Goal: Task Accomplishment & Management: Manage account settings

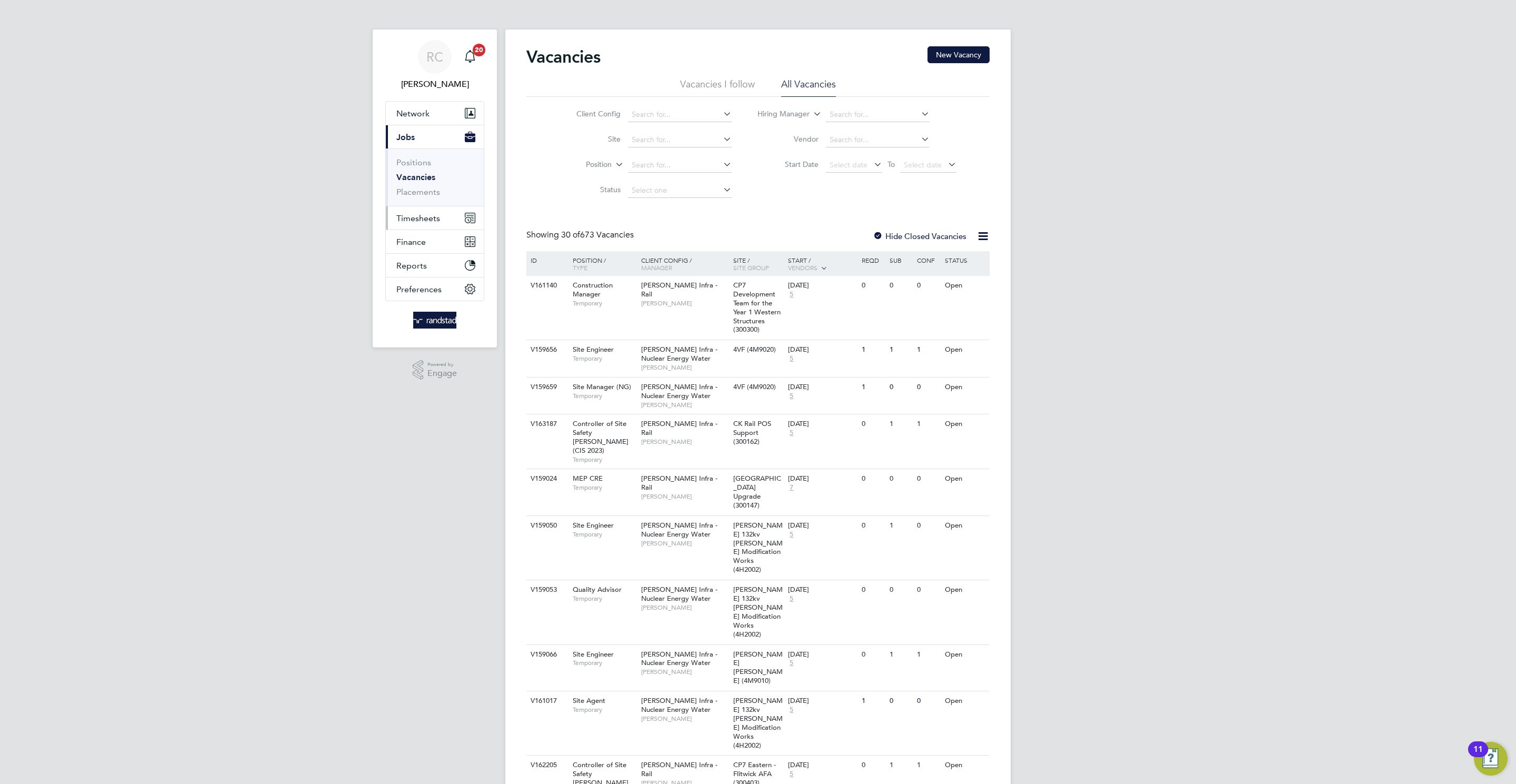
click at [427, 207] on button "Timesheets" at bounding box center [435, 218] width 98 height 23
click at [429, 188] on link "Timesheets" at bounding box center [418, 186] width 43 height 10
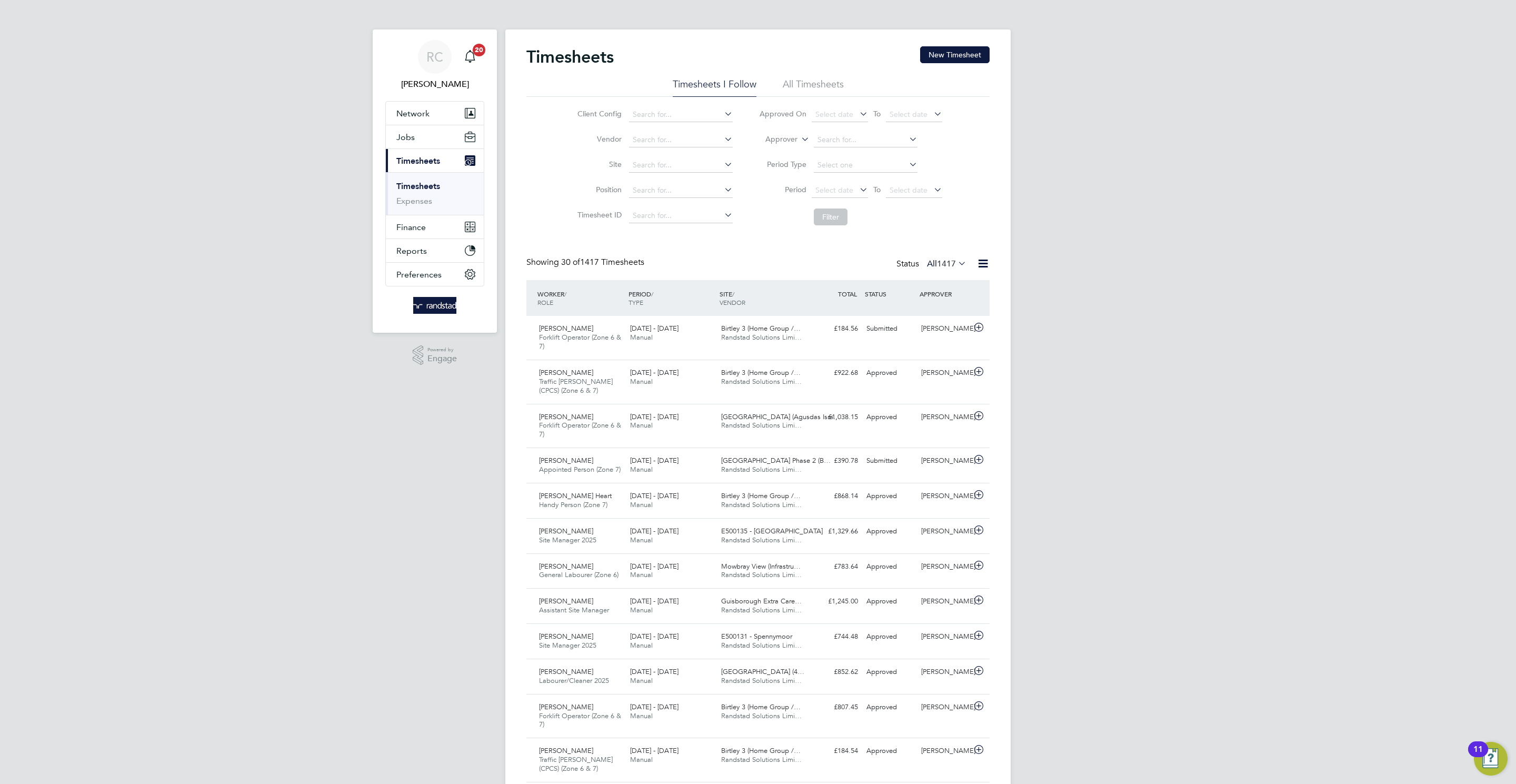
drag, startPoint x: 938, startPoint y: 52, endPoint x: 449, endPoint y: 171, distance: 503.3
click at [454, 174] on div "RC Rebecca Cahill Notifications 20 Applications: Network Team Members Businesse…" at bounding box center [758, 760] width 1516 height 1520
click at [416, 139] on button "Jobs" at bounding box center [435, 137] width 98 height 23
click at [427, 178] on link "Vacancies" at bounding box center [415, 177] width 37 height 10
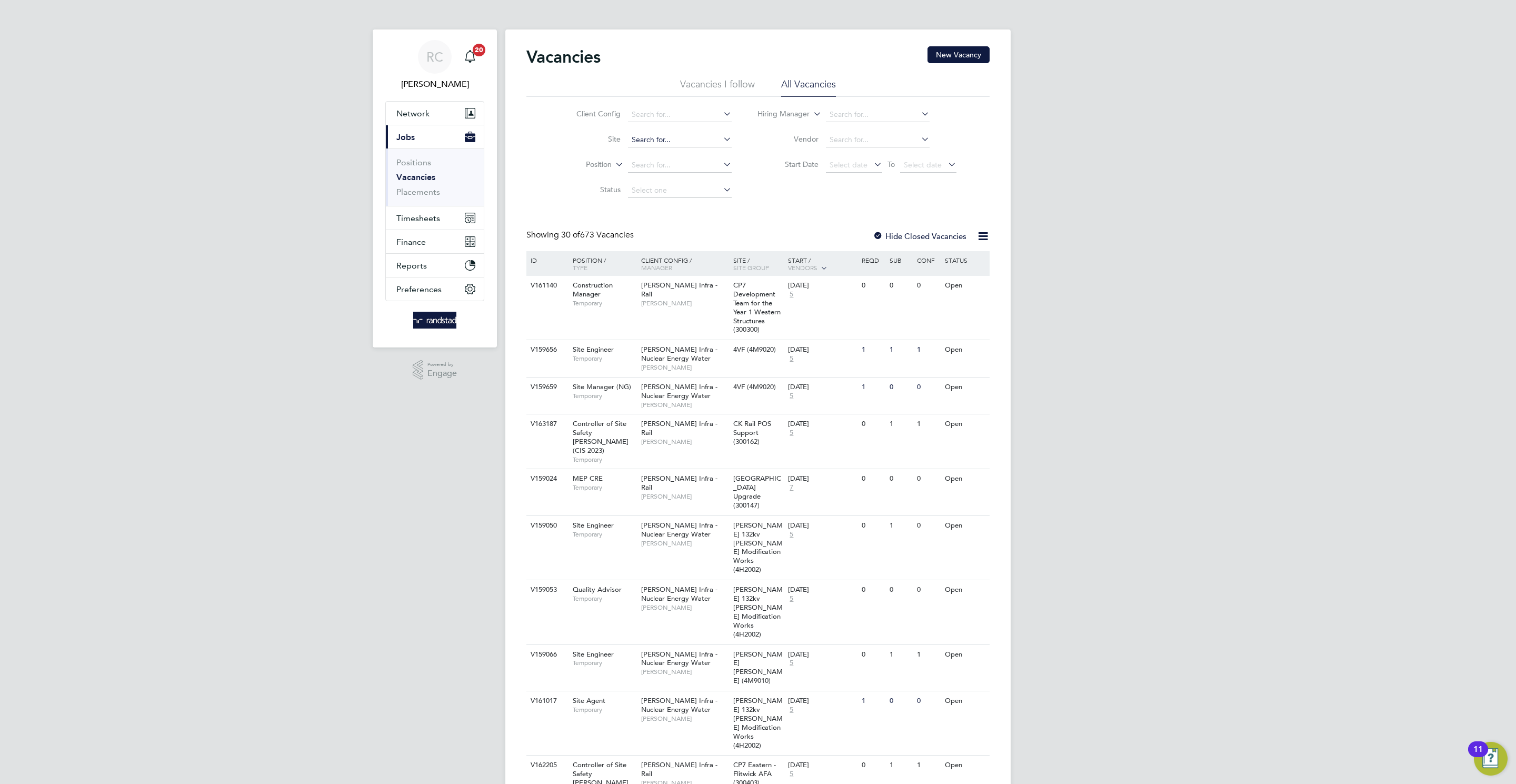
click at [655, 143] on input at bounding box center [679, 140] width 104 height 14
click at [695, 157] on li "Birtley 3 (Home Group / Linden)" at bounding box center [710, 155] width 167 height 14
type input "Birtley 3 (Home Group / Linden)"
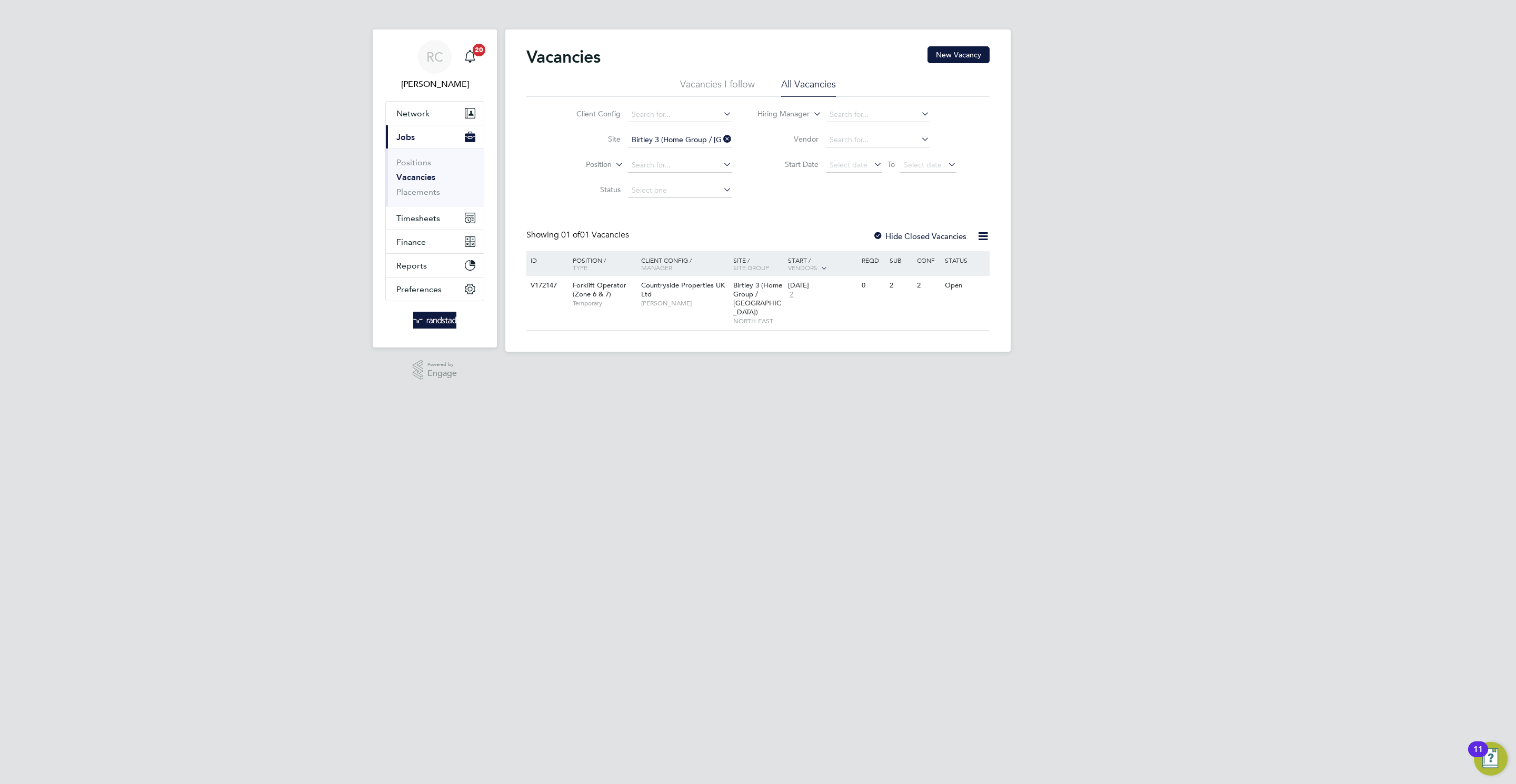
click at [912, 243] on div "Hide Closed Vacancies" at bounding box center [916, 236] width 104 height 13
click at [905, 240] on label "Hide Closed Vacancies" at bounding box center [920, 236] width 94 height 10
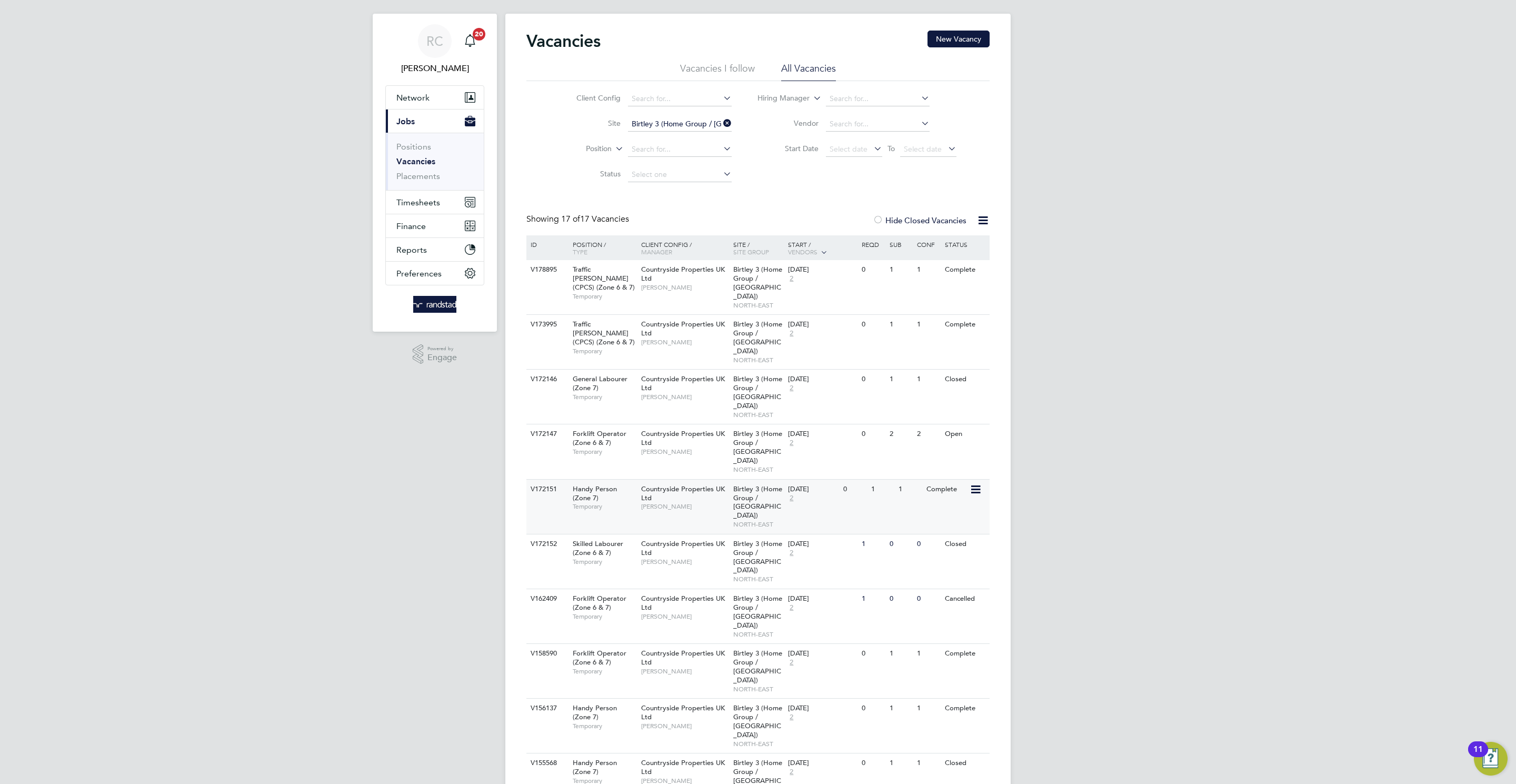
click at [613, 479] on div "Handy Person (Zone 7) Temporary" at bounding box center [602, 497] width 74 height 37
click at [639, 534] on div "Countryside Properties UK Ltd Grant Kirkham" at bounding box center [685, 552] width 92 height 37
click at [414, 147] on link "Positions" at bounding box center [413, 147] width 34 height 10
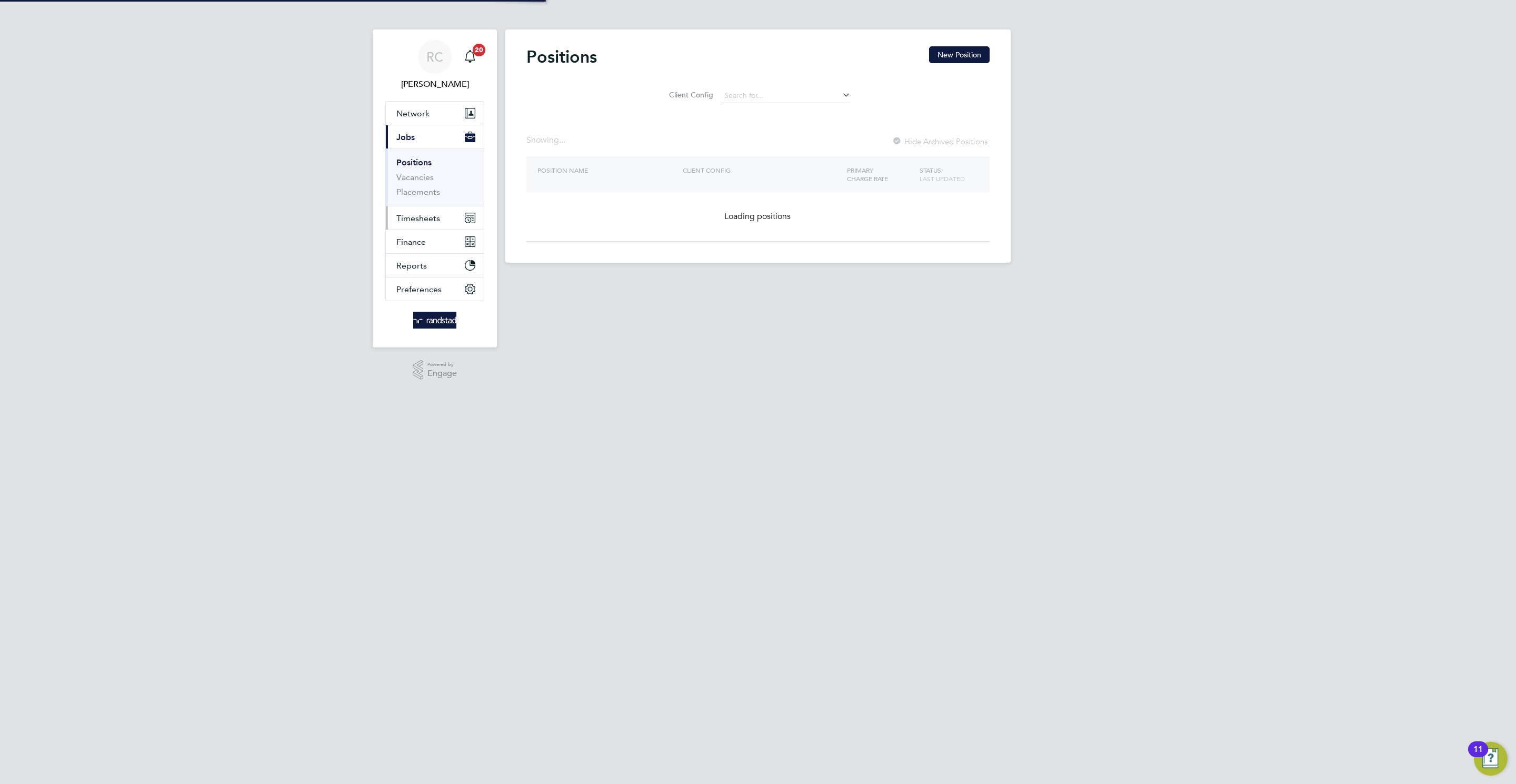
click at [433, 225] on button "Timesheets" at bounding box center [435, 218] width 98 height 23
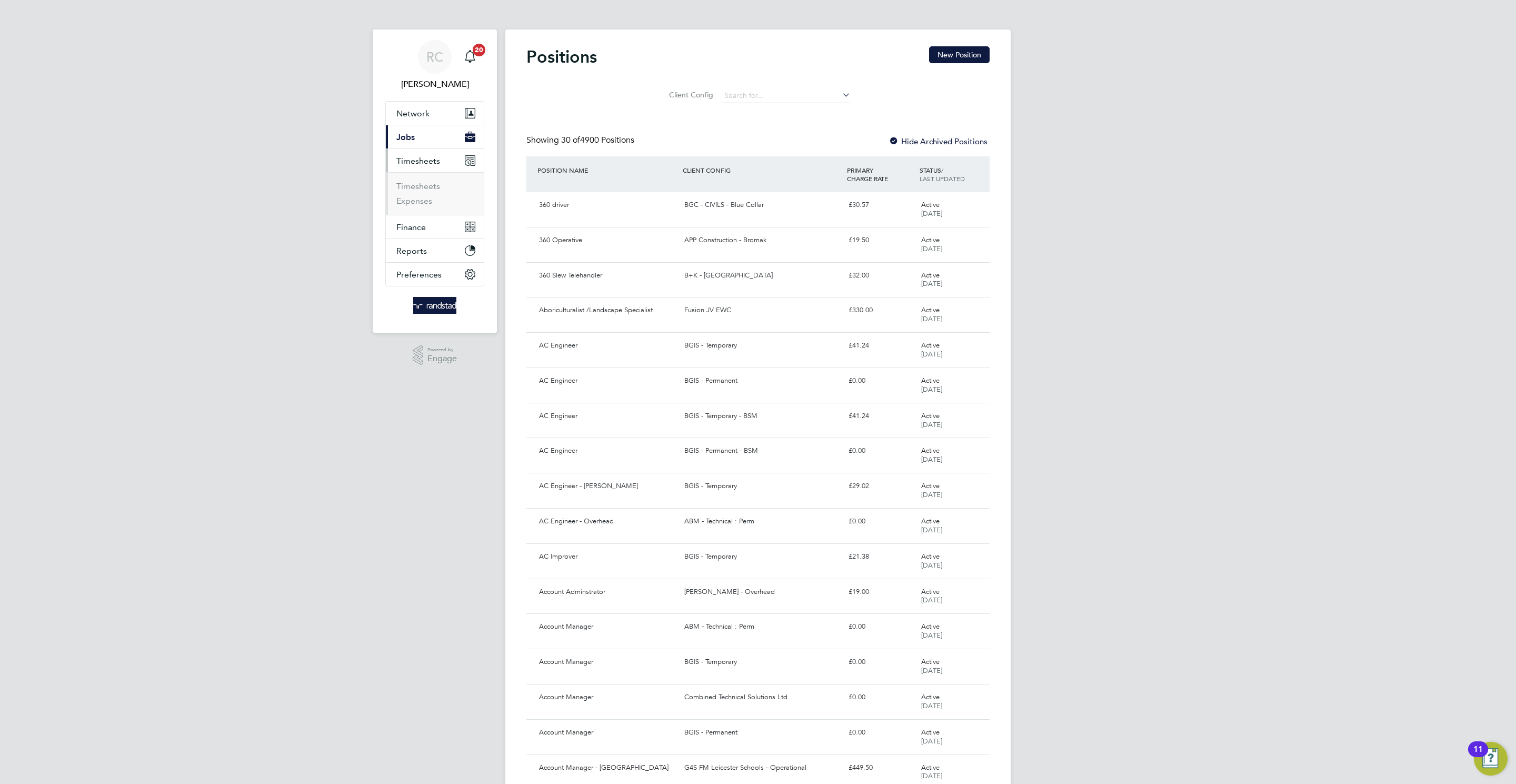
click at [420, 179] on ul "Timesheets Expenses" at bounding box center [435, 194] width 98 height 43
click at [418, 185] on link "Timesheets" at bounding box center [418, 186] width 43 height 10
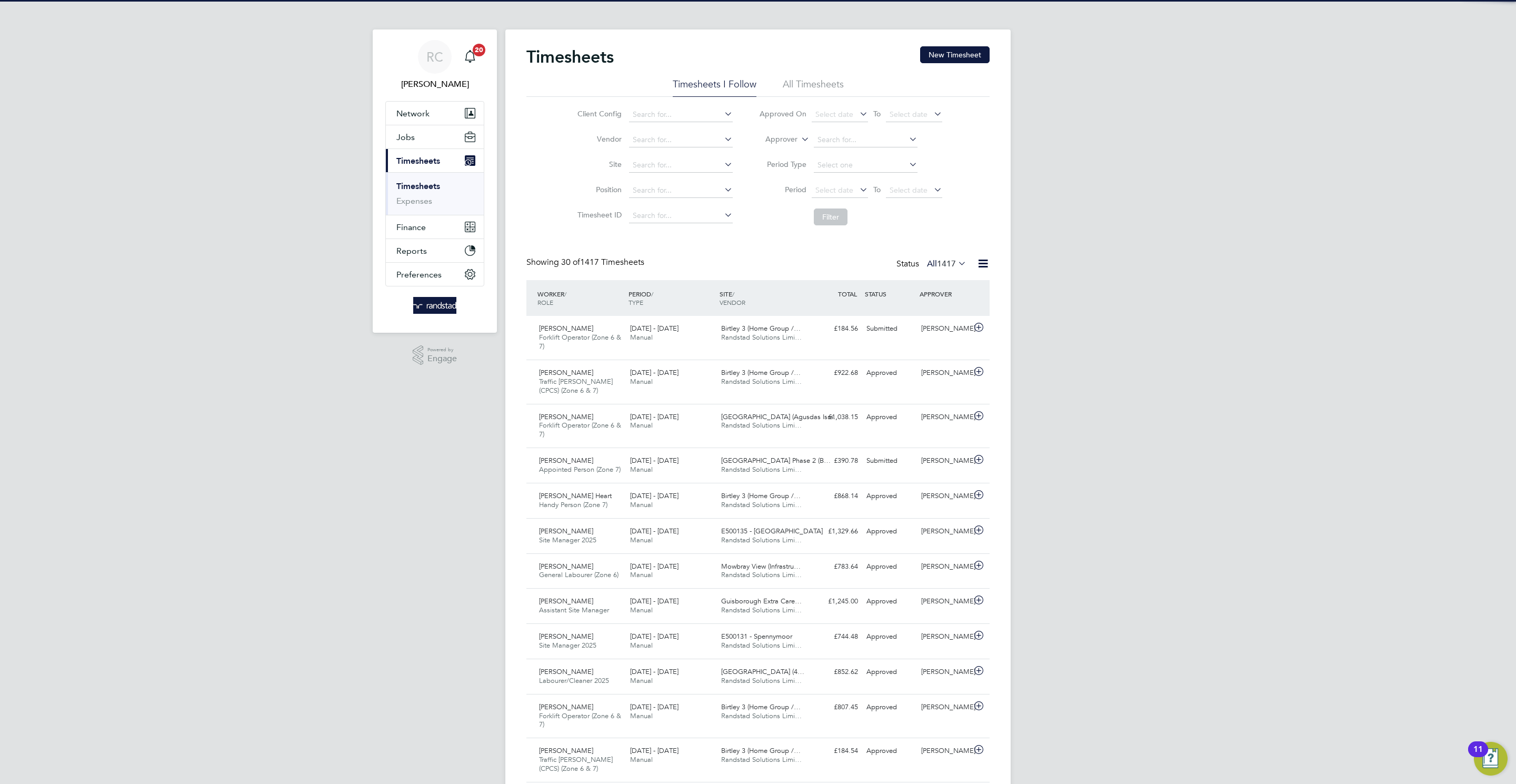
scroll to position [35, 92]
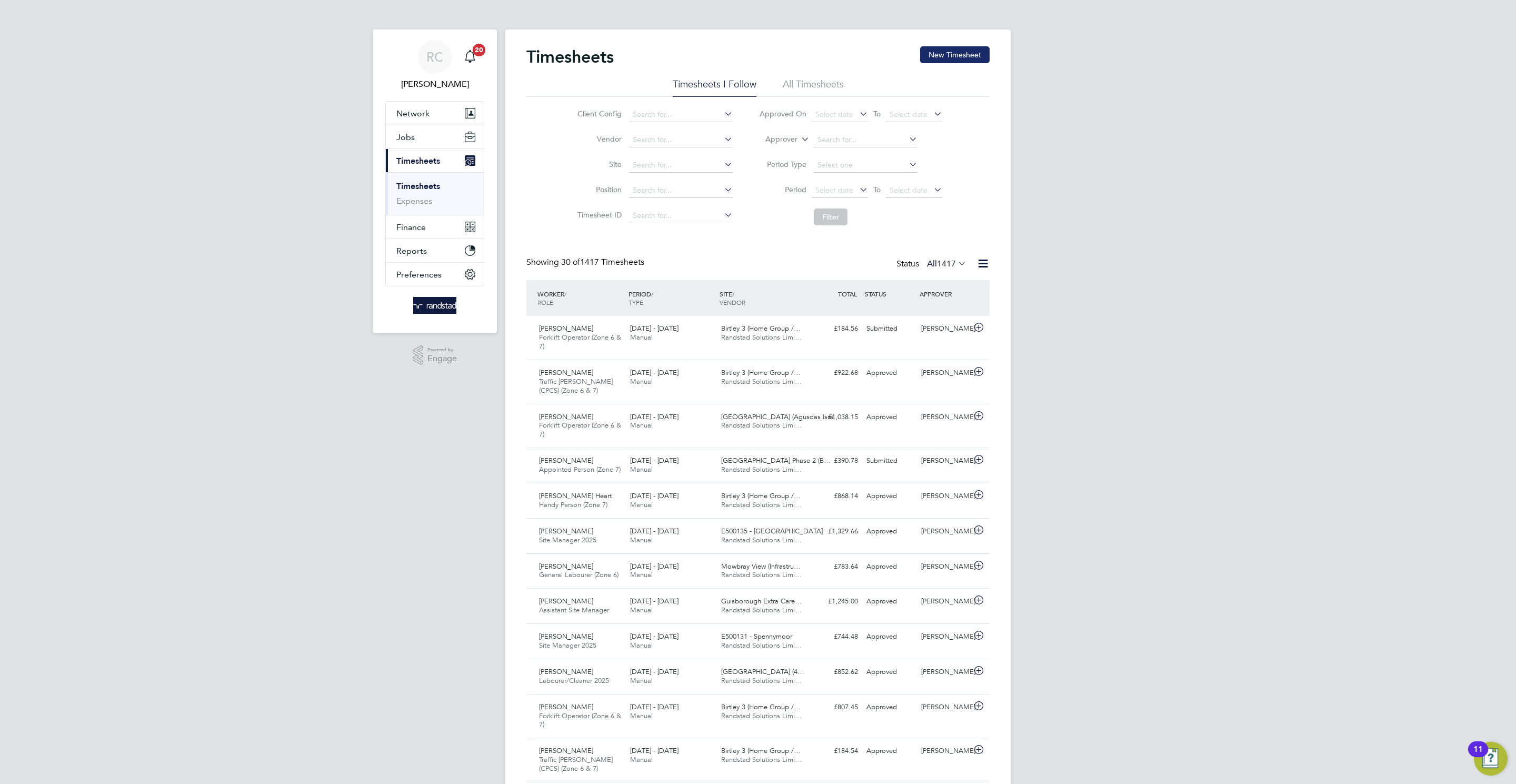
click at [945, 51] on button "New Timesheet" at bounding box center [954, 54] width 70 height 17
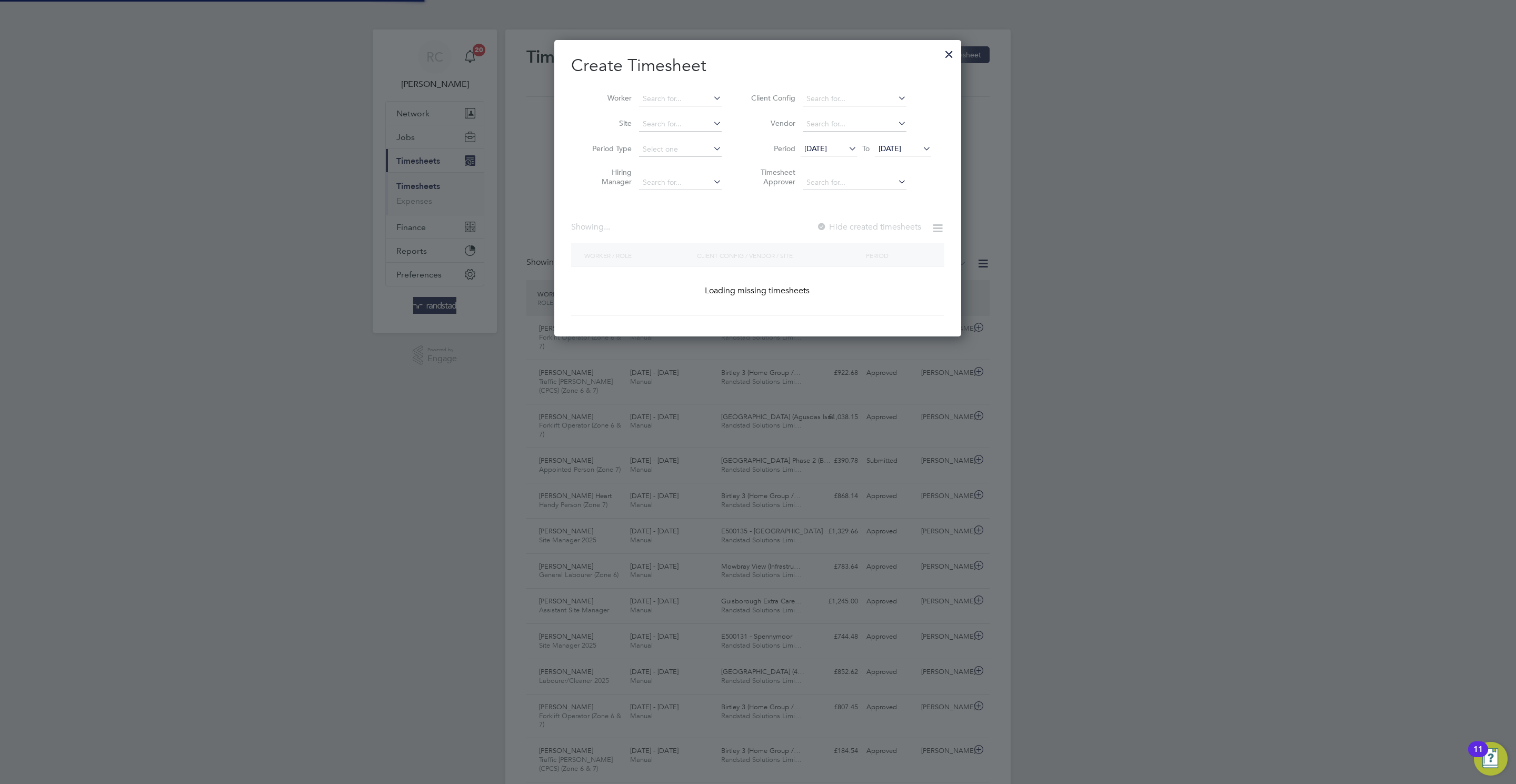
click at [679, 86] on li "Worker" at bounding box center [653, 99] width 164 height 25
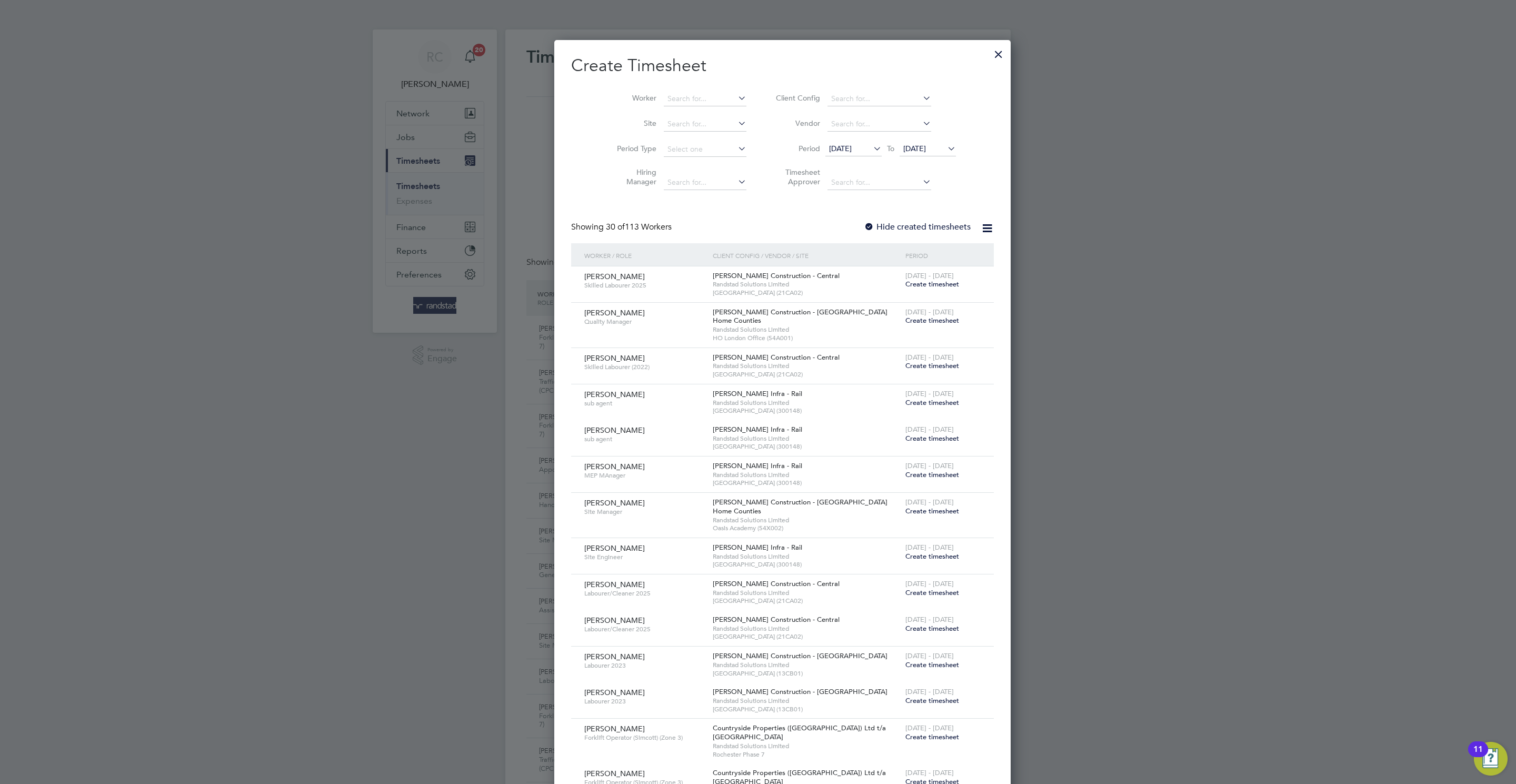
click at [677, 90] on li "Worker" at bounding box center [678, 99] width 164 height 25
click at [677, 94] on input at bounding box center [705, 99] width 83 height 14
paste input "C-000724477"
click at [682, 108] on li "[PERSON_NAME]" at bounding box center [680, 113] width 83 height 14
type input "[PERSON_NAME]"
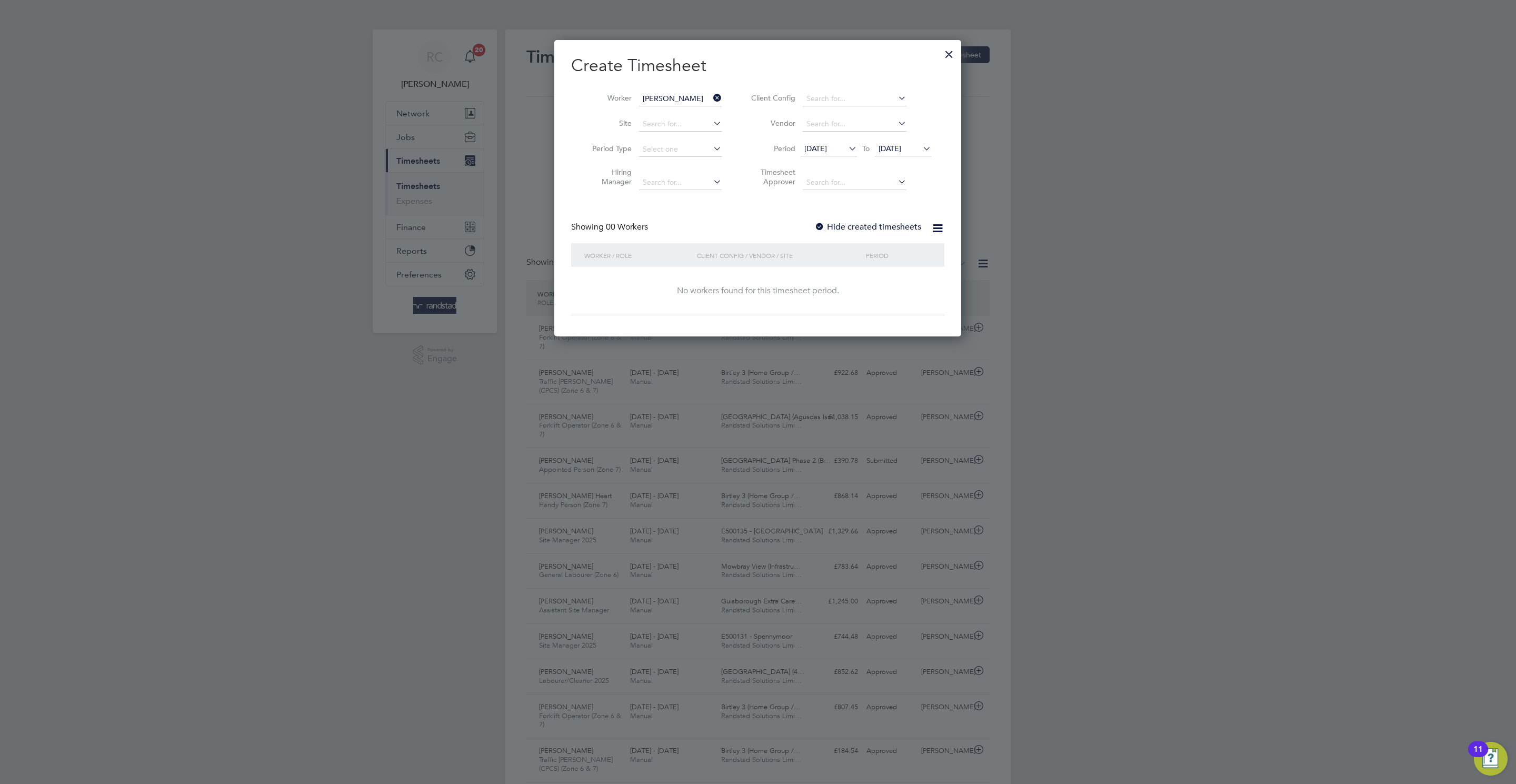
click at [824, 230] on div at bounding box center [819, 227] width 10 height 10
click at [901, 150] on span "19 Aug 2025" at bounding box center [890, 149] width 23 height 10
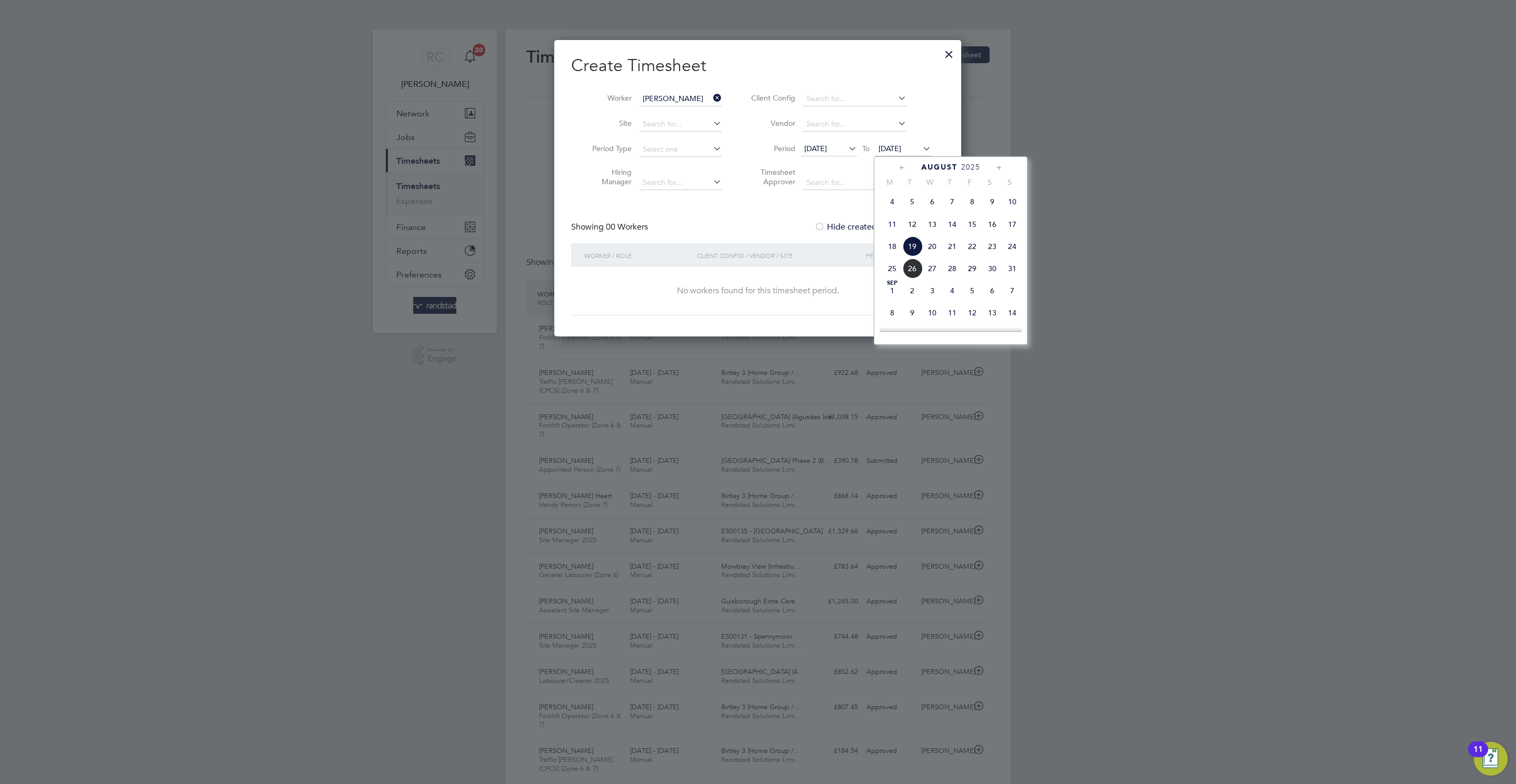
click at [949, 271] on span "28" at bounding box center [952, 268] width 20 height 20
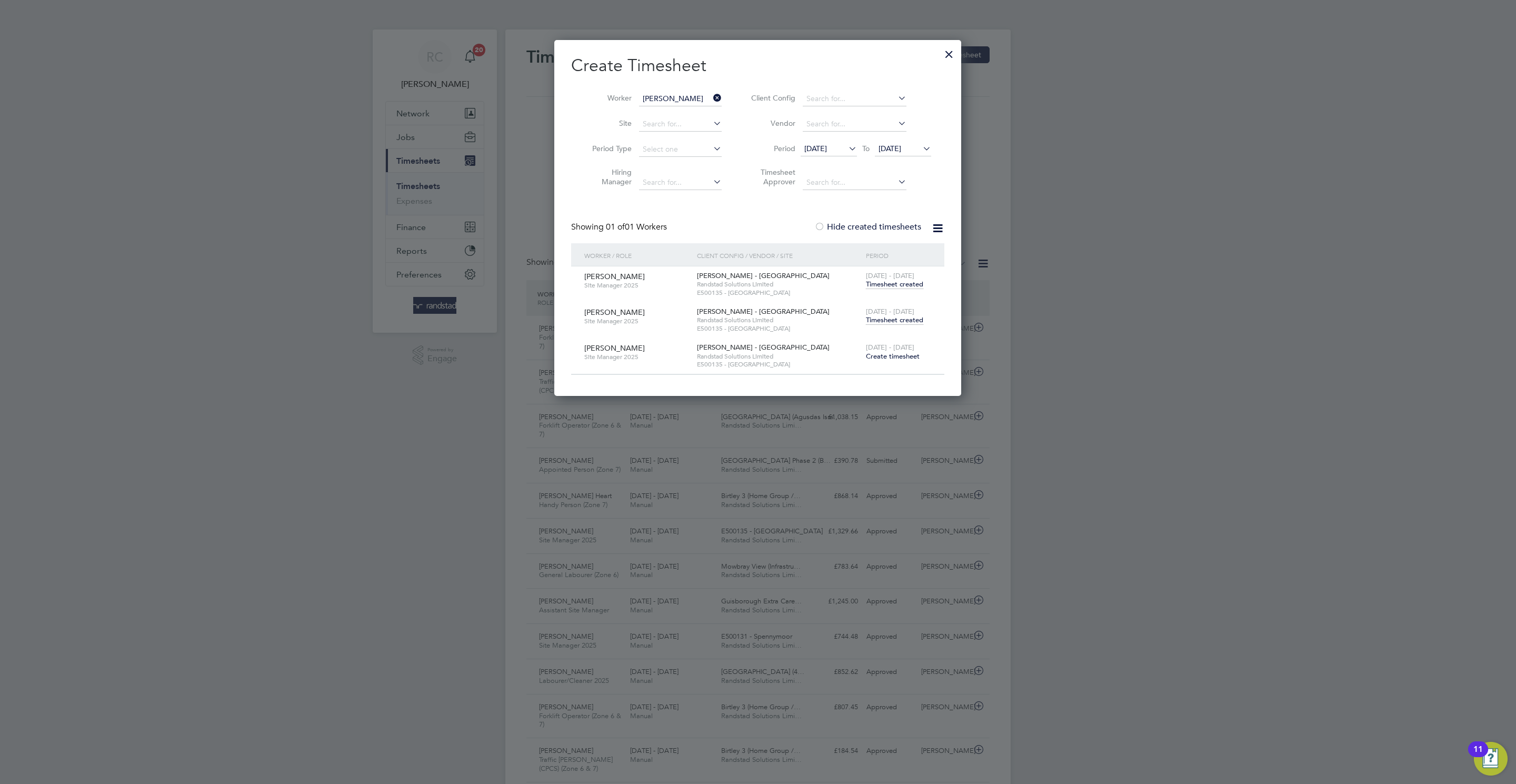
click at [896, 322] on span "Timesheet created" at bounding box center [894, 320] width 57 height 10
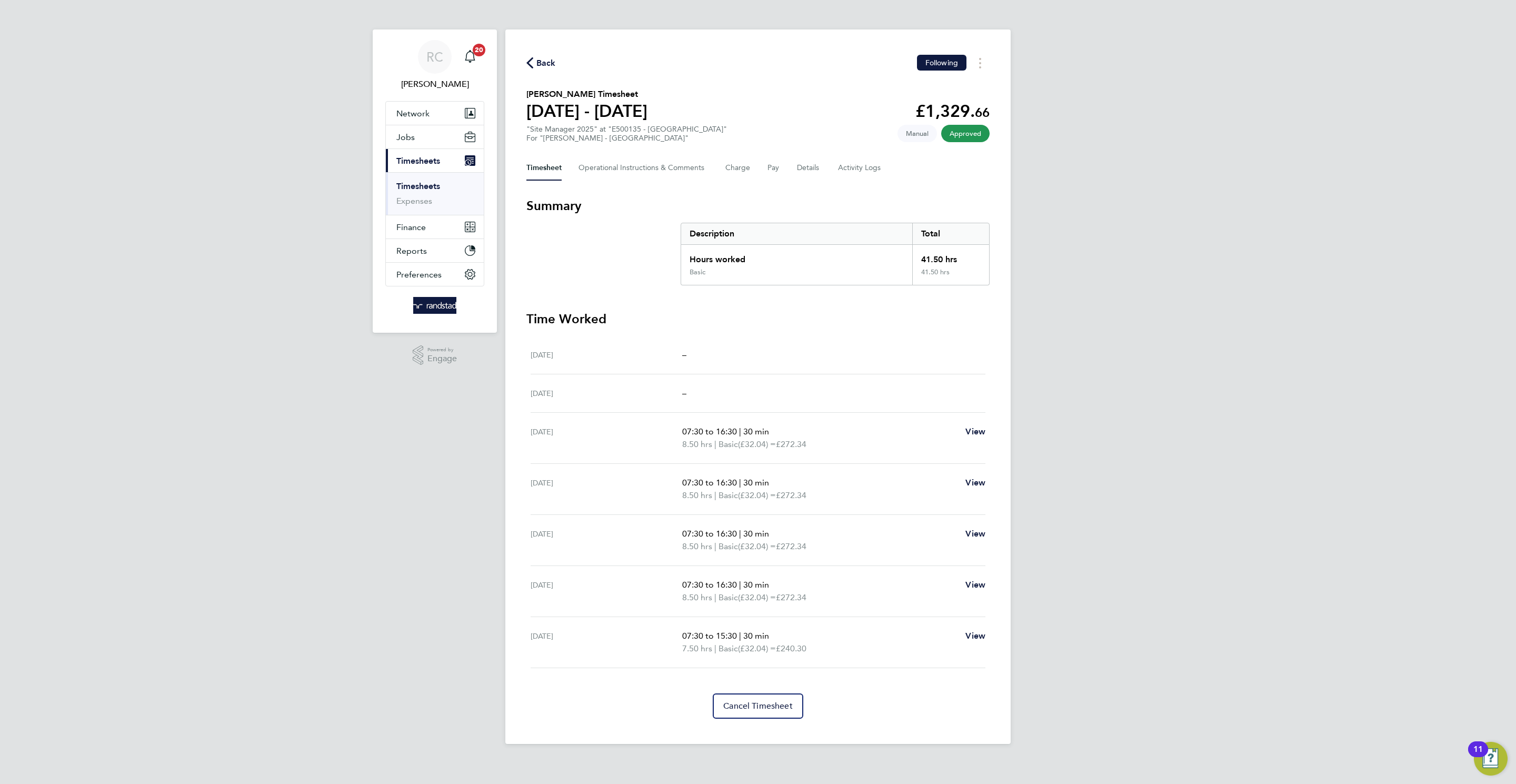
click at [539, 64] on span "Back" at bounding box center [546, 63] width 19 height 12
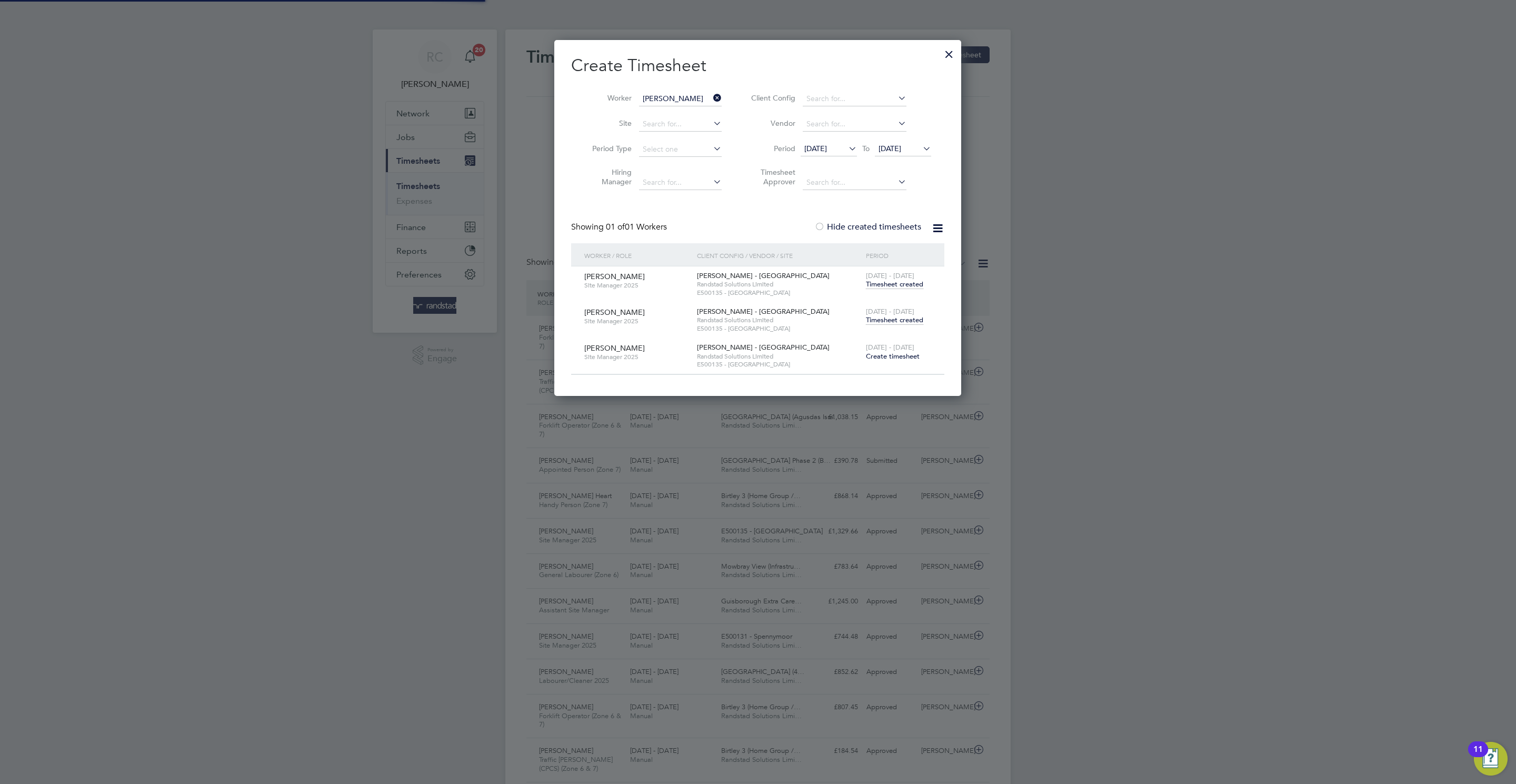
click at [682, 99] on input "[PERSON_NAME]" at bounding box center [680, 99] width 83 height 14
paste input "C-003909958"
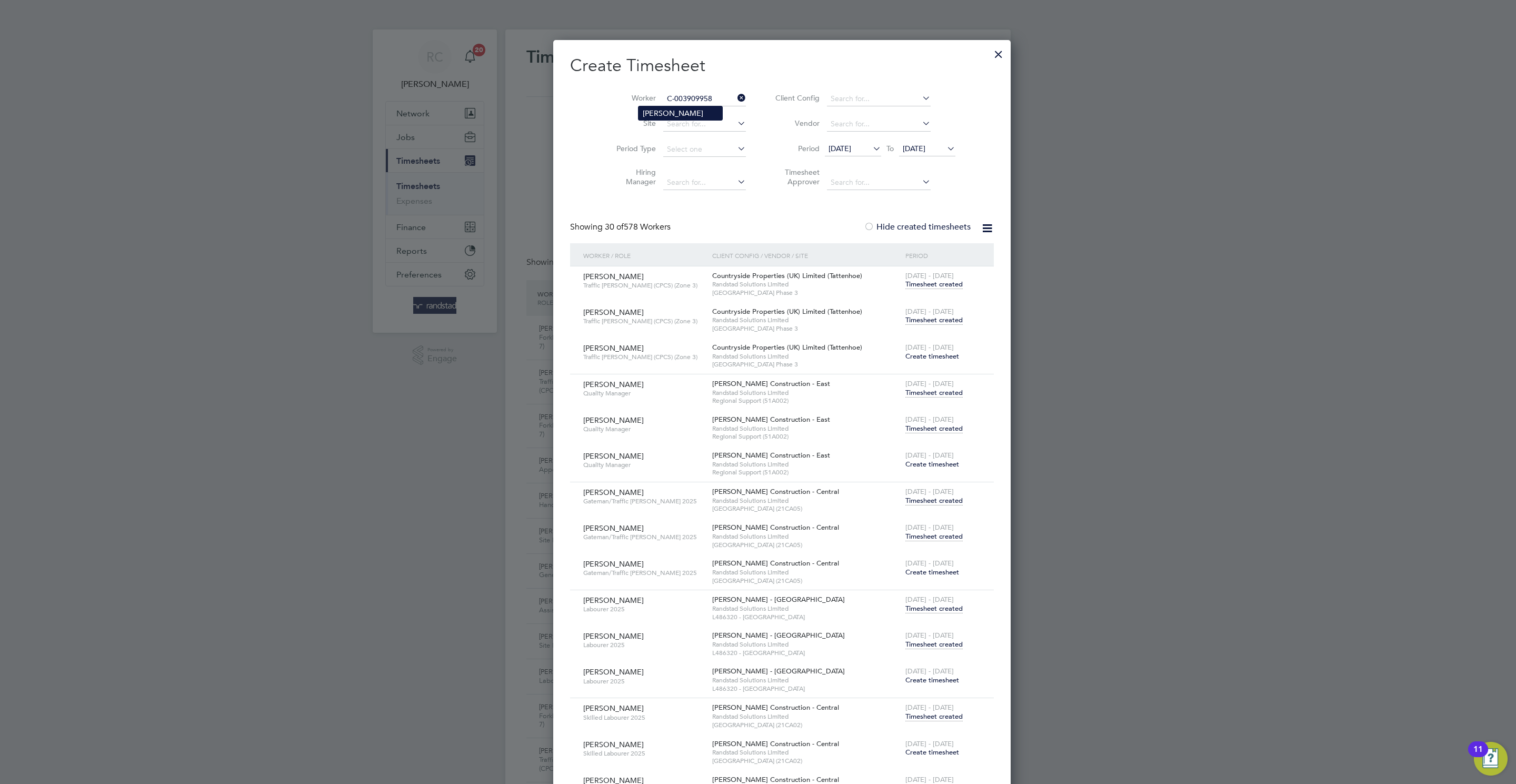
click at [684, 114] on li "[PERSON_NAME]" at bounding box center [680, 113] width 83 height 14
type input "[PERSON_NAME]"
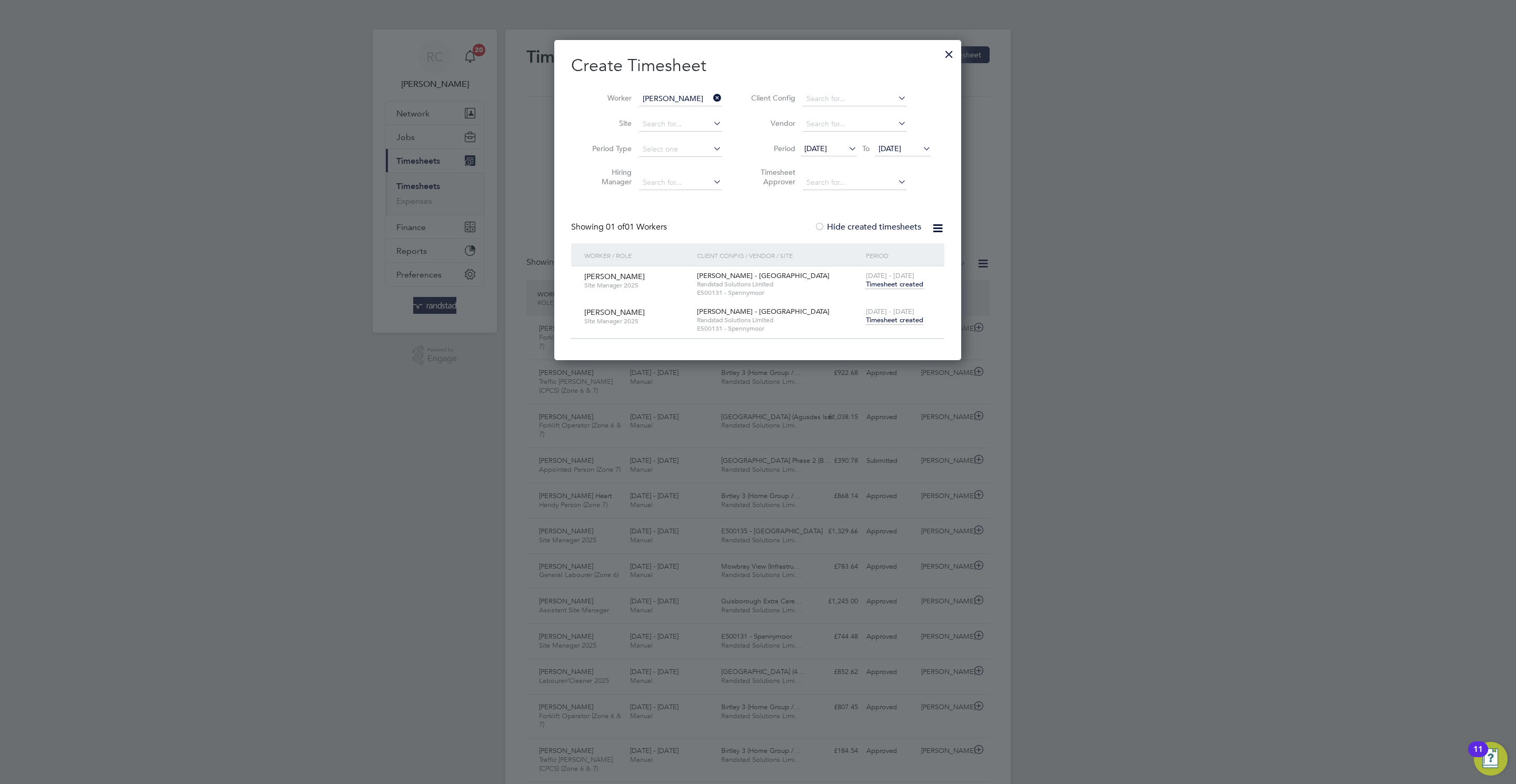
click at [889, 316] on span "Timesheet created" at bounding box center [894, 320] width 57 height 10
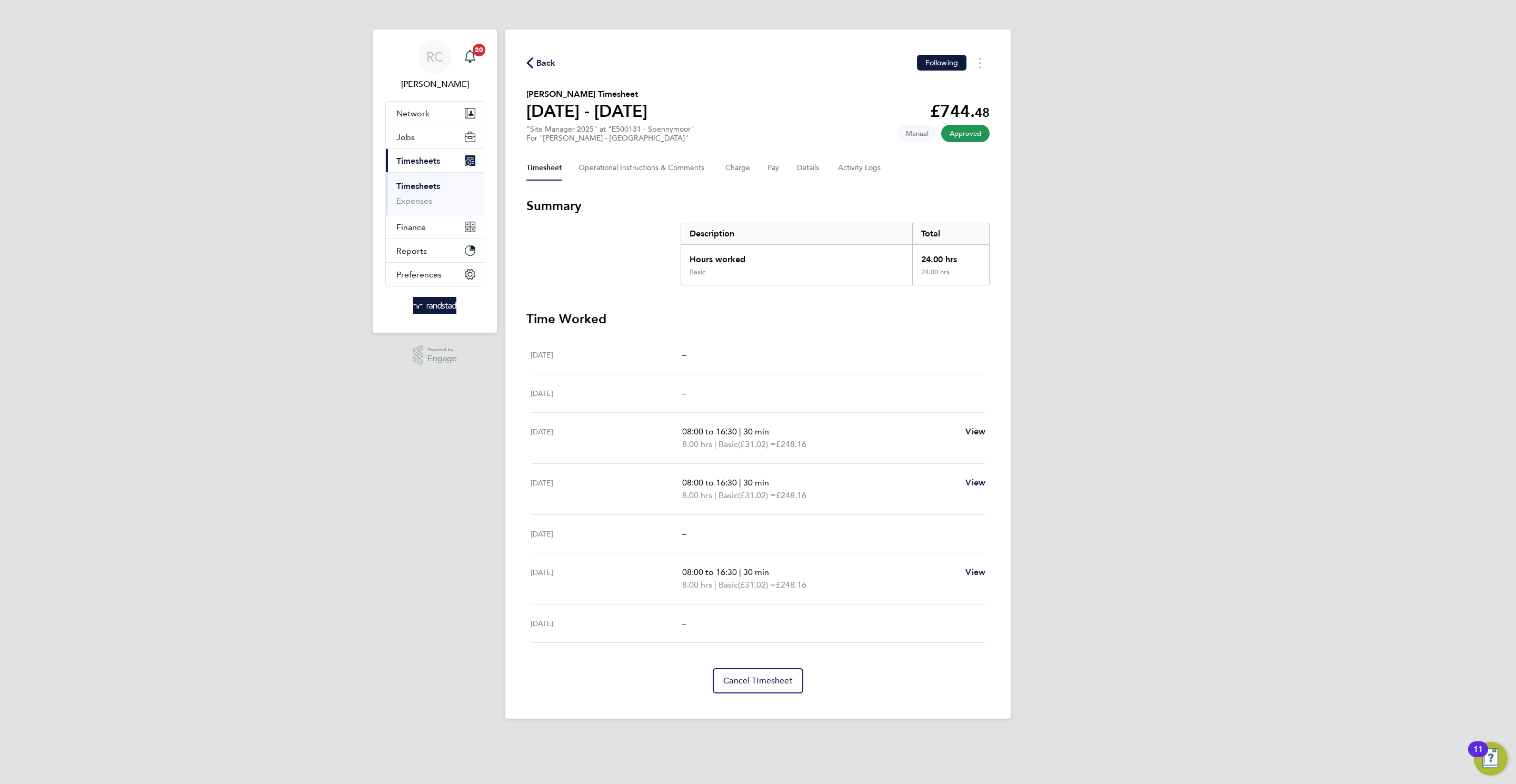
click at [560, 61] on div "Back Following" at bounding box center [758, 63] width 463 height 17
drag, startPoint x: 550, startPoint y: 61, endPoint x: 668, endPoint y: 99, distance: 124.0
click at [549, 62] on span "Back" at bounding box center [546, 63] width 19 height 12
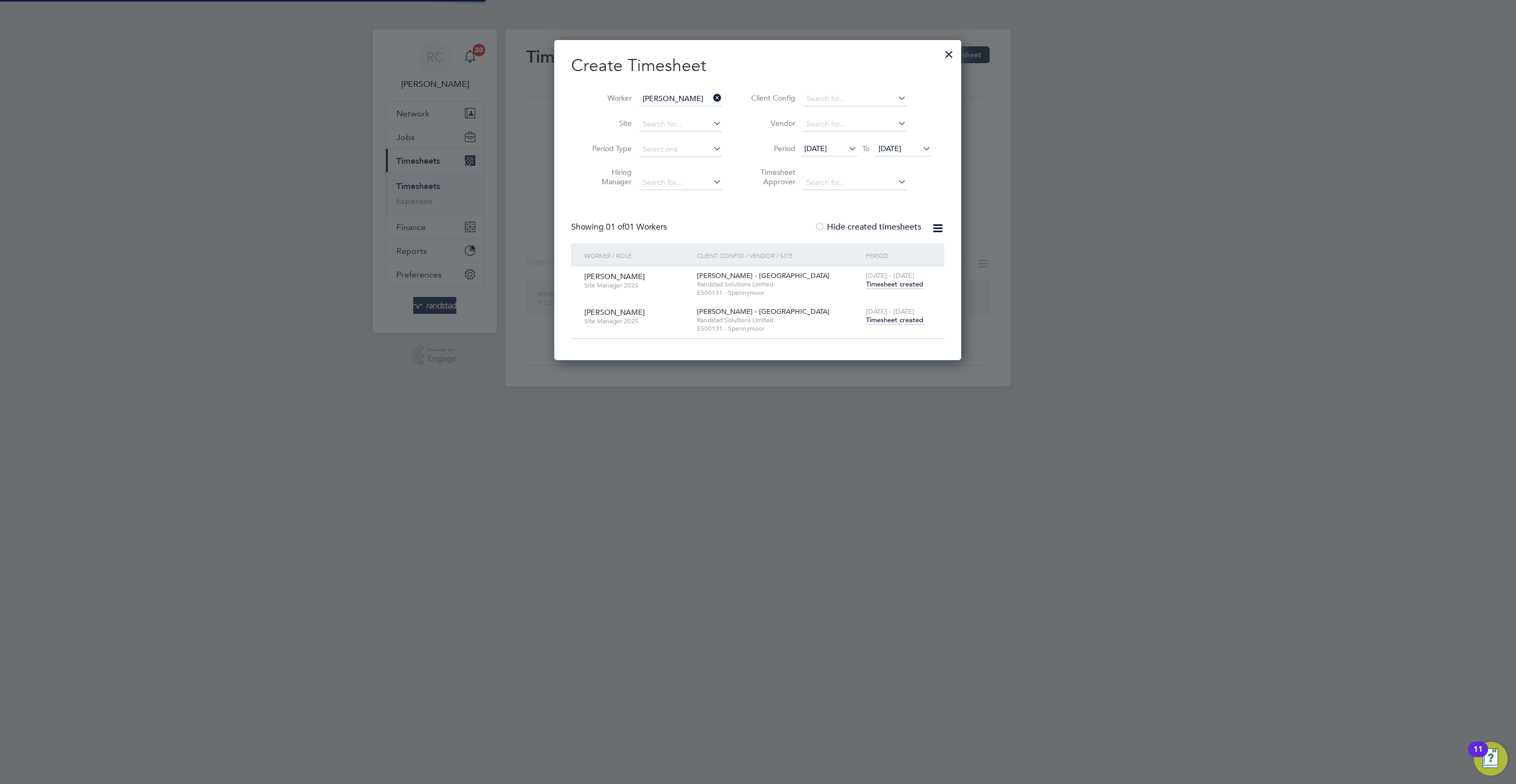
click at [637, 99] on li "Worker Lenny Worrall" at bounding box center [653, 99] width 164 height 25
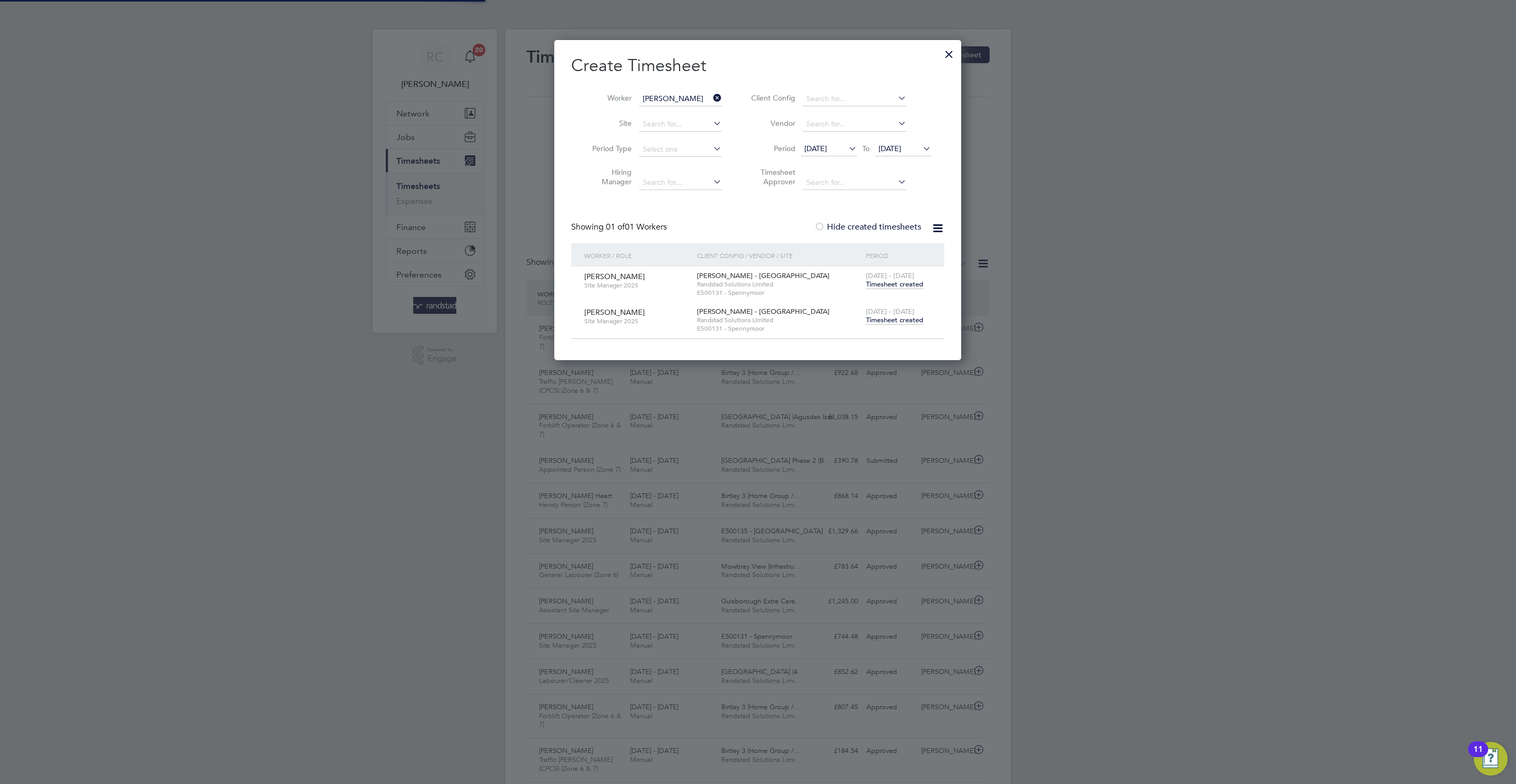
click at [662, 95] on input "[PERSON_NAME]" at bounding box center [680, 99] width 83 height 14
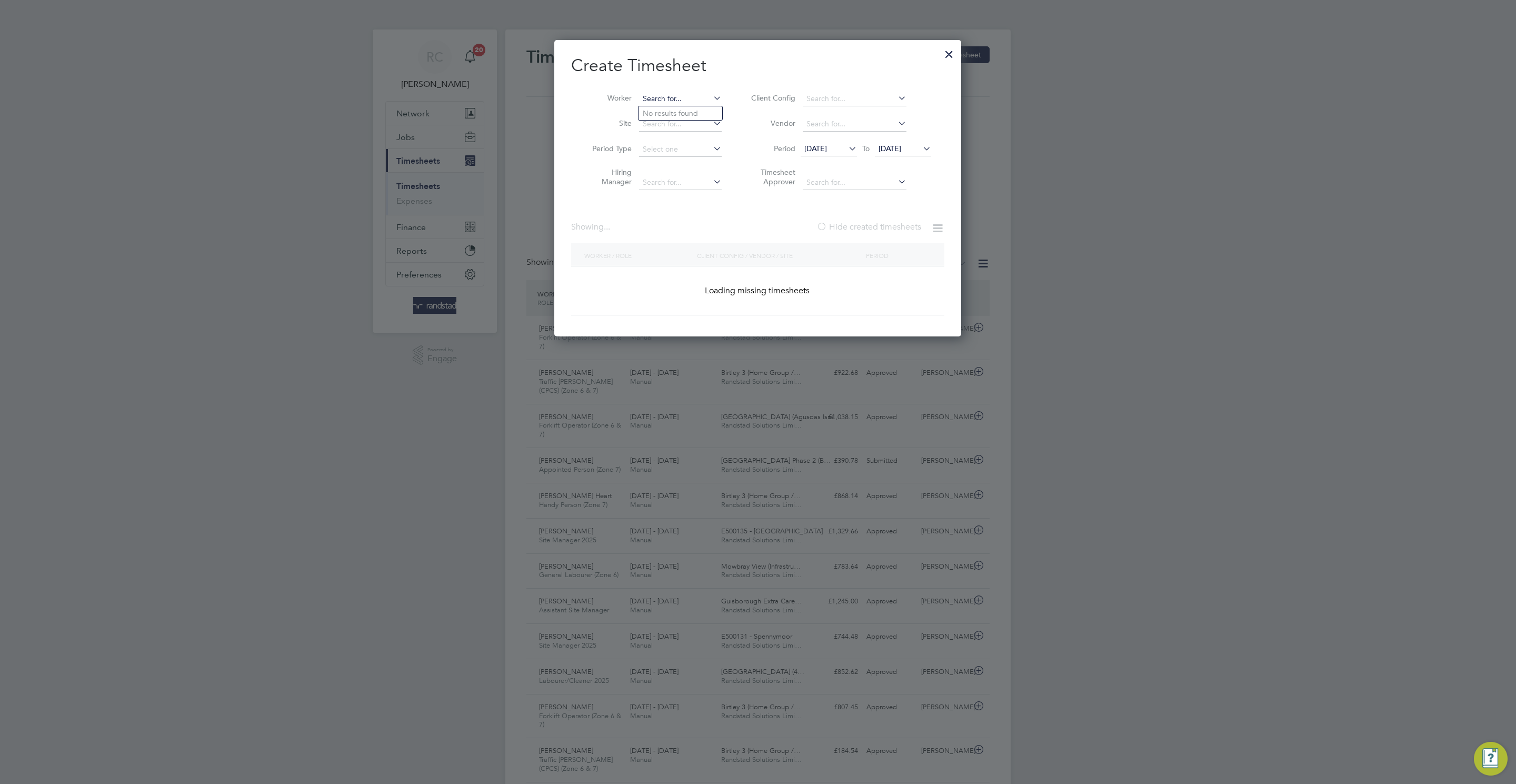
click at [673, 93] on input at bounding box center [680, 99] width 83 height 14
paste input "C-000545028"
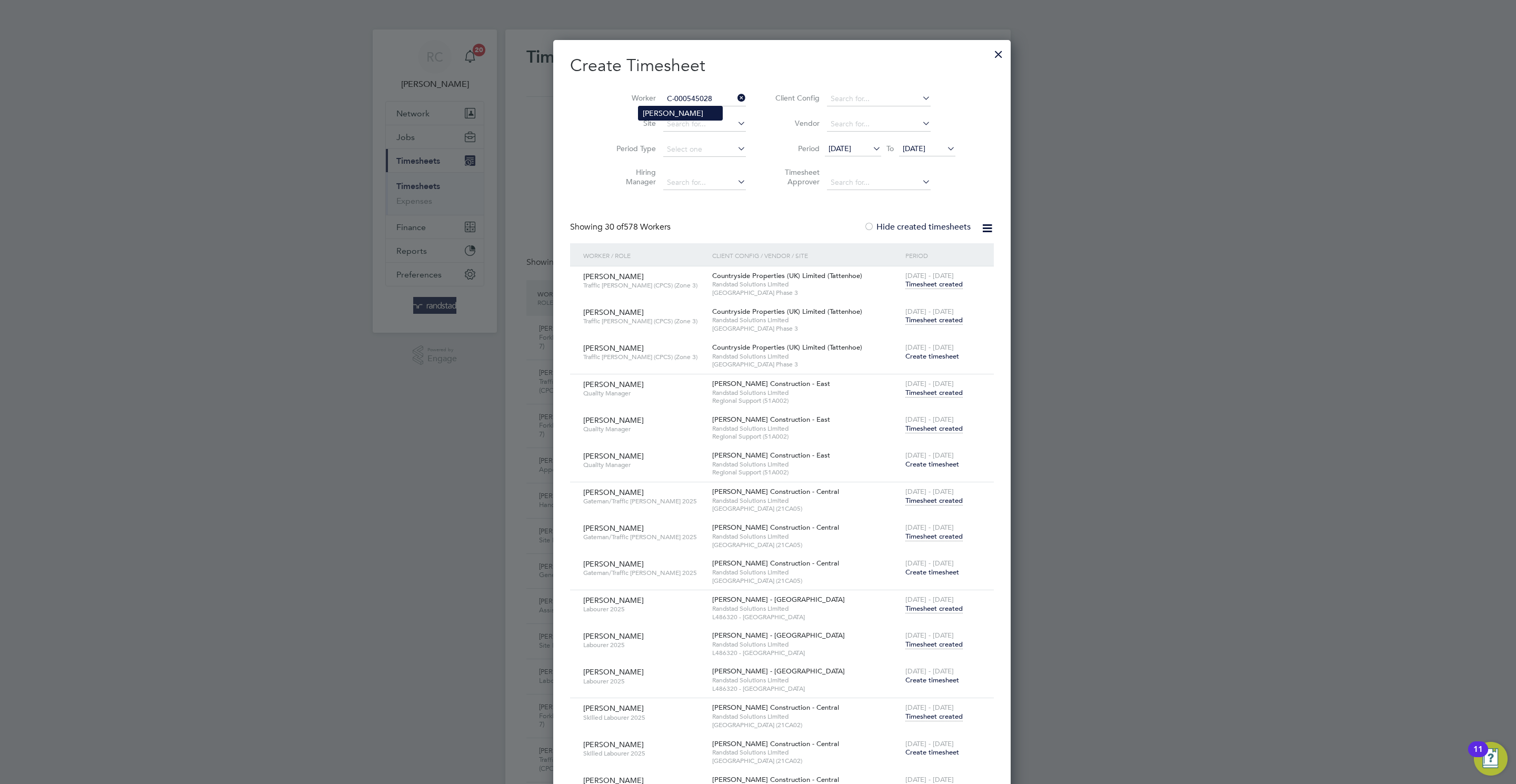
click at [682, 114] on li "[PERSON_NAME]" at bounding box center [680, 113] width 83 height 14
type input "[PERSON_NAME]"
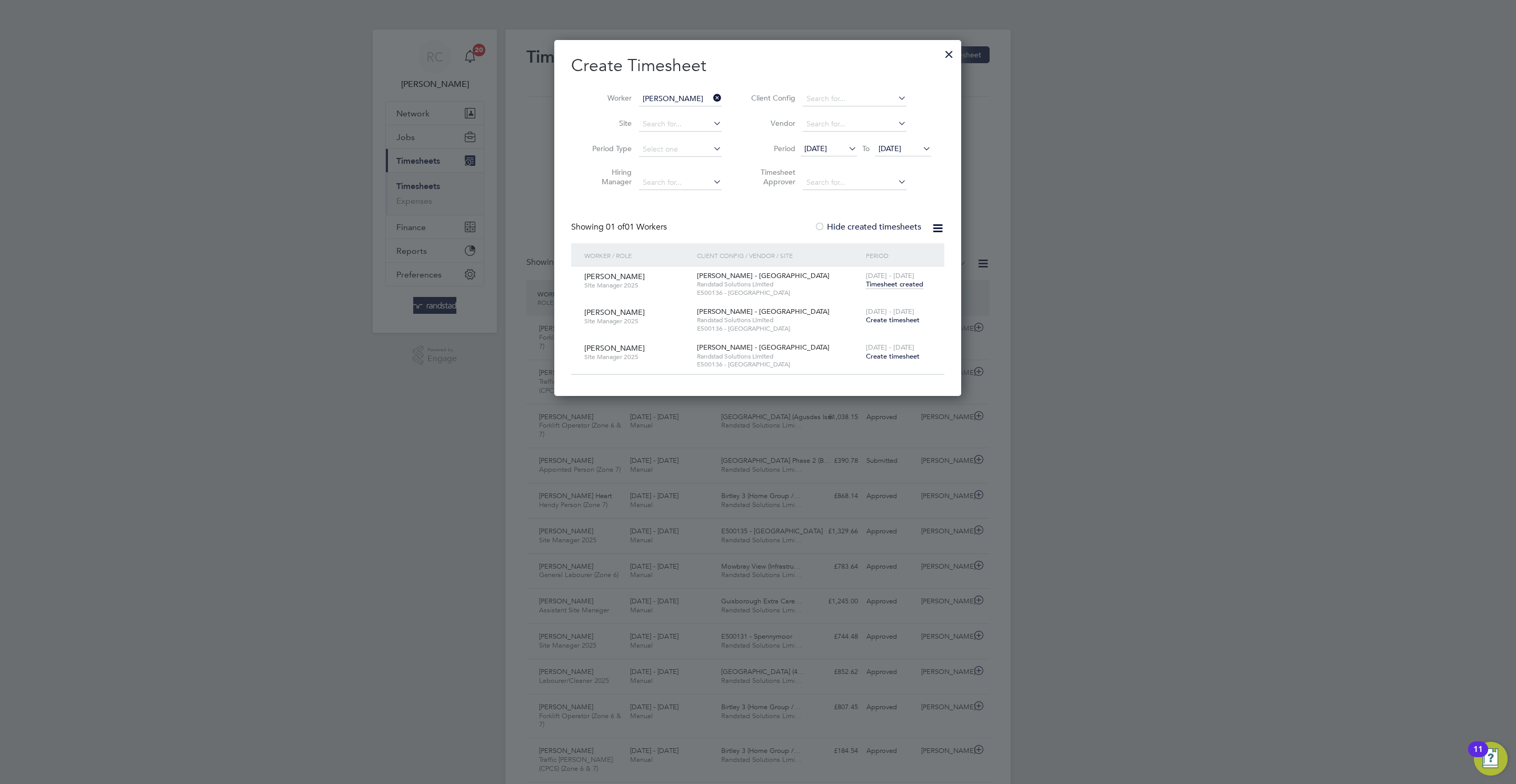
click at [907, 320] on span "Create timesheet" at bounding box center [893, 320] width 54 height 9
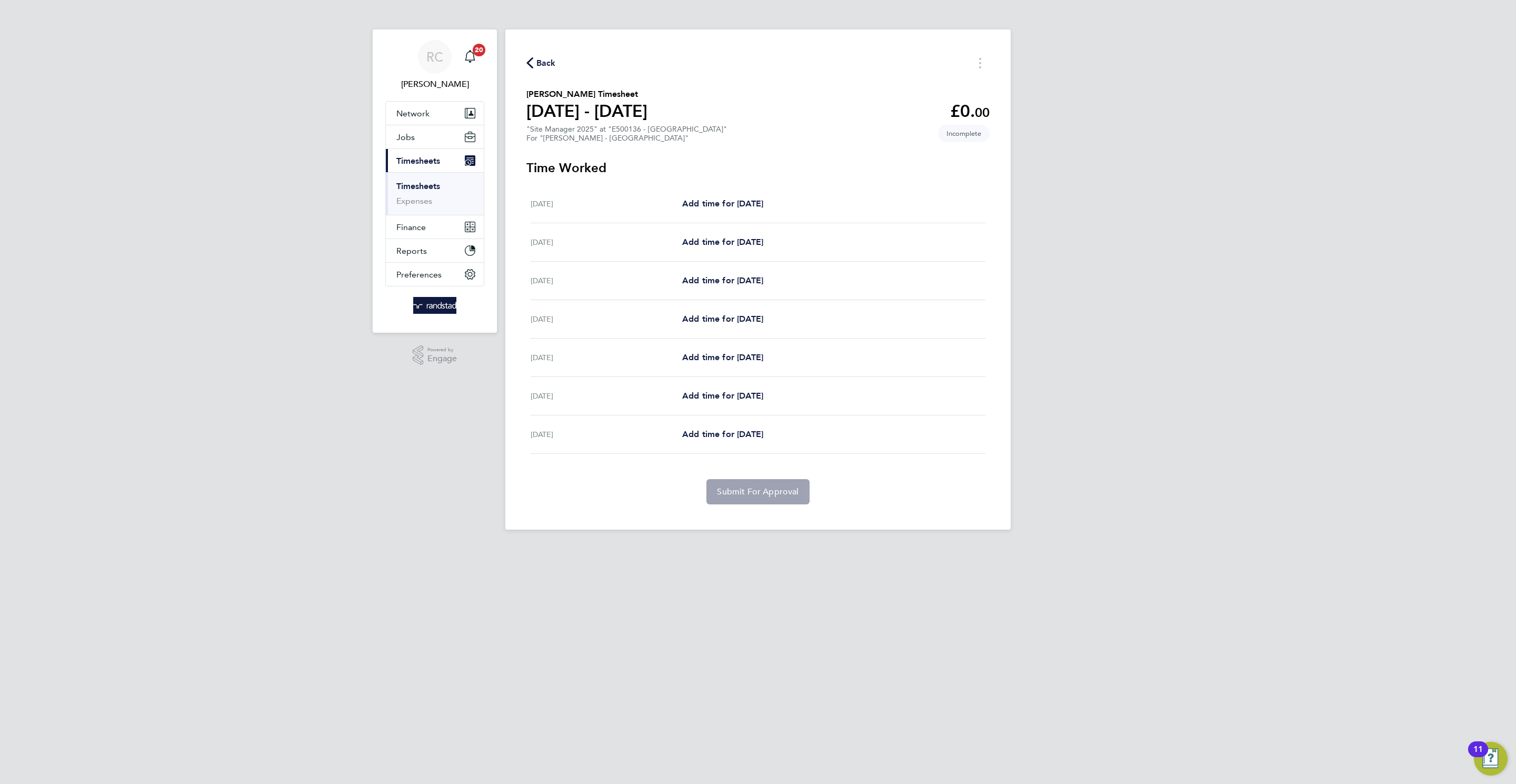
click at [533, 62] on icon "button" at bounding box center [530, 63] width 7 height 11
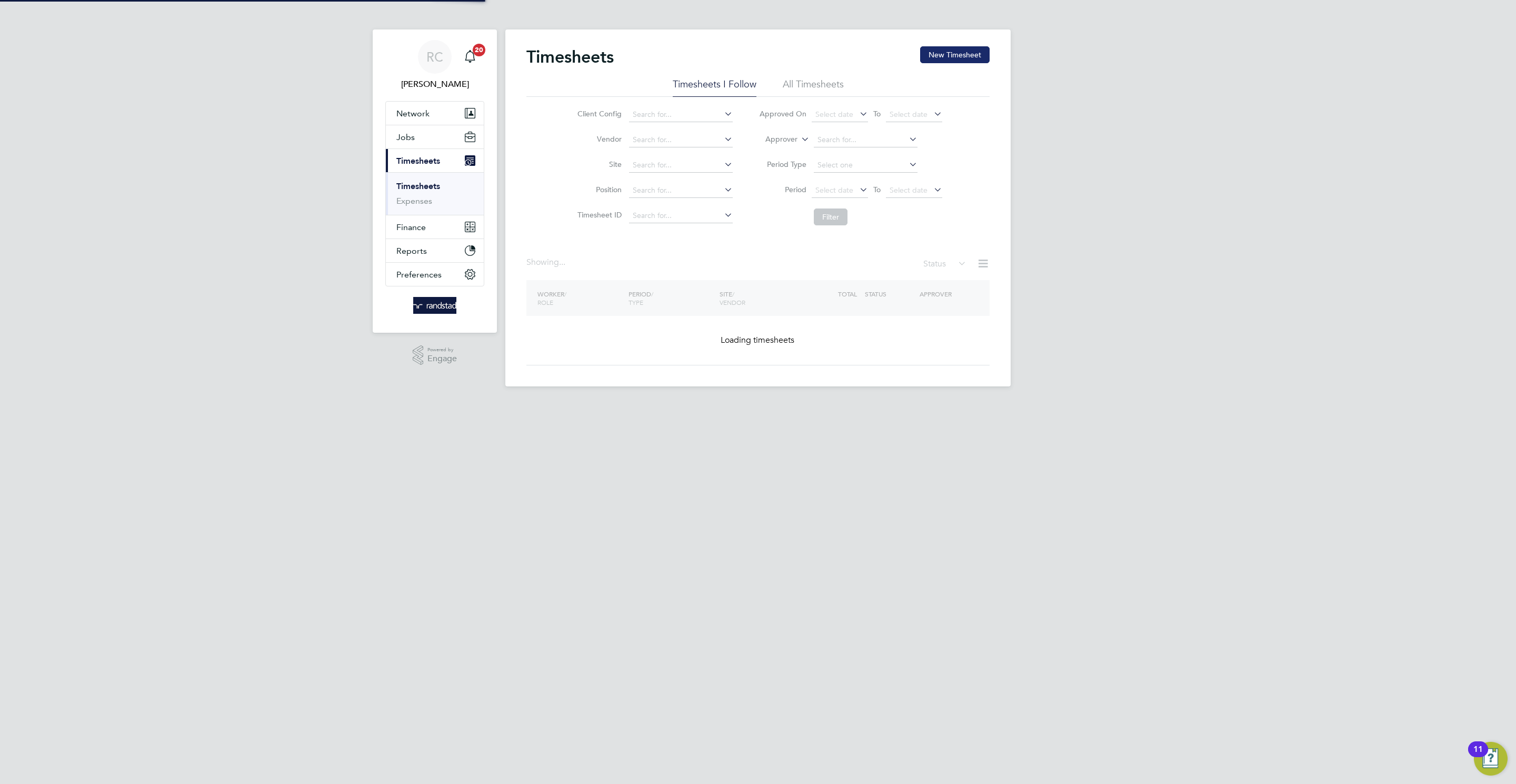
click at [965, 50] on button "New Timesheet" at bounding box center [954, 54] width 70 height 17
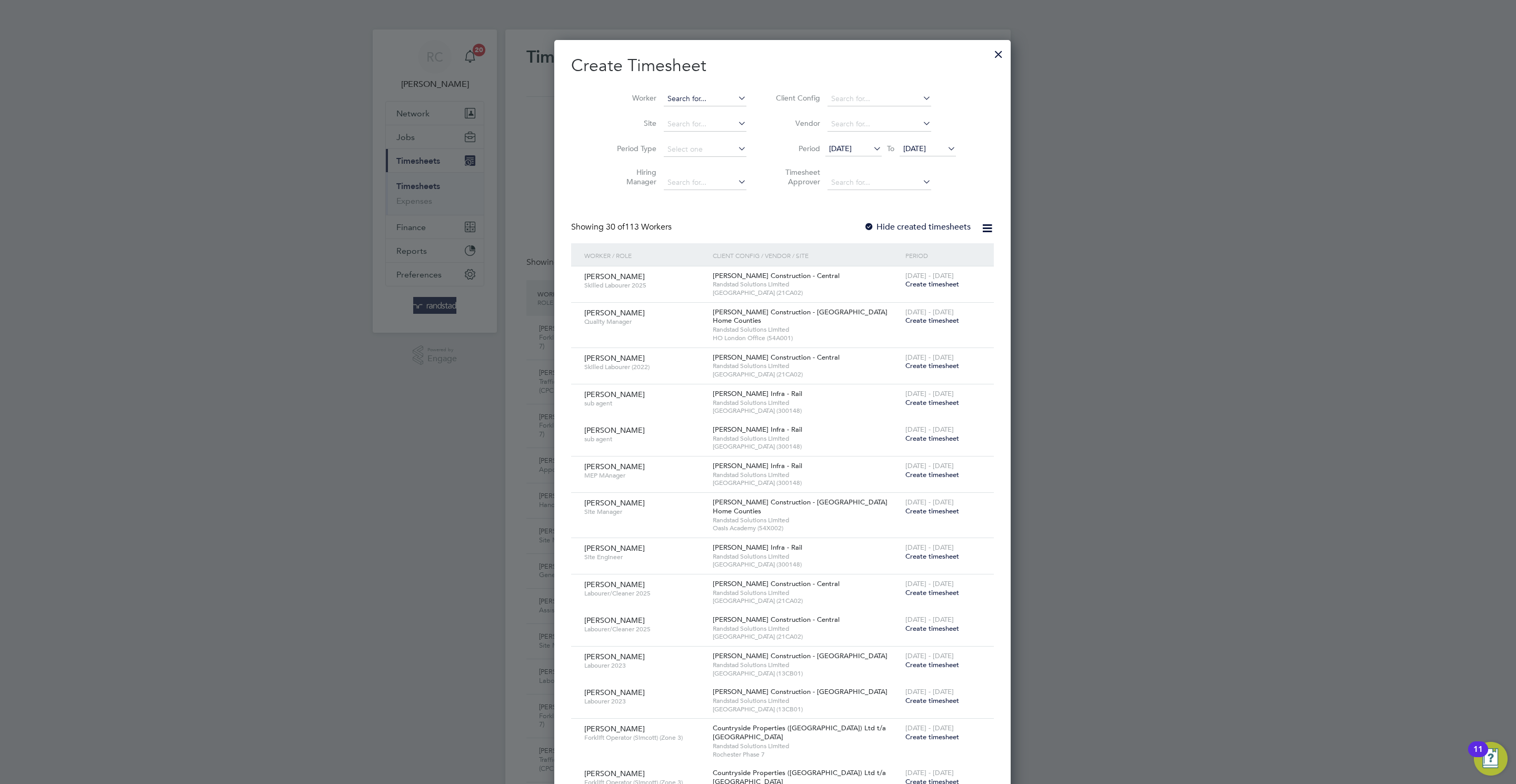
click at [664, 96] on input at bounding box center [705, 99] width 83 height 14
paste input "C-004554908"
click at [671, 118] on li "Vincent Bourke" at bounding box center [680, 113] width 83 height 14
type input "Vincent Bourke"
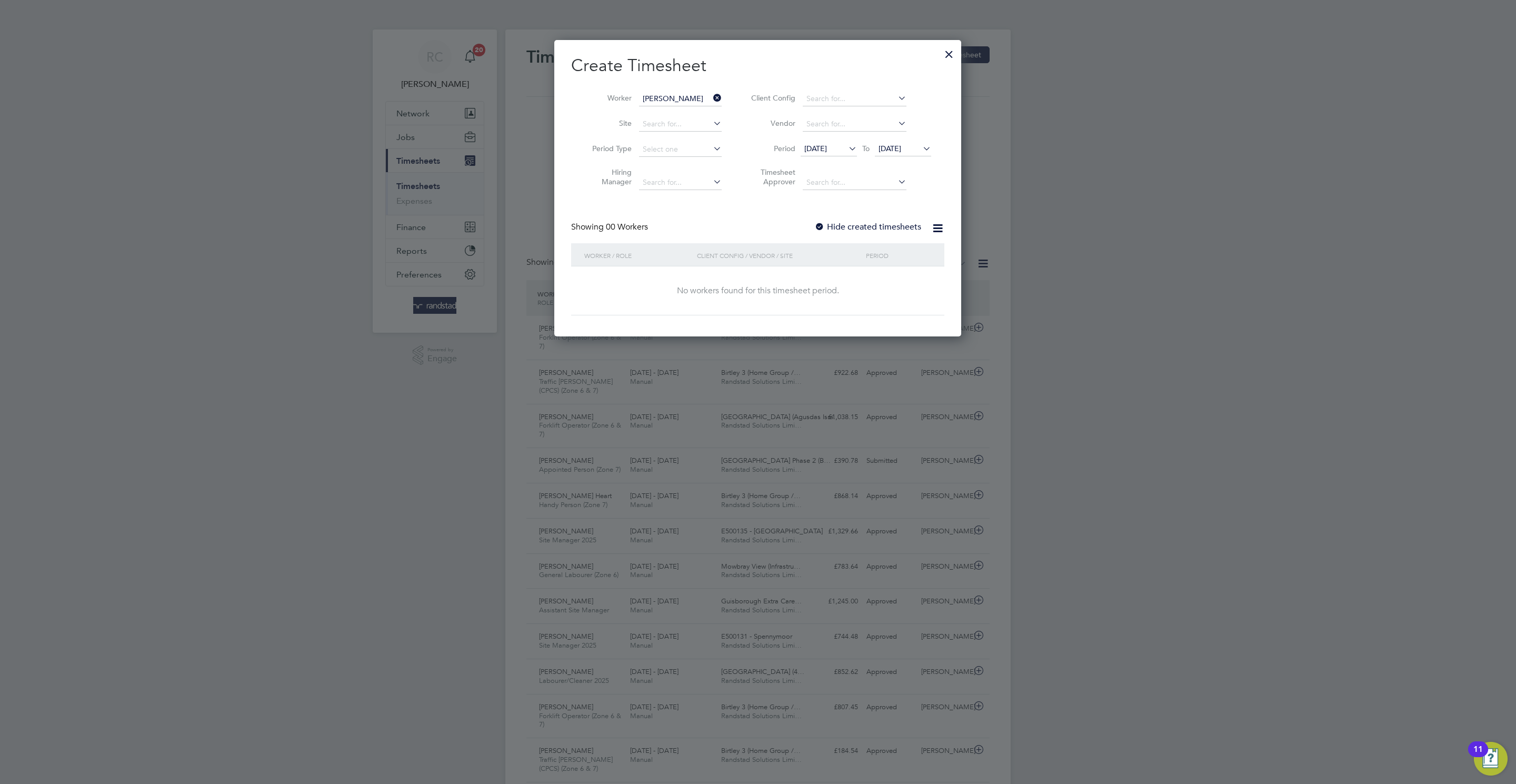
click at [697, 96] on input "Vincent Bourke" at bounding box center [680, 99] width 83 height 14
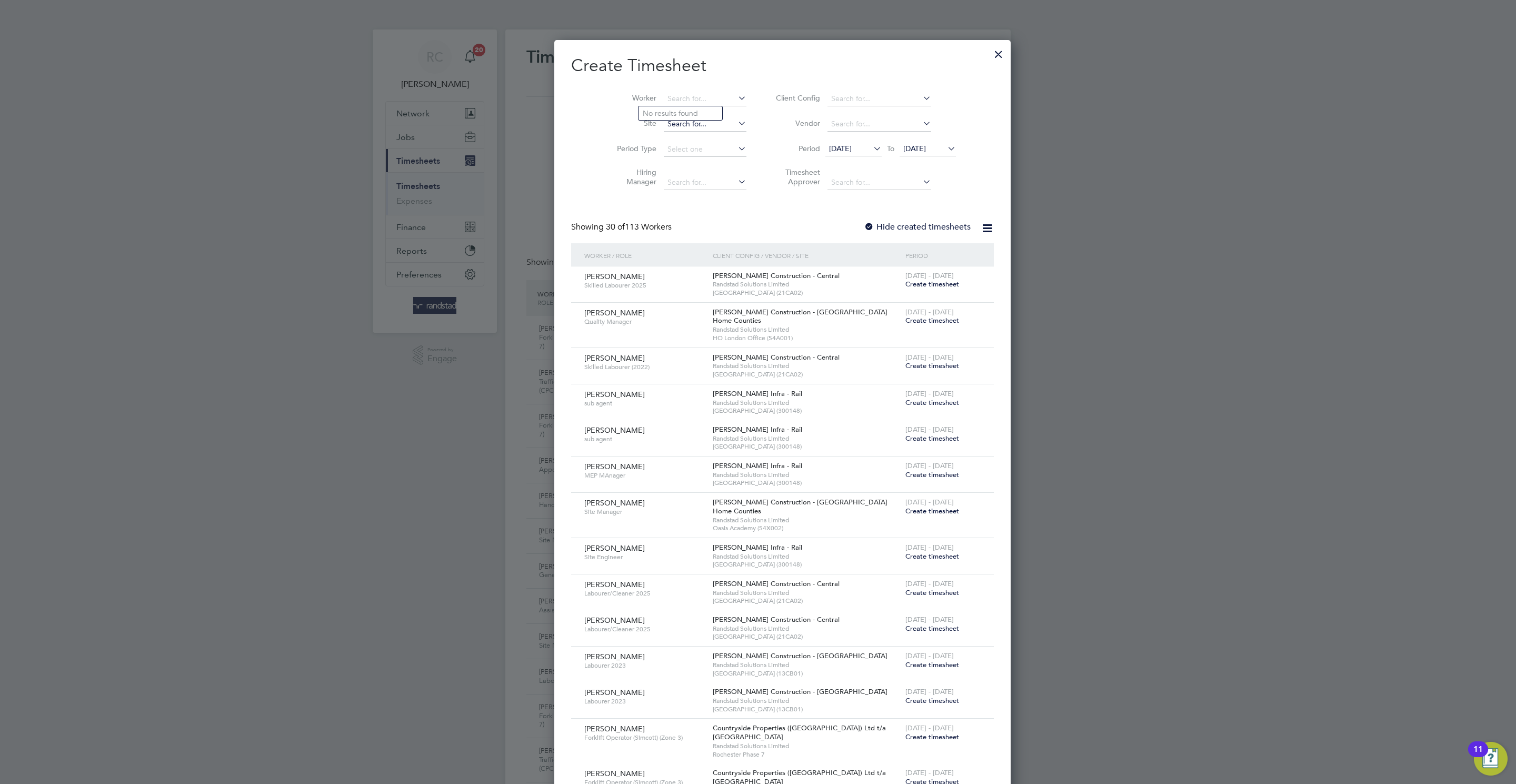
paste input "C-004554908"
drag, startPoint x: 548, startPoint y: 76, endPoint x: 524, endPoint y: 72, distance: 24.3
click at [524, 72] on div "Timesheets New Timesheet Timesheets I Follow All Timesheets Client Config Vendo…" at bounding box center [757, 766] width 505 height 1473
type input "C-004554908"
click at [664, 97] on input at bounding box center [705, 99] width 83 height 14
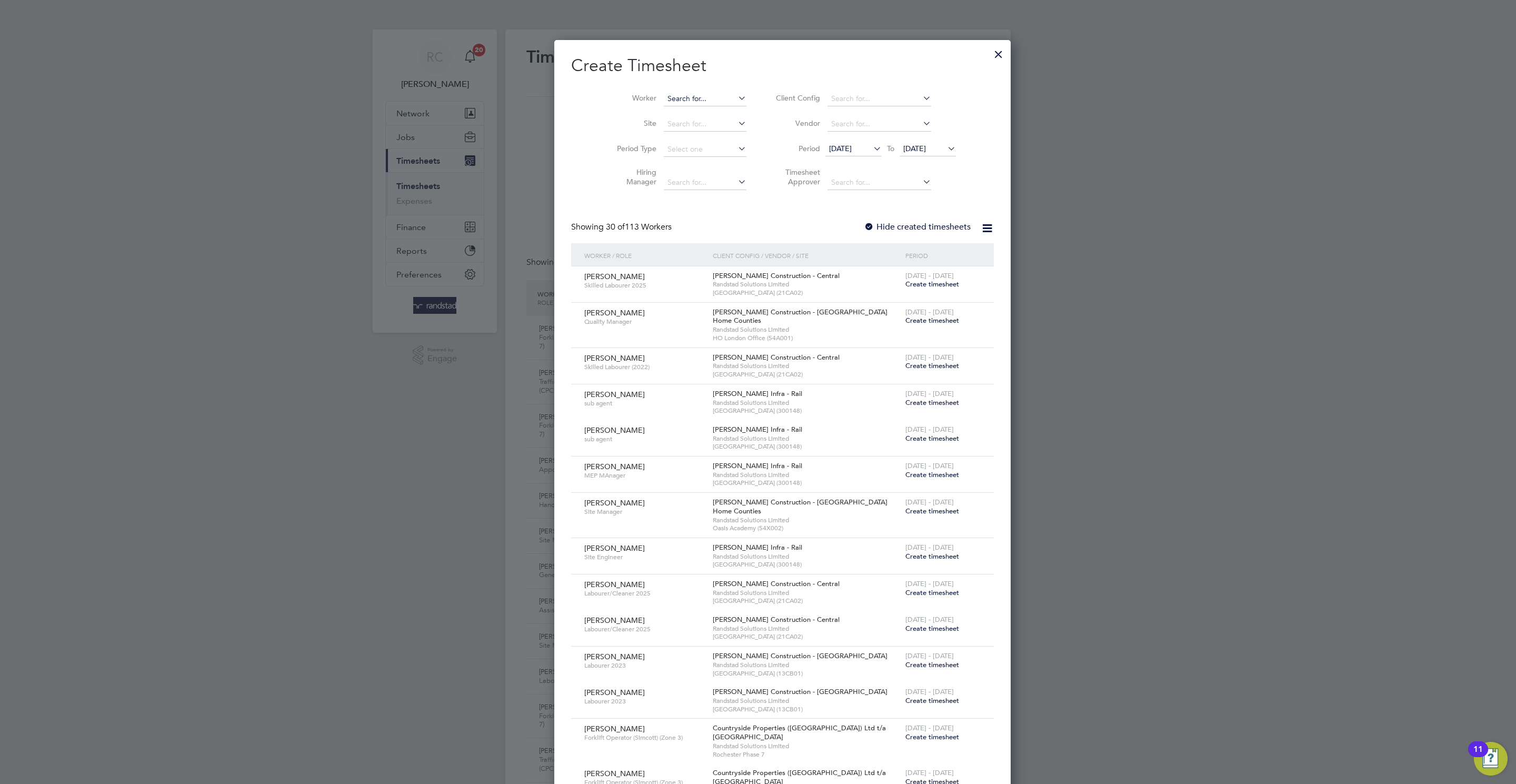
paste input "C-000545028"
click at [673, 116] on li "[PERSON_NAME]" at bounding box center [680, 113] width 83 height 14
type input "[PERSON_NAME]"
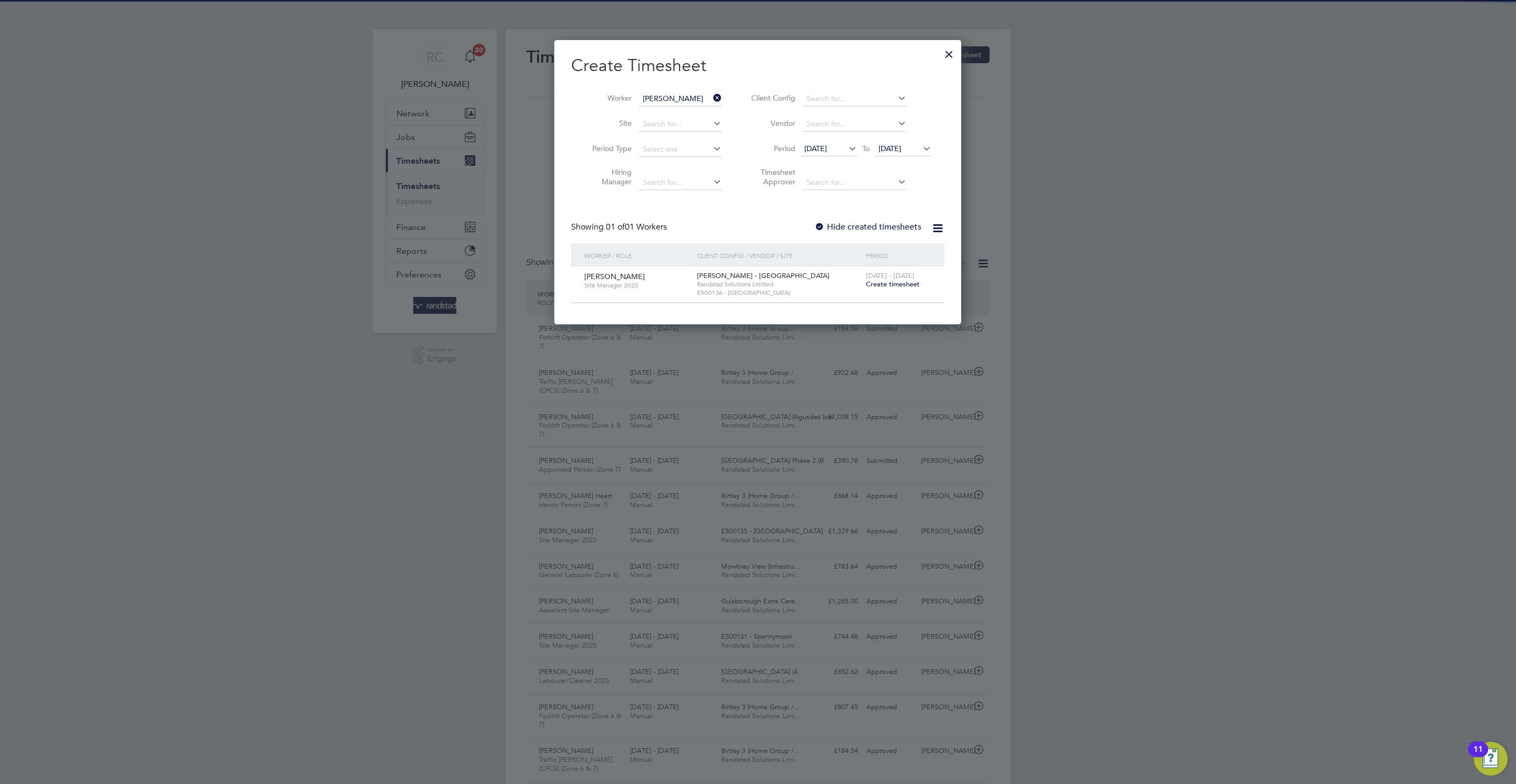
click at [880, 281] on span "Create timesheet" at bounding box center [893, 284] width 54 height 9
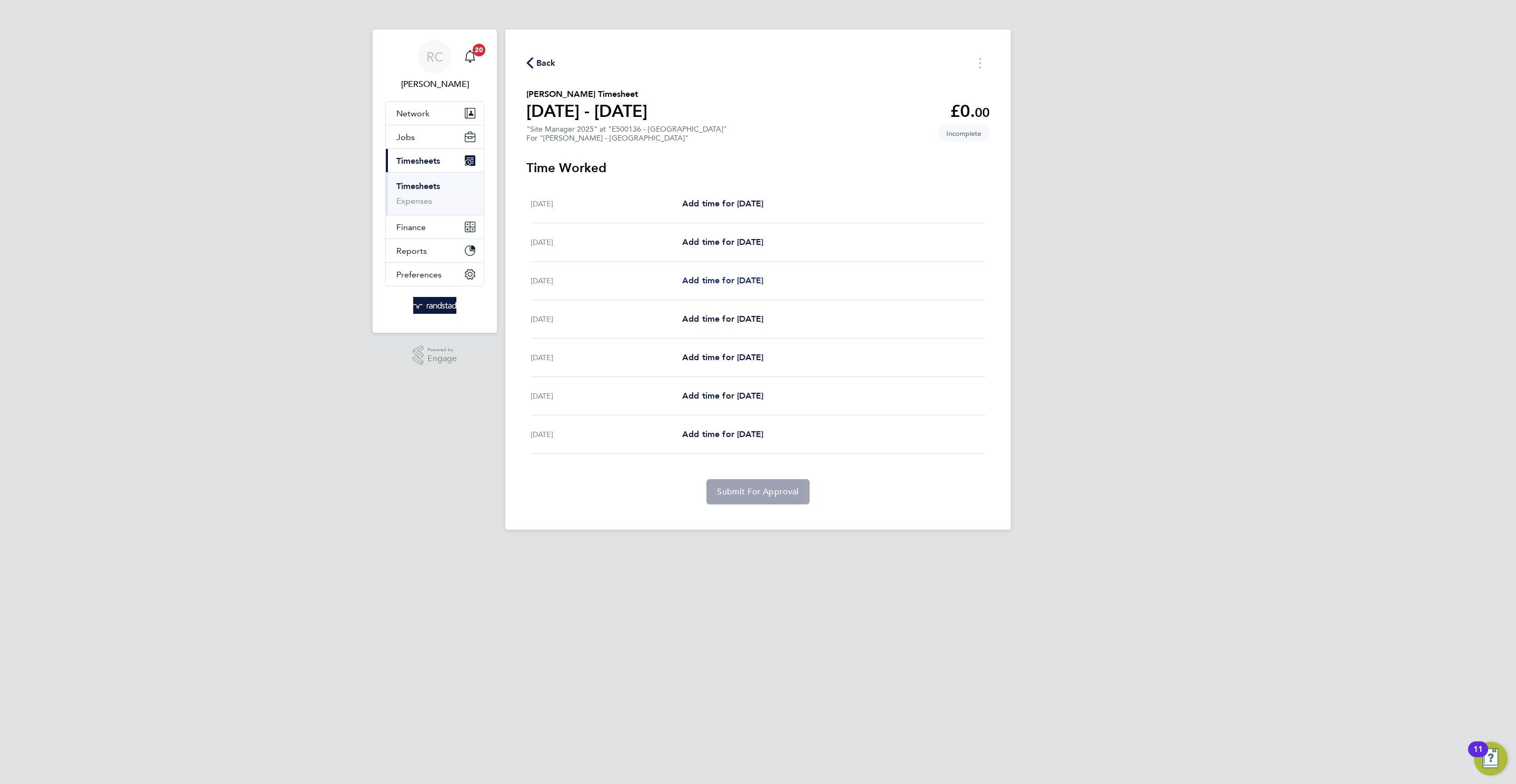
click at [735, 283] on span "Add time for Mon 18 Aug" at bounding box center [723, 280] width 81 height 10
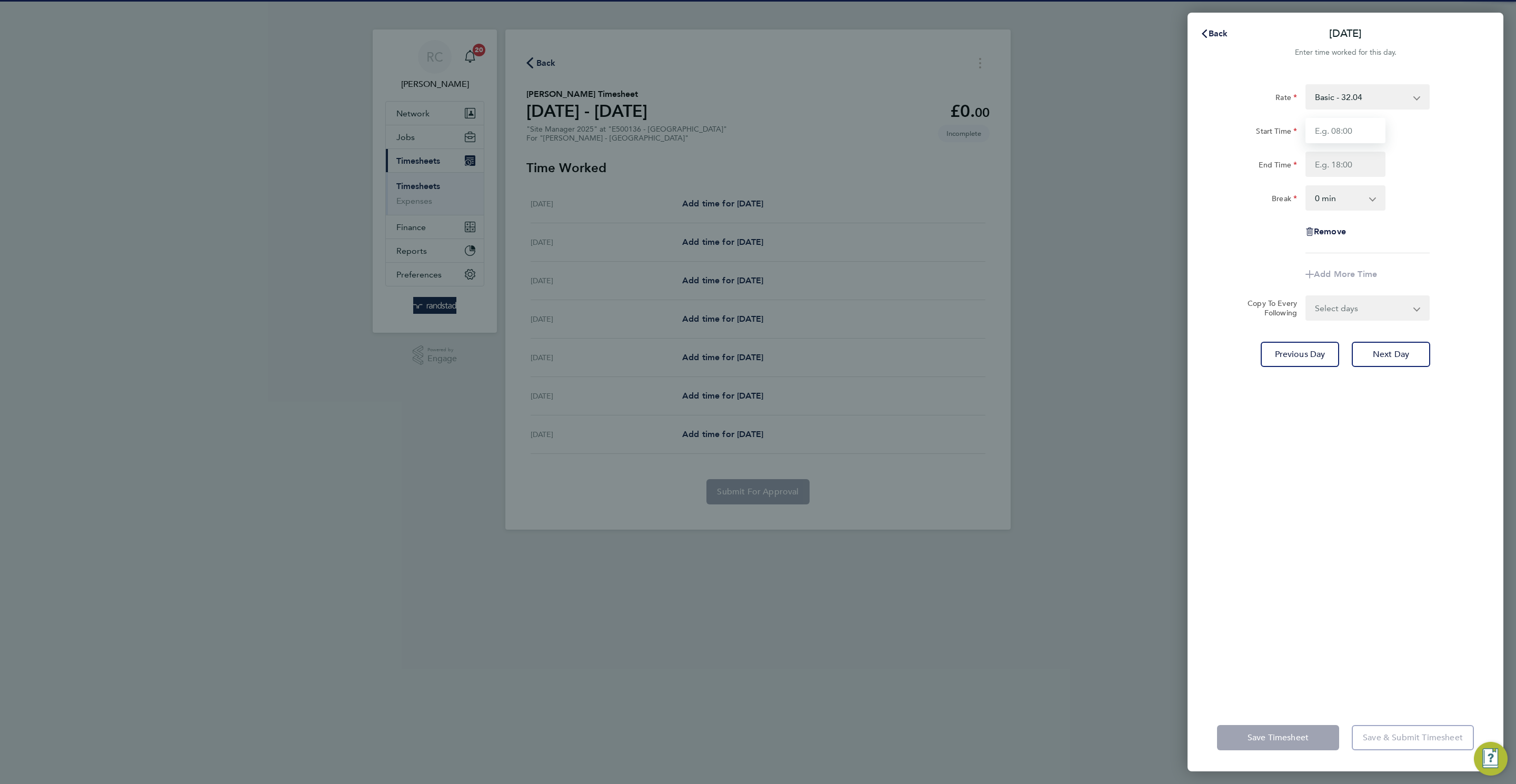
click at [1338, 126] on input "Start Time" at bounding box center [1346, 130] width 80 height 25
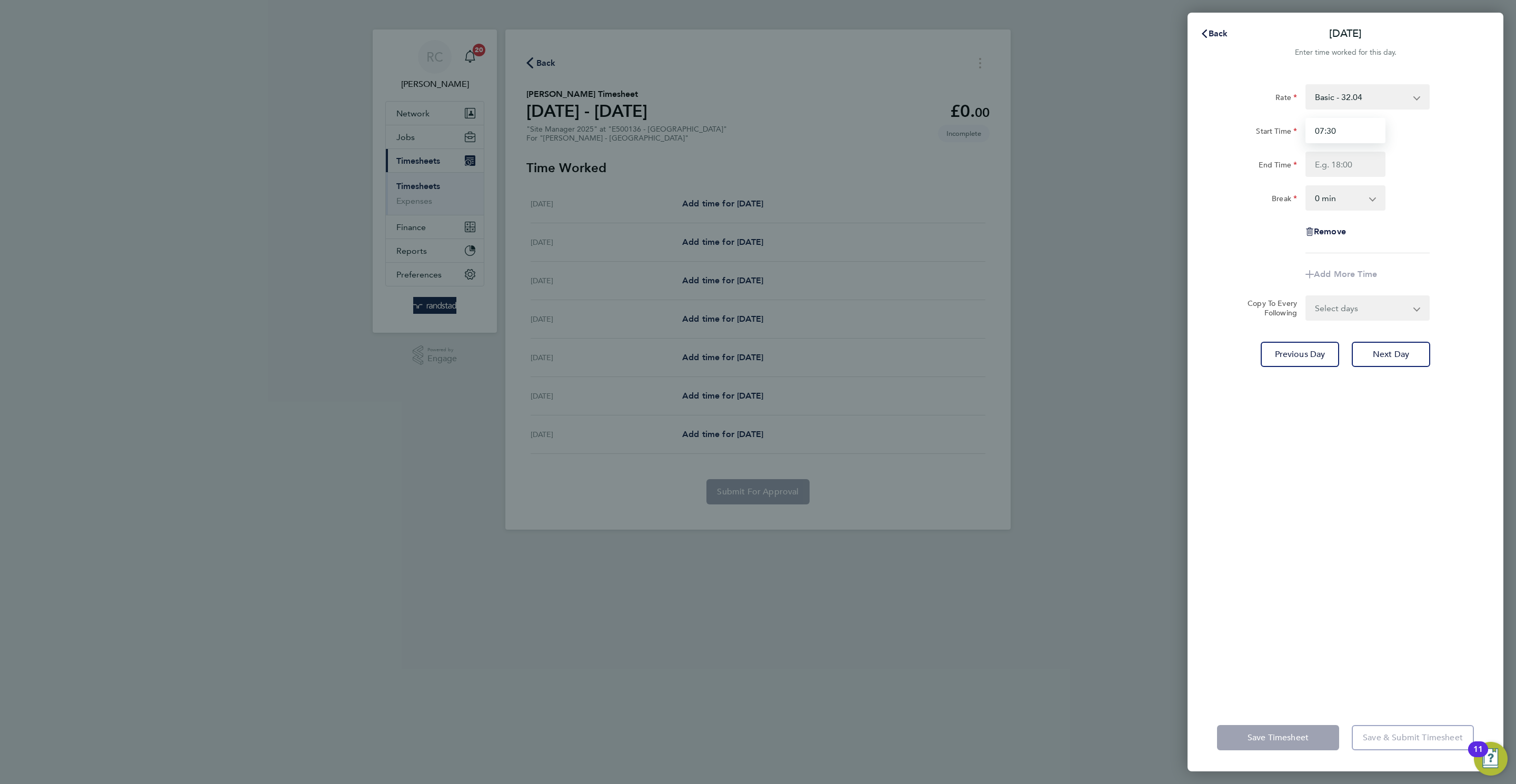
type input "07:30"
type input "16:30"
click at [1364, 193] on select "0 min 15 min 30 min 45 min 60 min 75 min 90 min" at bounding box center [1339, 198] width 65 height 23
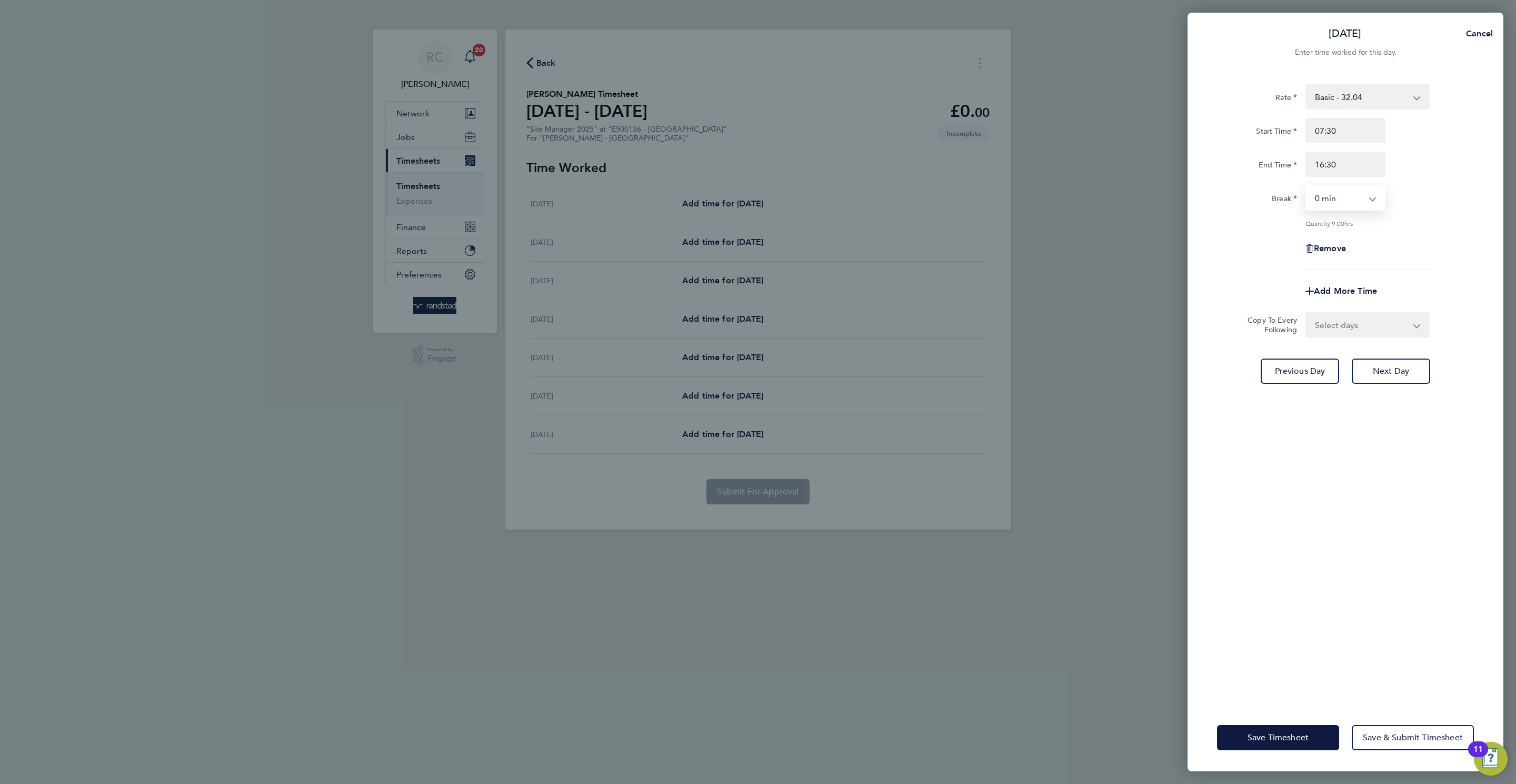
select select "30"
click at [1307, 186] on select "0 min 15 min 30 min 45 min 60 min 75 min 90 min" at bounding box center [1339, 198] width 65 height 23
click at [1382, 322] on select "Select days Day Tuesday Wednesday Thursday Friday" at bounding box center [1362, 325] width 110 height 23
select select "WED"
click at [1307, 313] on select "Select days Day Tuesday Wednesday Thursday Friday" at bounding box center [1362, 325] width 110 height 23
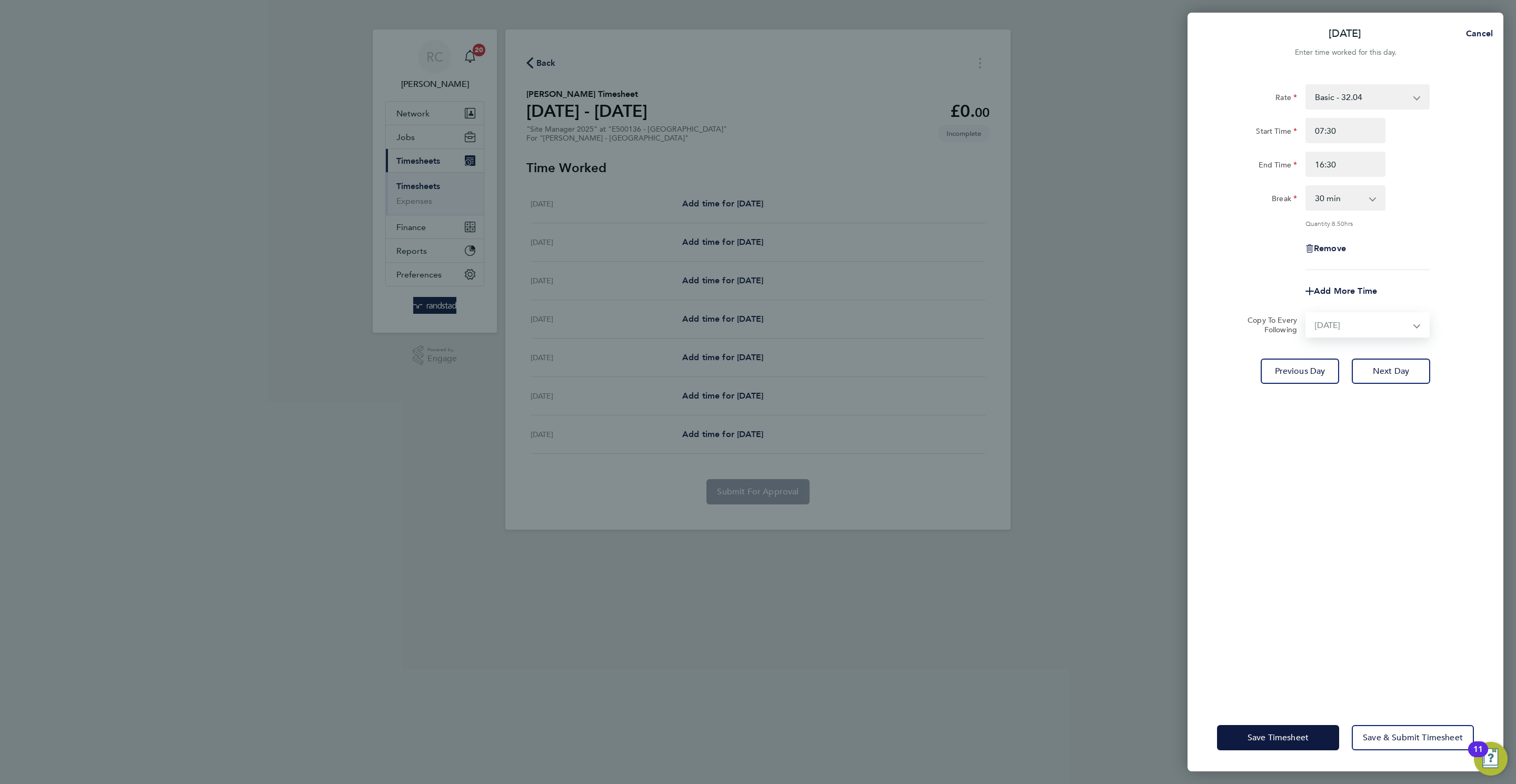
select select "2025-08-22"
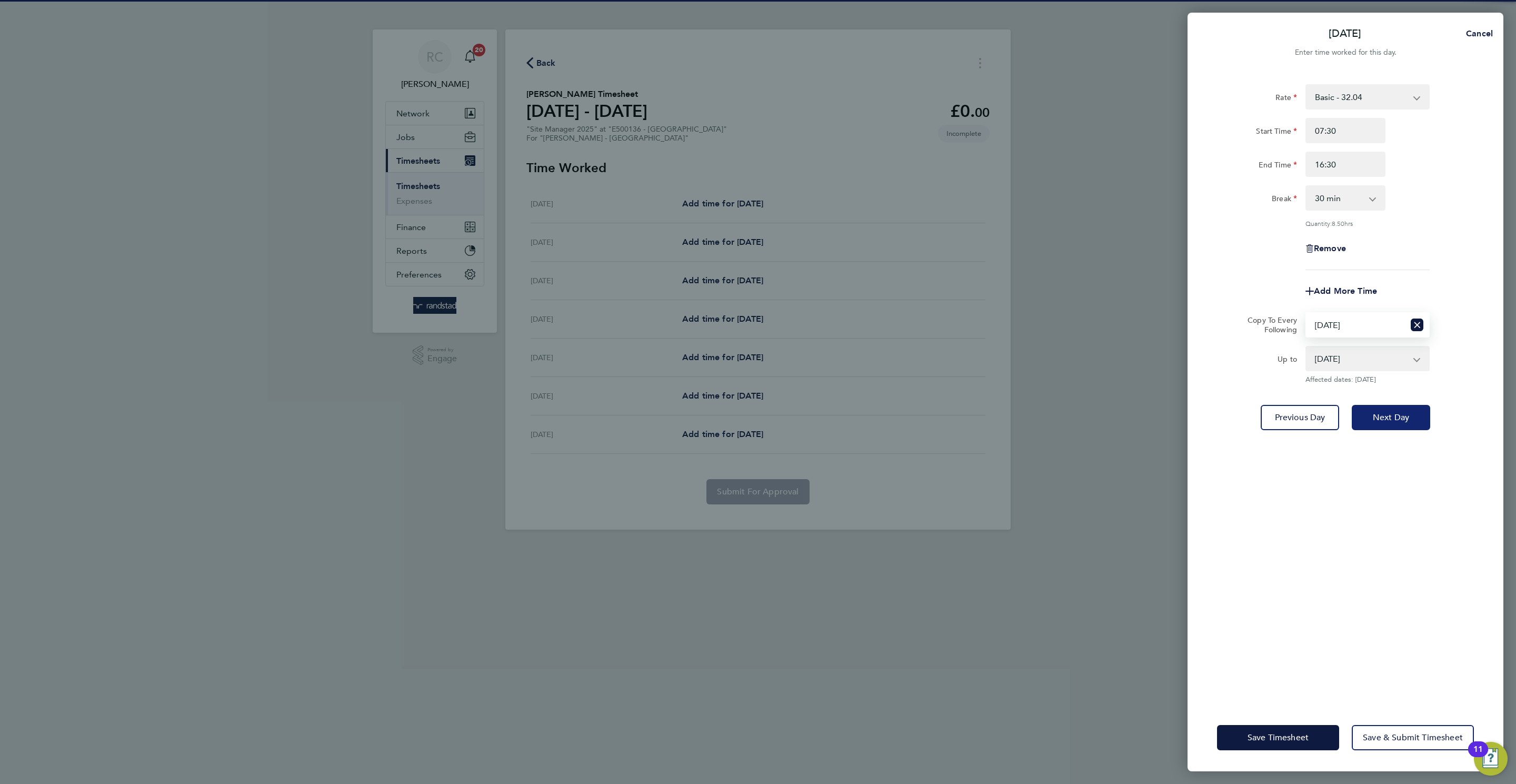
click at [1404, 423] on button "Next Day" at bounding box center [1391, 417] width 79 height 25
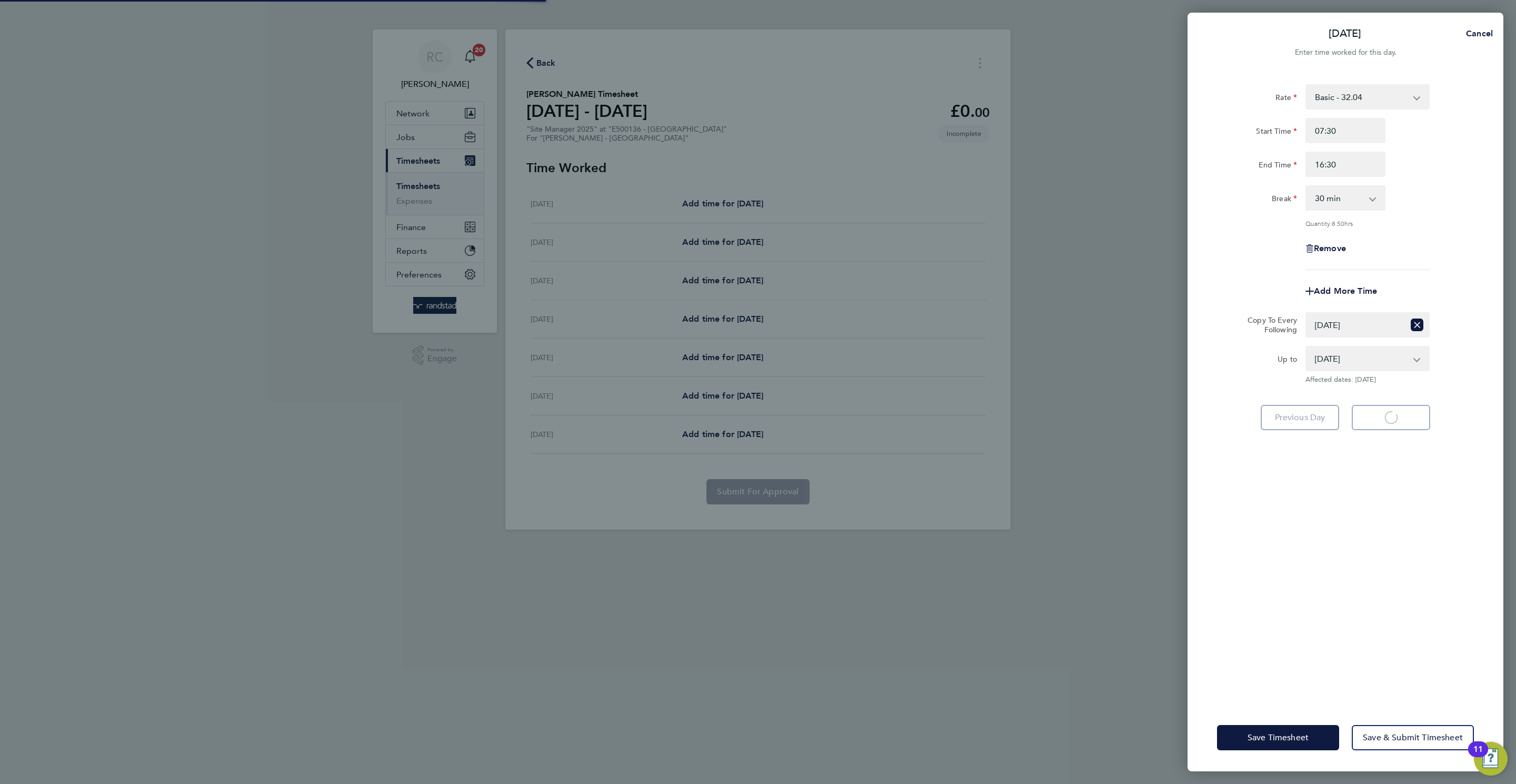
click at [1375, 320] on select "Select days Day Tuesday Wednesday Thursday Friday" at bounding box center [1355, 325] width 98 height 23
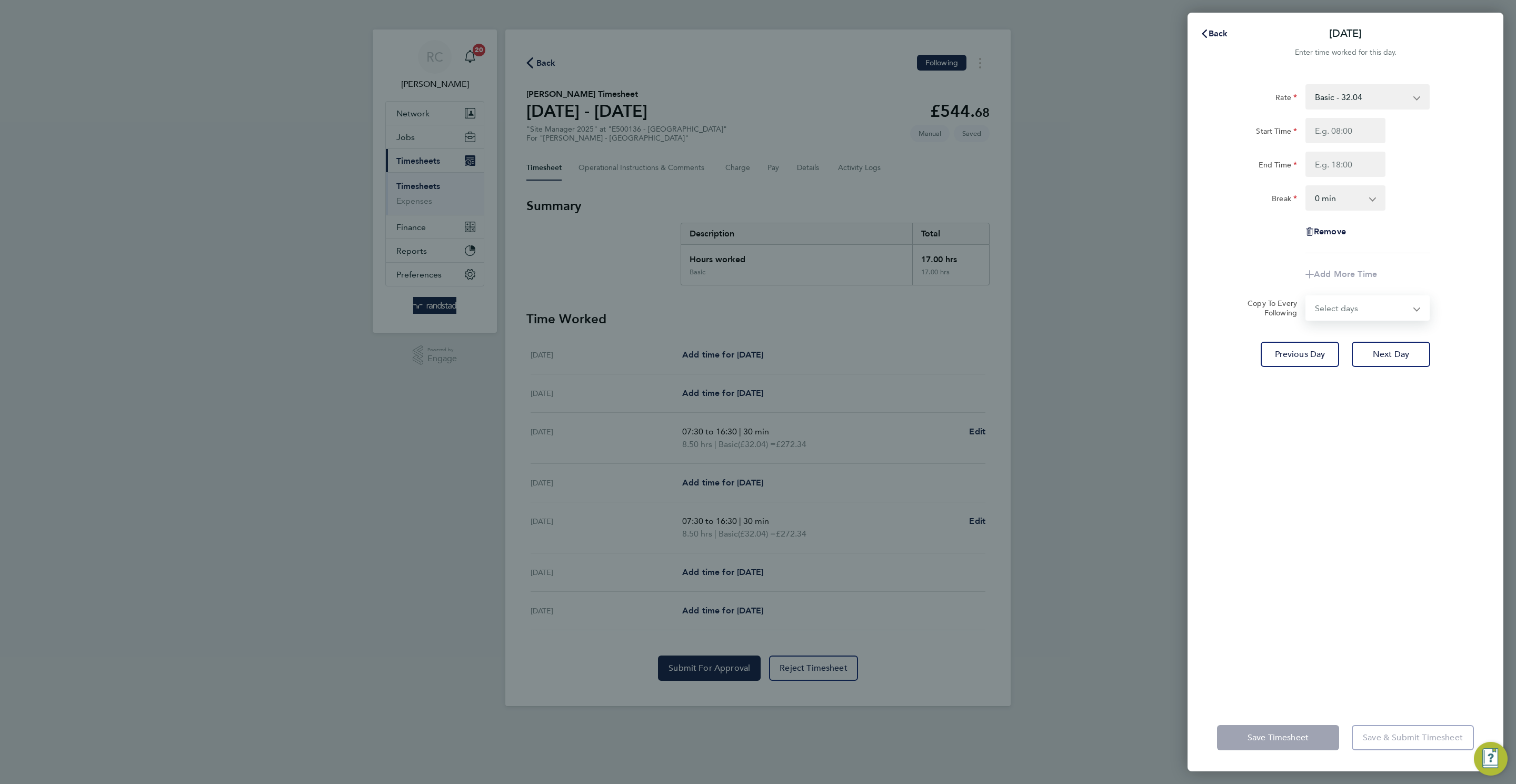
click at [1367, 311] on select "Select days Day Wednesday Thursday Friday" at bounding box center [1362, 308] width 110 height 23
select select "WED"
click at [1307, 296] on select "Select days Day Wednesday Thursday Friday" at bounding box center [1362, 308] width 110 height 23
select select "2025-08-22"
click at [1368, 400] on button "Next Day" at bounding box center [1391, 400] width 79 height 25
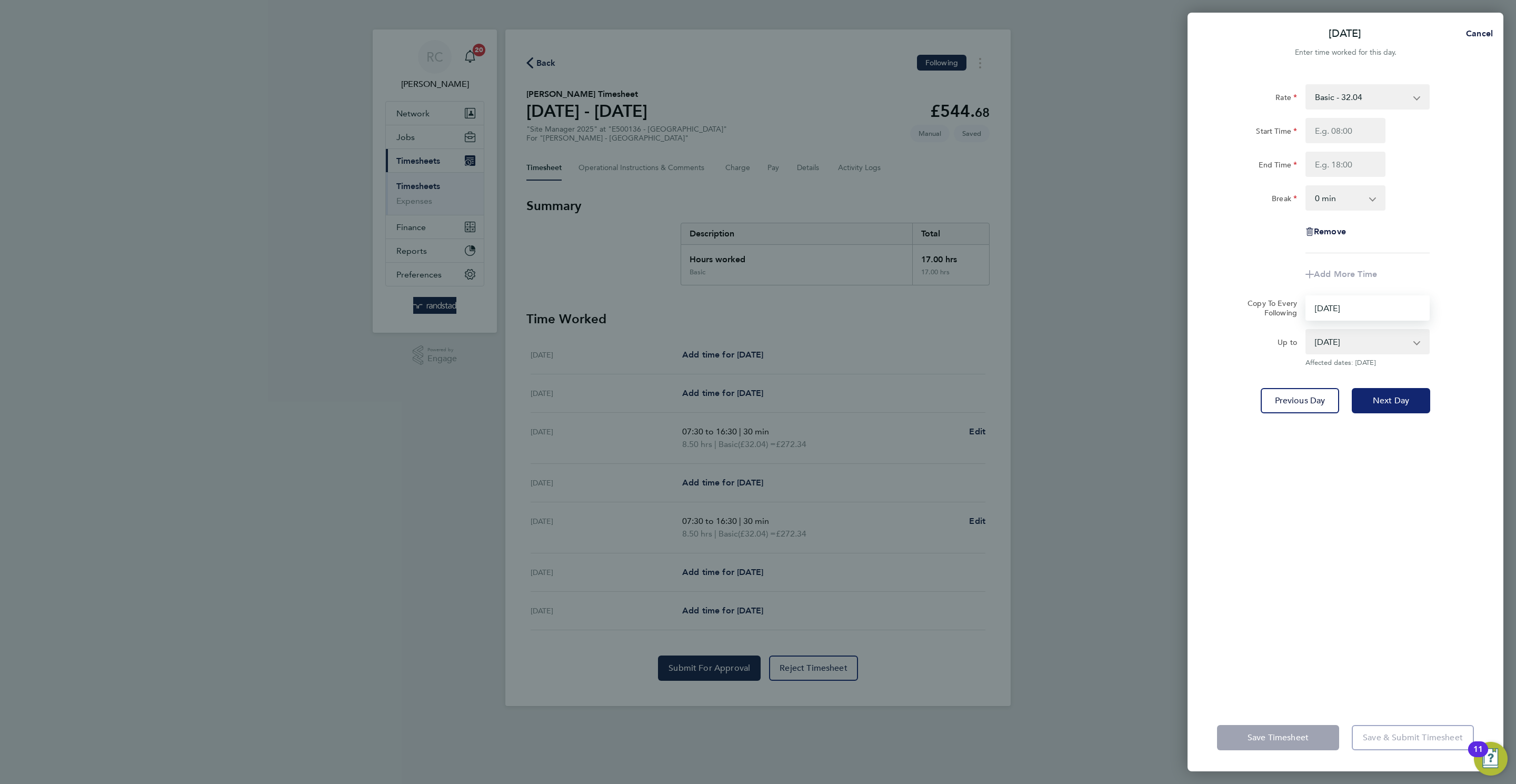
select select "0: null"
select select "30"
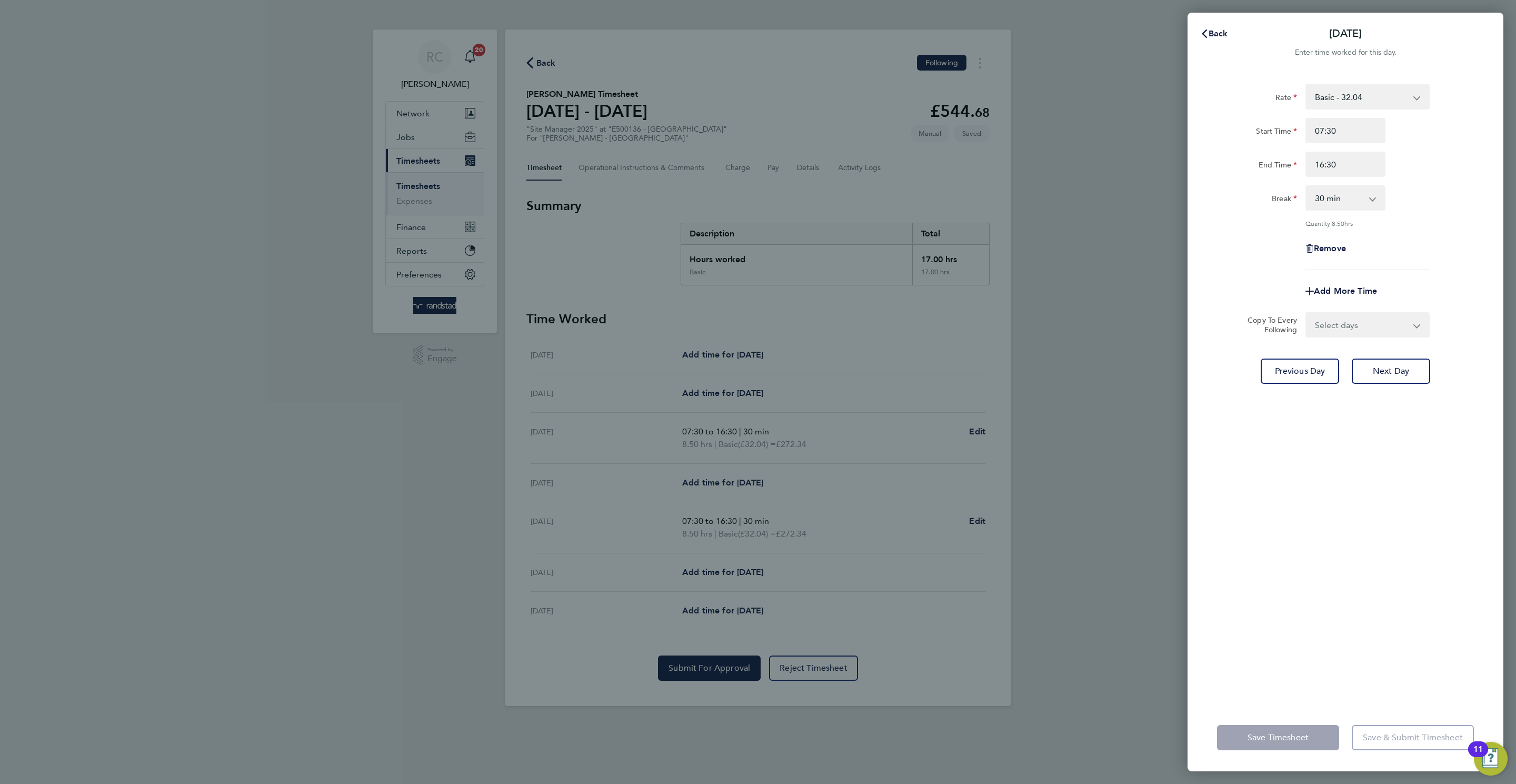
click at [1351, 323] on select "Select days Day Thursday Friday" at bounding box center [1362, 325] width 110 height 23
select select "THU"
click at [1307, 313] on select "Select days Day Thursday Friday" at bounding box center [1362, 325] width 110 height 23
select select "2025-08-22"
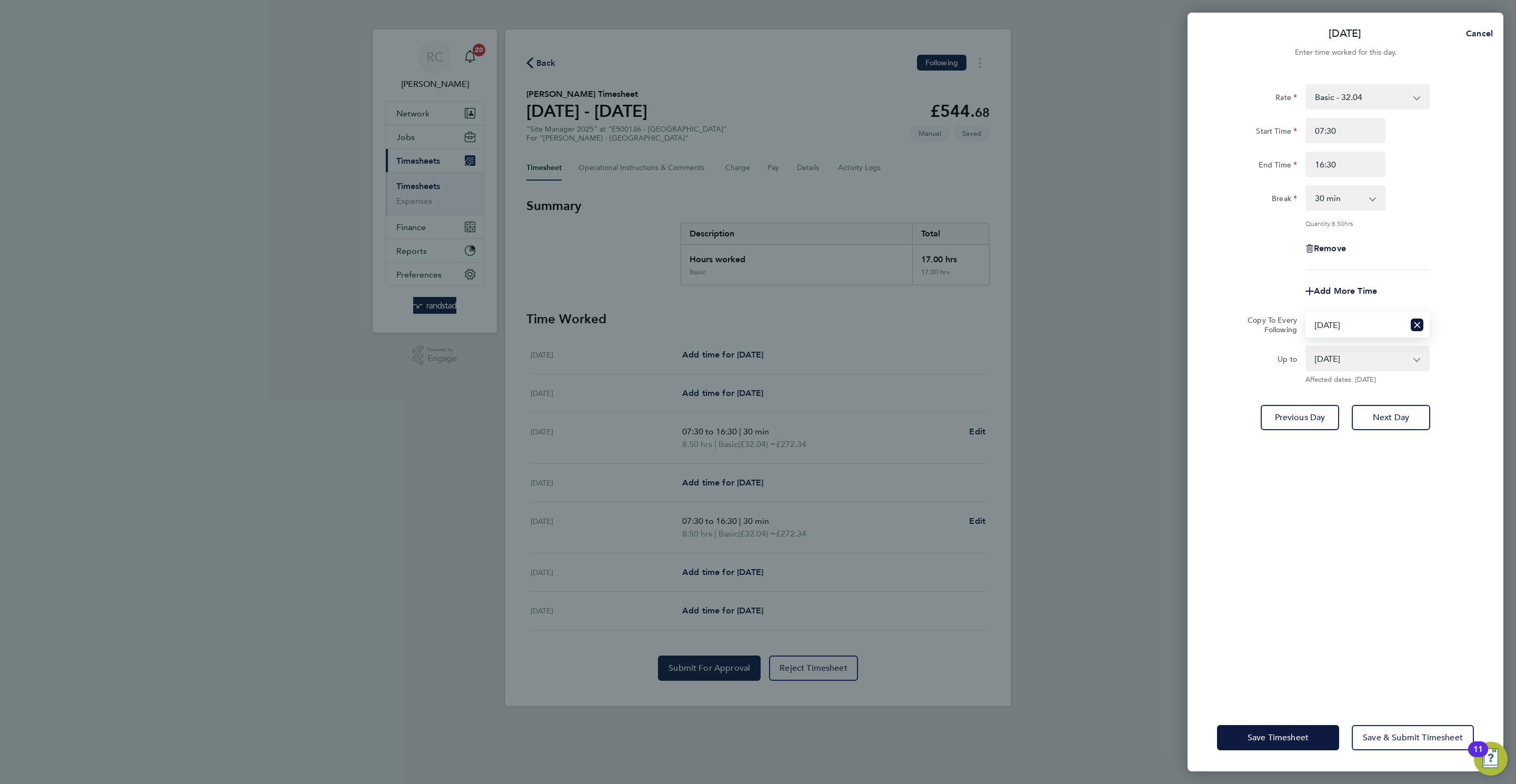
click at [1391, 432] on div "Rate Basic - 32.04 Start Time 07:30 End Time 16:30 Break 0 min 15 min 30 min 45…" at bounding box center [1346, 388] width 316 height 632
drag, startPoint x: 1395, startPoint y: 418, endPoint x: 1379, endPoint y: 378, distance: 43.1
click at [1394, 418] on span "Next Day" at bounding box center [1391, 417] width 37 height 10
select select "0: null"
select select "30"
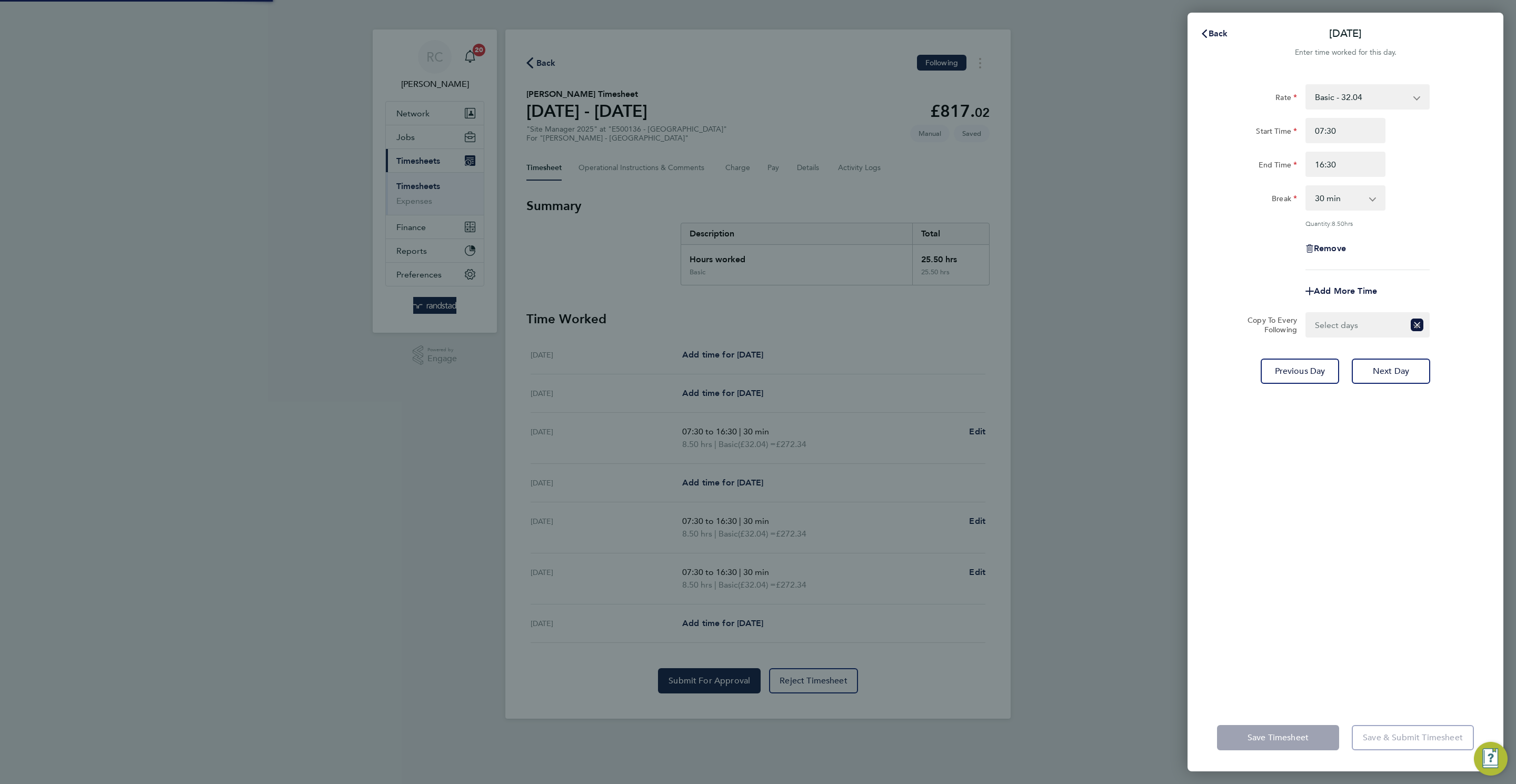
drag, startPoint x: 1390, startPoint y: 329, endPoint x: 1393, endPoint y: 335, distance: 6.7
click at [1392, 331] on select "Select days Friday" at bounding box center [1355, 325] width 98 height 23
select select "FRI"
click at [1307, 313] on select "Select days Friday" at bounding box center [1362, 325] width 110 height 23
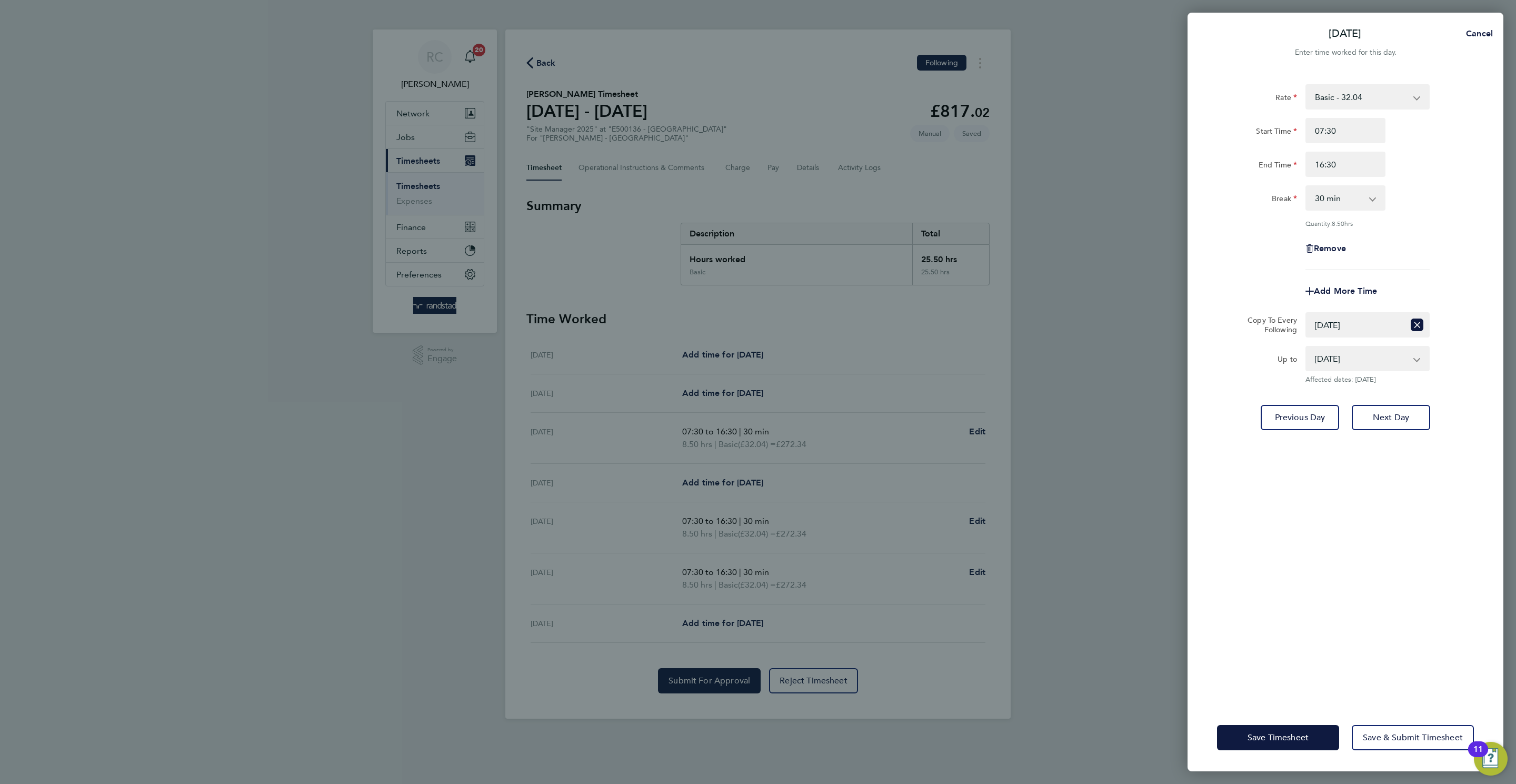
click at [1409, 378] on span "Affected dates: 22 Aug 2025" at bounding box center [1368, 380] width 124 height 8
click at [1404, 422] on button "Next Day" at bounding box center [1391, 417] width 79 height 25
select select "30"
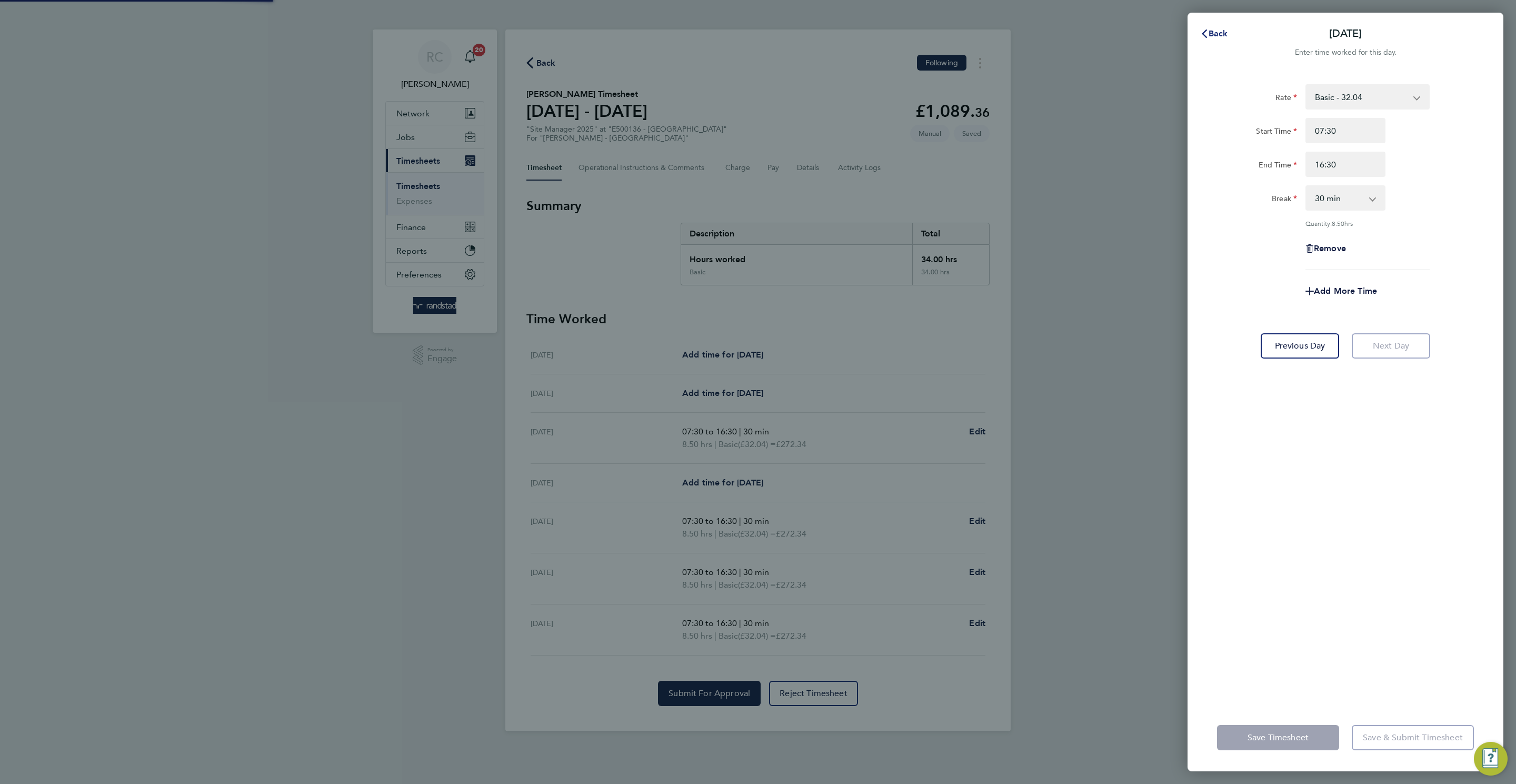
drag, startPoint x: 1226, startPoint y: 32, endPoint x: 934, endPoint y: 504, distance: 555.0
click at [1226, 34] on span "Back" at bounding box center [1218, 33] width 19 height 10
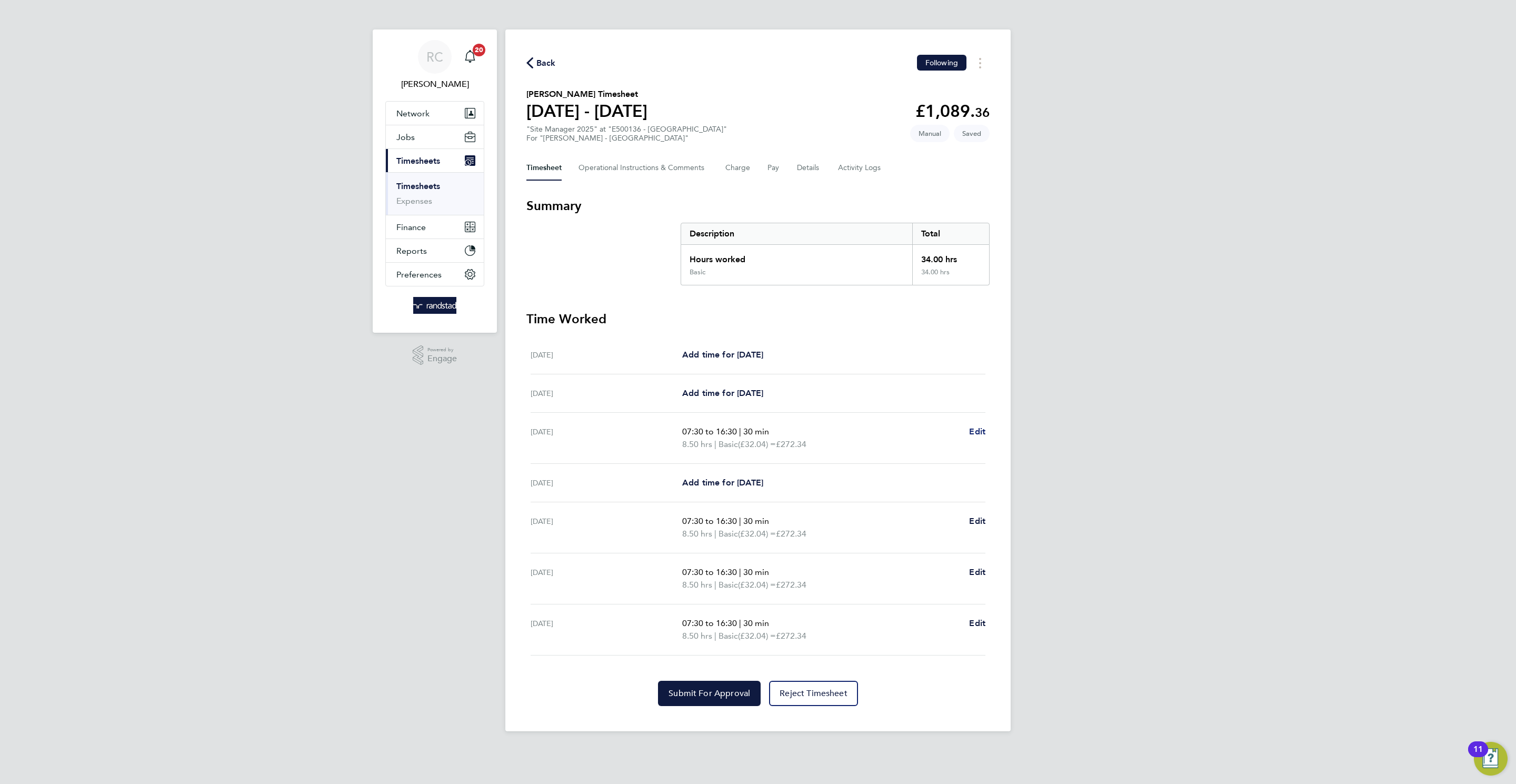
click at [981, 434] on span "Edit" at bounding box center [978, 431] width 17 height 10
select select "30"
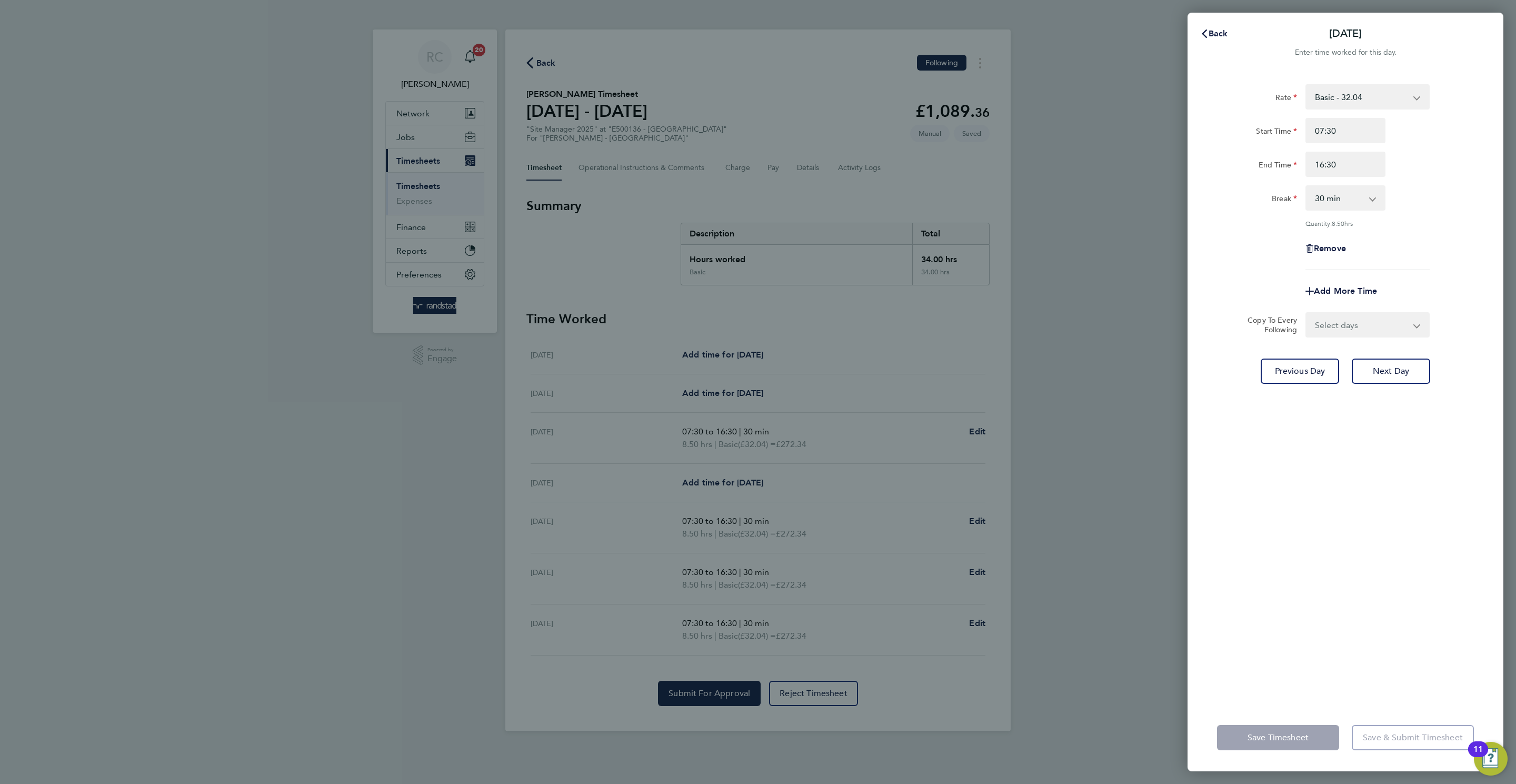
click at [1345, 320] on select "Select days Day Tuesday Wednesday Thursday Friday" at bounding box center [1362, 325] width 110 height 23
select select "TUE"
click at [1307, 313] on select "Select days Day Tuesday Wednesday Thursday Friday" at bounding box center [1362, 325] width 110 height 23
select select "2025-08-22"
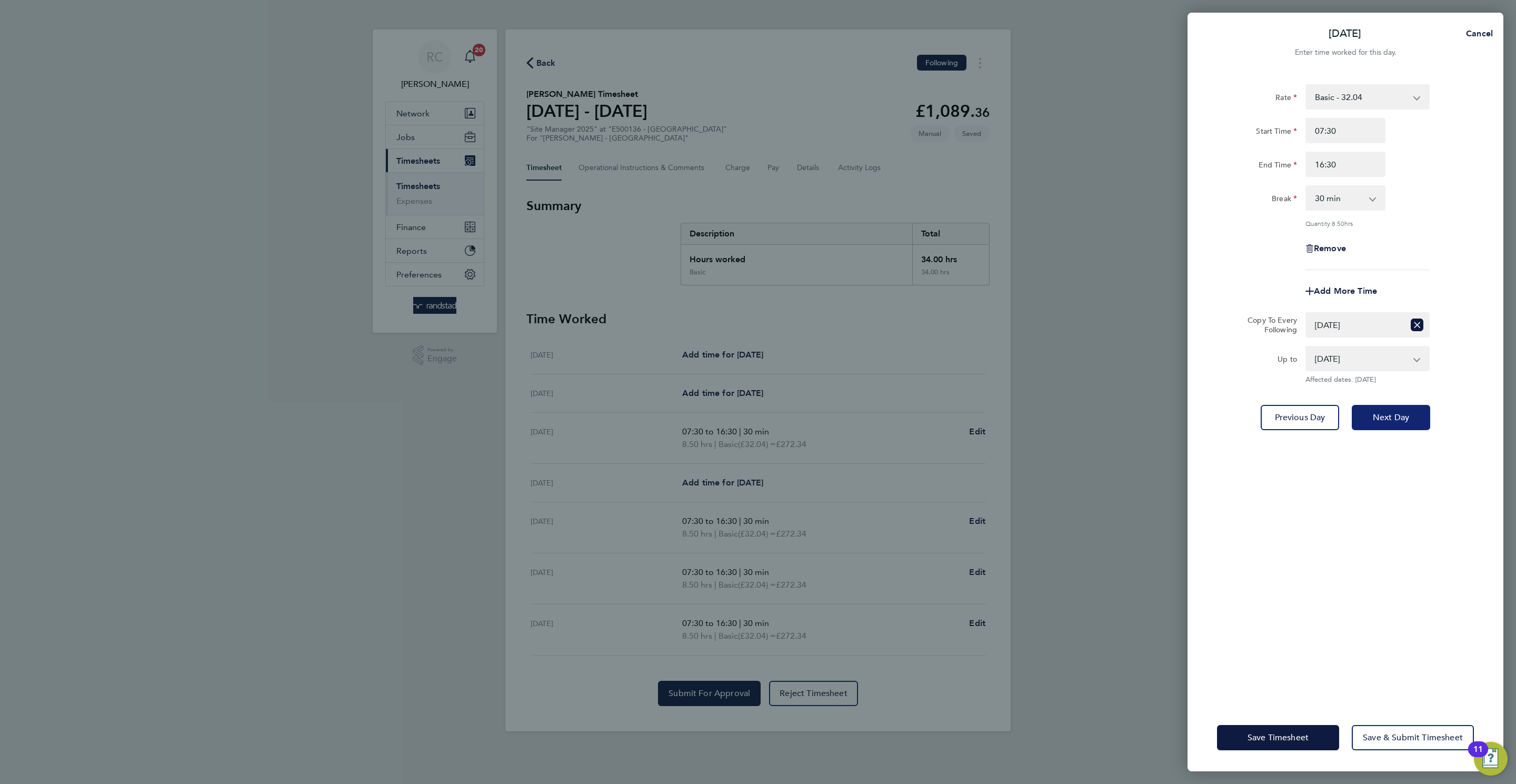
drag, startPoint x: 1386, startPoint y: 414, endPoint x: 1389, endPoint y: 409, distance: 5.8
click at [1390, 414] on span "Next Day" at bounding box center [1391, 417] width 37 height 10
select select "0: null"
select select "30"
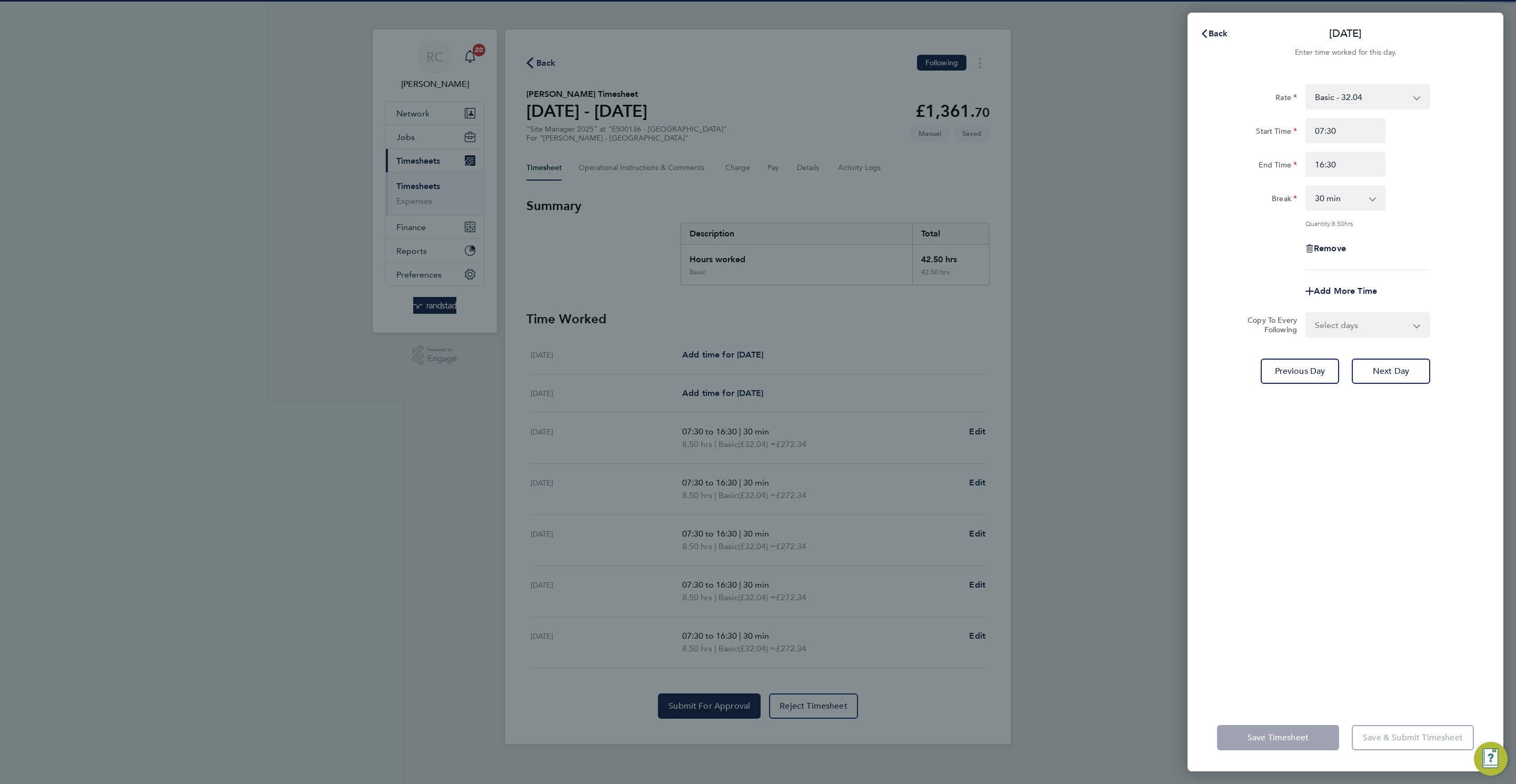
click at [1219, 20] on div "Back Tue 19 Aug Enter time worked for this day. Rate Basic - 32.04 Start Time 0…" at bounding box center [1346, 391] width 316 height 759
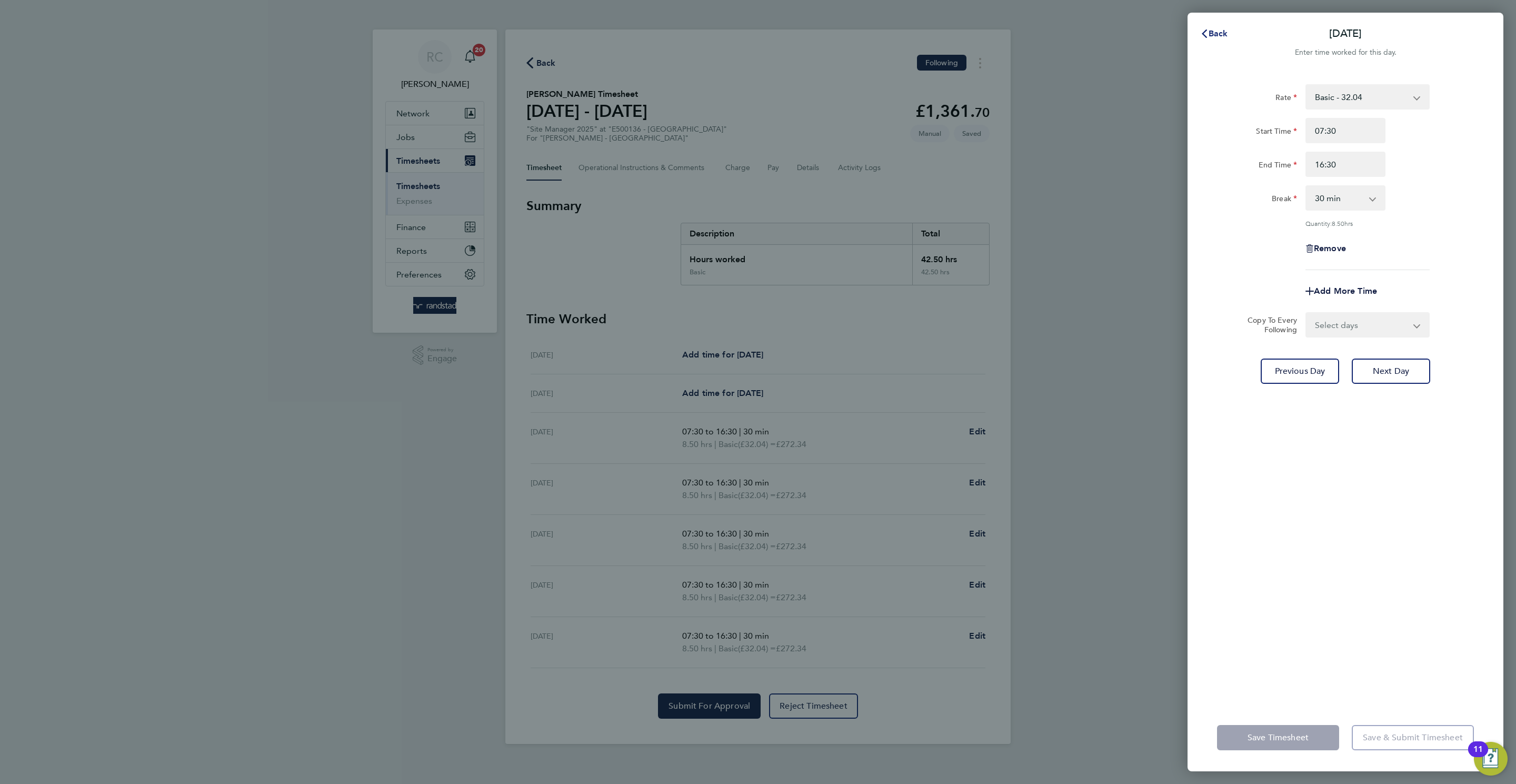
click at [1214, 30] on span "Back" at bounding box center [1218, 33] width 19 height 10
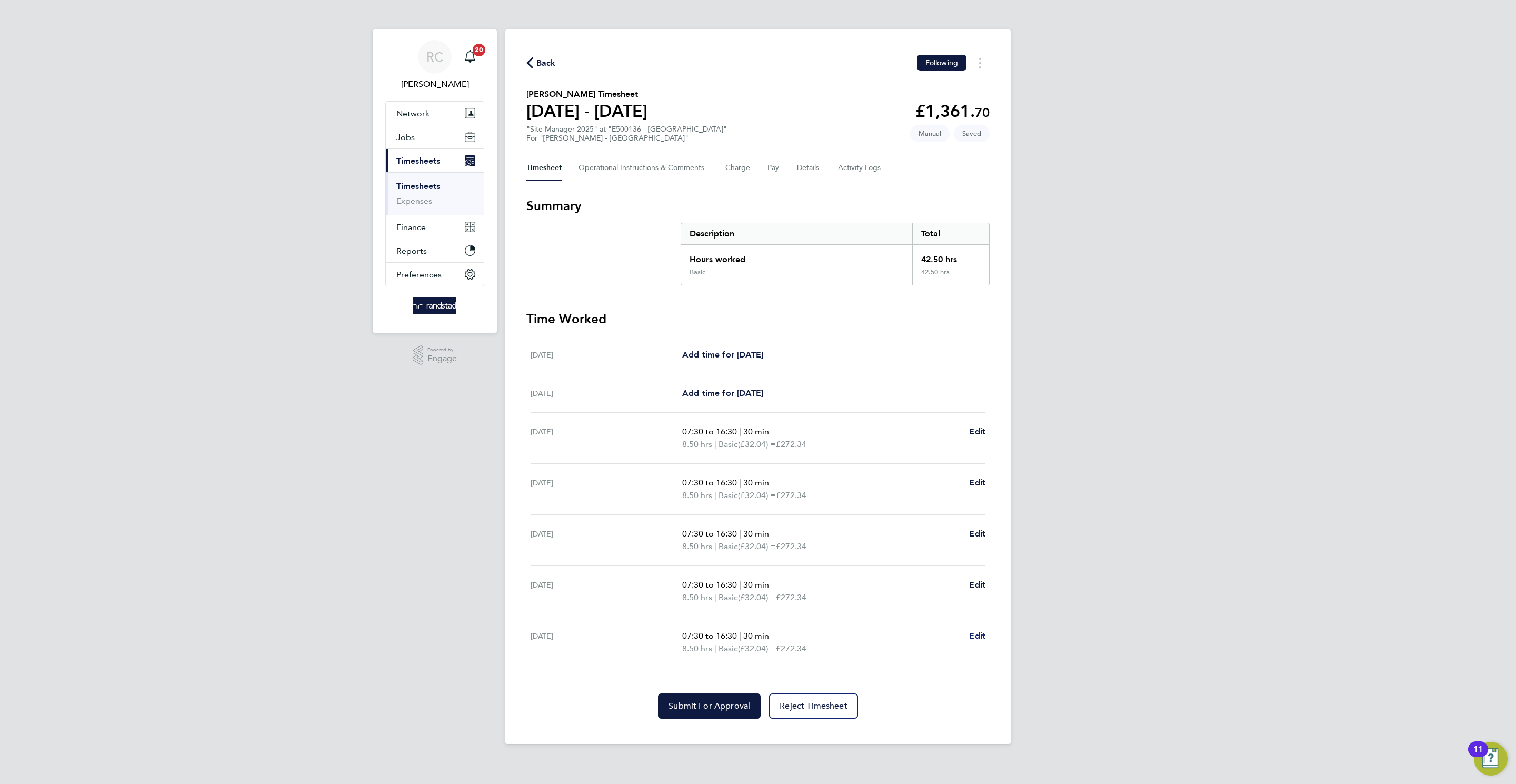
click at [978, 634] on span "Edit" at bounding box center [978, 635] width 17 height 10
select select "30"
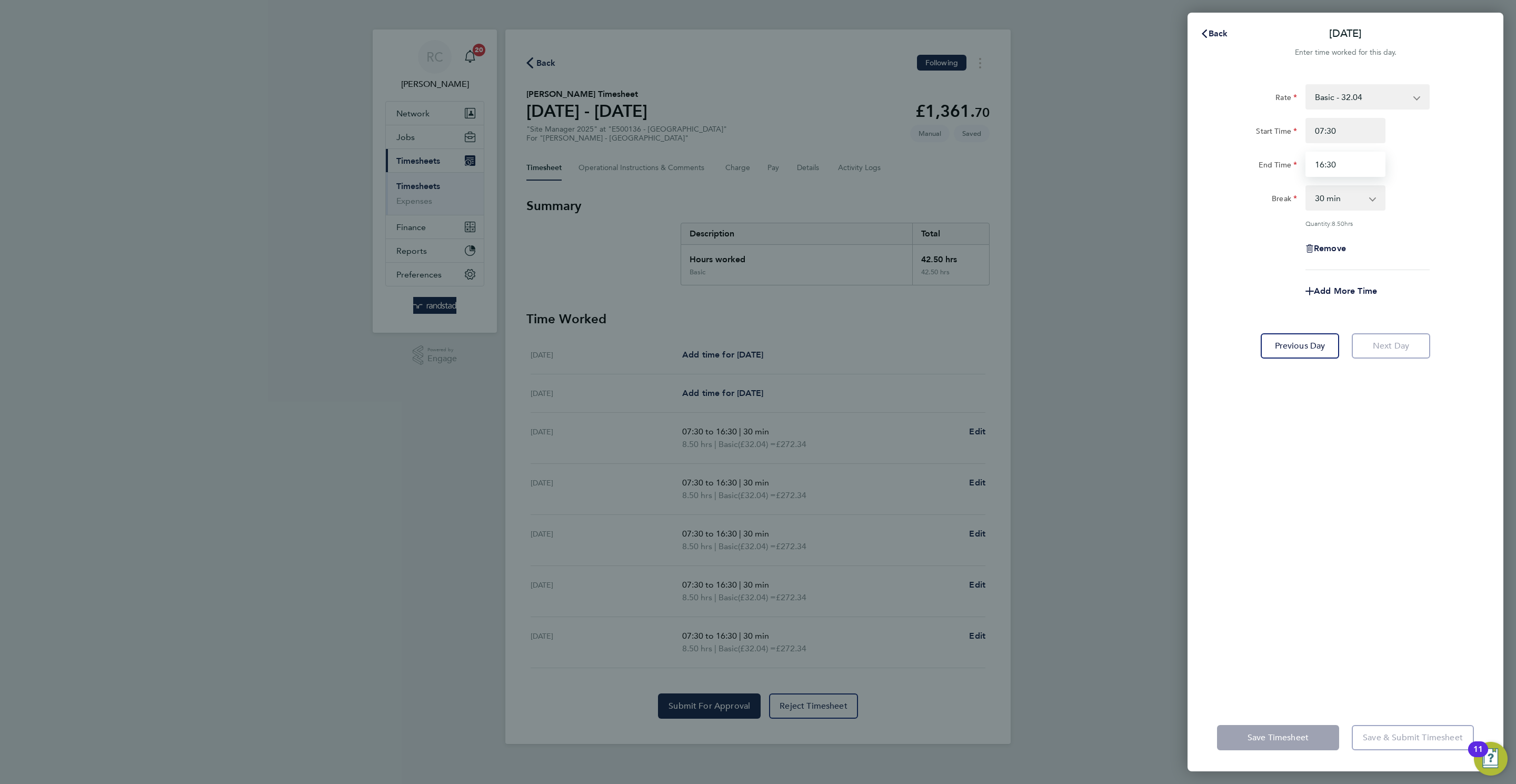
click at [1324, 166] on input "16:30" at bounding box center [1346, 164] width 80 height 25
type input "15:30"
click at [1384, 485] on div "Rate Basic - 32.04 Start Time 07:30 End Time 15:30 Break 0 min 15 min 30 min 45…" at bounding box center [1346, 388] width 316 height 632
click at [1282, 719] on div "Save Timesheet Save & Submit Timesheet" at bounding box center [1346, 737] width 316 height 68
click at [1267, 753] on div "Save Timesheet Save & Submit Timesheet" at bounding box center [1346, 737] width 316 height 68
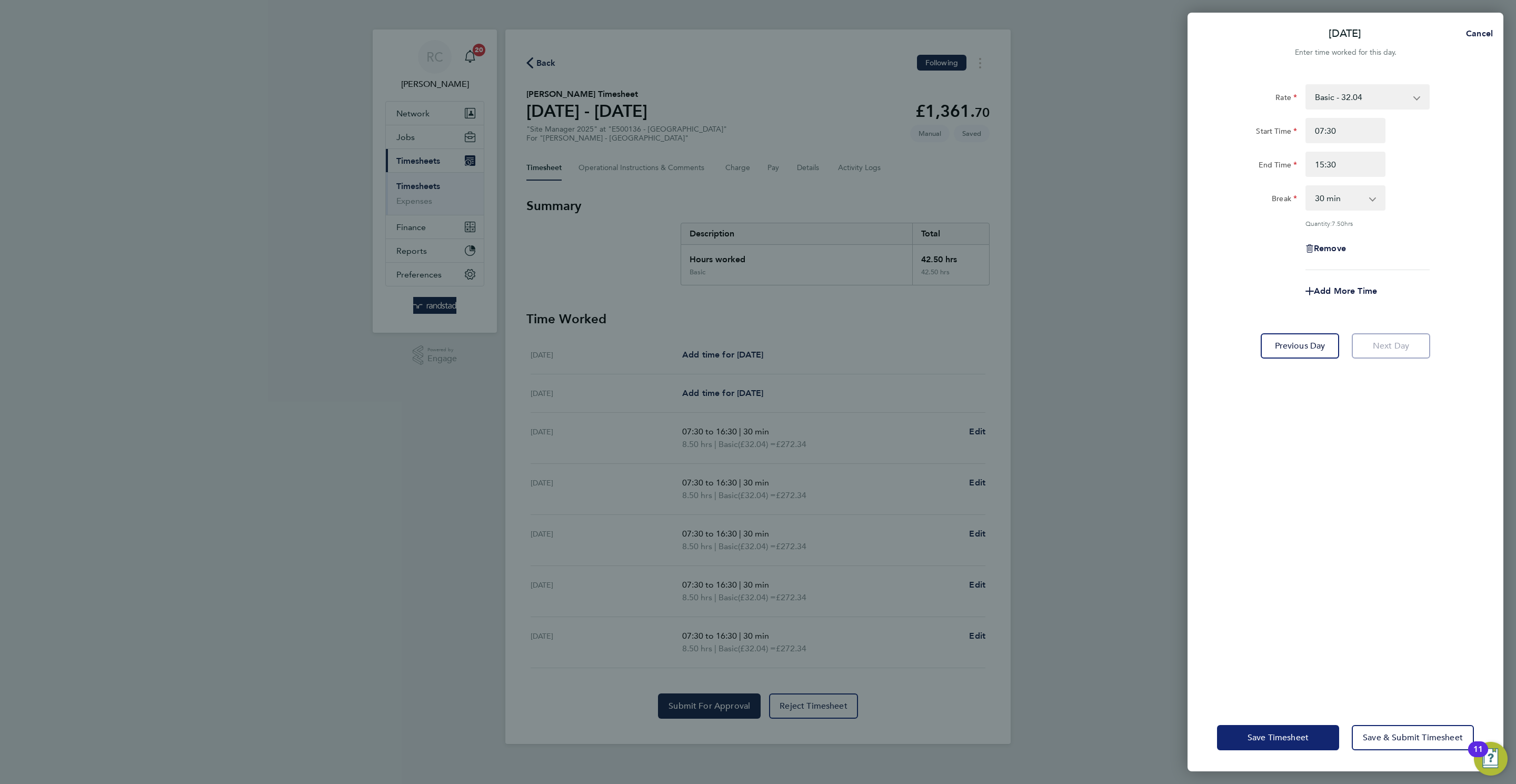
click at [1265, 739] on span "Save Timesheet" at bounding box center [1278, 737] width 61 height 10
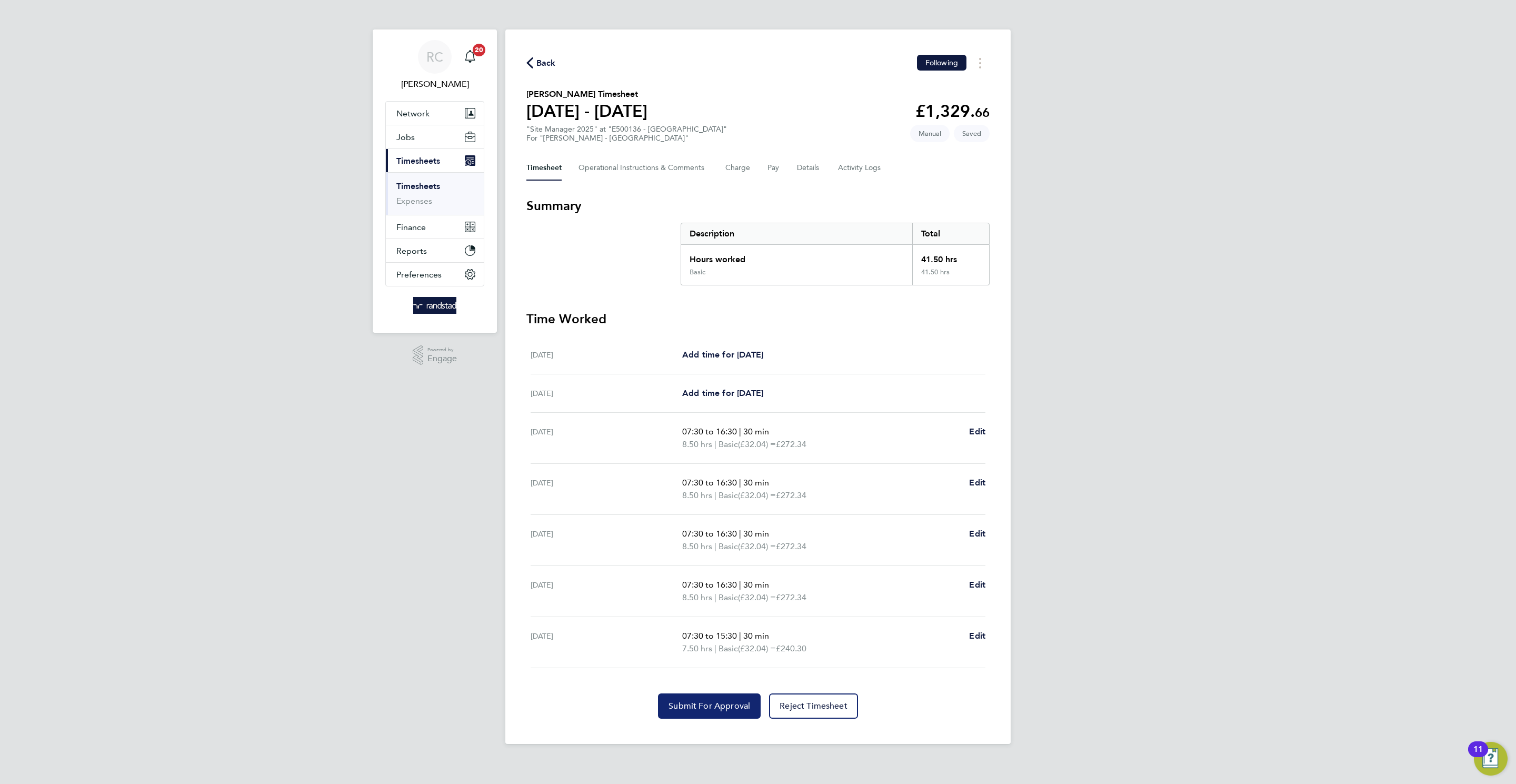
click at [706, 714] on button "Submit For Approval" at bounding box center [709, 705] width 103 height 25
click at [728, 710] on span "Approve Timesheet" at bounding box center [709, 705] width 77 height 10
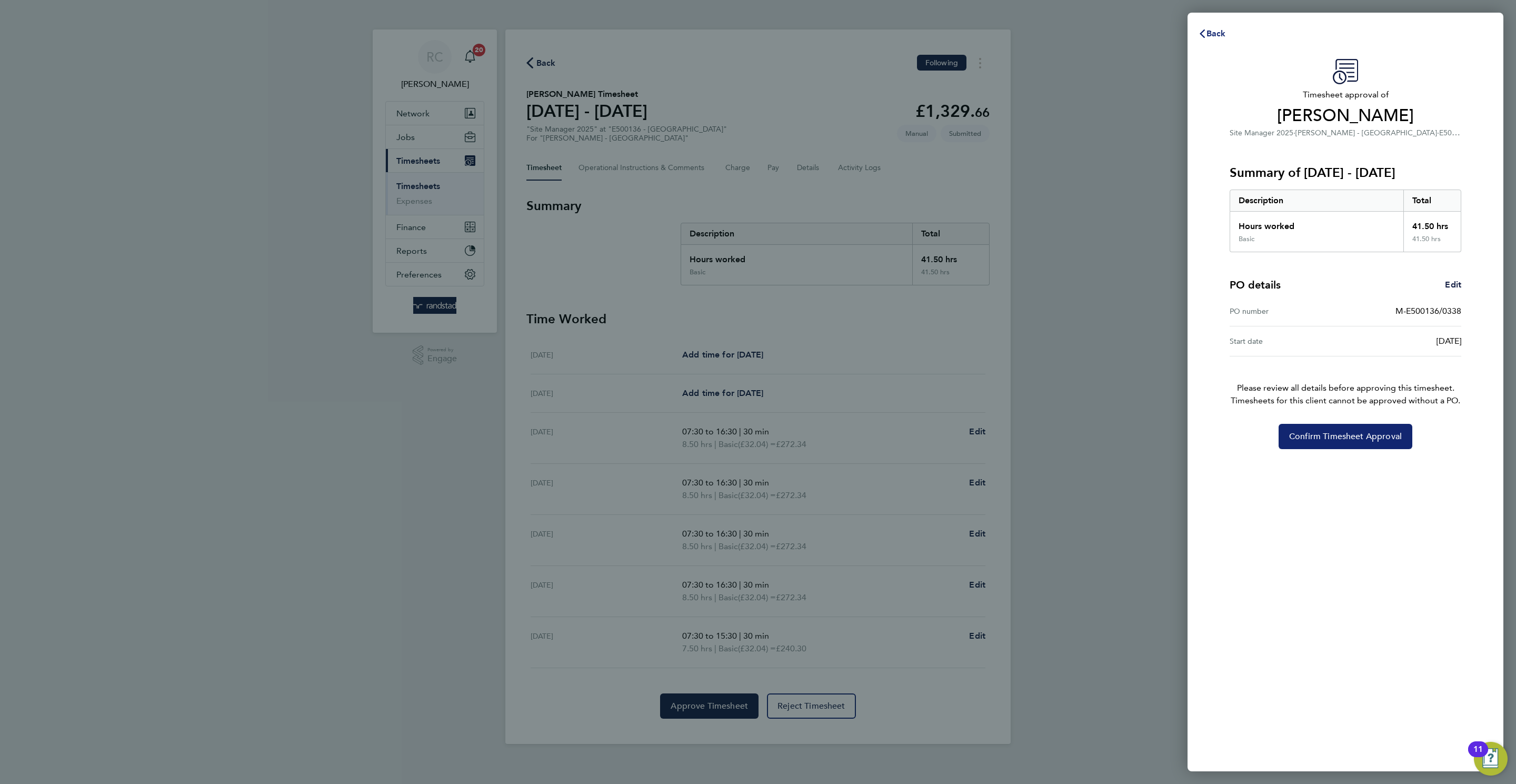
drag, startPoint x: 1375, startPoint y: 443, endPoint x: 1210, endPoint y: 43, distance: 432.7
click at [1210, 43] on div "Back Timesheet approval of Alan Wilson Site Manager 2025 · Lovell - North East …" at bounding box center [1346, 391] width 316 height 759
click at [1214, 45] on div "Back" at bounding box center [1346, 34] width 316 height 25
click at [1211, 32] on span "Back" at bounding box center [1216, 33] width 19 height 10
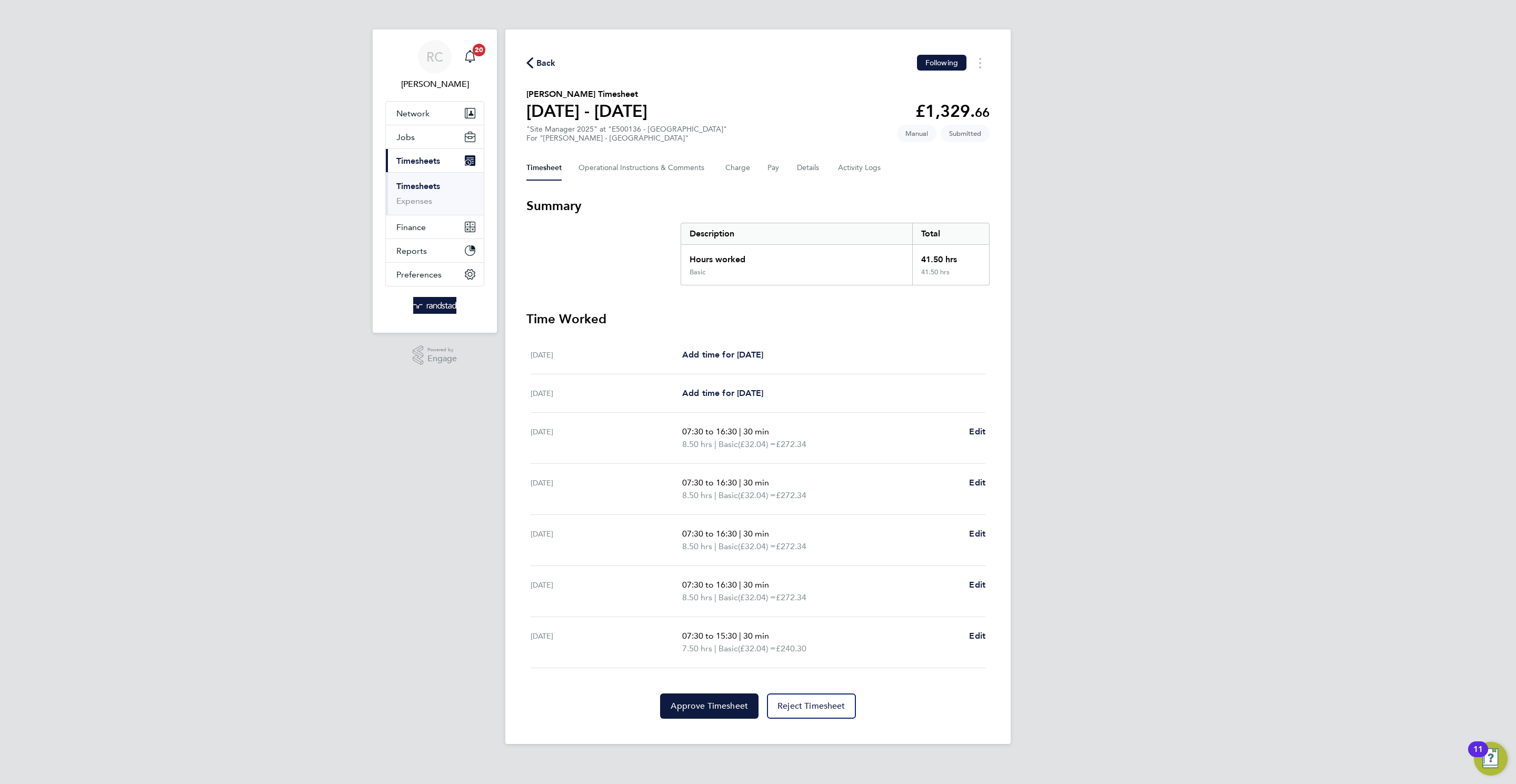
click at [513, 53] on div "Back Following Alan Wilson's Timesheet 16 - 22 Aug 2025 £1,329. 66 "Site Manage…" at bounding box center [757, 386] width 505 height 714
click at [532, 56] on button "Back" at bounding box center [541, 63] width 30 height 13
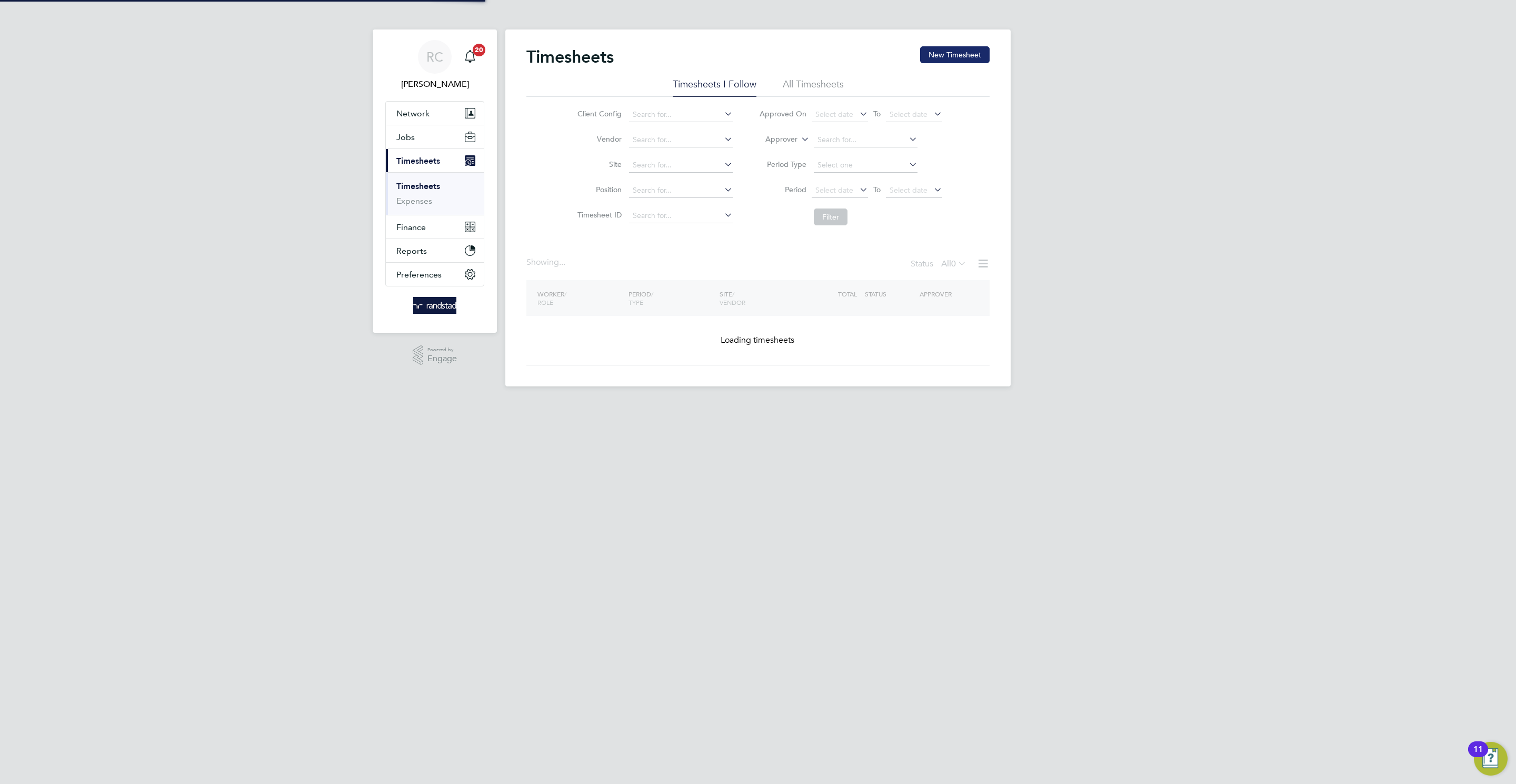
click at [954, 61] on button "New Timesheet" at bounding box center [954, 54] width 70 height 17
click at [950, 56] on button "New Timesheet" at bounding box center [954, 54] width 70 height 17
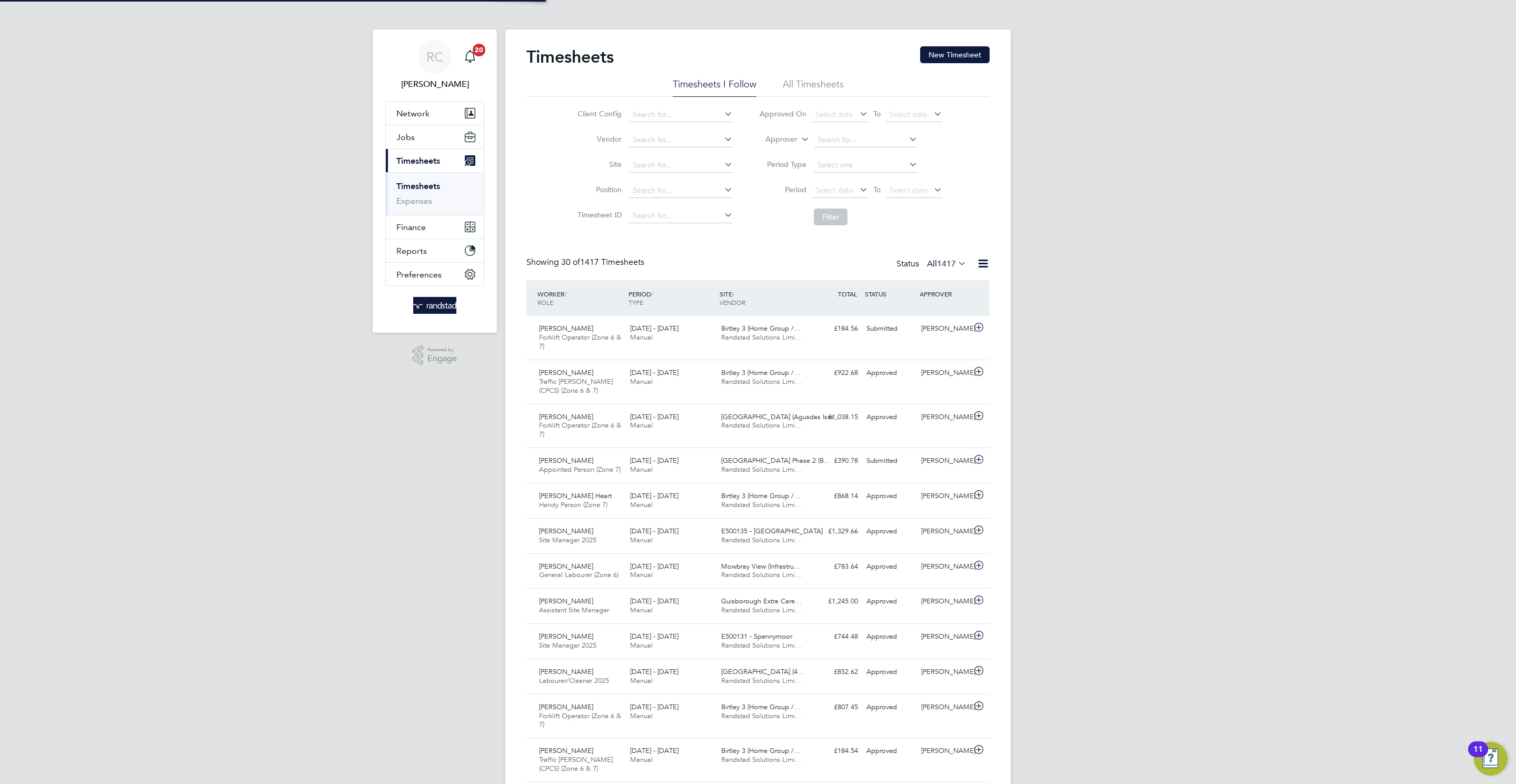
scroll to position [35, 92]
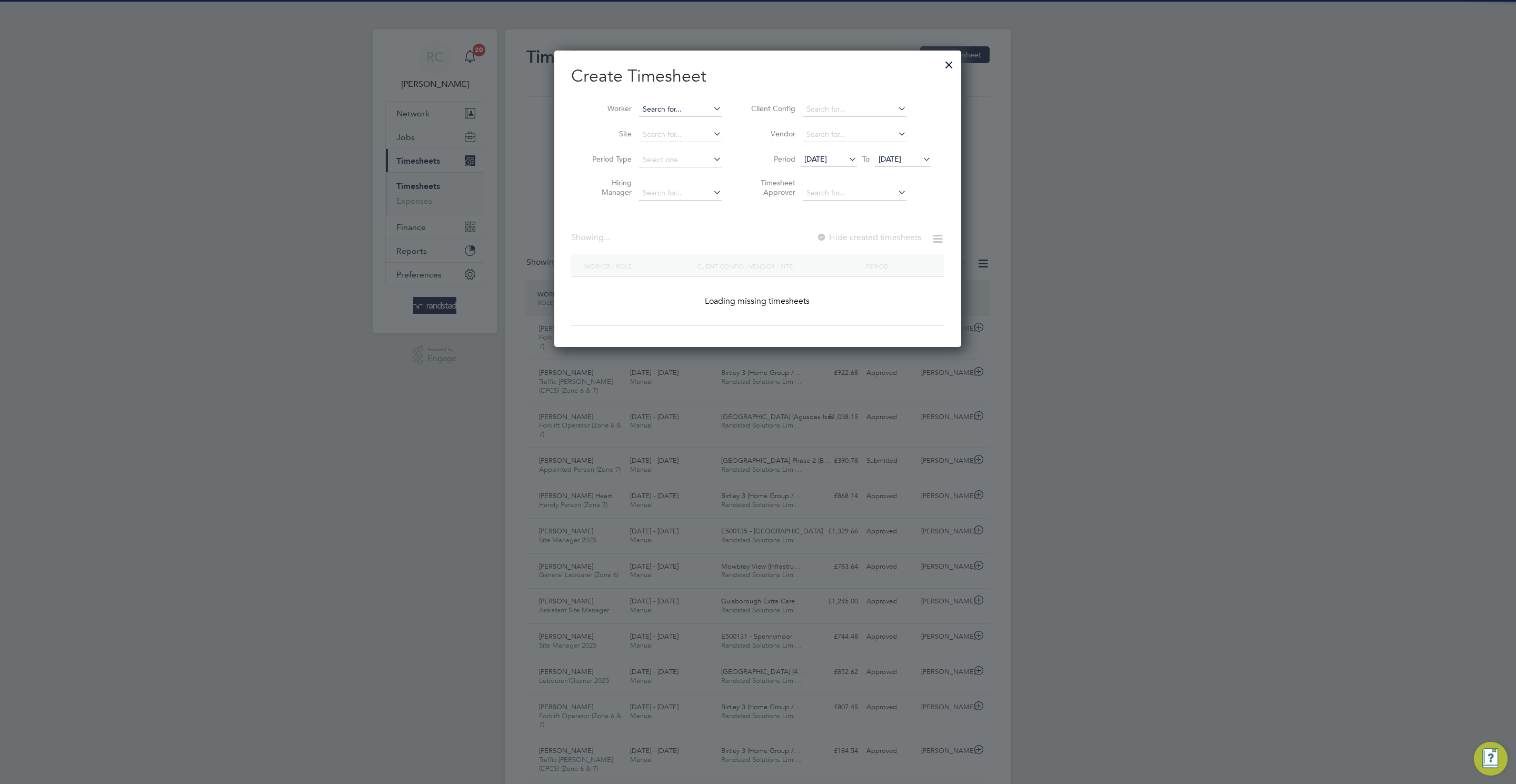
click at [658, 96] on div "Worker Site Period Type Hiring Manager Client Config Vendor Period 12 Aug 2025 …" at bounding box center [758, 149] width 373 height 114
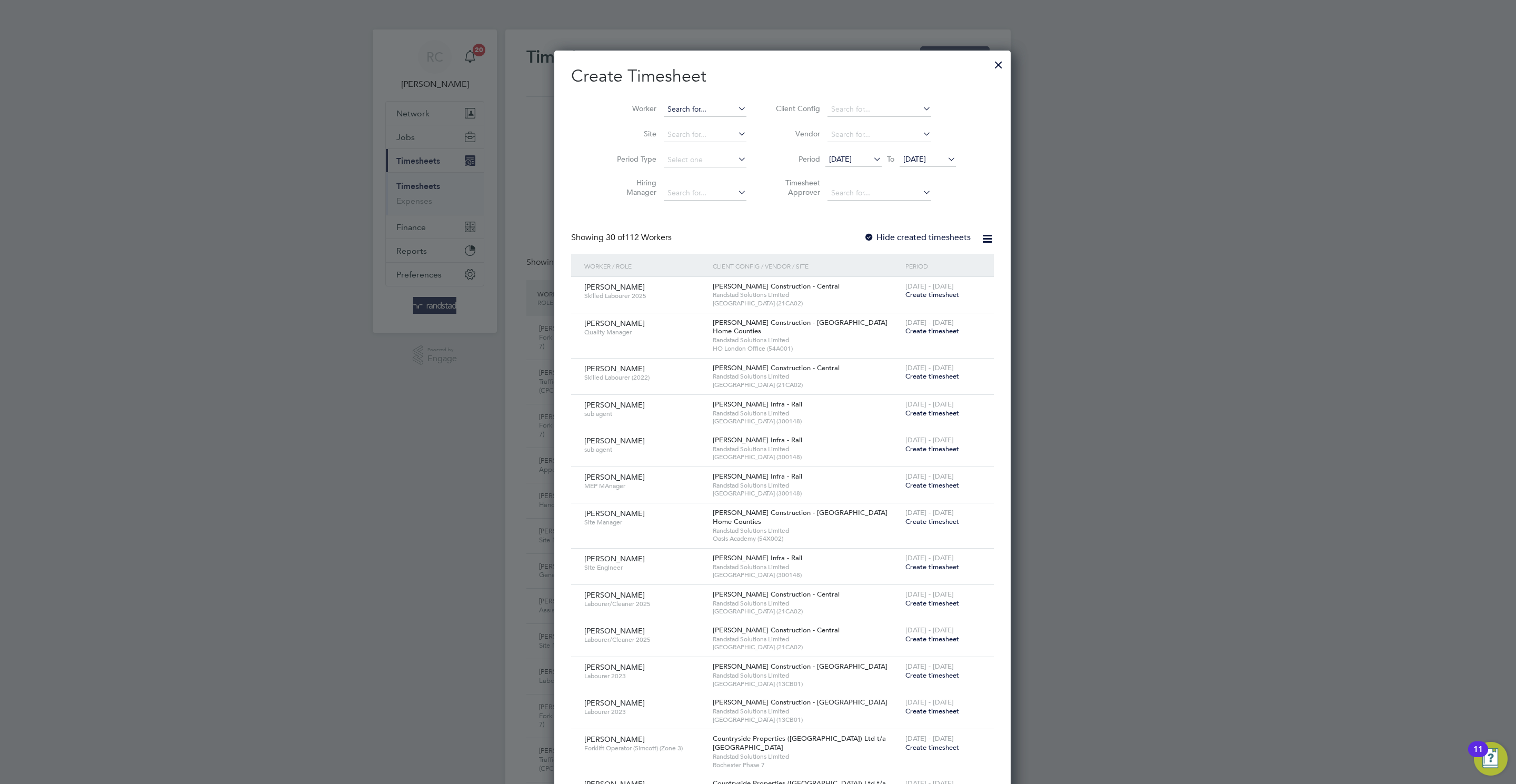
click at [664, 104] on input at bounding box center [705, 109] width 83 height 14
paste input "C-000792506"
click at [664, 127] on li "Martin Fairbrother" at bounding box center [680, 124] width 83 height 14
type input "Martin Fairbrother"
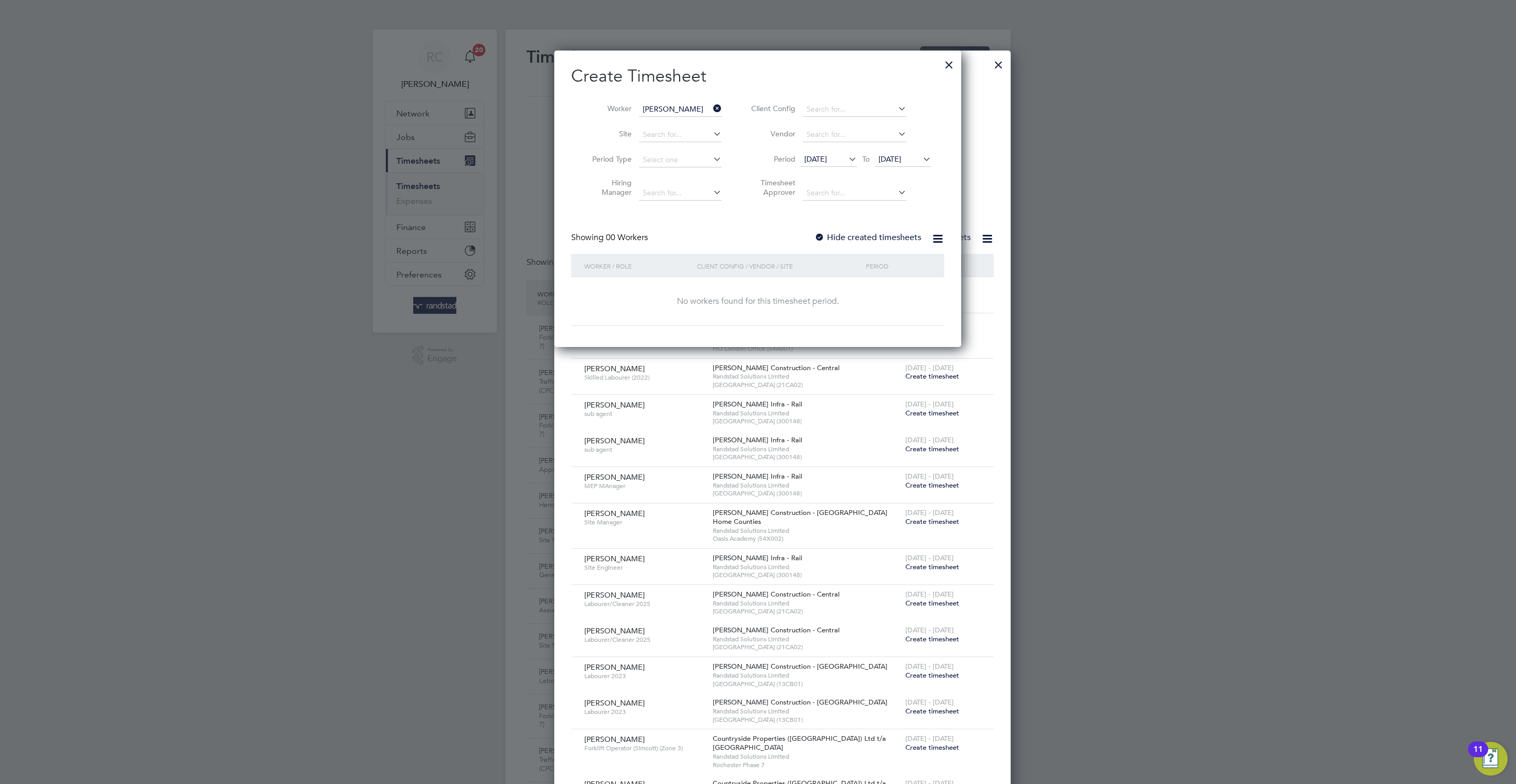
click at [830, 240] on label "Hide created timesheets" at bounding box center [868, 237] width 107 height 10
click at [901, 158] on span "19 Aug 2025" at bounding box center [890, 159] width 23 height 10
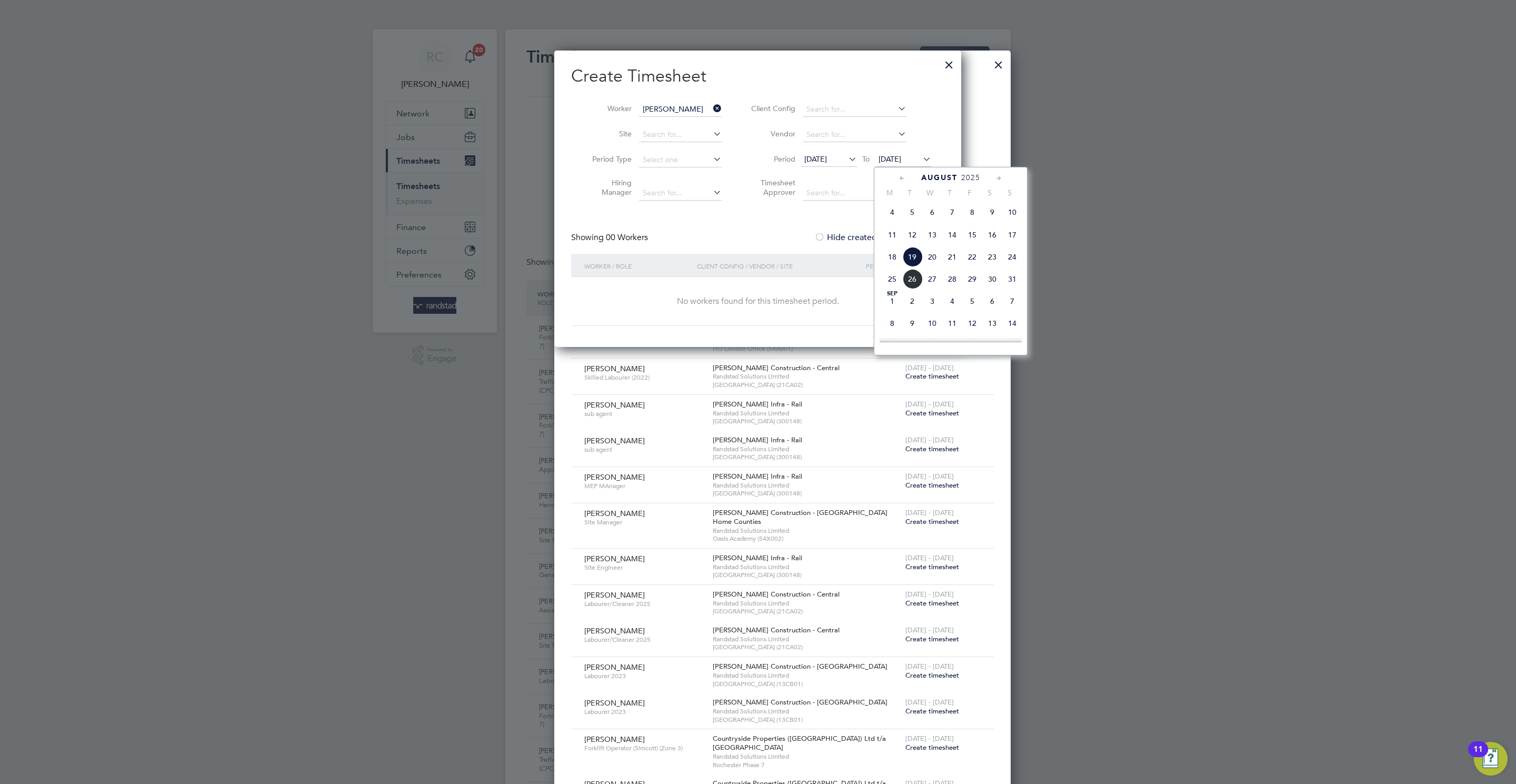
click at [974, 289] on span "29" at bounding box center [972, 278] width 20 height 20
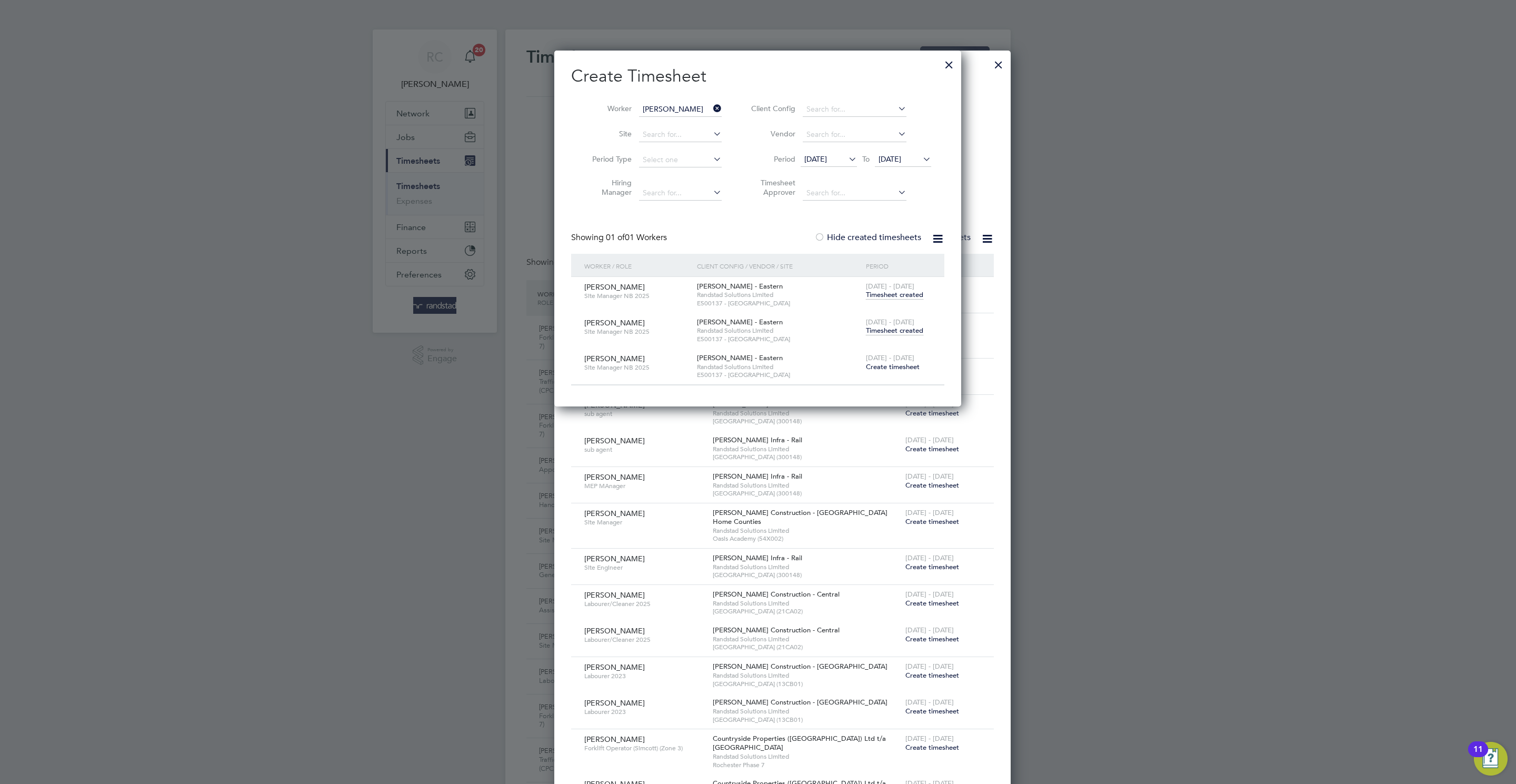
click at [907, 335] on span "Timesheet created" at bounding box center [894, 331] width 57 height 10
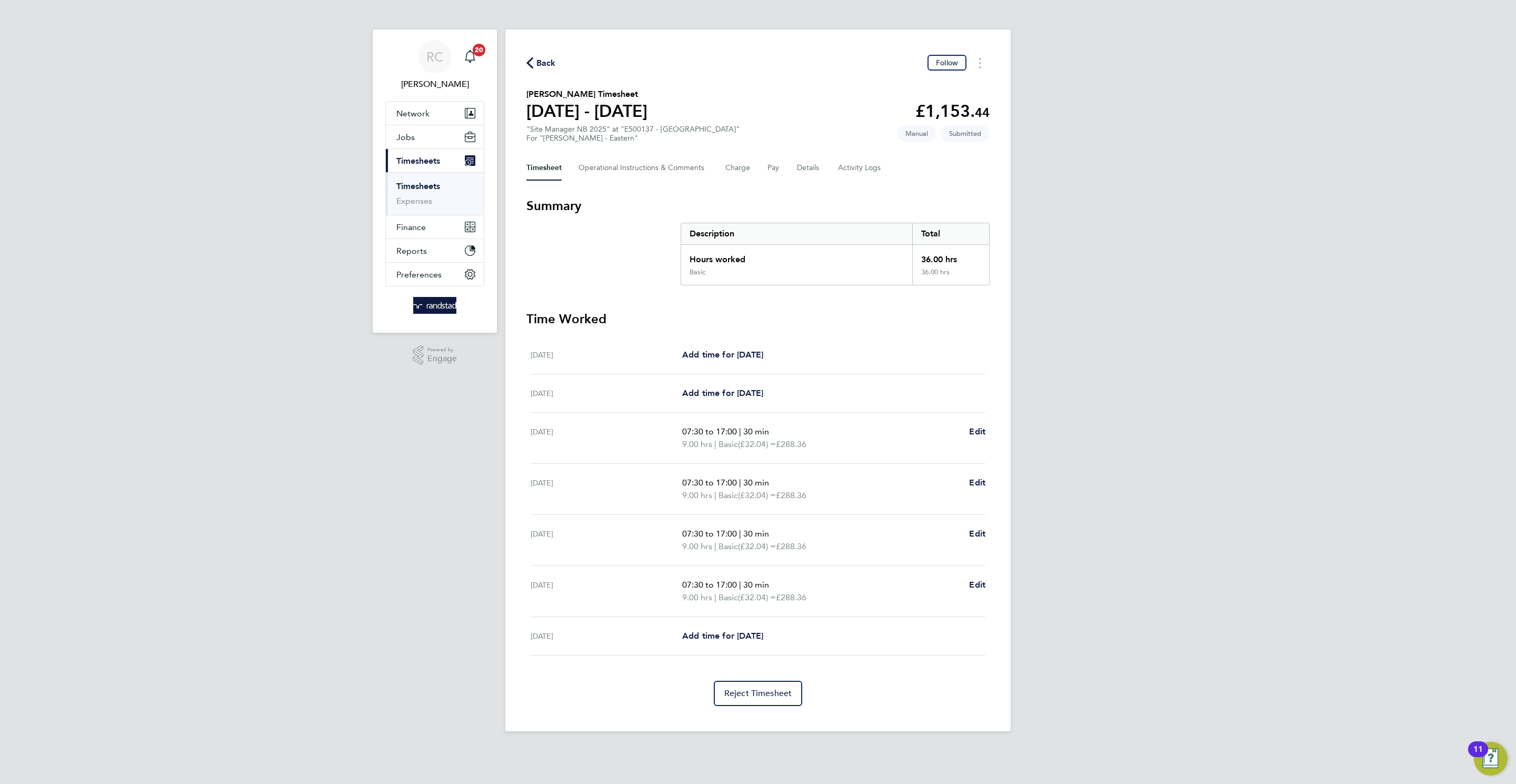
click at [546, 63] on span "Back" at bounding box center [546, 63] width 19 height 12
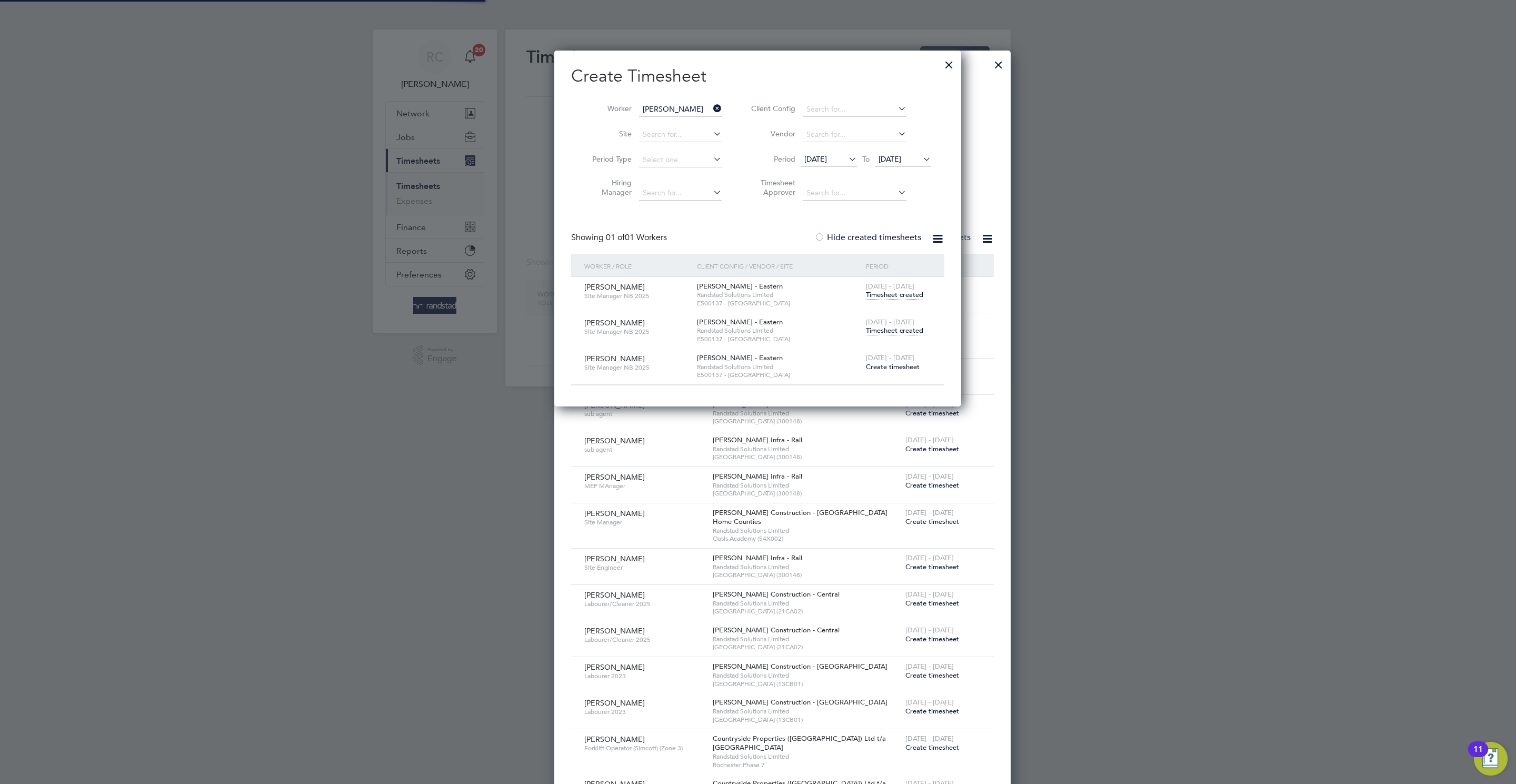
click at [648, 103] on input "Martin Fairbrother" at bounding box center [680, 109] width 83 height 14
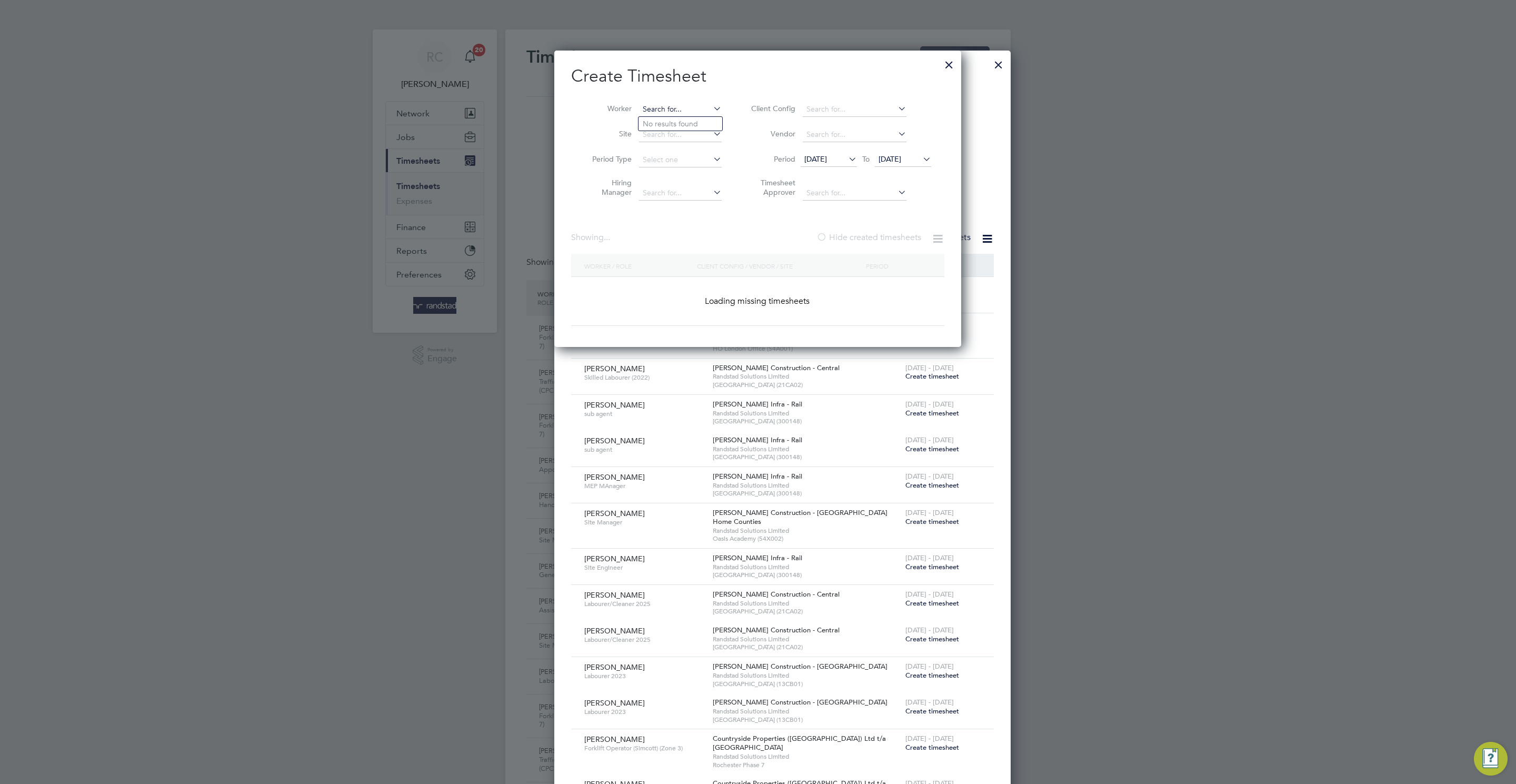
click at [668, 106] on input at bounding box center [680, 109] width 83 height 14
paste input "C-004554908"
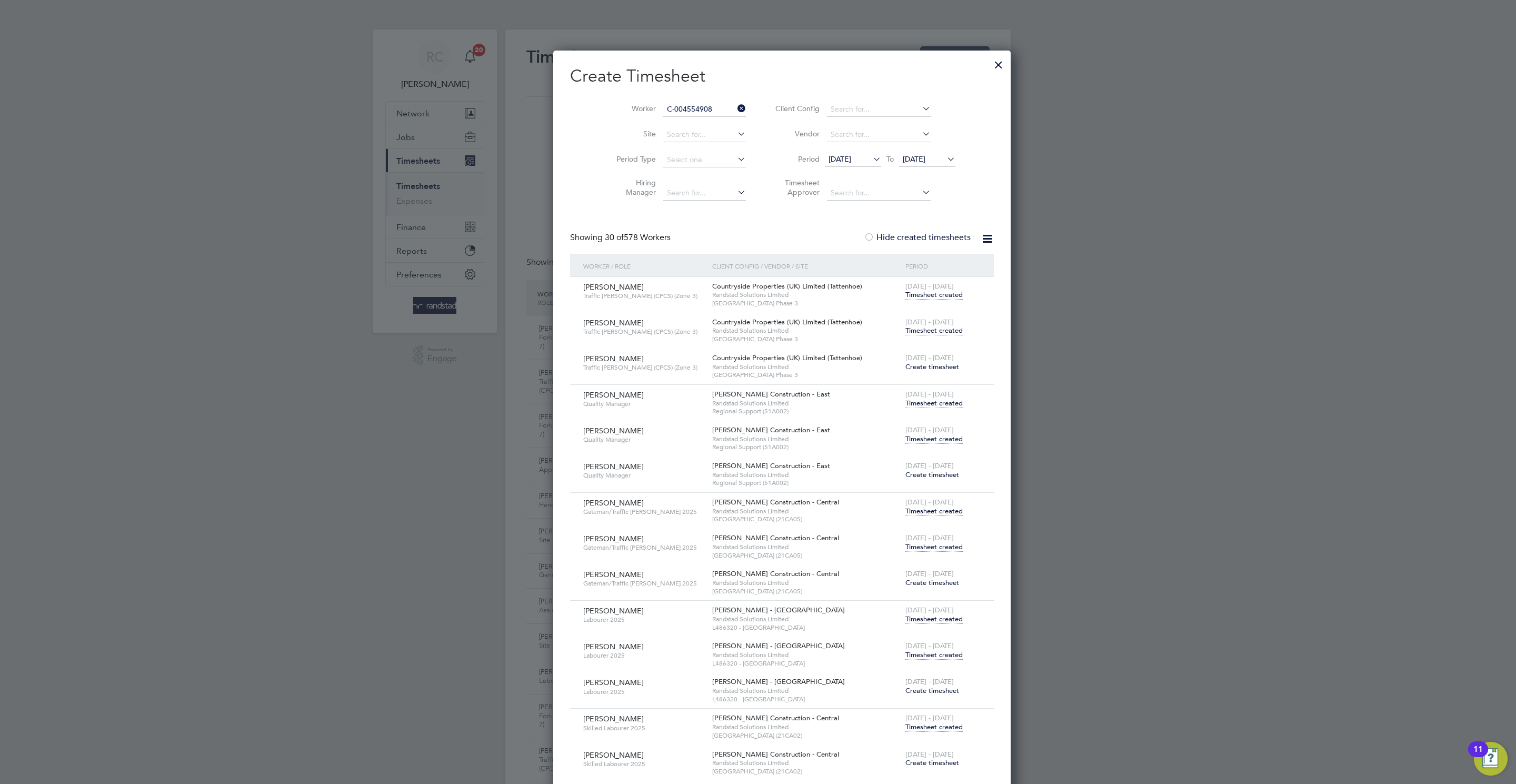
click at [688, 121] on li "Vincent Bourke" at bounding box center [680, 124] width 83 height 14
type input "Vincent Bourke"
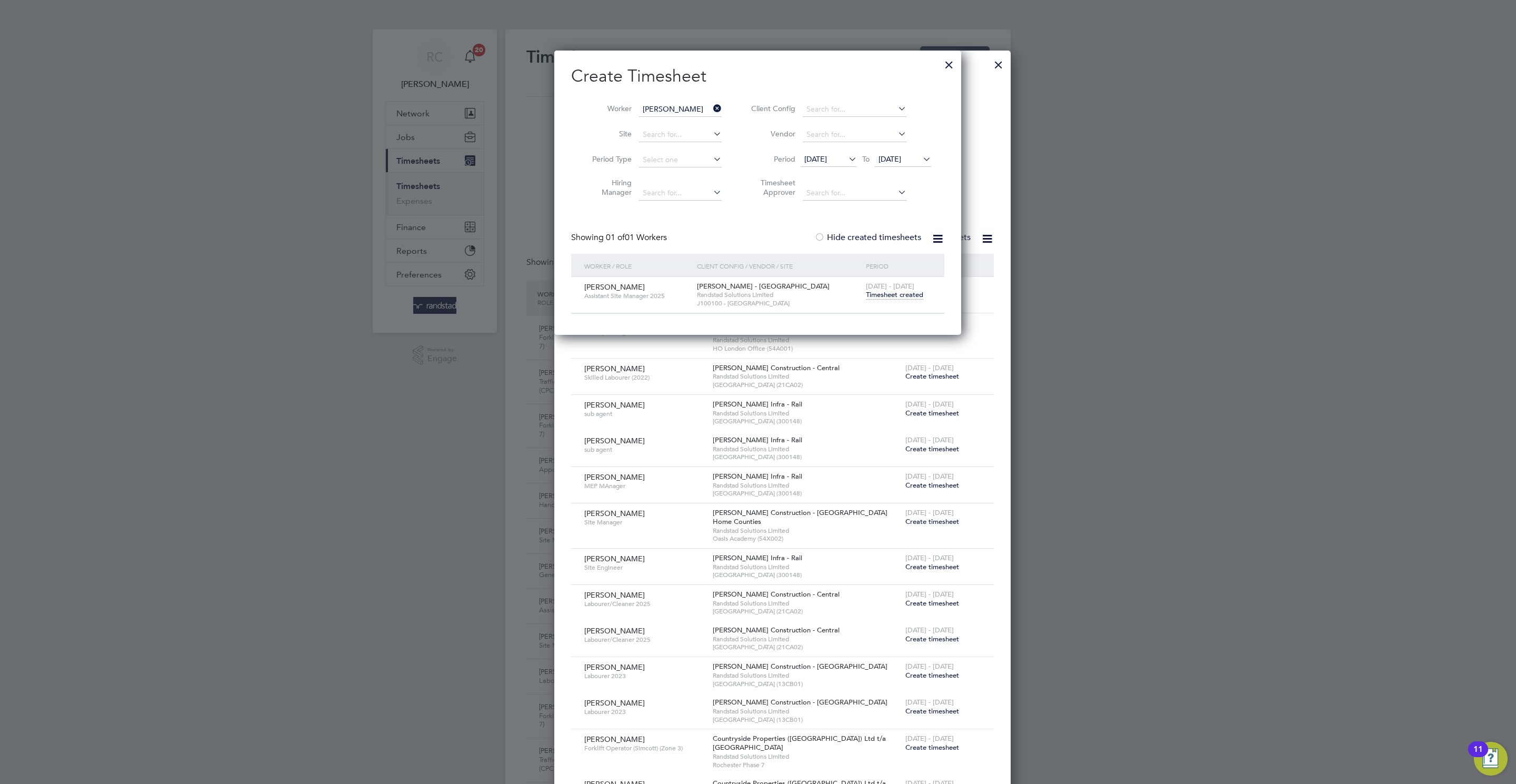
click at [891, 297] on span "Timesheet created" at bounding box center [894, 295] width 57 height 10
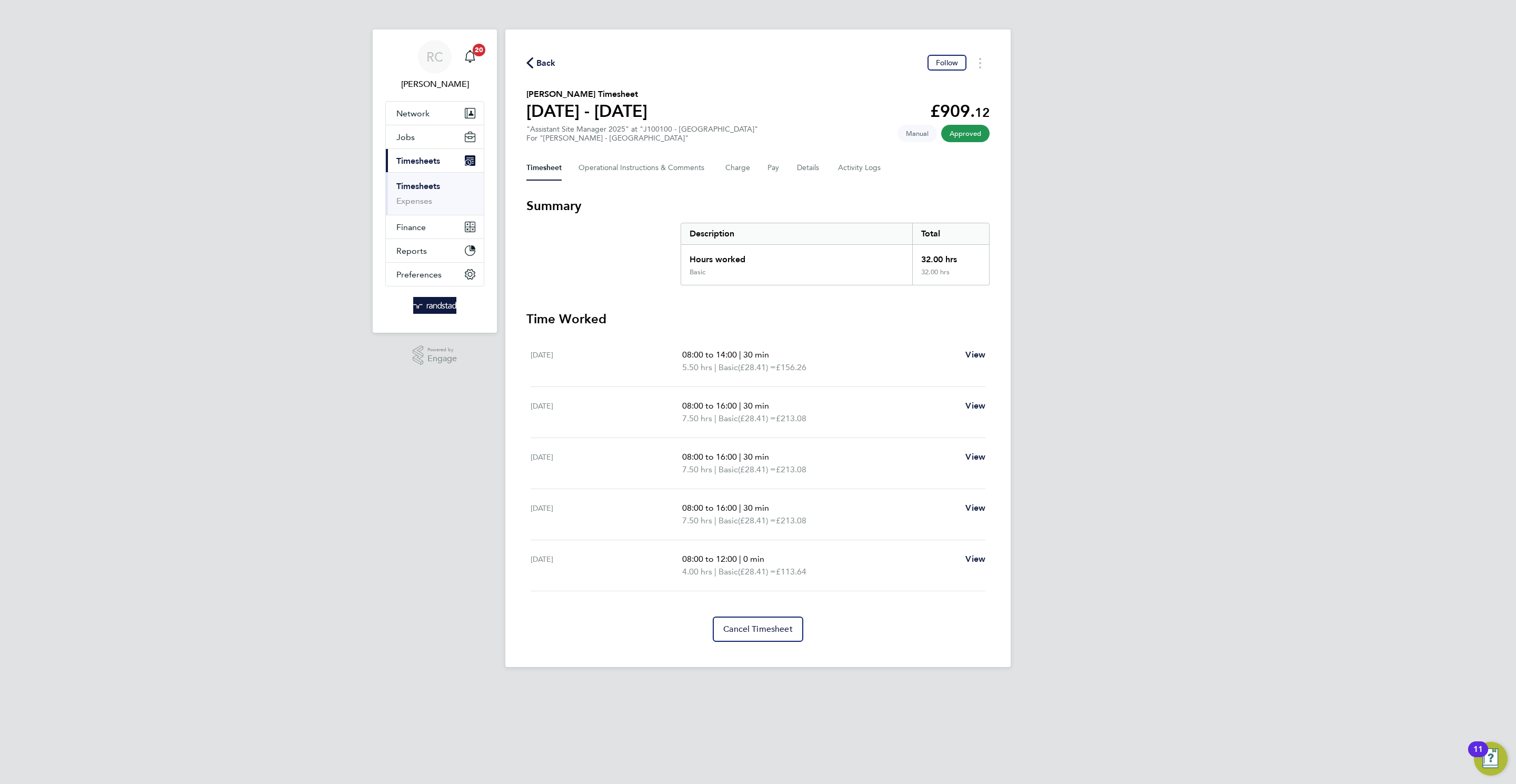
click at [537, 63] on span "Back" at bounding box center [546, 63] width 19 height 12
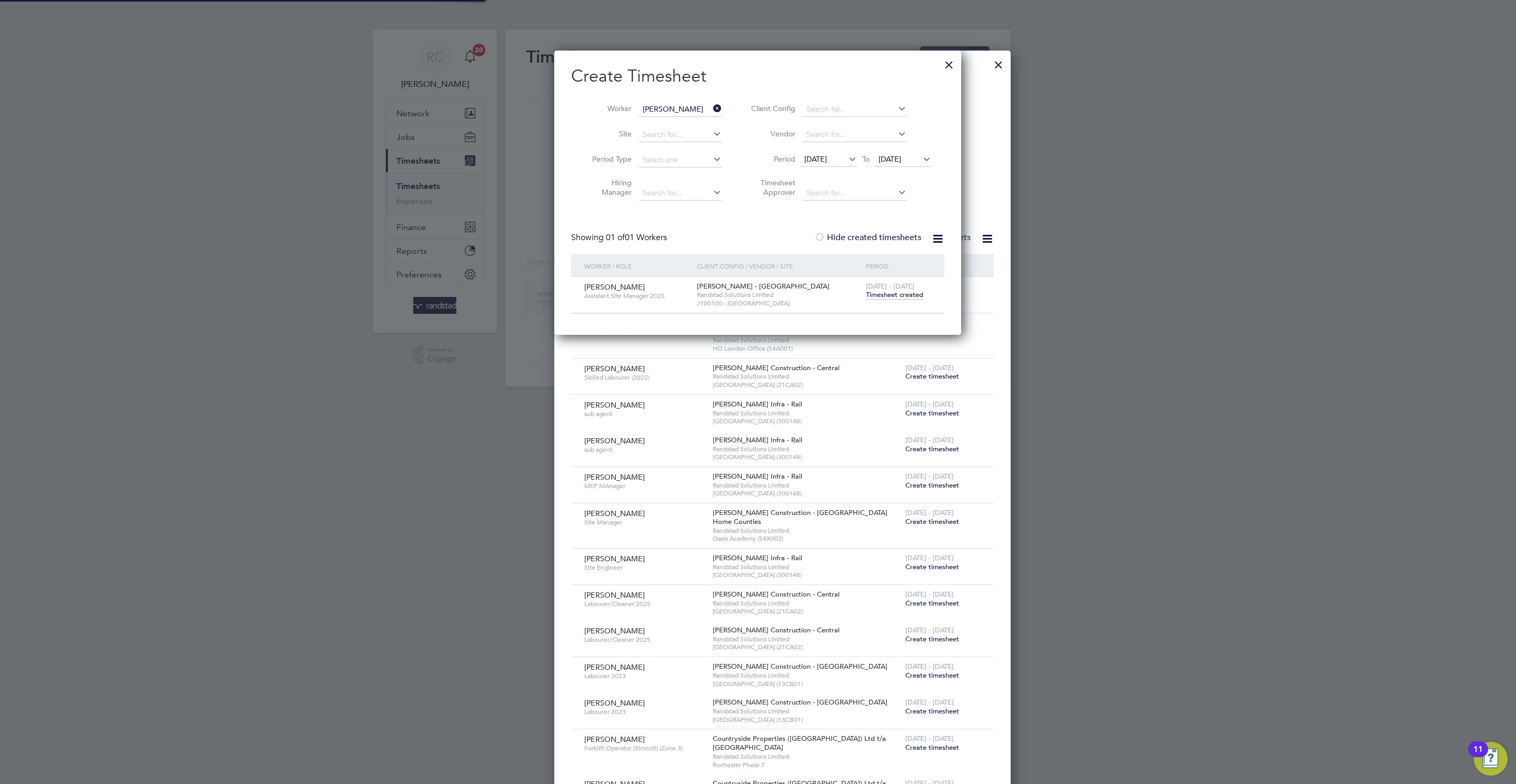
click at [668, 102] on input "Vincent Bourke" at bounding box center [680, 109] width 83 height 14
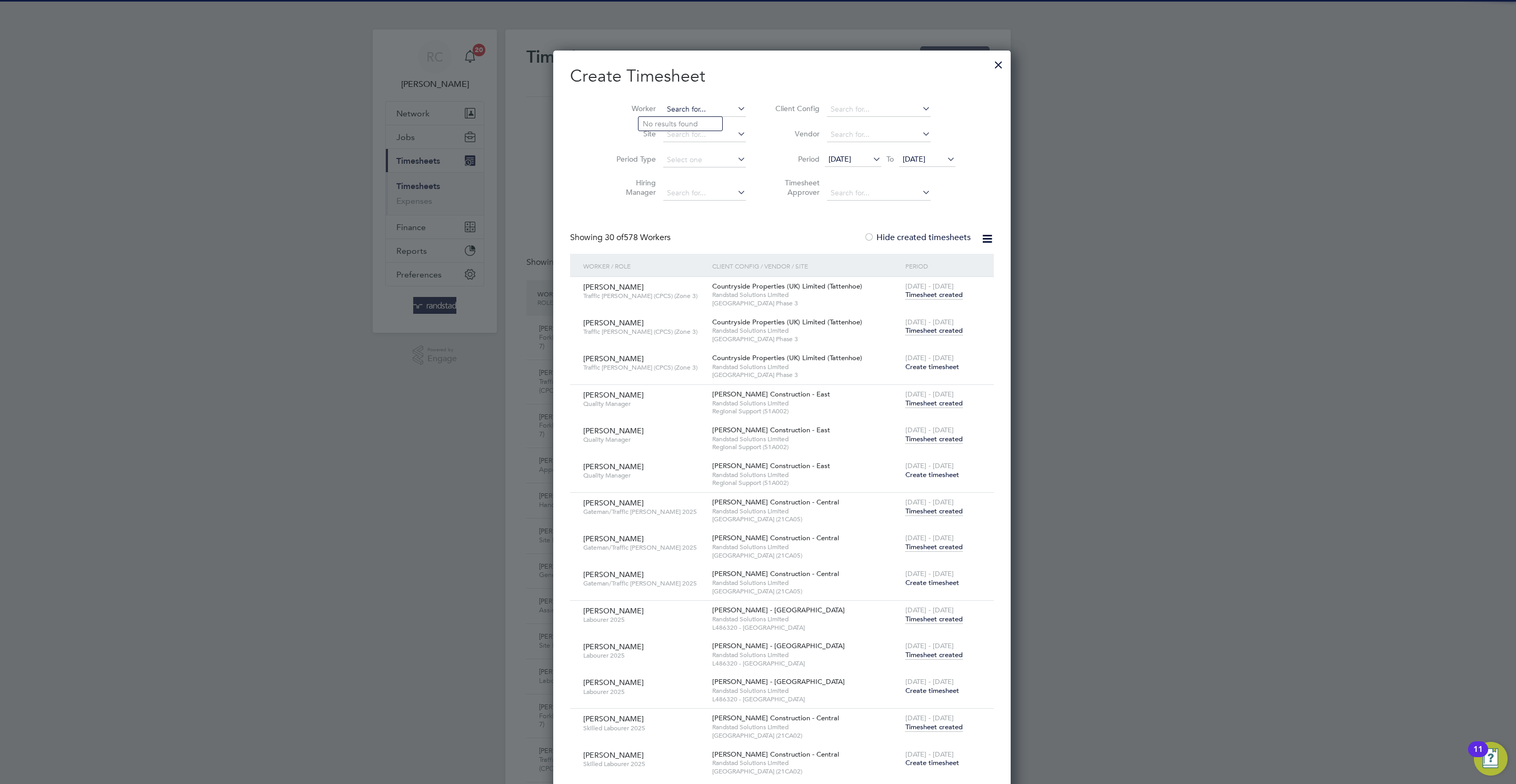
paste input "C-004283627"
click at [689, 120] on li "[PERSON_NAME]" at bounding box center [680, 124] width 83 height 14
type input "[PERSON_NAME]"
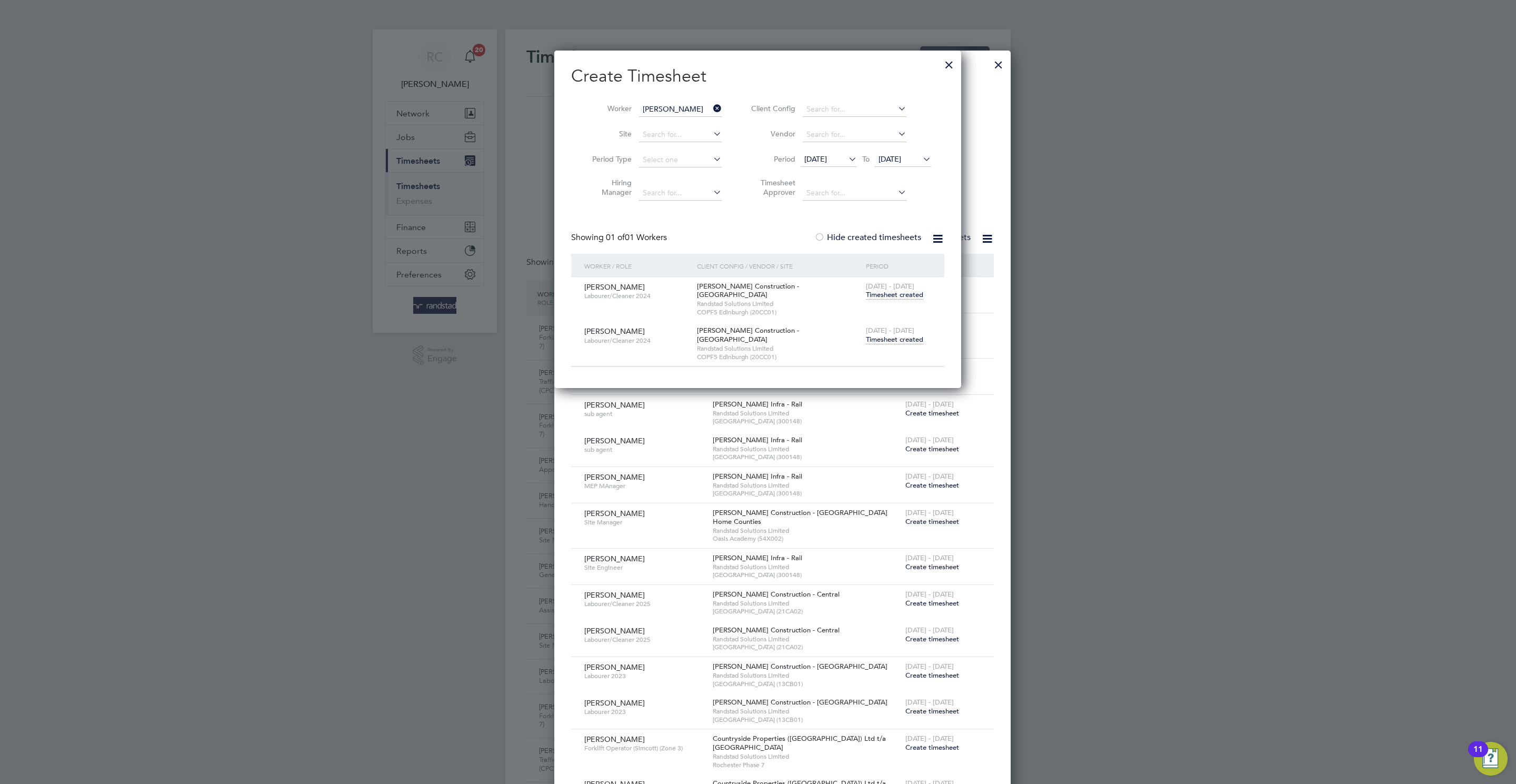
click at [914, 335] on span "Timesheet created" at bounding box center [894, 340] width 57 height 10
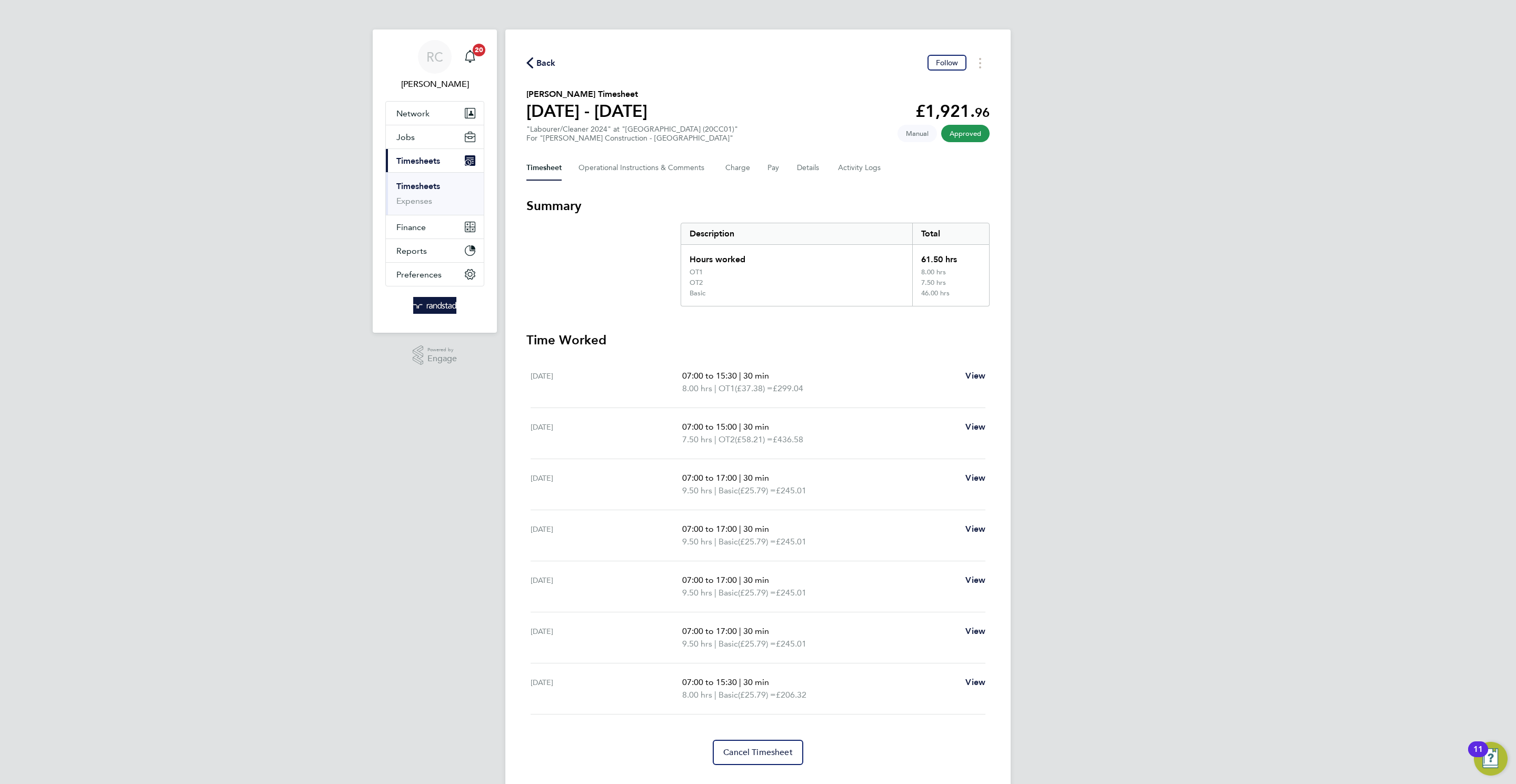
click at [537, 52] on div "Back Follow Chris Donnelly's Timesheet 16 - 22 Aug 2025 £1,921. 96 "Labourer/Cl…" at bounding box center [757, 410] width 505 height 761
drag, startPoint x: 541, startPoint y: 61, endPoint x: 675, endPoint y: 99, distance: 139.3
click at [541, 62] on span "Back" at bounding box center [546, 63] width 19 height 12
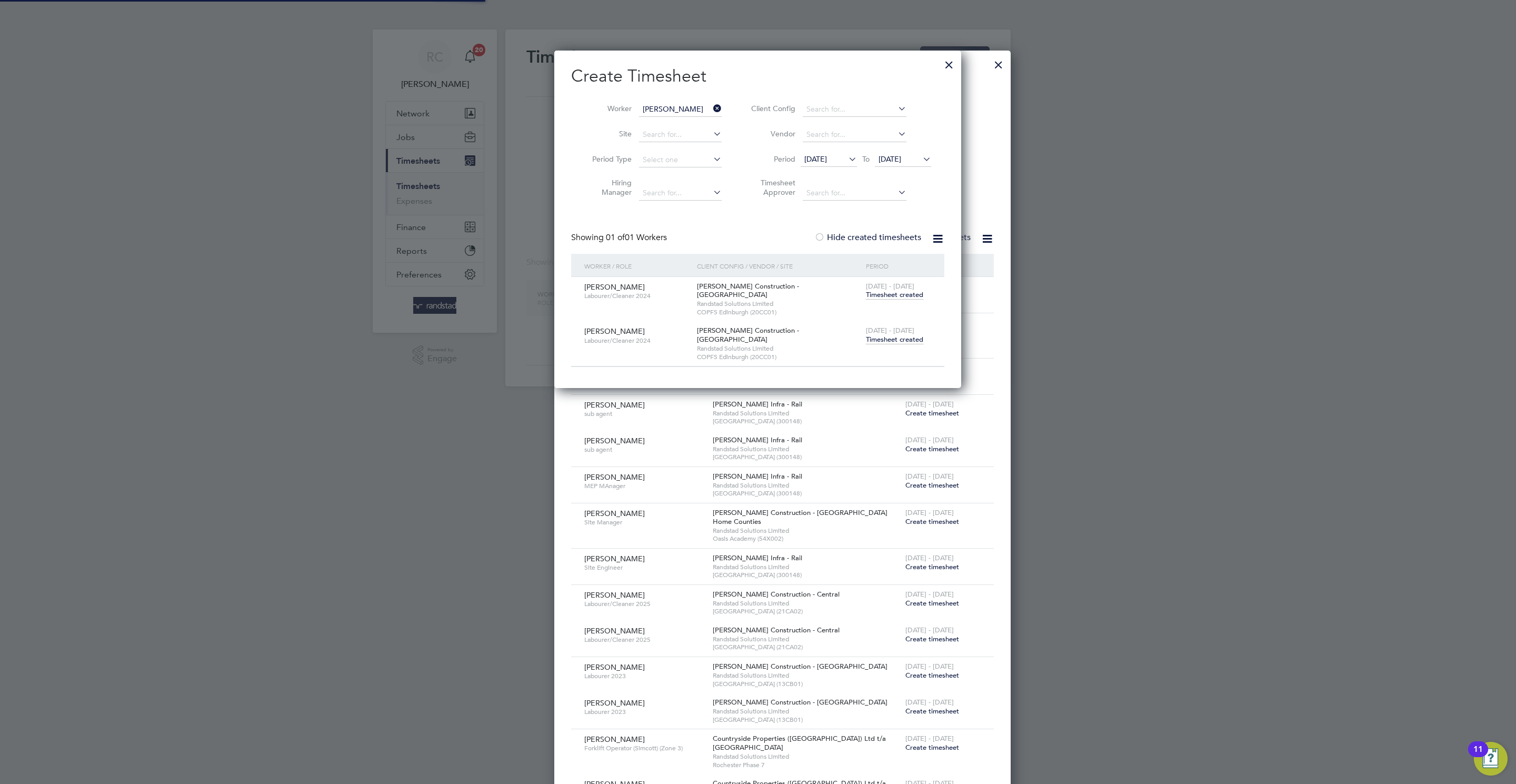
scroll to position [6, 6]
click at [666, 107] on input at bounding box center [680, 109] width 83 height 14
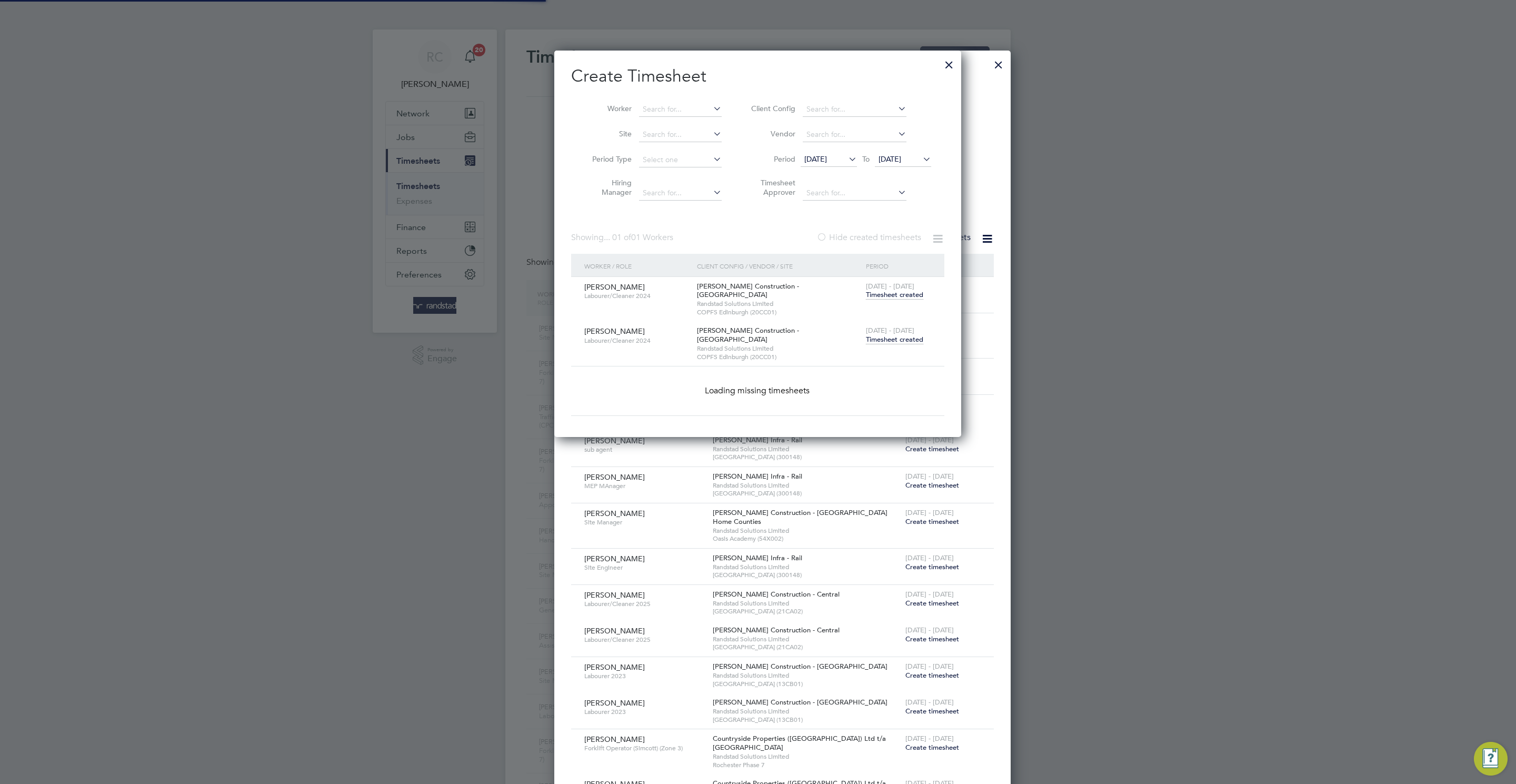
drag, startPoint x: 715, startPoint y: 109, endPoint x: 664, endPoint y: 112, distance: 51.1
click at [711, 109] on icon at bounding box center [711, 108] width 0 height 14
click at [649, 110] on input at bounding box center [680, 109] width 83 height 14
paste input "[PERSON_NAME]"
type input "[PERSON_NAME]"
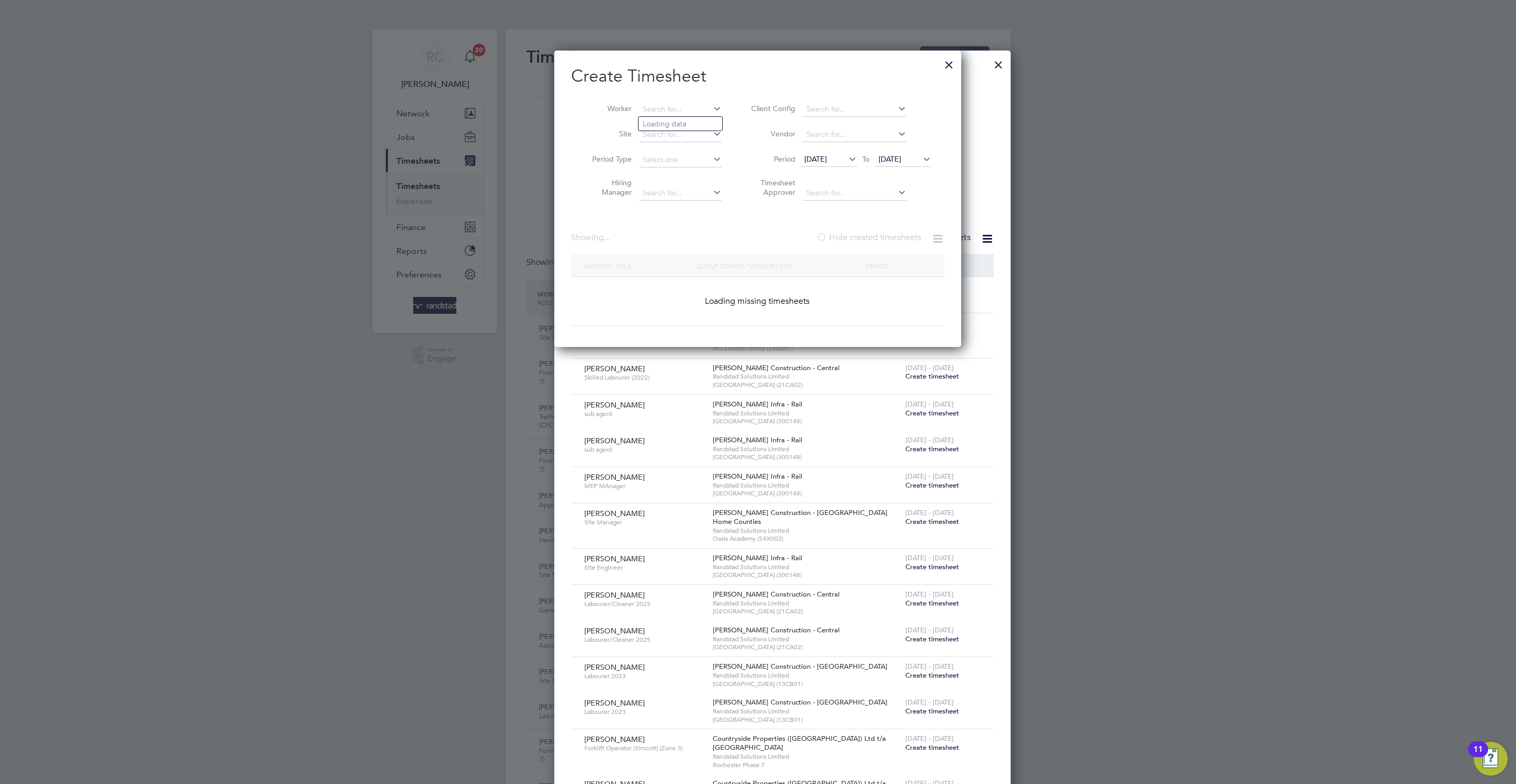
scroll to position [27, 92]
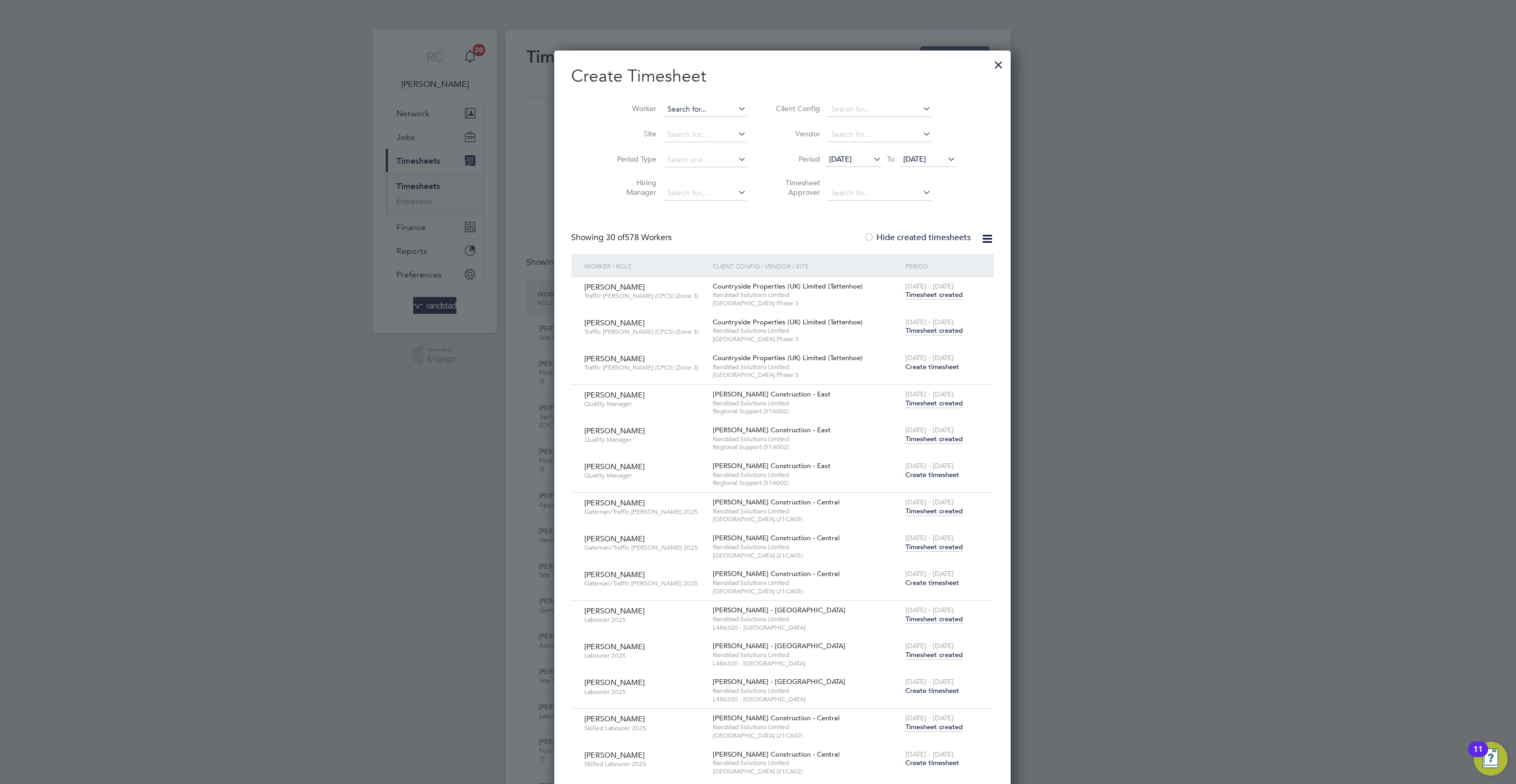
click at [679, 110] on input at bounding box center [705, 109] width 83 height 14
paste input "[PERSON_NAME]"
type input "D"
type input "daniel burdon"
click at [990, 65] on div at bounding box center [999, 62] width 19 height 19
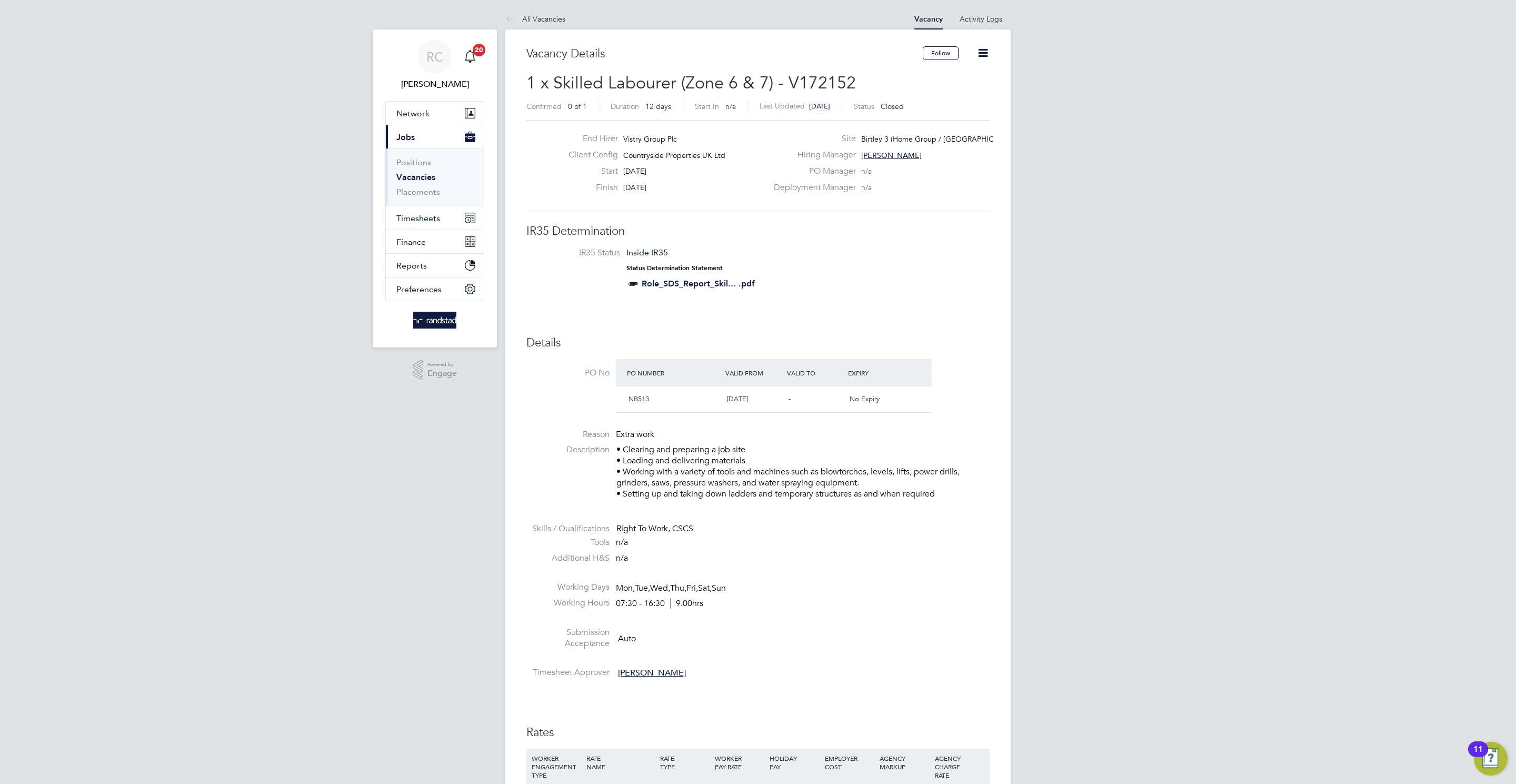
click at [982, 52] on icon at bounding box center [983, 52] width 13 height 13
click at [978, 94] on li "Update Status" at bounding box center [957, 92] width 61 height 14
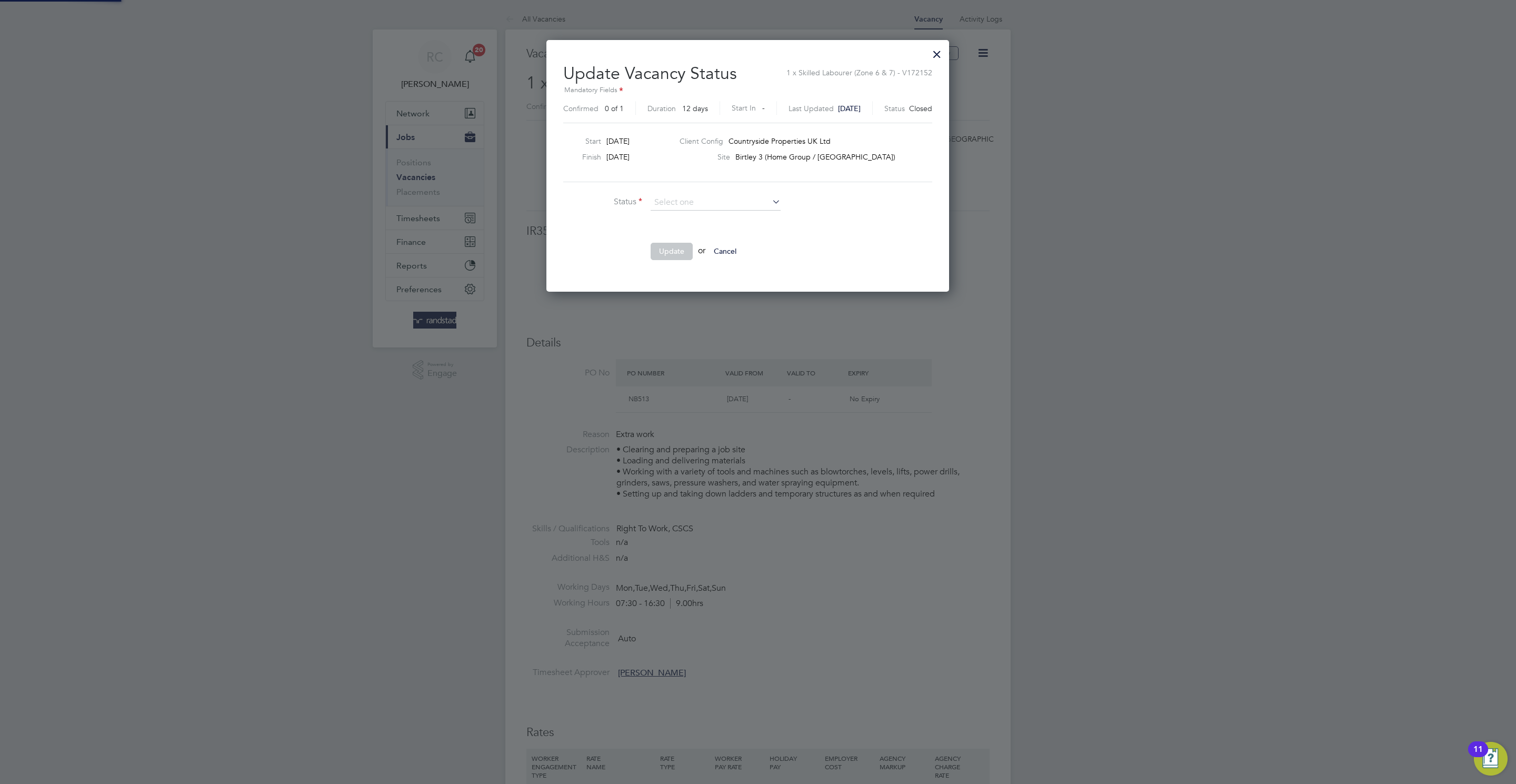
scroll to position [16, 271]
drag, startPoint x: 771, startPoint y: 225, endPoint x: 643, endPoint y: 255, distance: 131.5
click at [770, 225] on li "Open" at bounding box center [716, 218] width 131 height 14
type input "Open"
click at [673, 251] on button "Update" at bounding box center [671, 251] width 42 height 17
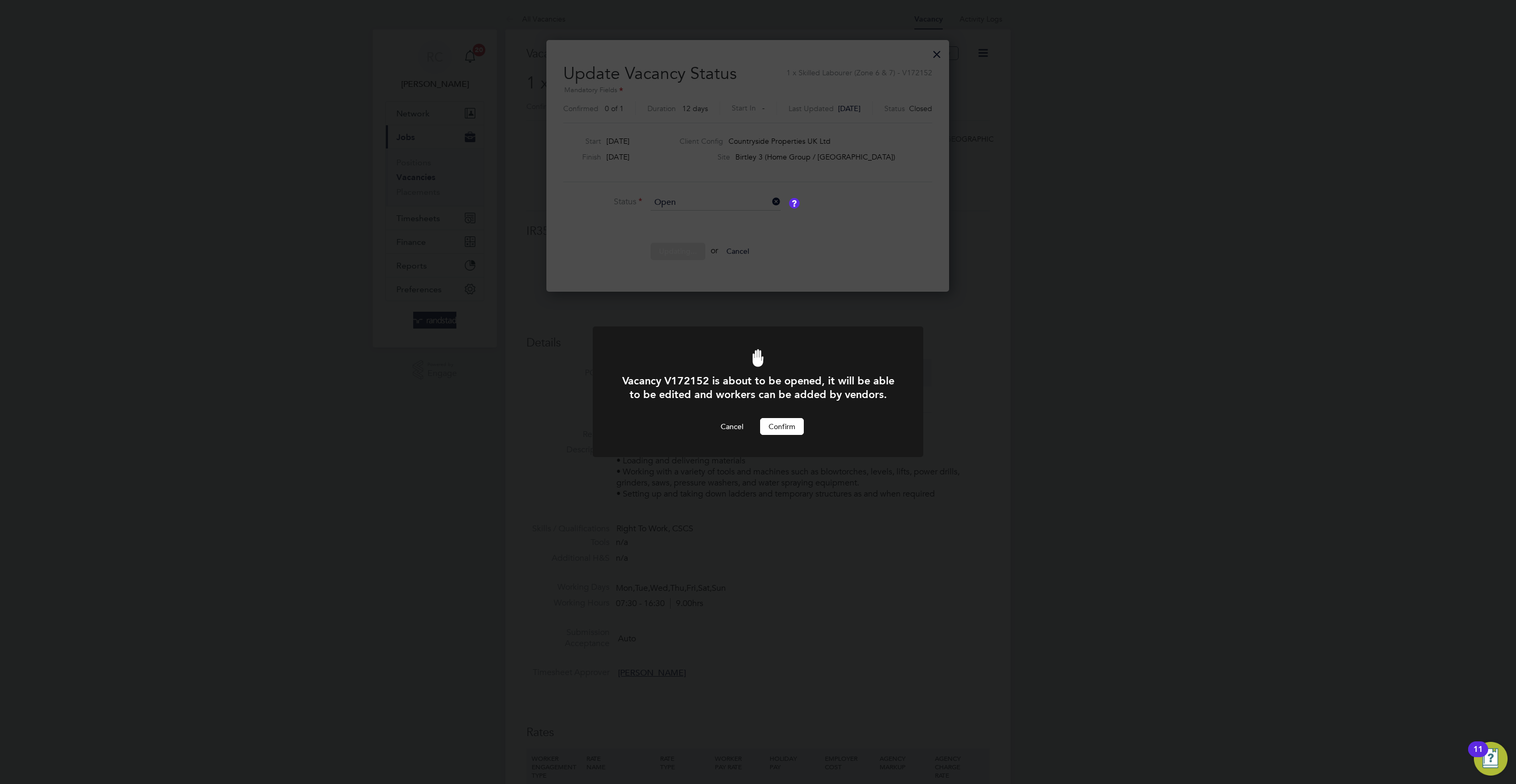
click at [772, 418] on button "Confirm" at bounding box center [781, 426] width 43 height 17
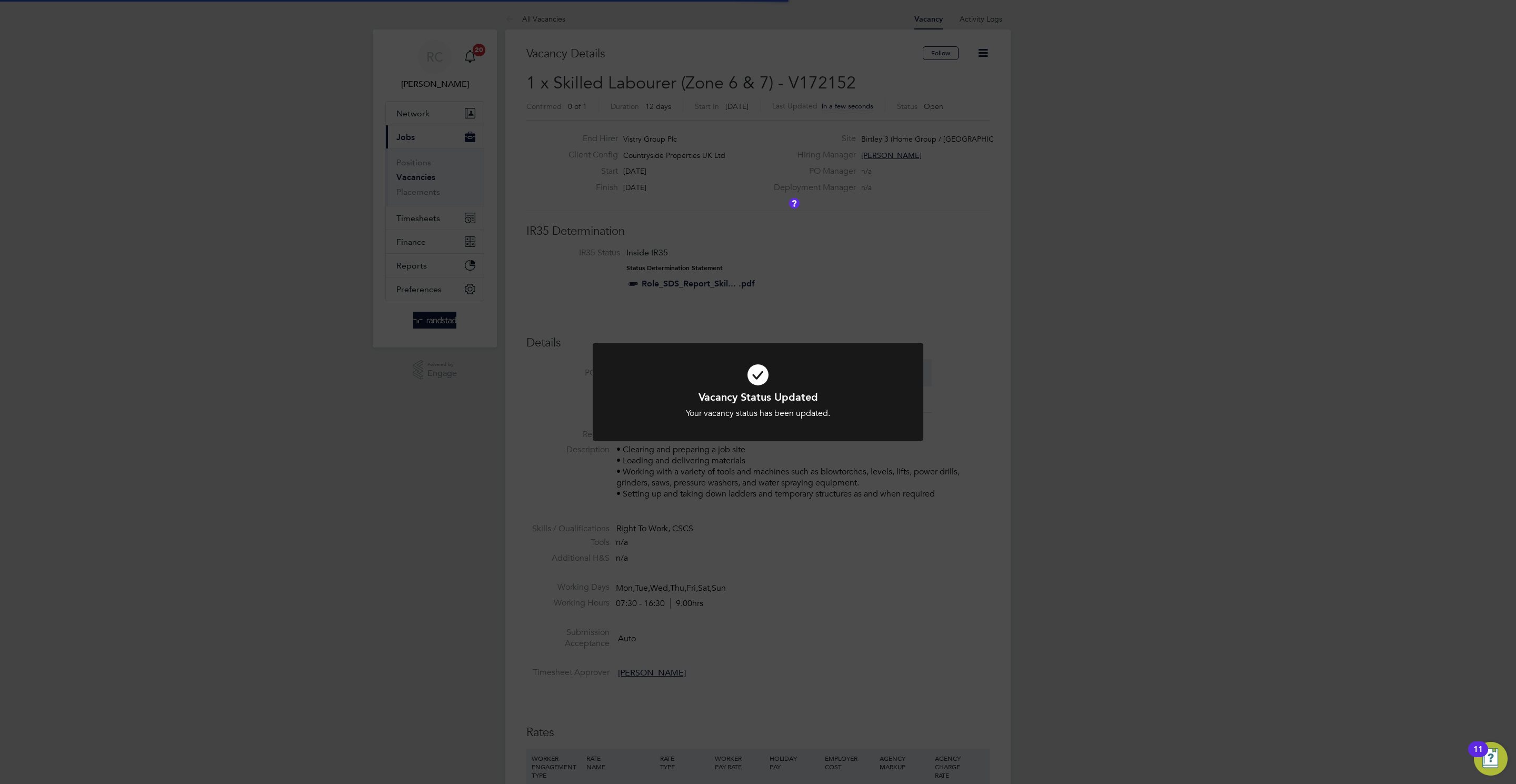
scroll to position [32, 74]
click at [1217, 301] on div "Vacancy Status Updated Your vacancy status has been updated. Cancel Okay" at bounding box center [758, 392] width 1516 height 784
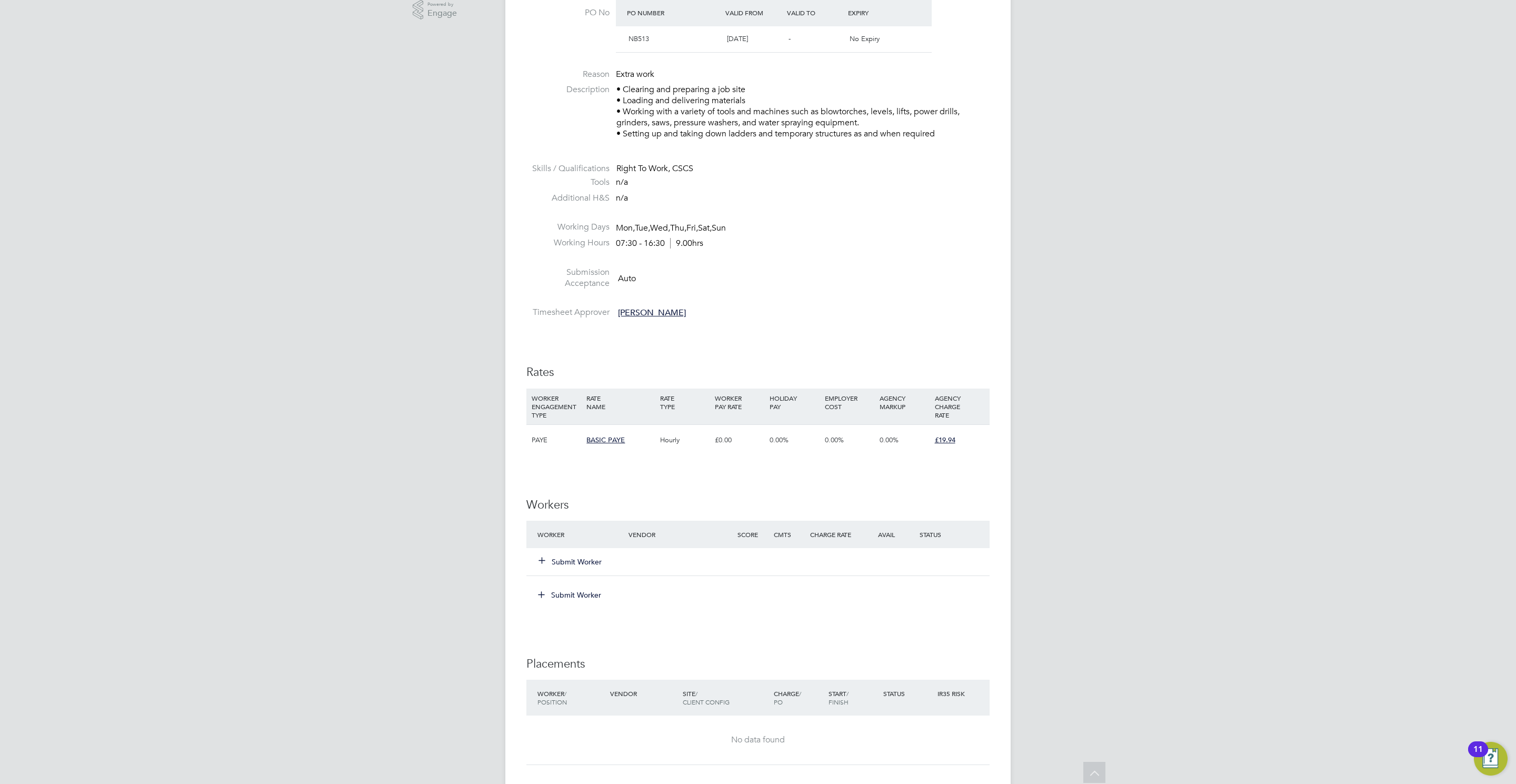
scroll to position [362, 0]
click at [571, 565] on button "Submit Worker" at bounding box center [571, 559] width 63 height 10
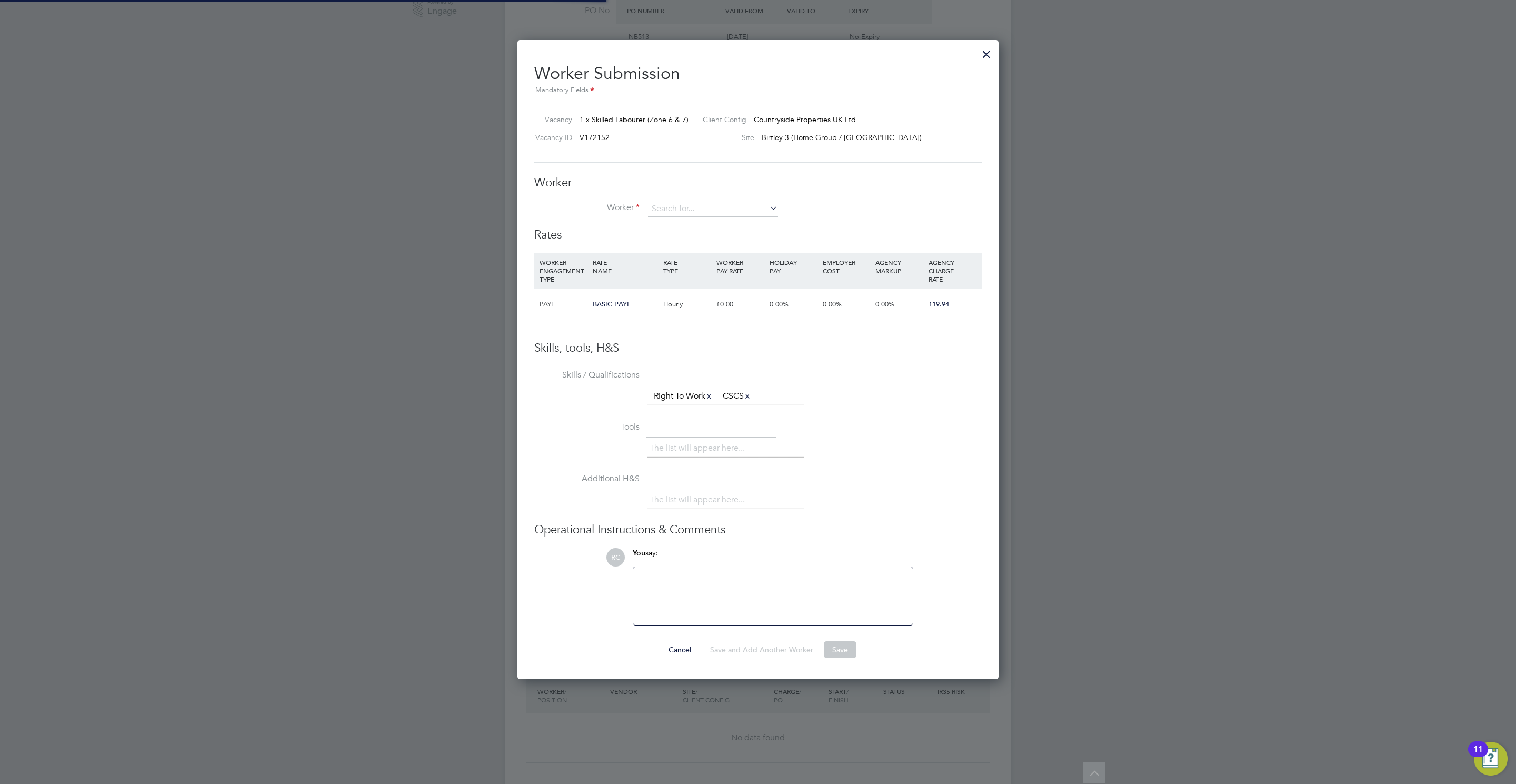
scroll to position [641, 482]
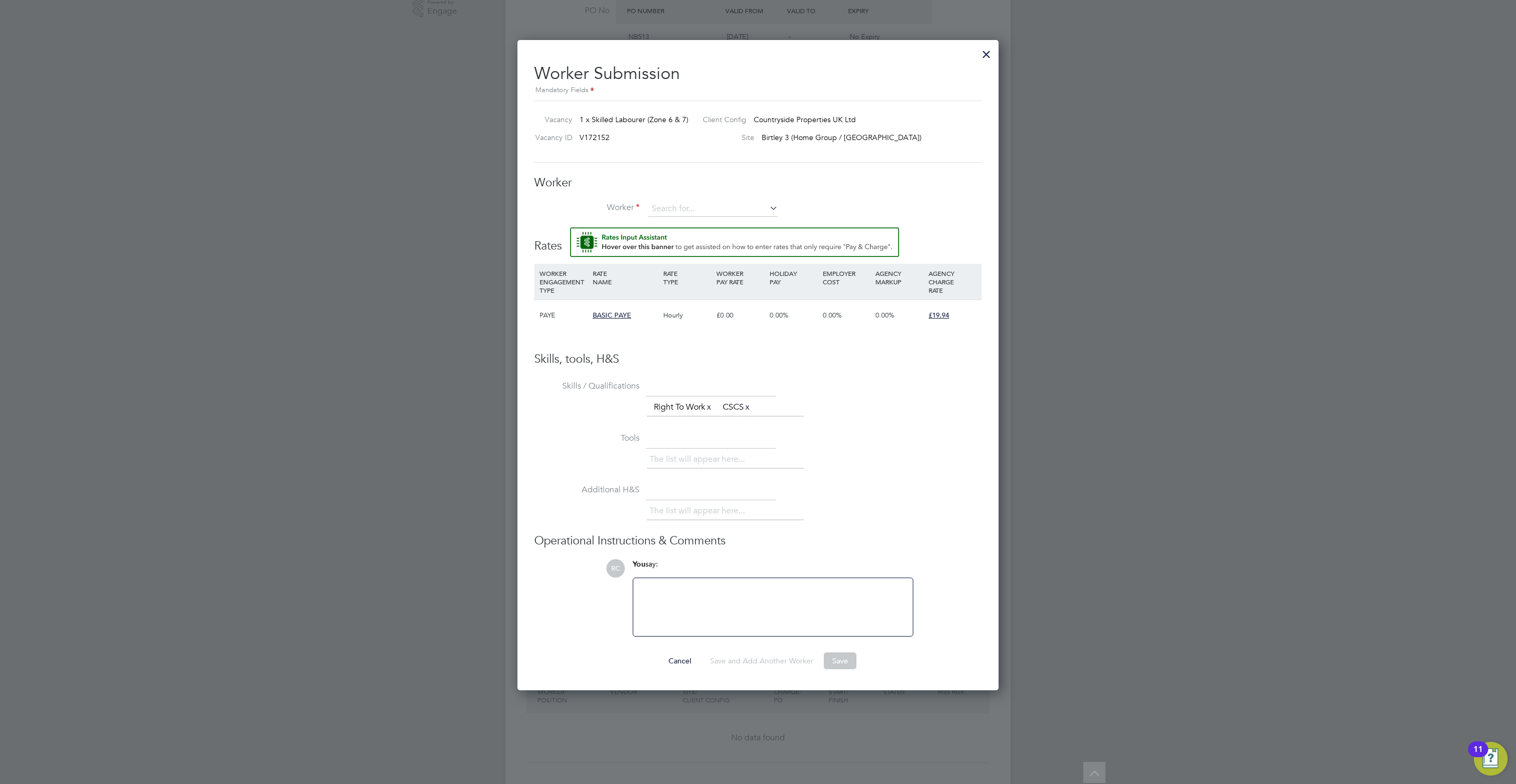
click at [659, 220] on li "Worker" at bounding box center [757, 214] width 447 height 26
click at [664, 209] on input at bounding box center [713, 209] width 130 height 16
paste input "C-003960604"
type input "C-003960604"
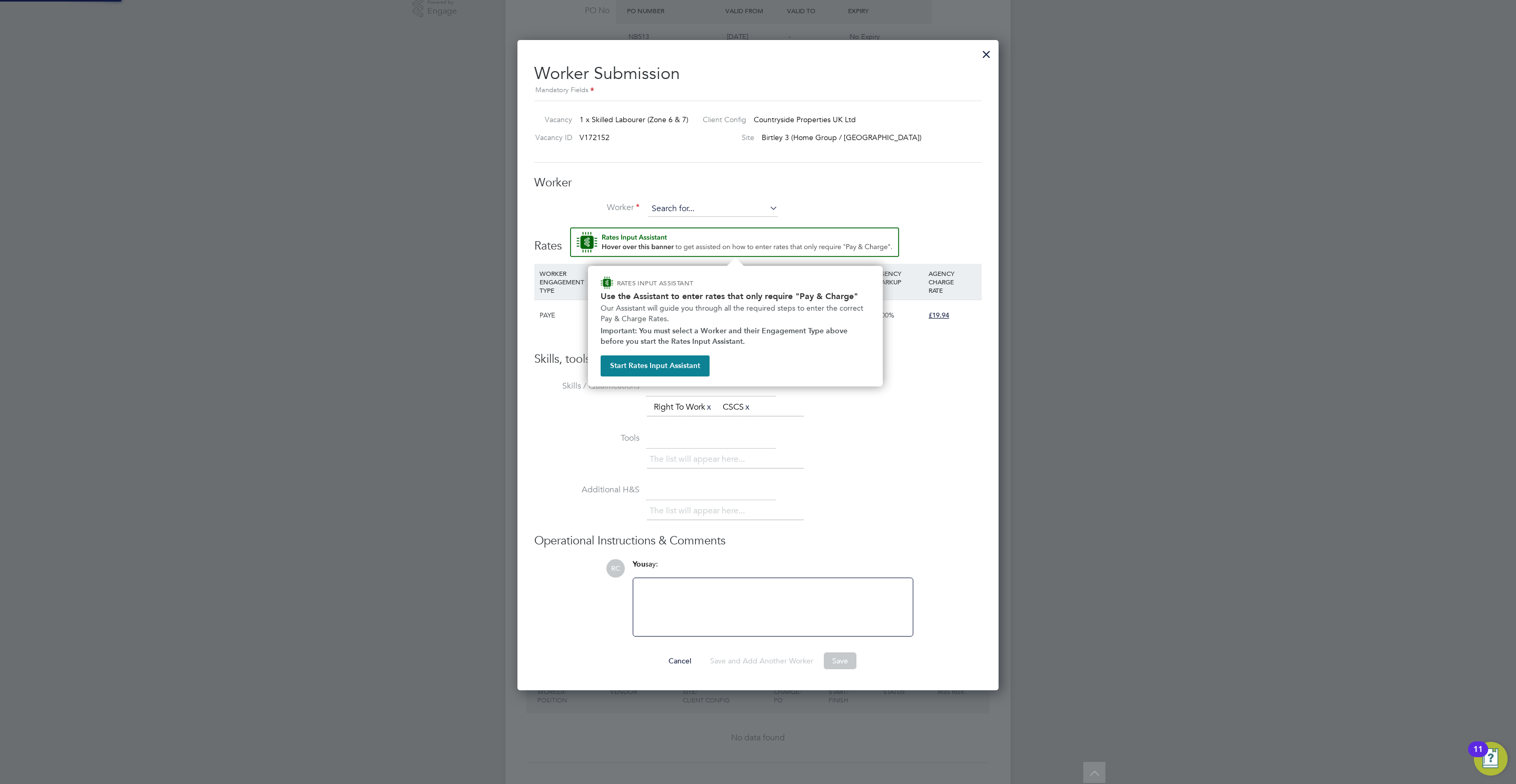
click at [688, 207] on input at bounding box center [713, 209] width 130 height 16
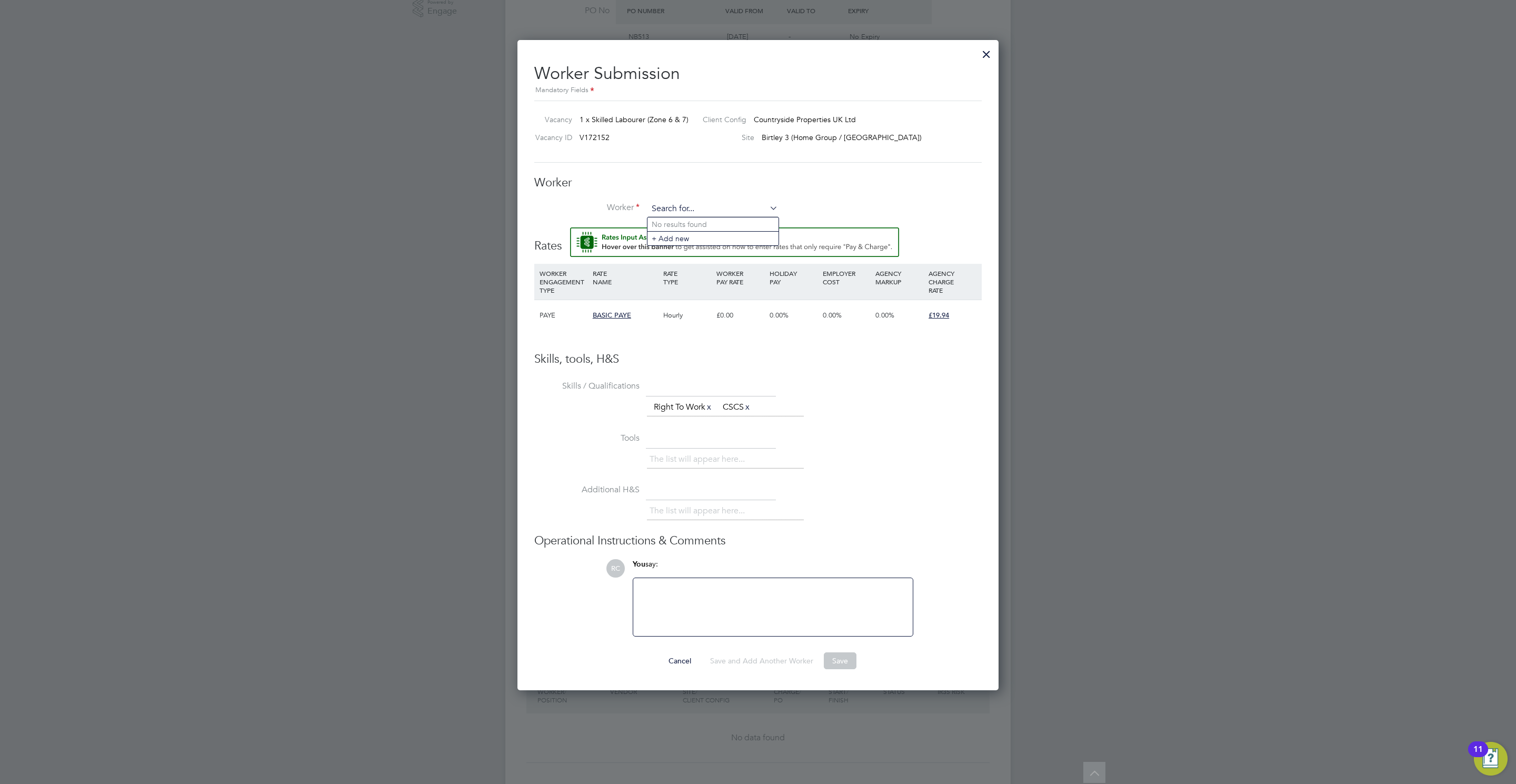
paste input "C-003960604"
type input "C-003960604"
click at [690, 232] on li "+ Add new" at bounding box center [713, 238] width 131 height 14
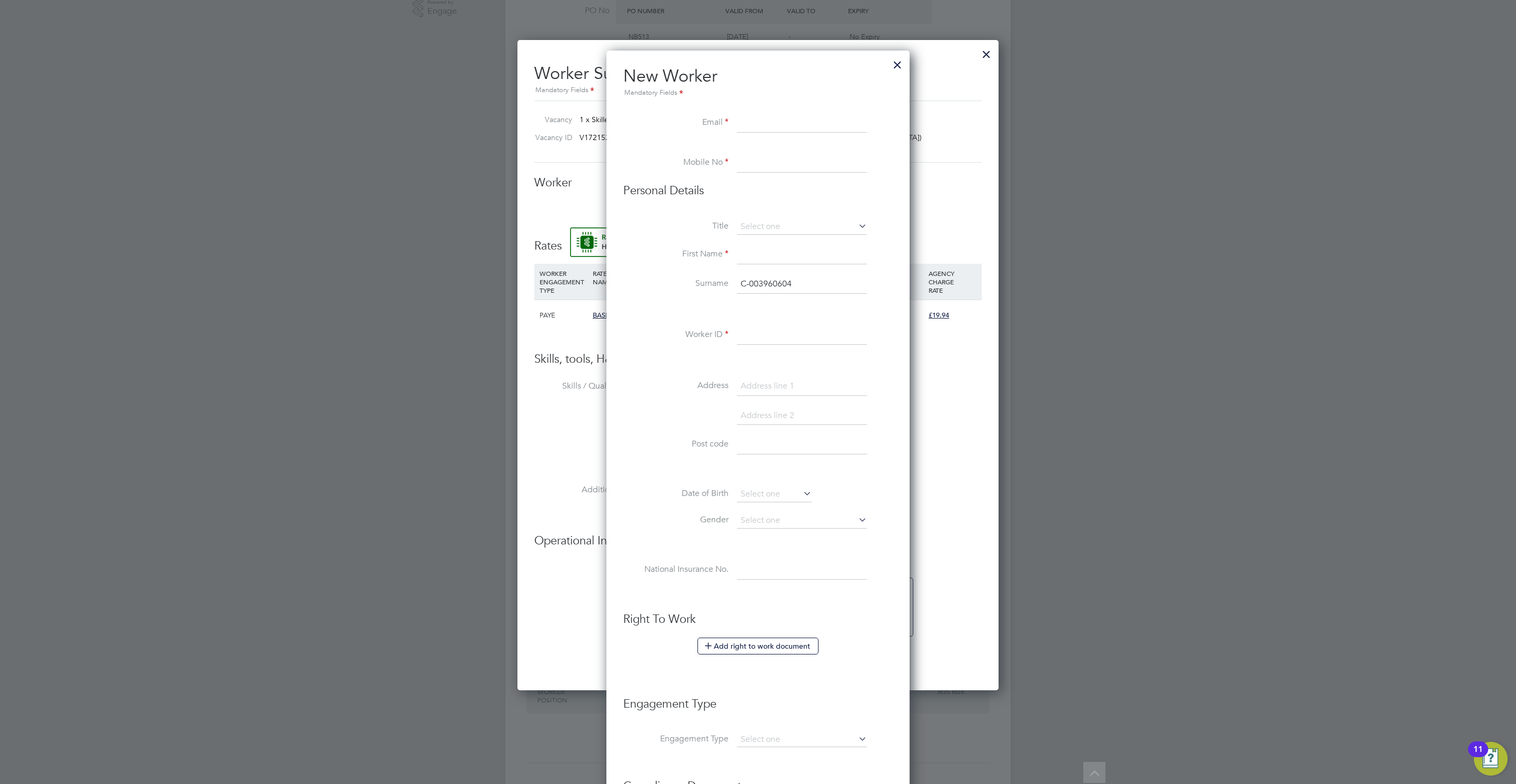
click at [795, 118] on input at bounding box center [802, 123] width 130 height 19
paste input "tjfurey69@gmail.com"
type input "tjfurey69@gmail.com"
click at [769, 154] on input at bounding box center [802, 163] width 130 height 19
click at [806, 159] on input at bounding box center [802, 163] width 130 height 19
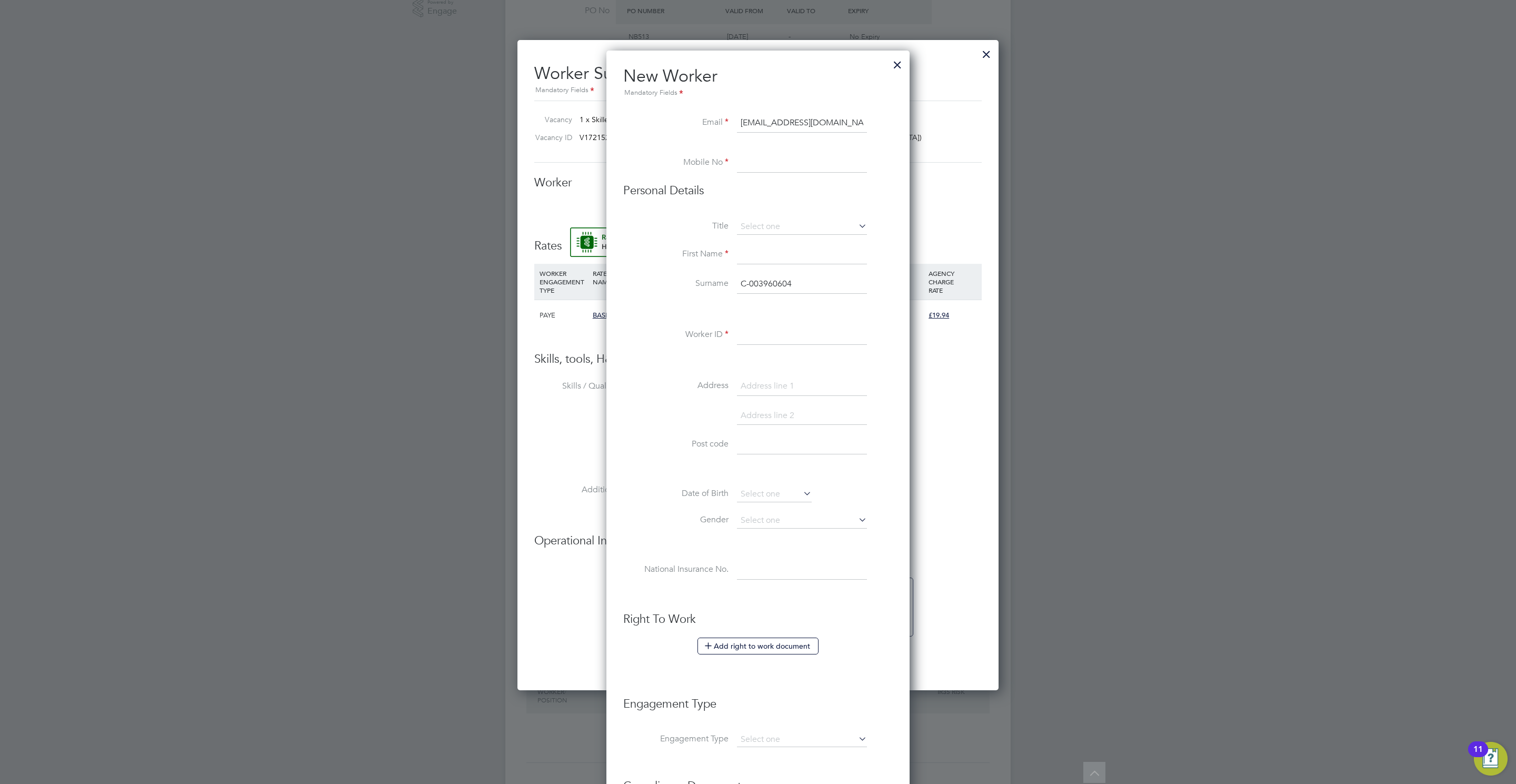
paste input "07842766266"
type input "07842766266"
click at [764, 213] on li "Personal Details" at bounding box center [758, 201] width 269 height 37
click at [764, 238] on li "Title" at bounding box center [758, 232] width 269 height 26
click at [766, 236] on li "Title" at bounding box center [758, 232] width 269 height 26
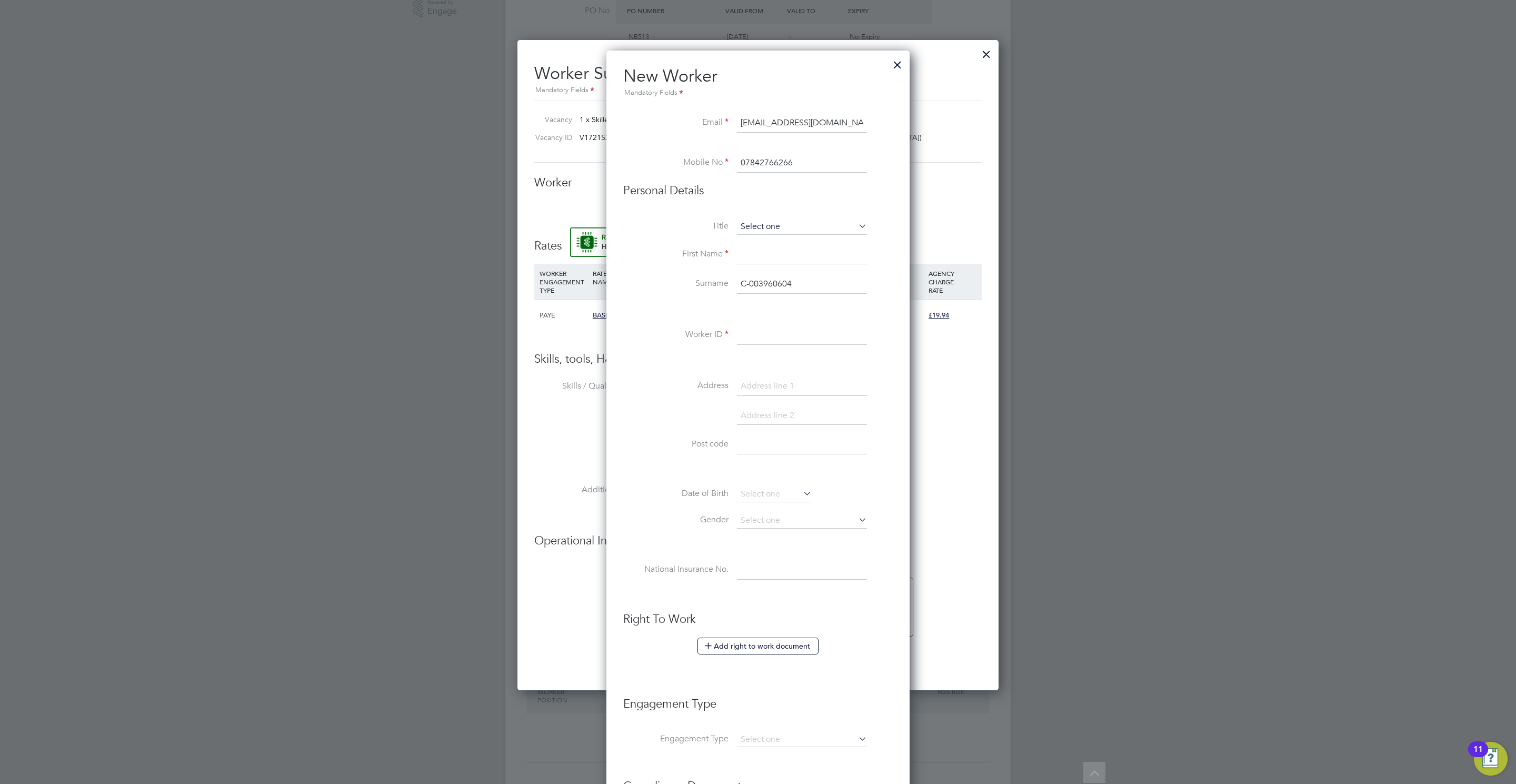
click at [775, 224] on input at bounding box center [802, 227] width 130 height 16
click at [766, 247] on li "Mr" at bounding box center [802, 243] width 131 height 14
type input "Mr"
click at [761, 257] on input at bounding box center [802, 255] width 130 height 19
type input "Tony"
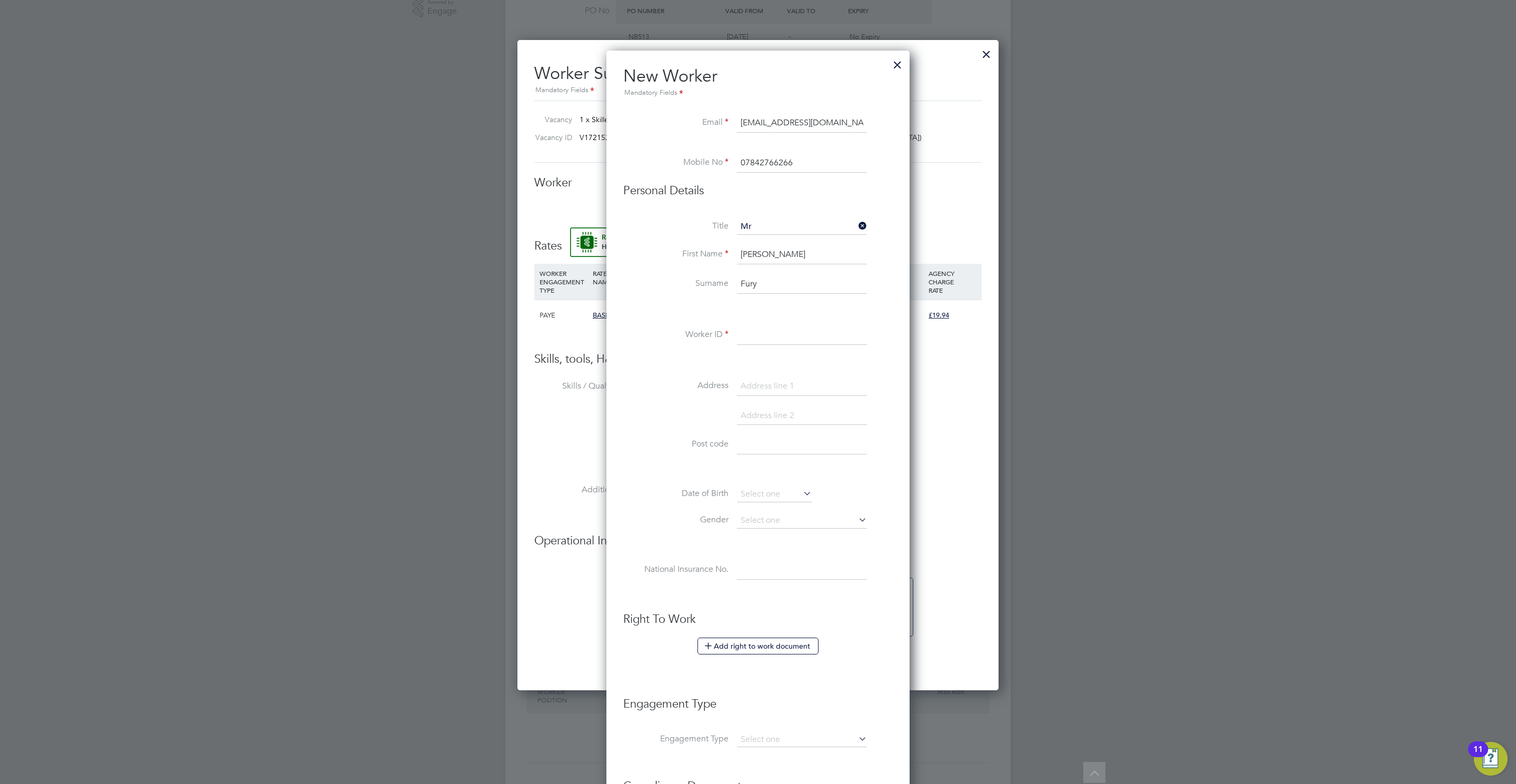
type input "Fury"
click at [768, 336] on input at bounding box center [802, 336] width 130 height 19
paste input "C-003960604"
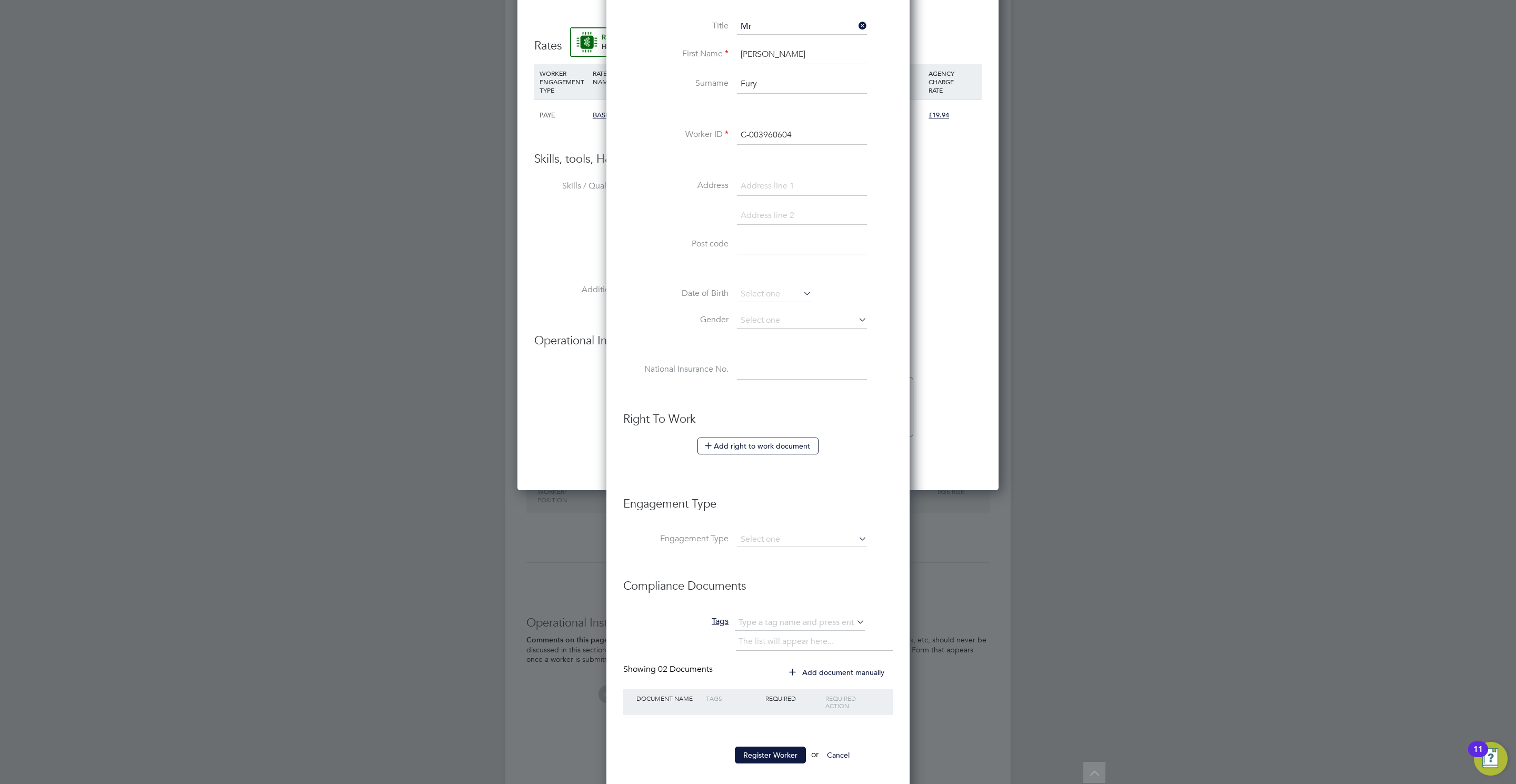
scroll to position [626, 0]
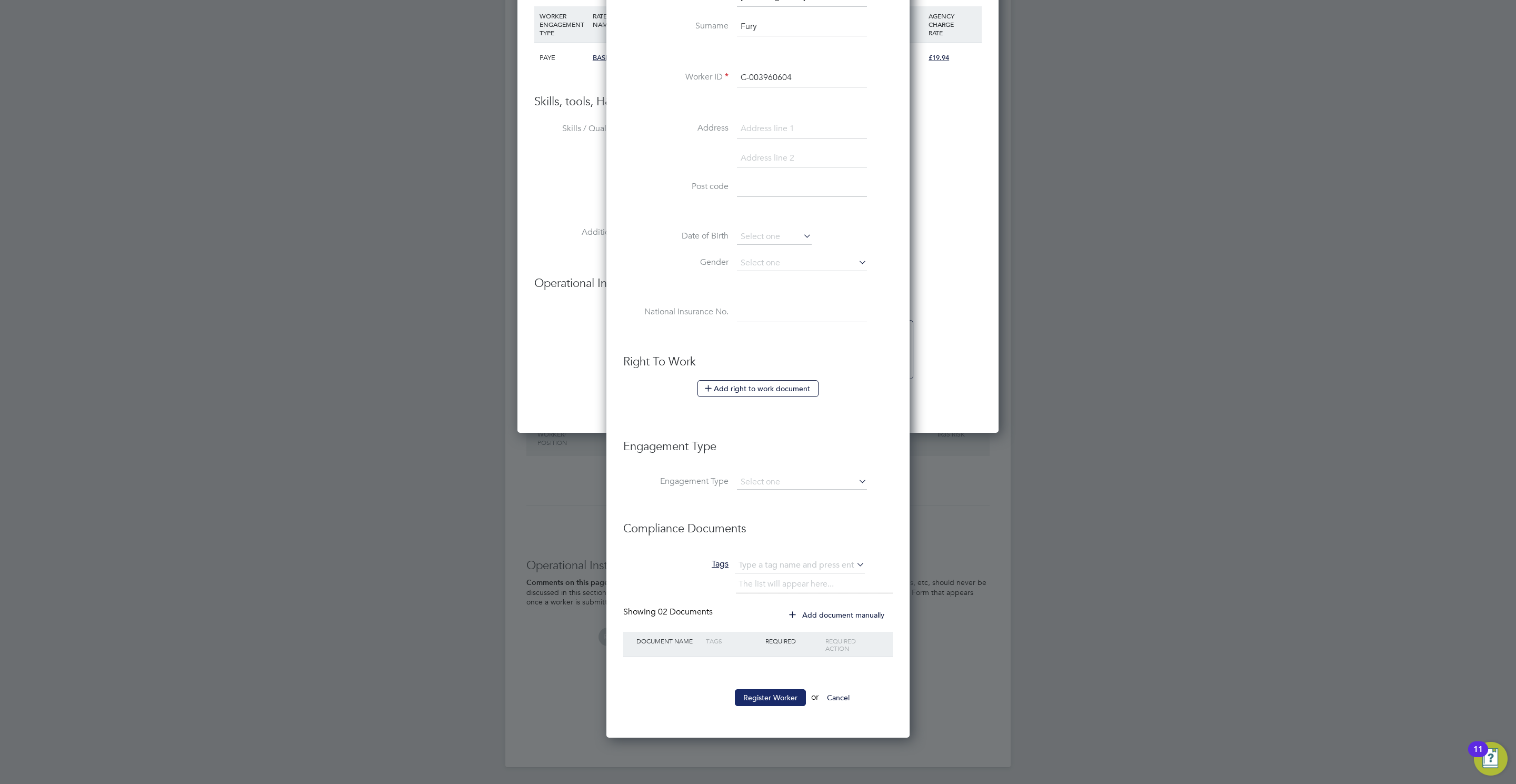
type input "C-003960604"
click at [782, 701] on button "Register Worker" at bounding box center [770, 697] width 71 height 17
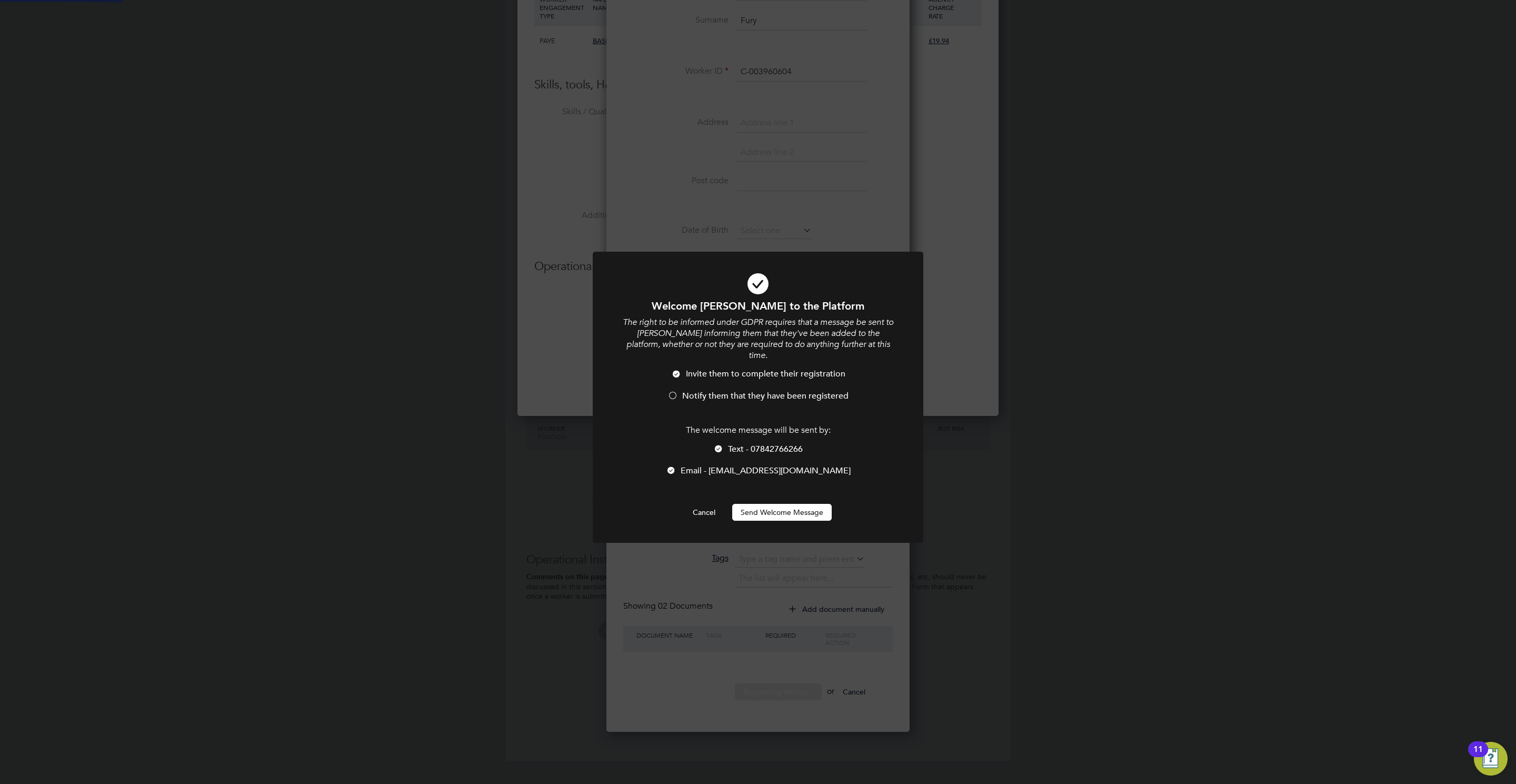
scroll to position [641, 482]
click at [766, 506] on button "Send Welcome Message" at bounding box center [782, 512] width 99 height 17
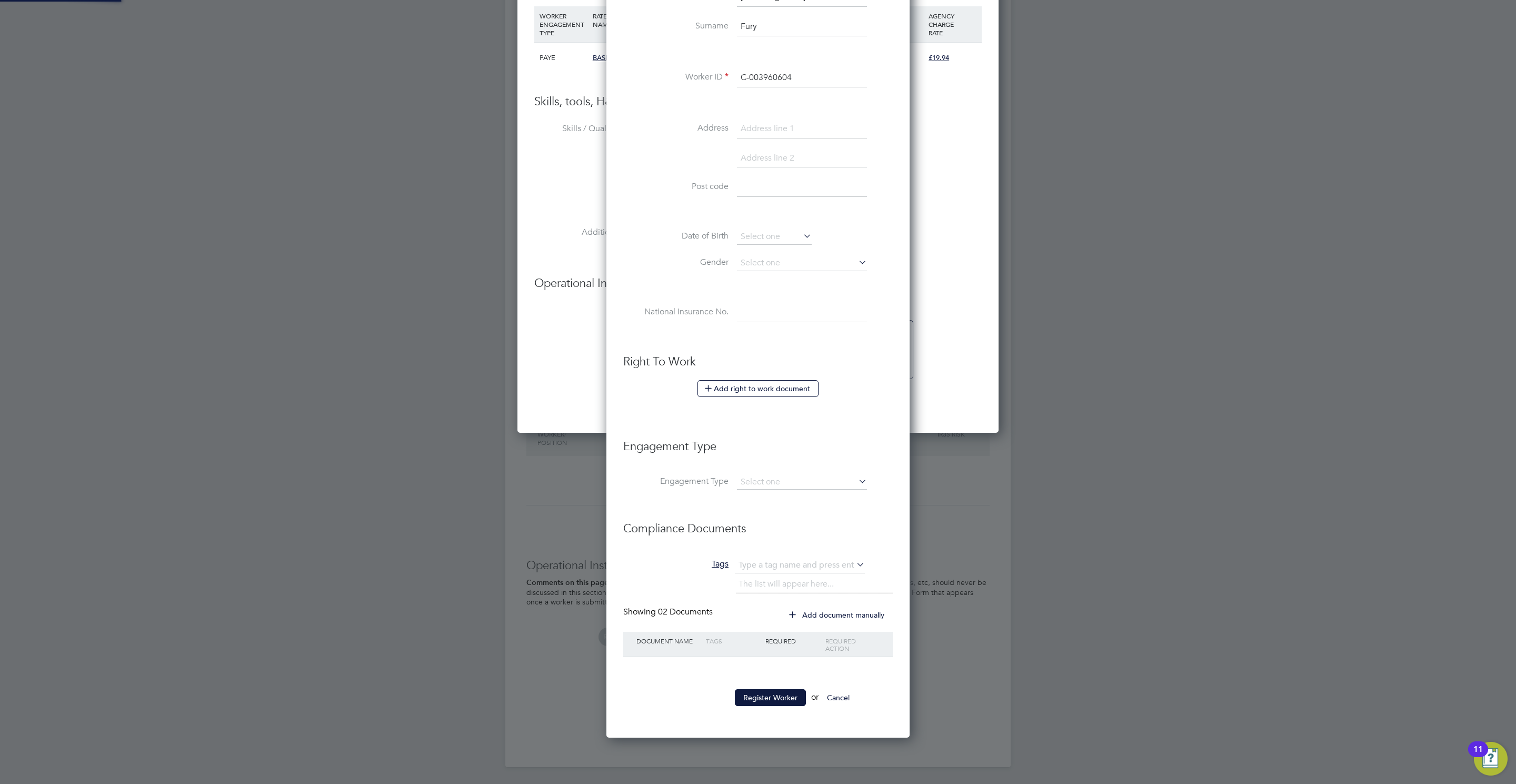
scroll to position [652, 482]
type input "Tony Fury (C-003960604)"
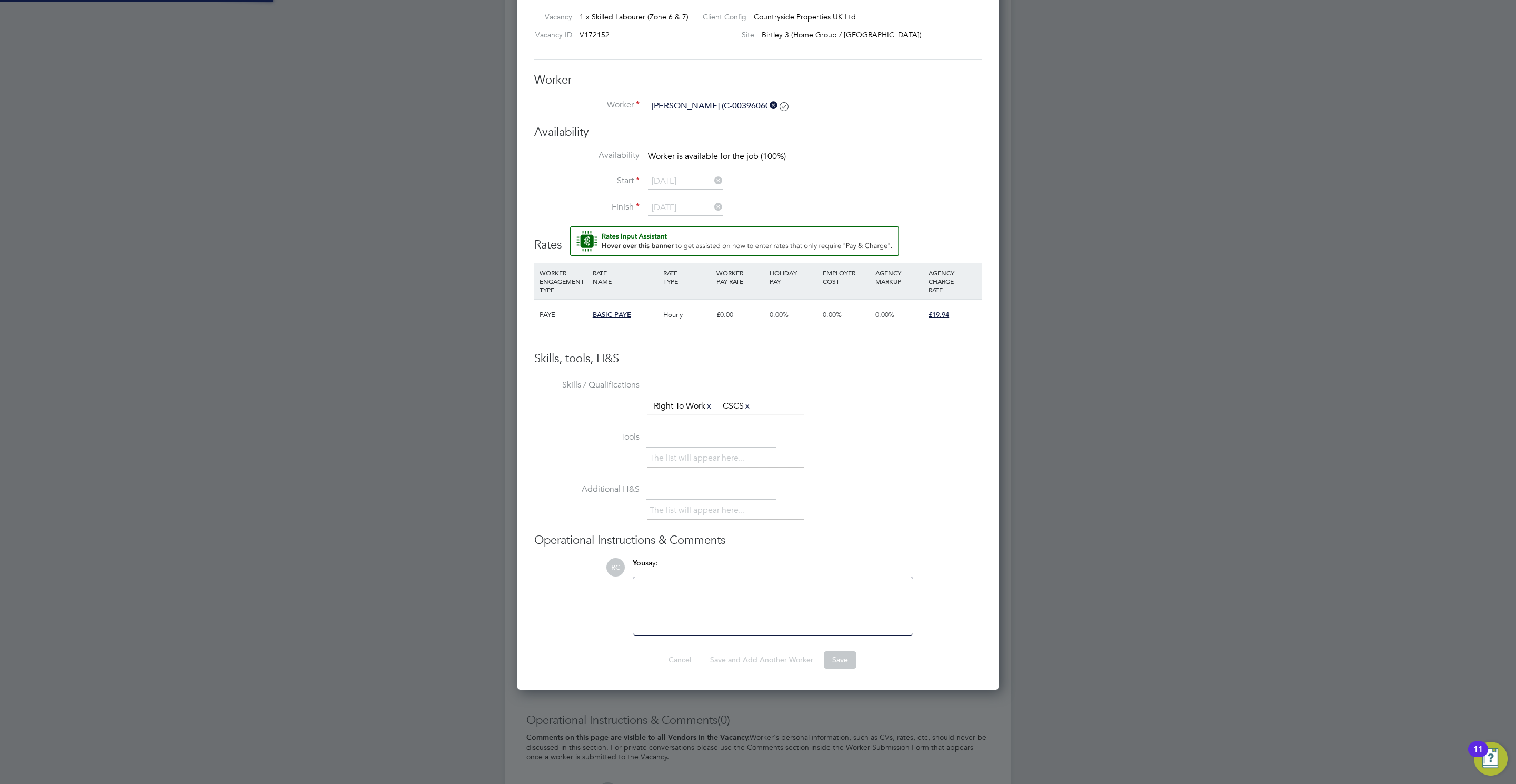
scroll to position [362, 0]
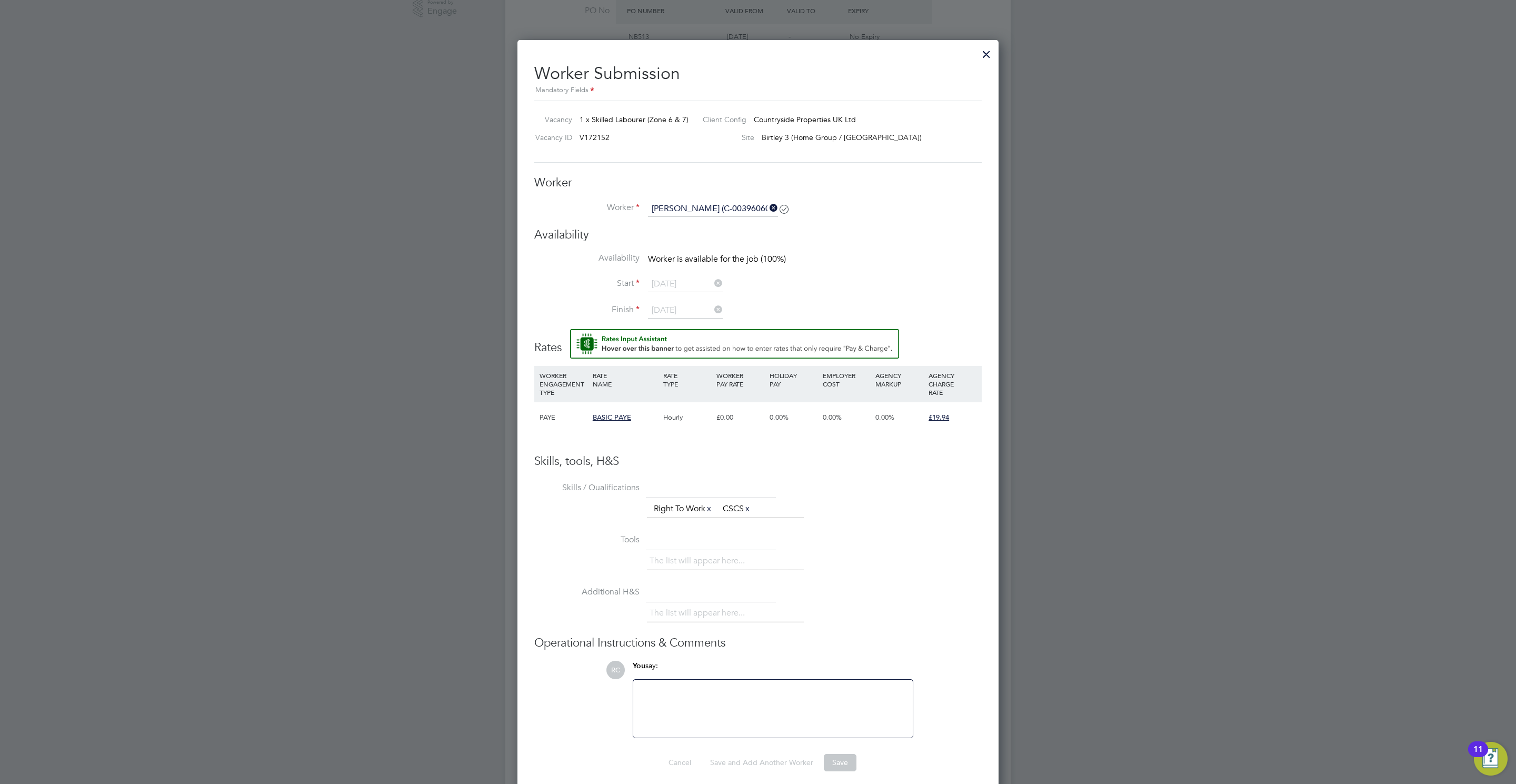
click at [780, 205] on icon at bounding box center [783, 208] width 8 height 8
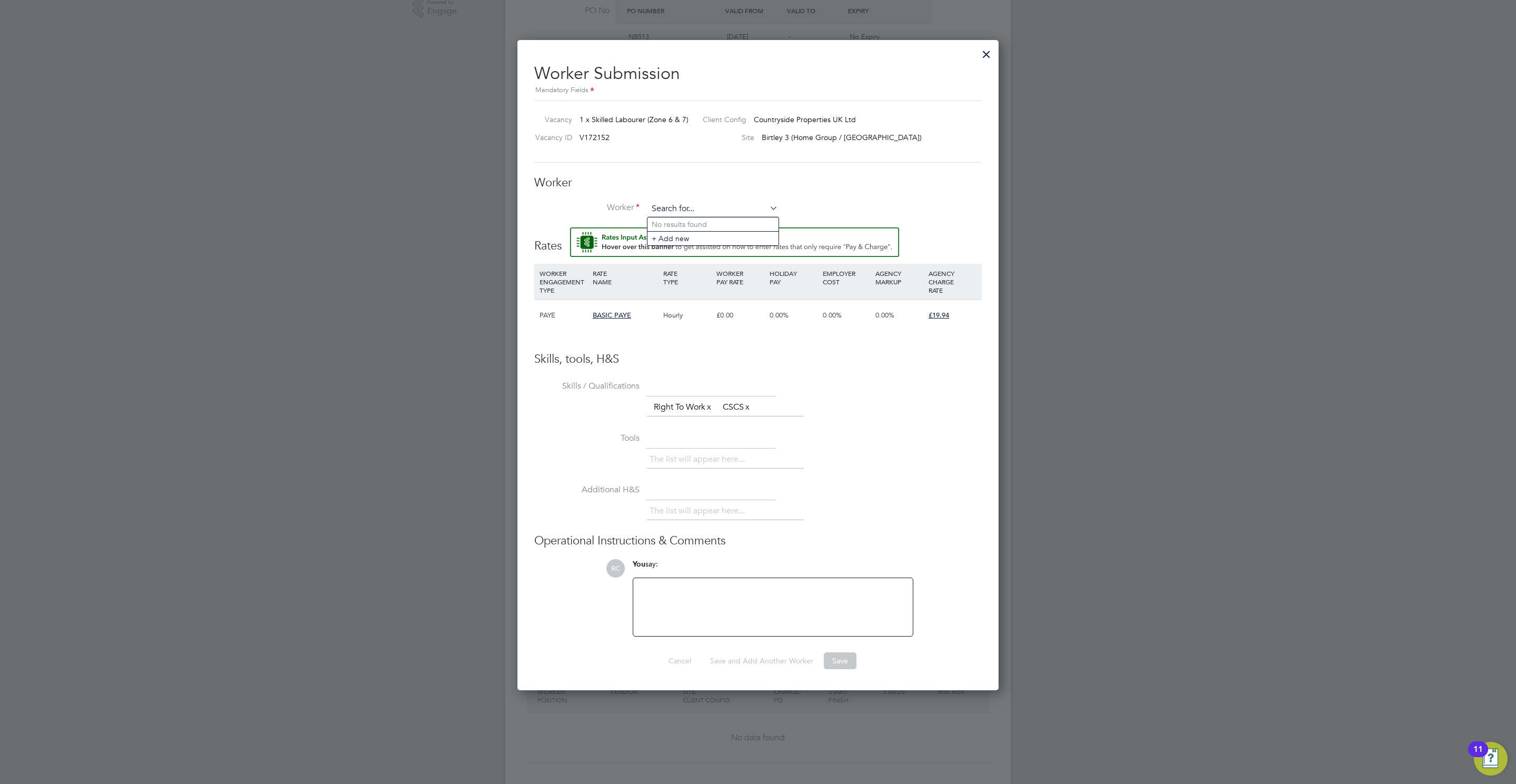
drag, startPoint x: 756, startPoint y: 205, endPoint x: 765, endPoint y: 207, distance: 9.2
click at [757, 205] on input at bounding box center [713, 209] width 130 height 16
click at [693, 218] on li "No results found" at bounding box center [713, 225] width 131 height 14
click at [695, 211] on input at bounding box center [713, 209] width 130 height 16
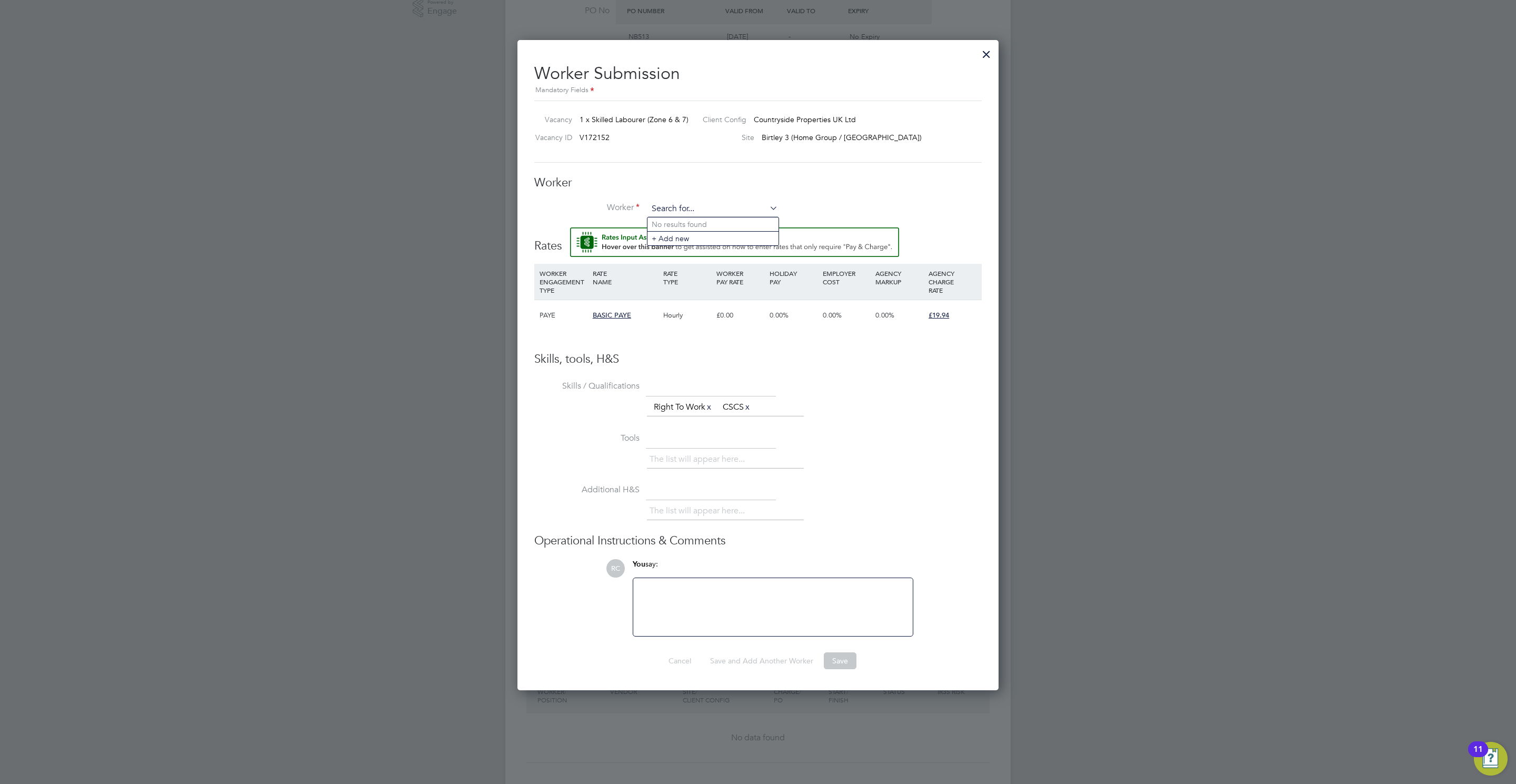
paste input "C-003960604"
click at [717, 227] on b "C-003960604" at bounding box center [739, 224] width 45 height 9
type input "Tony Fury (C-003960604)"
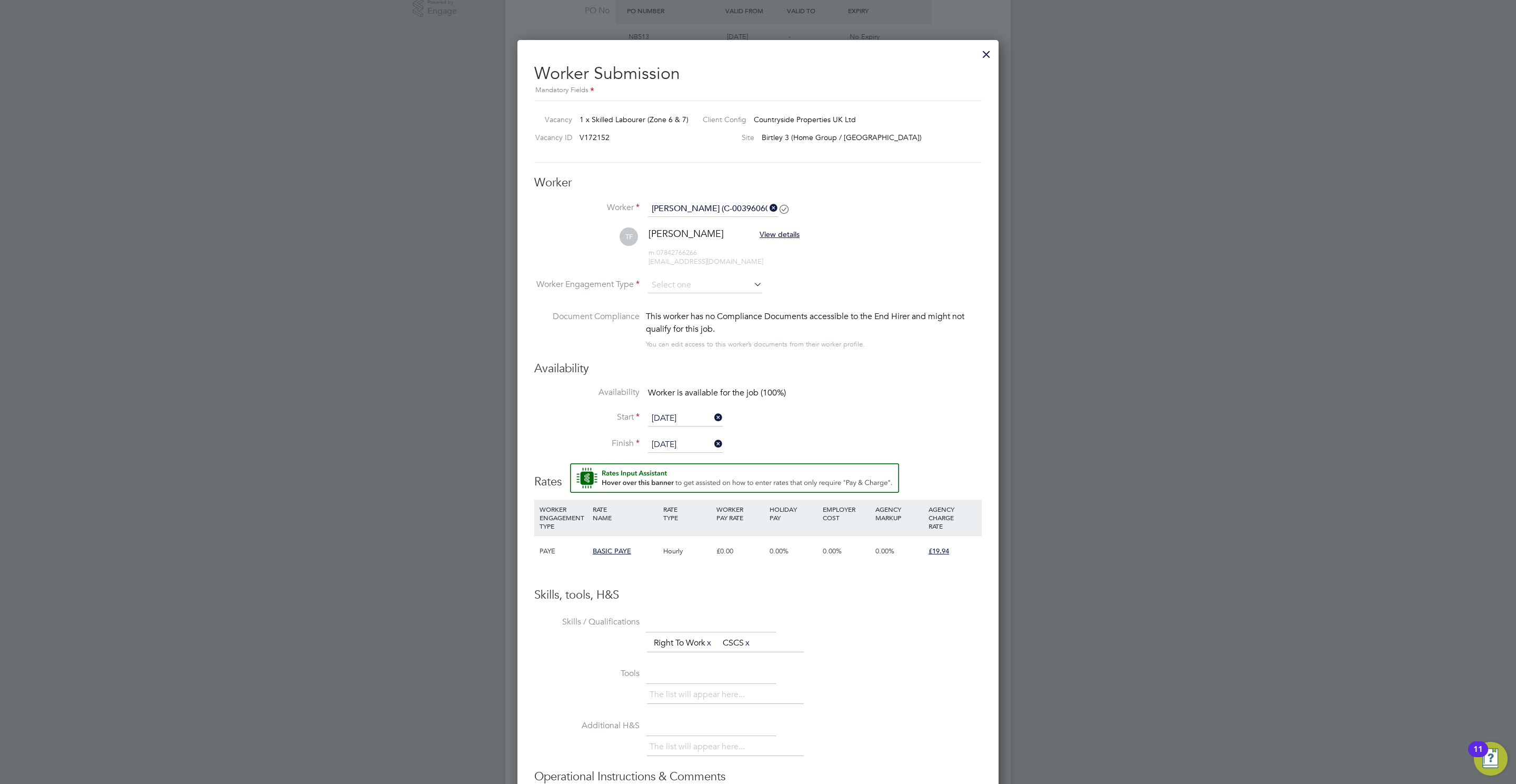
scroll to position [6, 6]
click at [663, 281] on input at bounding box center [705, 285] width 114 height 16
click at [670, 296] on li "Contract" at bounding box center [705, 300] width 115 height 14
type input "Contract"
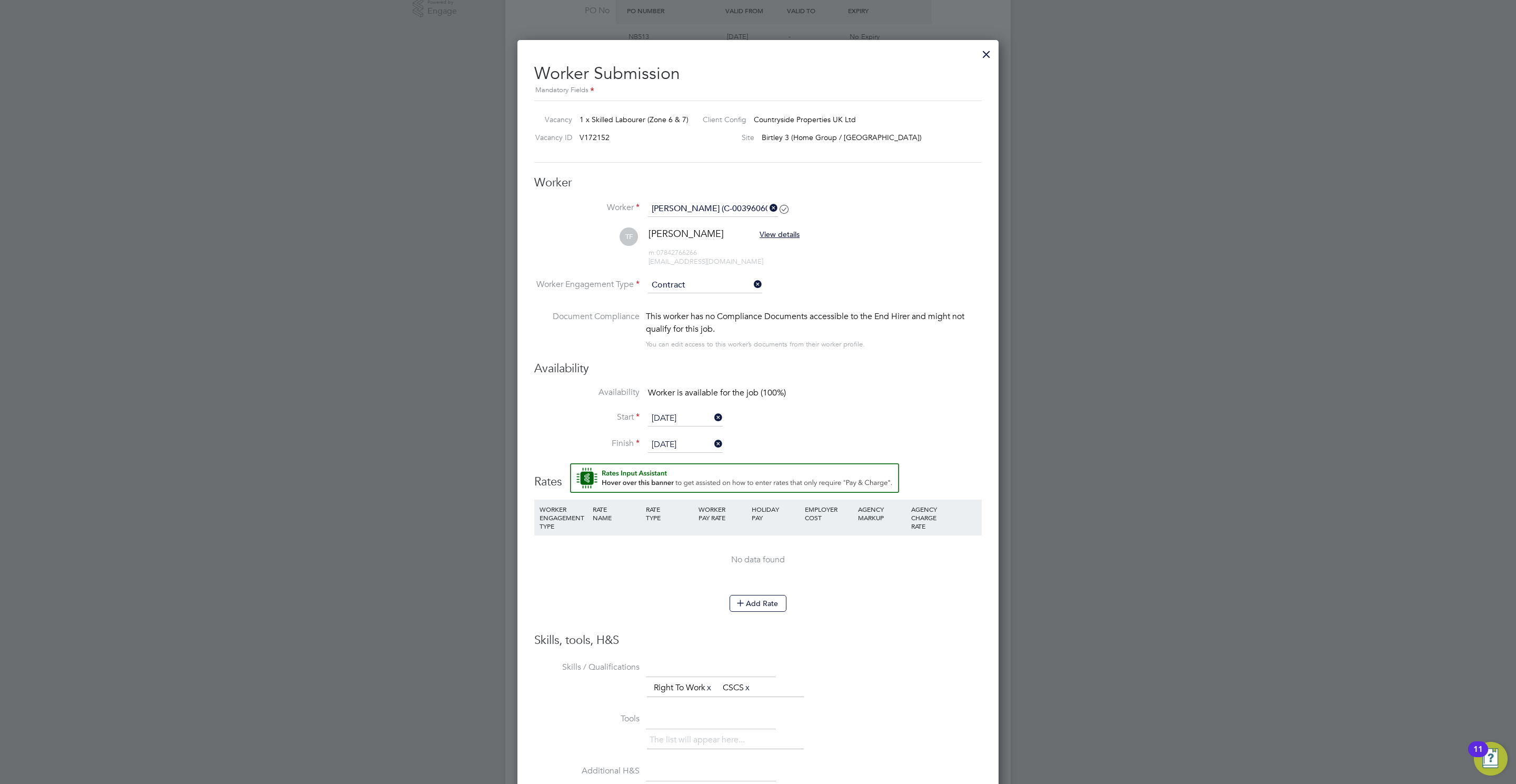
click at [757, 612] on li "Add Rate" at bounding box center [757, 608] width 447 height 28
click at [743, 605] on icon at bounding box center [740, 602] width 8 height 8
click at [711, 563] on input "0" at bounding box center [723, 555] width 48 height 17
type input "17"
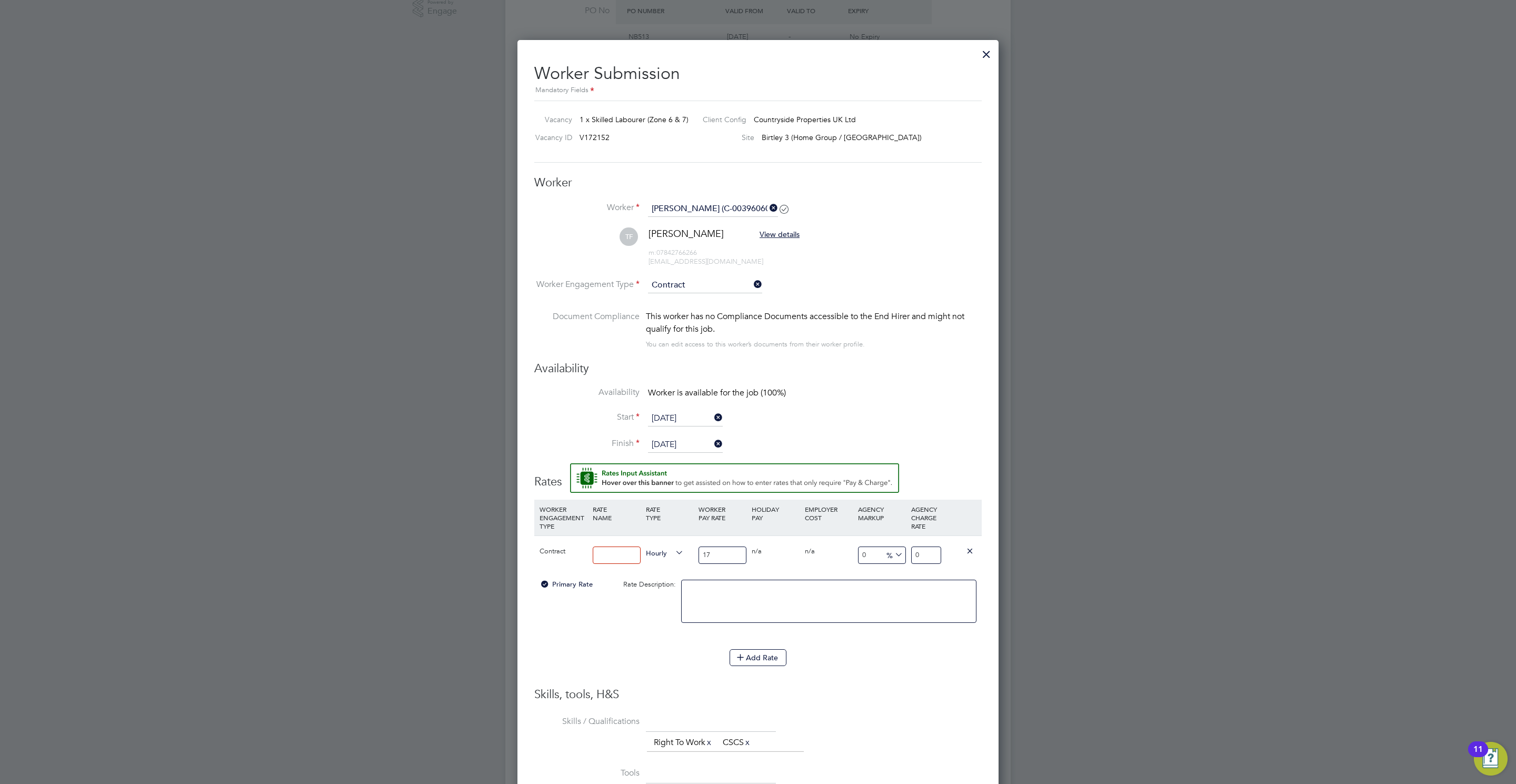
type input "17"
click at [925, 564] on div "17" at bounding box center [926, 555] width 35 height 39
click at [925, 562] on input "17" at bounding box center [926, 555] width 30 height 17
type input "-94.11764705882354"
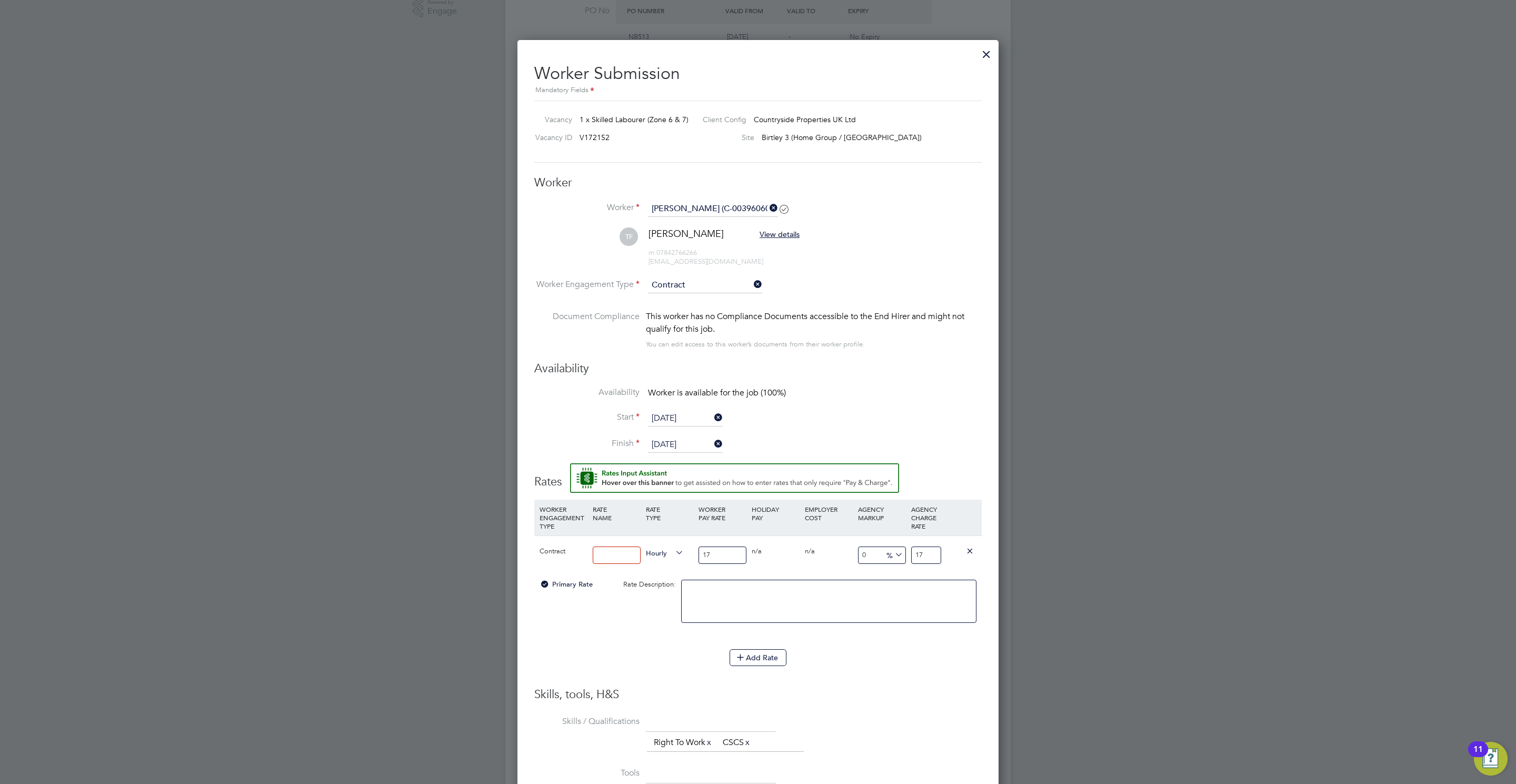
type input "1"
type input "11.764705882352942"
type input "19.9"
type input "17.058823529411764"
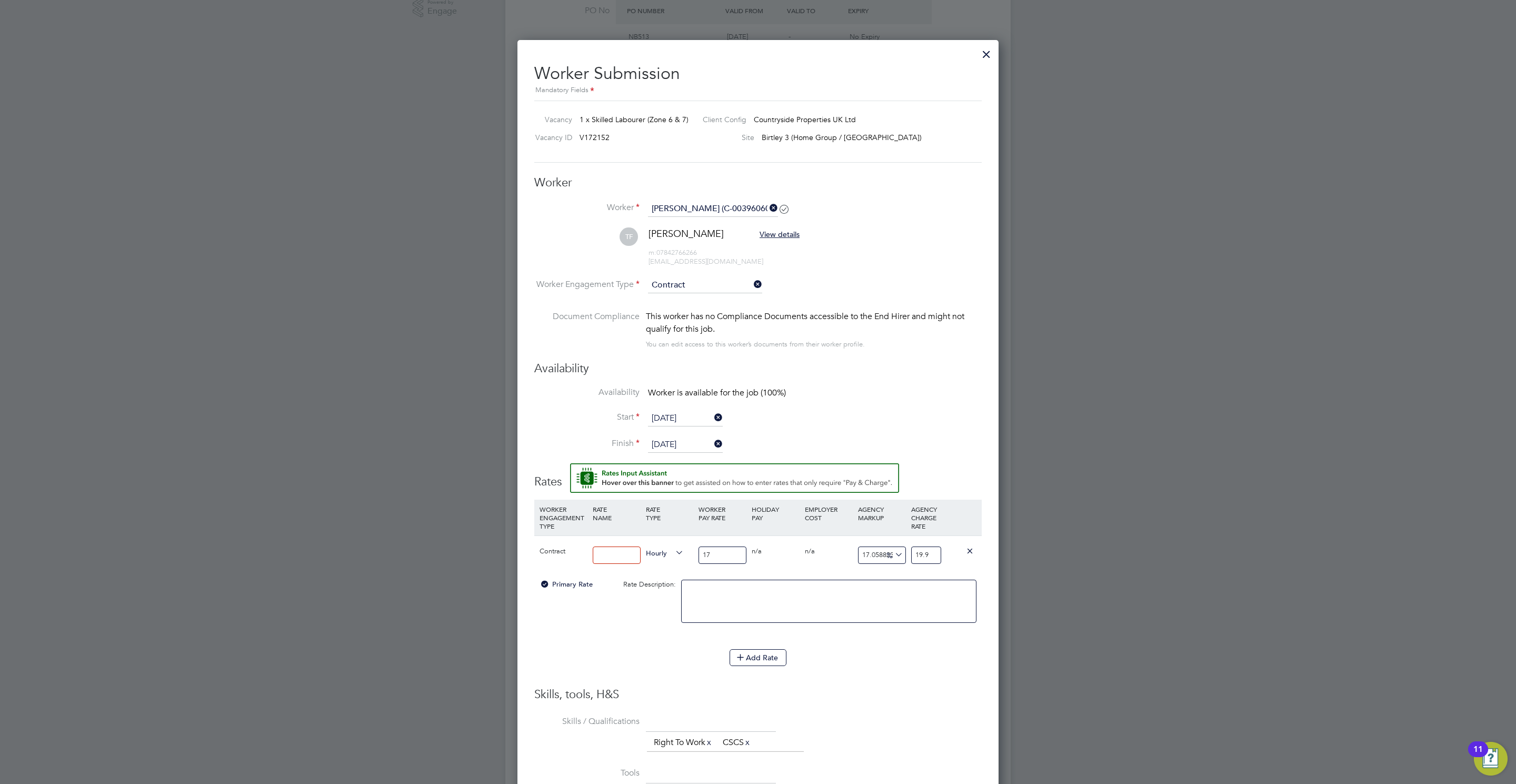
type input "19.94"
type input "17.294117647058822"
type input "19.94"
click at [600, 553] on input at bounding box center [617, 555] width 48 height 17
type input "UMB"
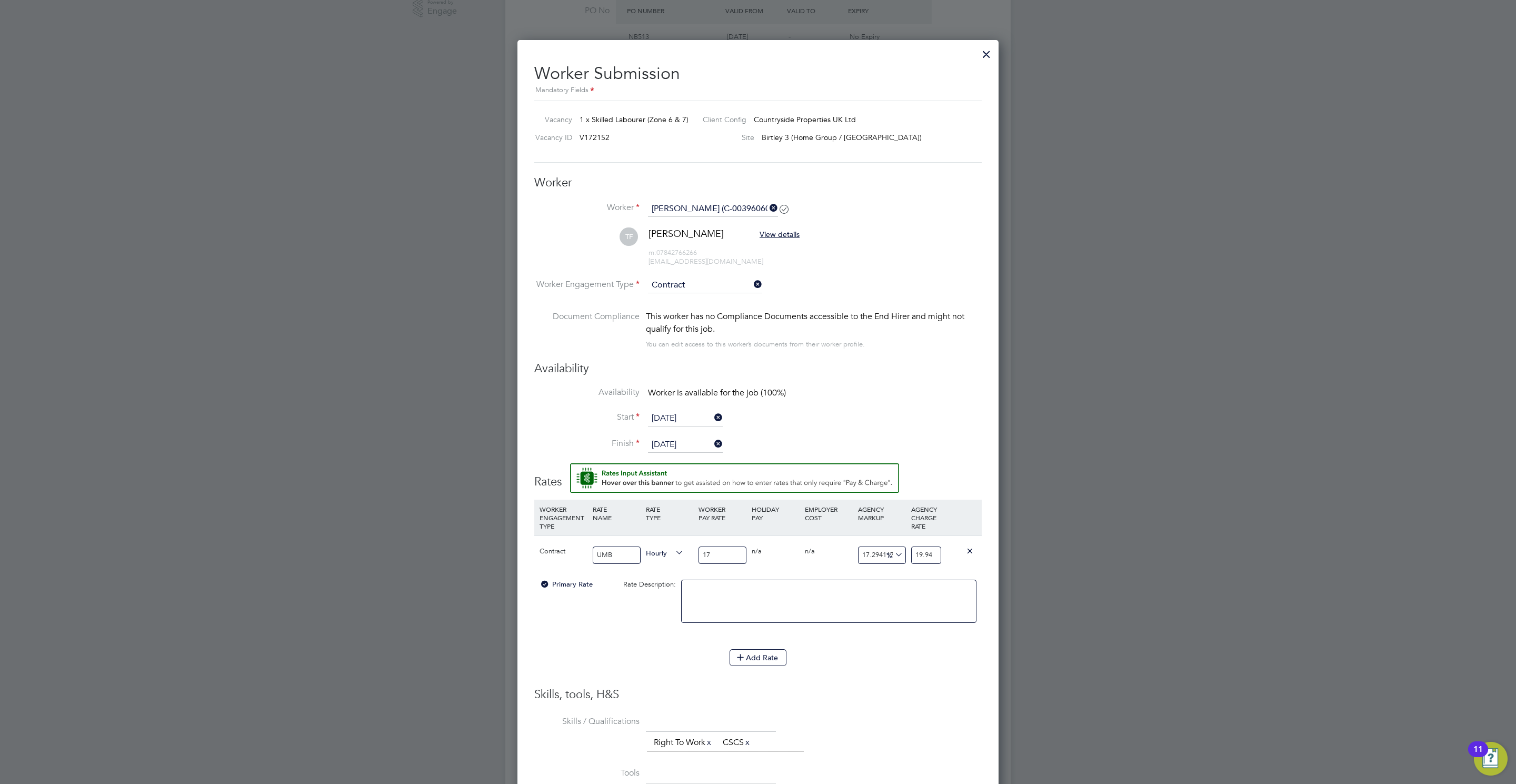
click at [934, 681] on li "WORKER ENGAGEMENT TYPE RATE NAME RATE TYPE WORKER PAY RATE HOLIDAY PAY EMPLOYER…" at bounding box center [757, 593] width 447 height 187
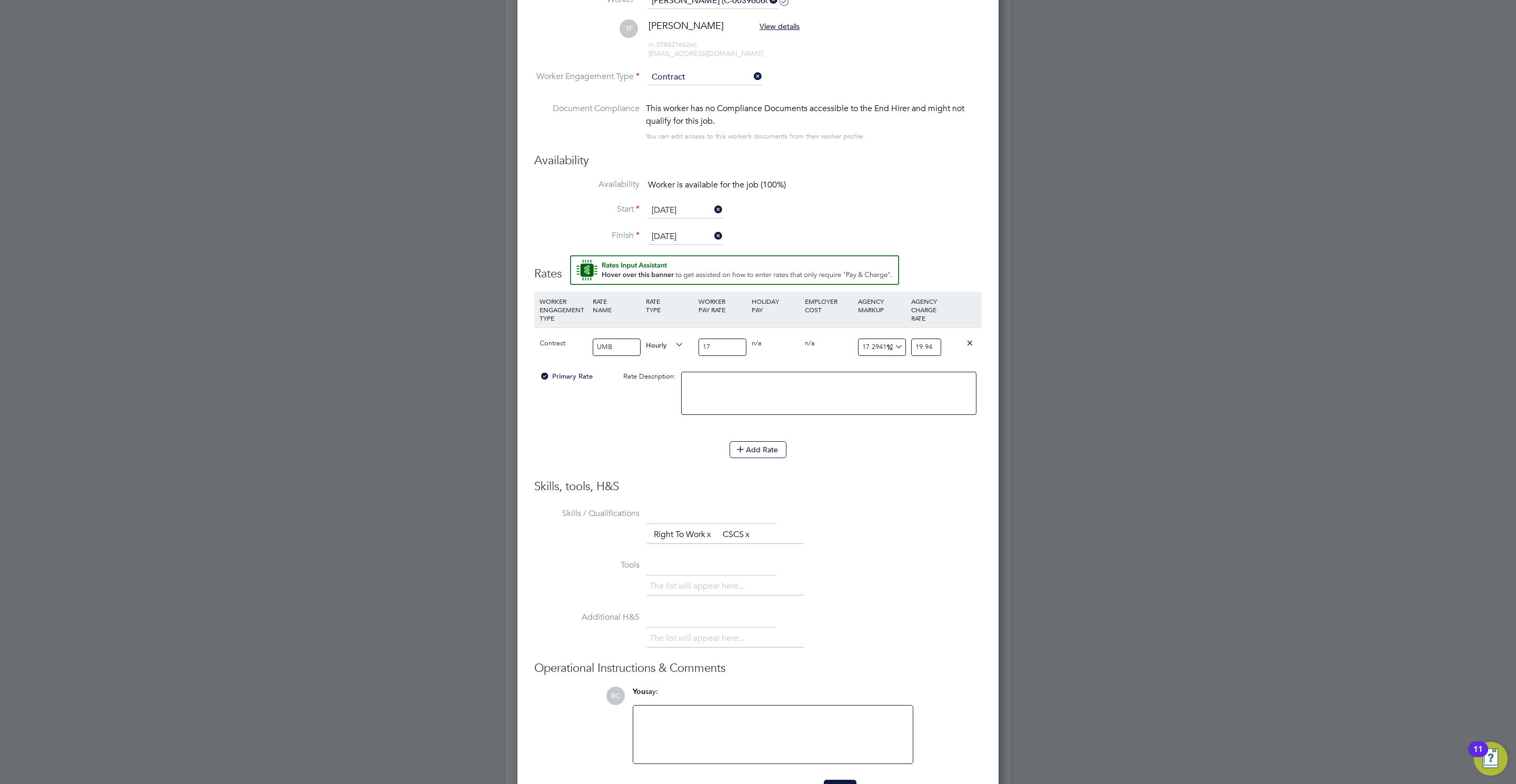
scroll to position [626, 0]
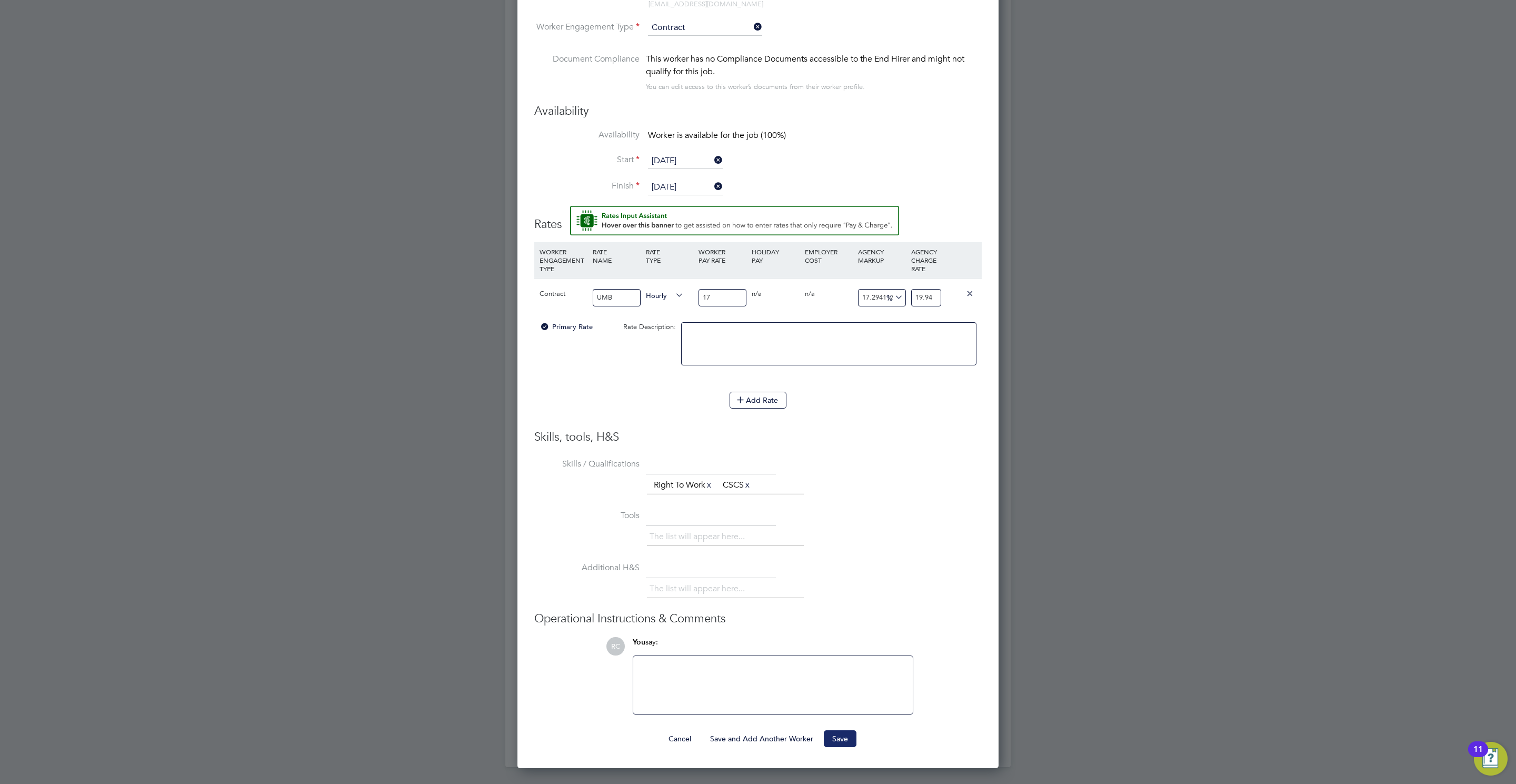
click at [844, 733] on button "Save" at bounding box center [840, 739] width 32 height 17
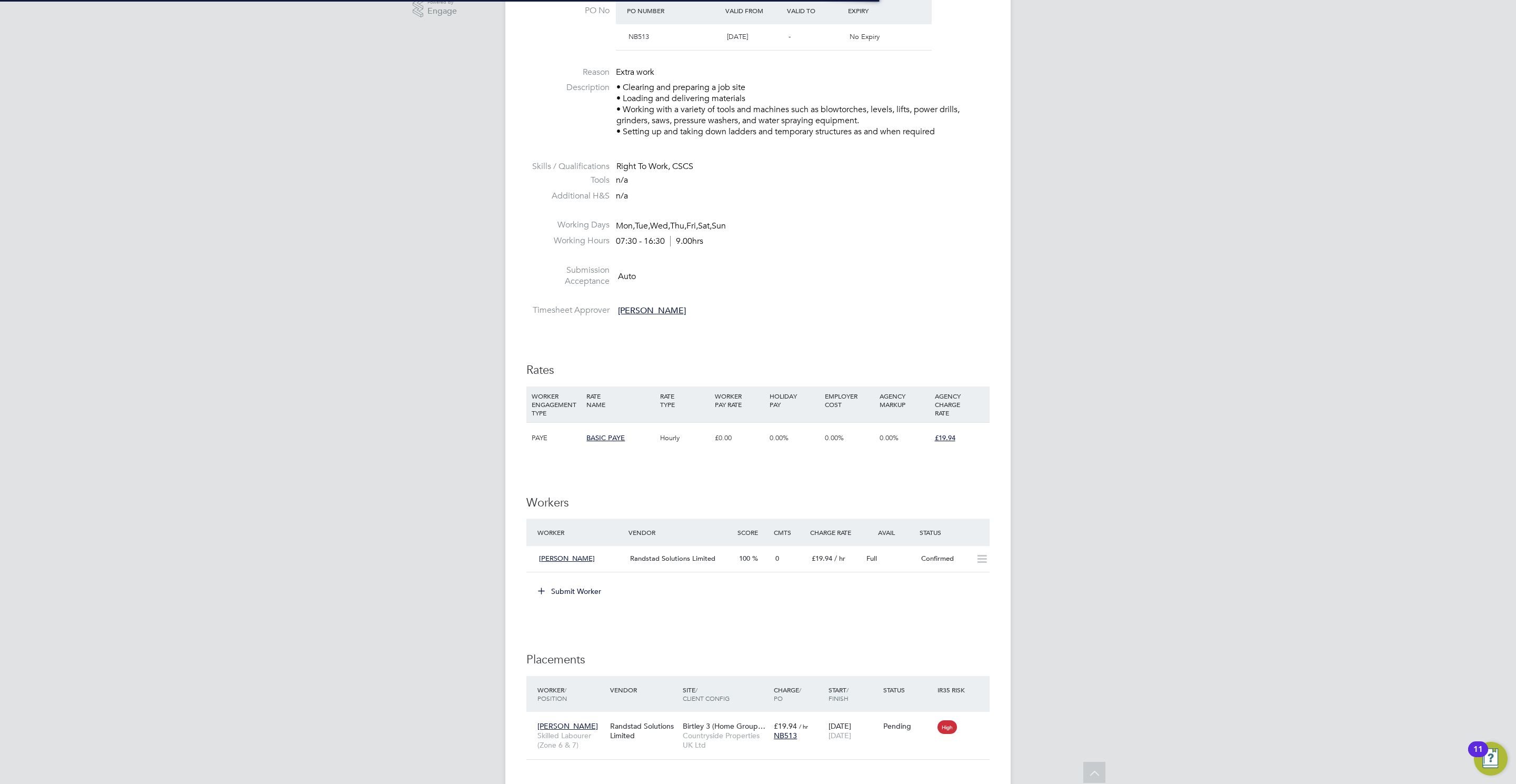
scroll to position [6, 6]
click at [941, 563] on div "Confirmed" at bounding box center [944, 558] width 54 height 17
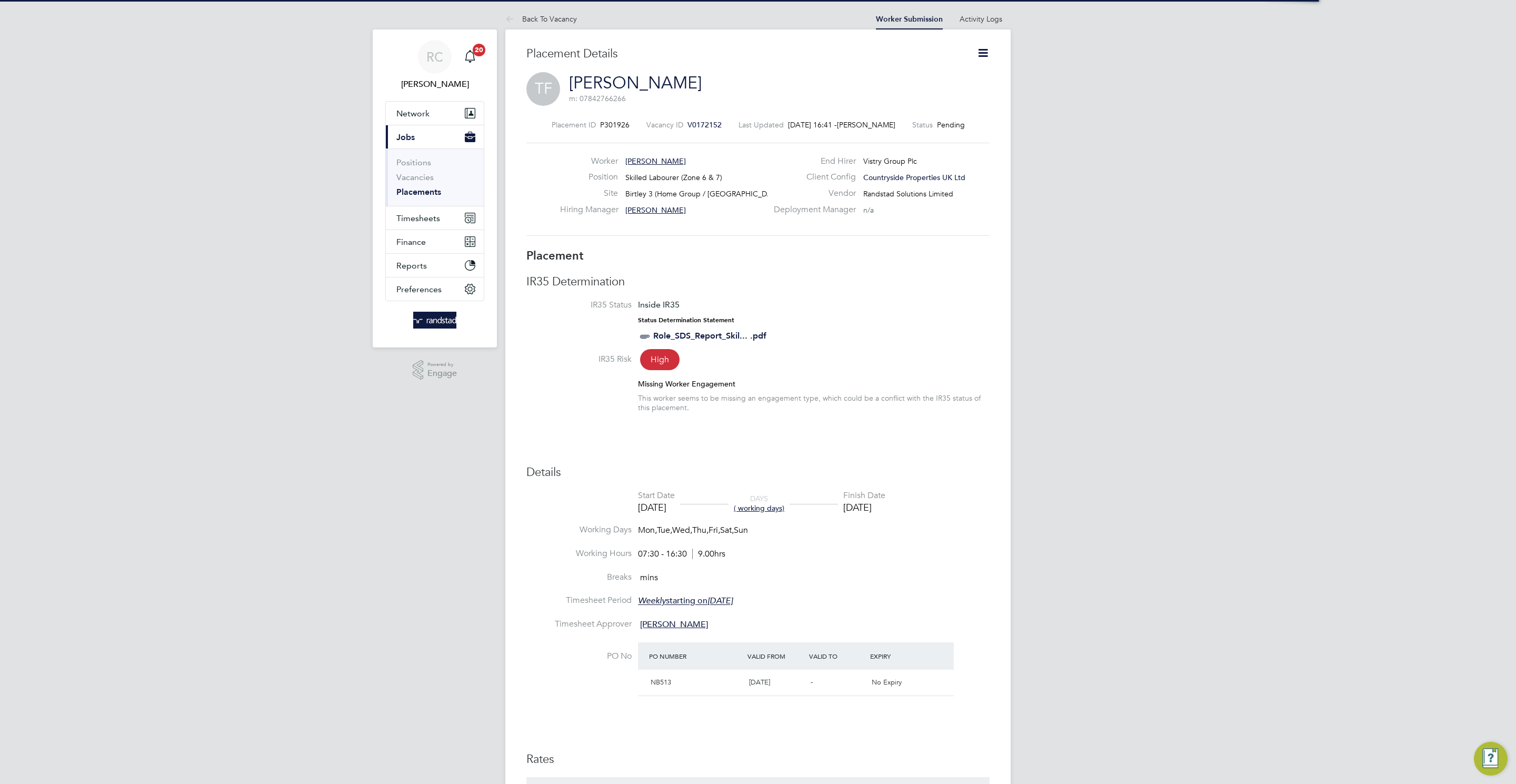
click at [984, 52] on icon at bounding box center [983, 52] width 13 height 13
click at [915, 114] on li "Start" at bounding box center [949, 113] width 77 height 14
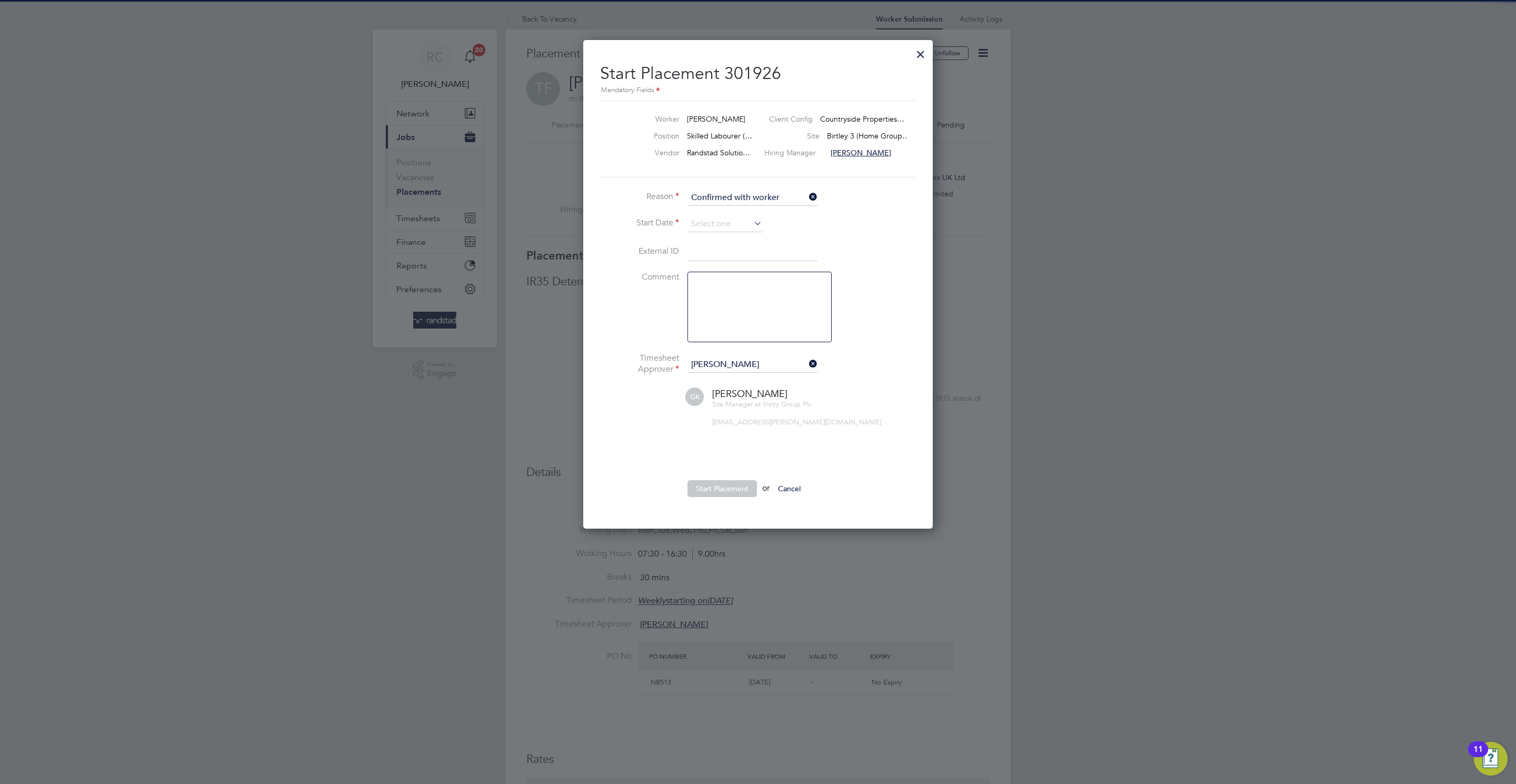
click at [730, 221] on input at bounding box center [725, 224] width 74 height 16
drag, startPoint x: 943, startPoint y: 206, endPoint x: 928, endPoint y: 107, distance: 100.1
click at [943, 193] on div at bounding box center [758, 392] width 1516 height 784
click at [921, 54] on div at bounding box center [921, 52] width 19 height 19
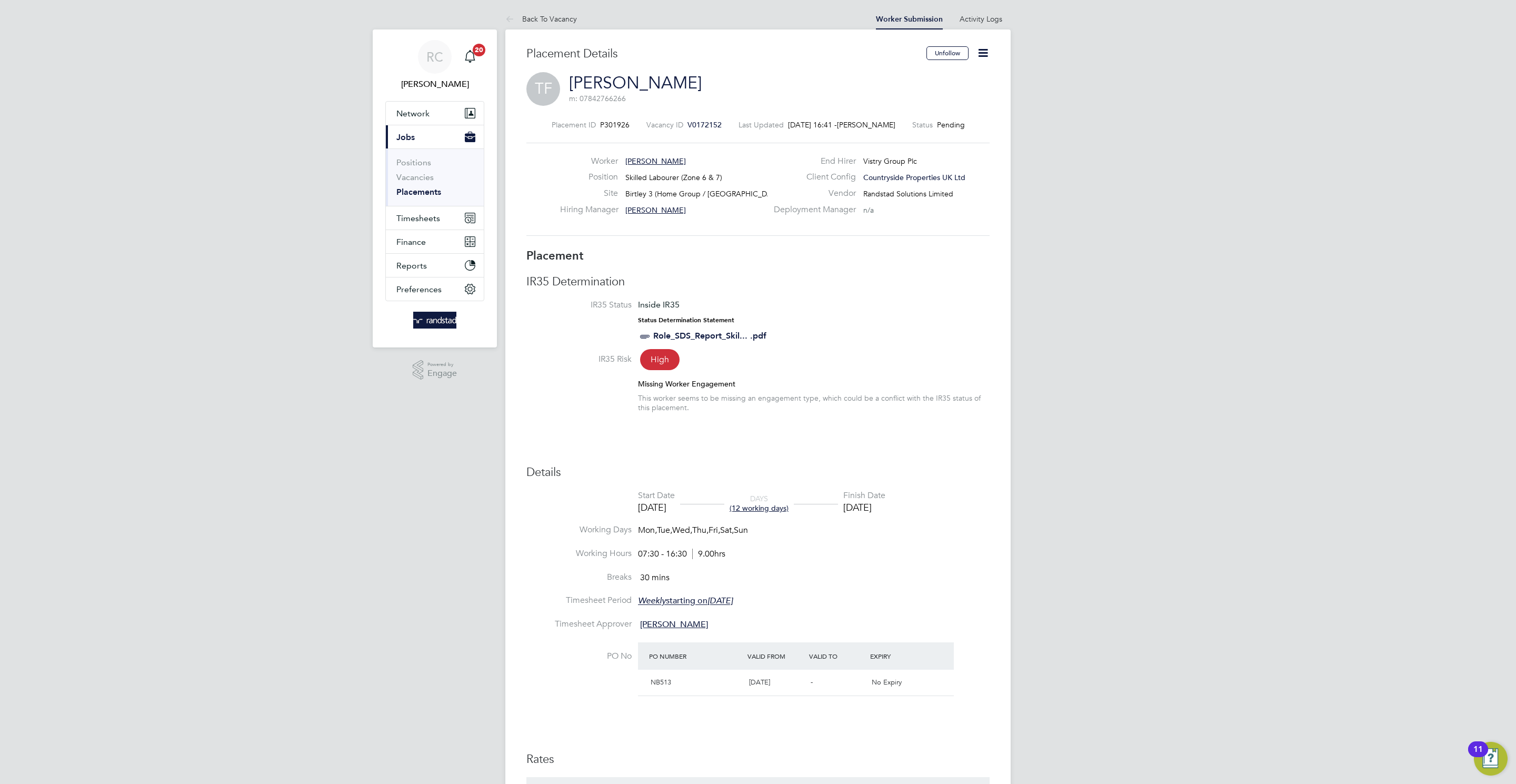
click at [981, 50] on icon at bounding box center [983, 52] width 13 height 13
click at [960, 78] on li "Edit Placement e" at bounding box center [949, 77] width 77 height 14
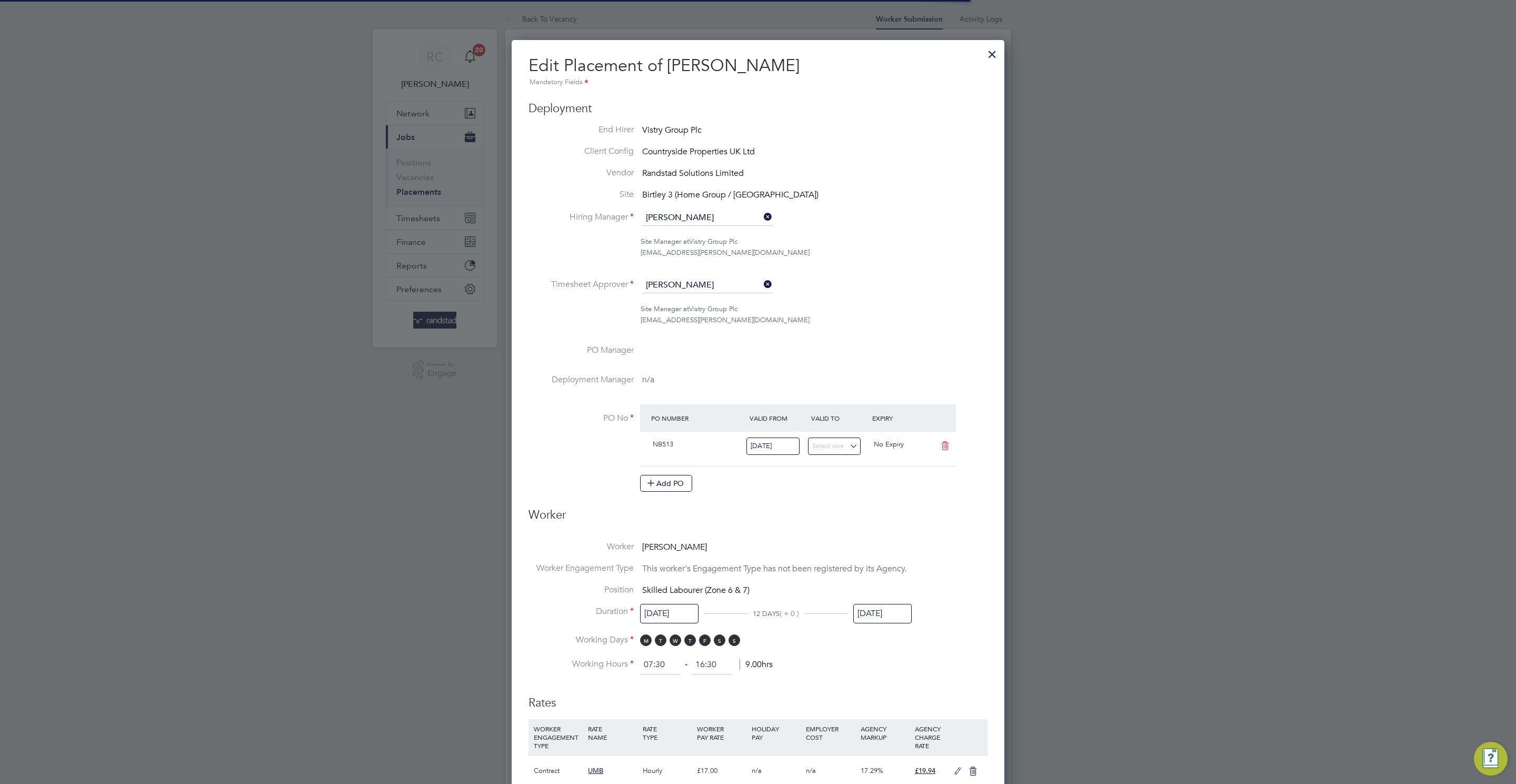
click at [872, 610] on input "06 Jun 2025" at bounding box center [882, 613] width 59 height 19
click at [987, 553] on span "31" at bounding box center [991, 543] width 20 height 20
type input "31 Aug 2025"
click at [680, 612] on input "26 May 2025" at bounding box center [669, 613] width 59 height 19
click at [670, 573] on span "26" at bounding box center [677, 568] width 20 height 20
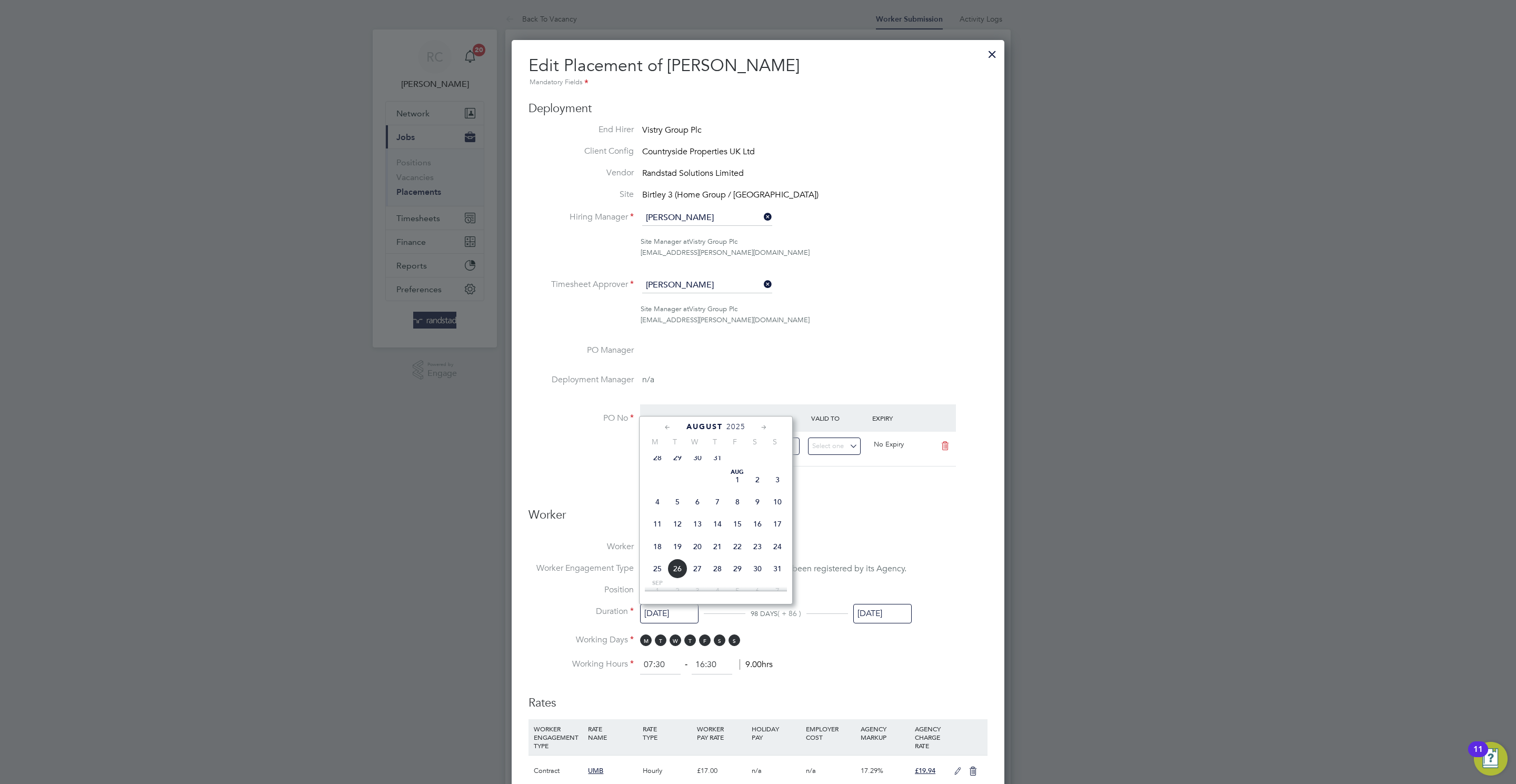
type input "26 Aug 2025"
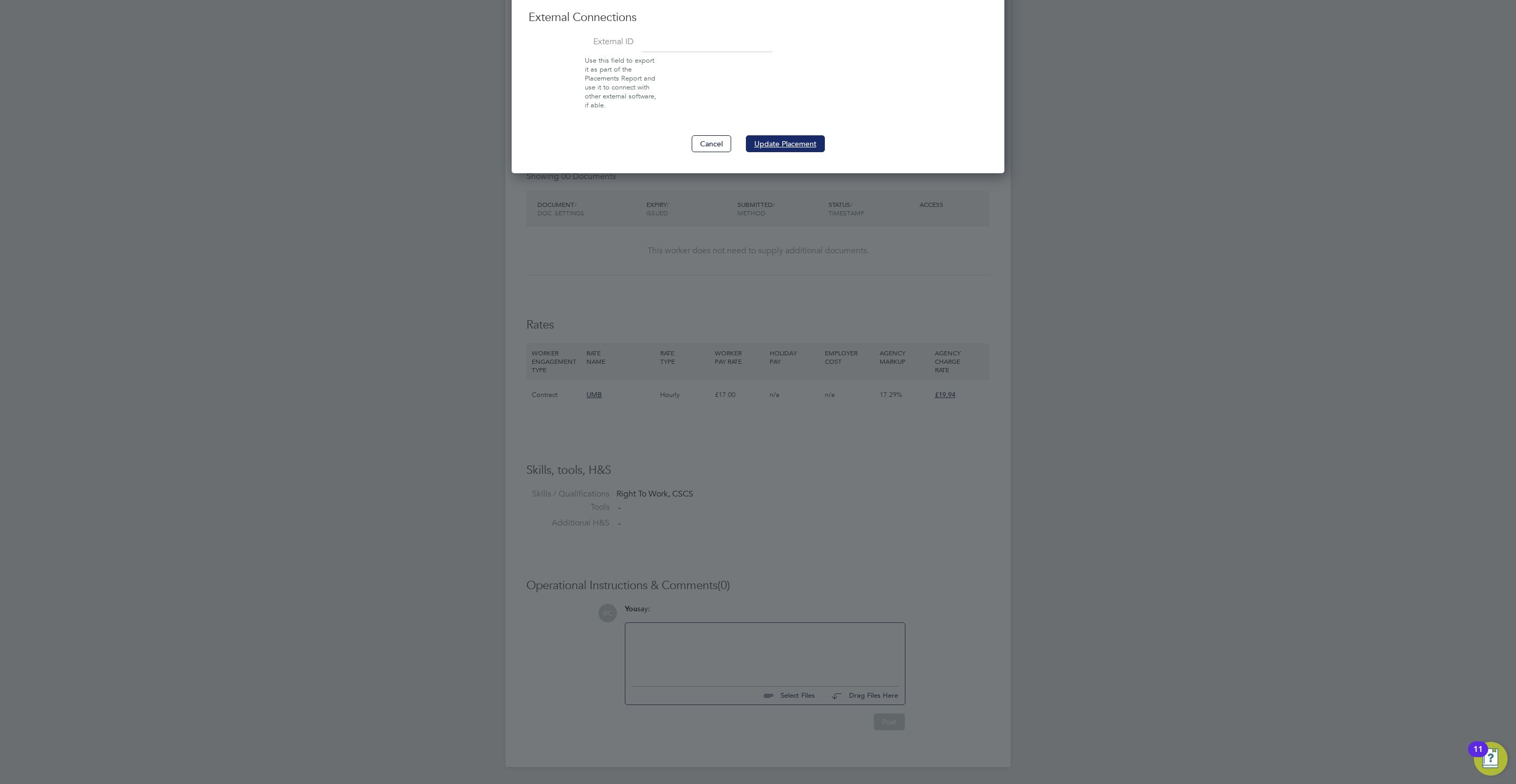
click at [789, 137] on button "Update Placement" at bounding box center [786, 143] width 79 height 17
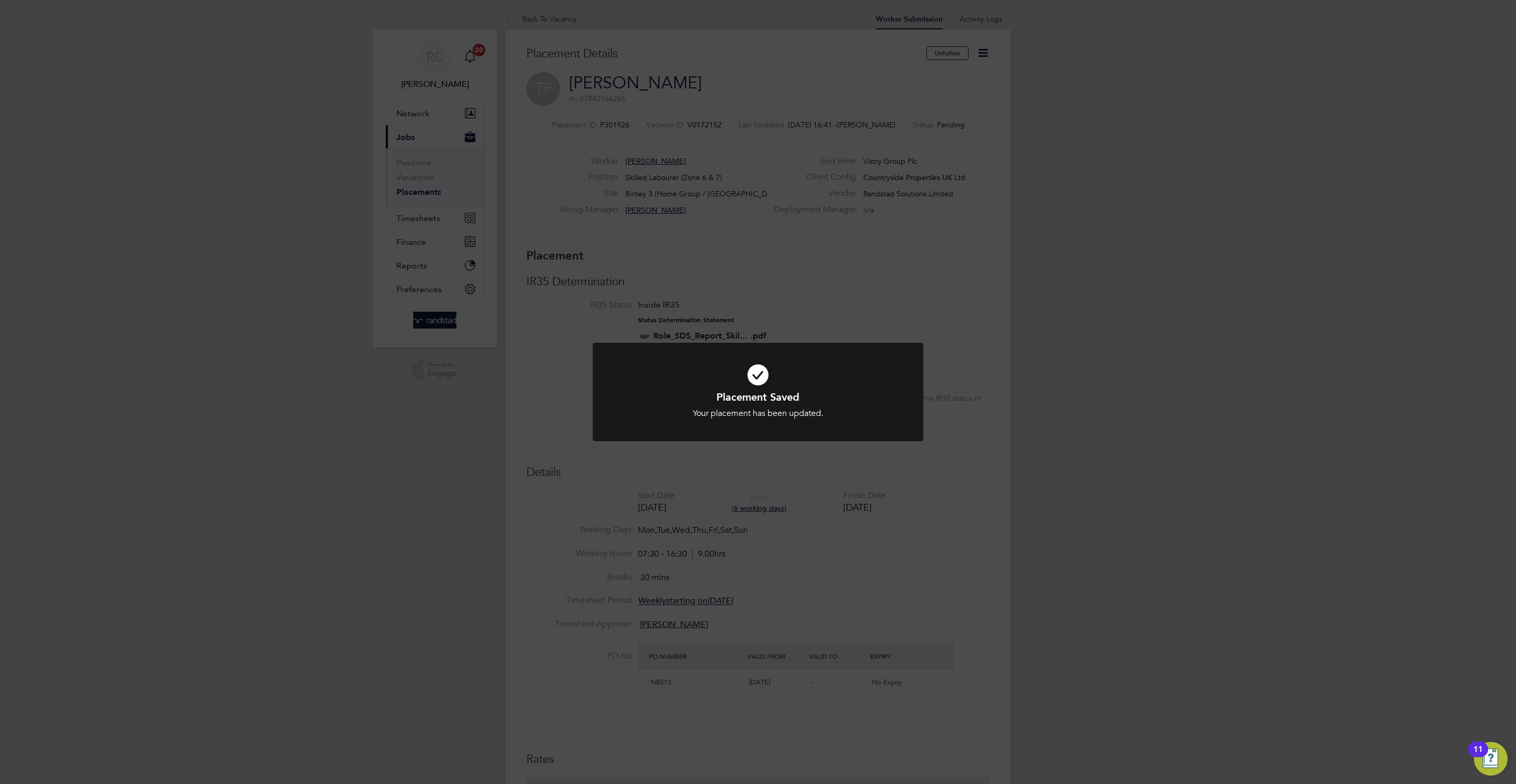
drag, startPoint x: 1109, startPoint y: 481, endPoint x: 911, endPoint y: 395, distance: 215.9
click at [1099, 475] on div "Placement Saved Your placement has been updated. Cancel Okay" at bounding box center [758, 392] width 1516 height 784
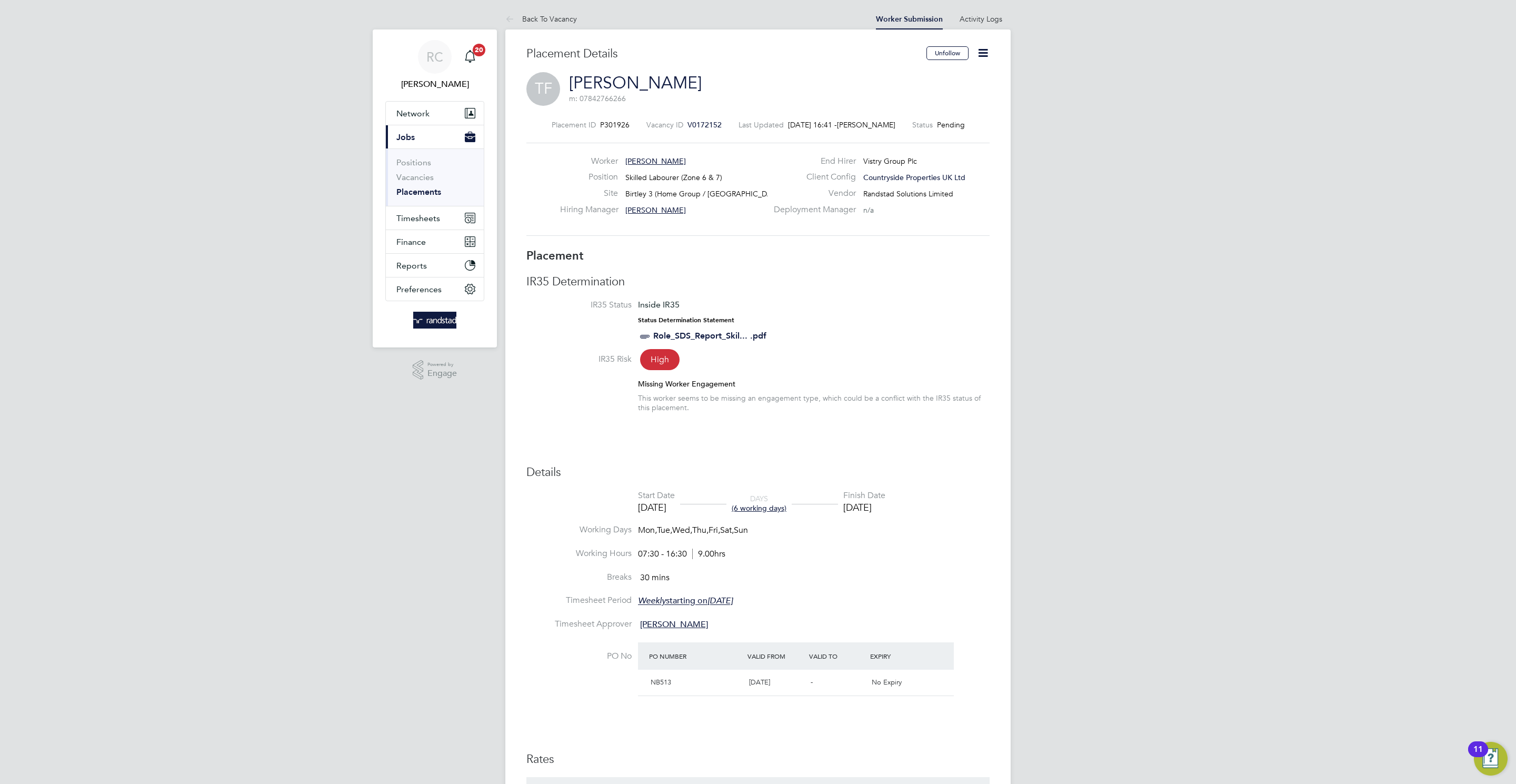
click at [981, 48] on icon at bounding box center [983, 52] width 13 height 13
click at [945, 112] on li "Start" at bounding box center [949, 113] width 77 height 14
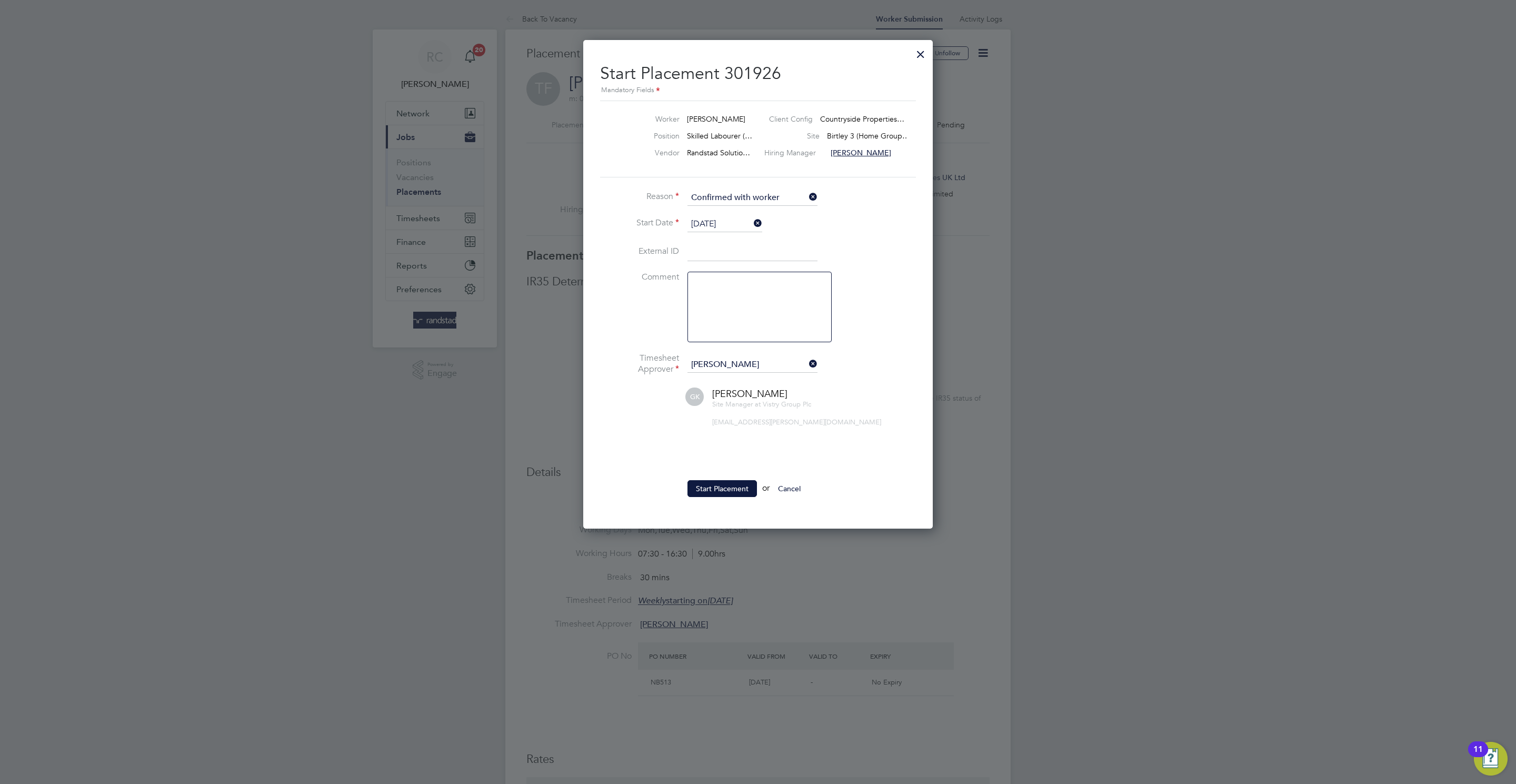
drag, startPoint x: 715, startPoint y: 490, endPoint x: 668, endPoint y: 488, distance: 47.0
click at [715, 490] on button "Start Placement" at bounding box center [722, 488] width 70 height 17
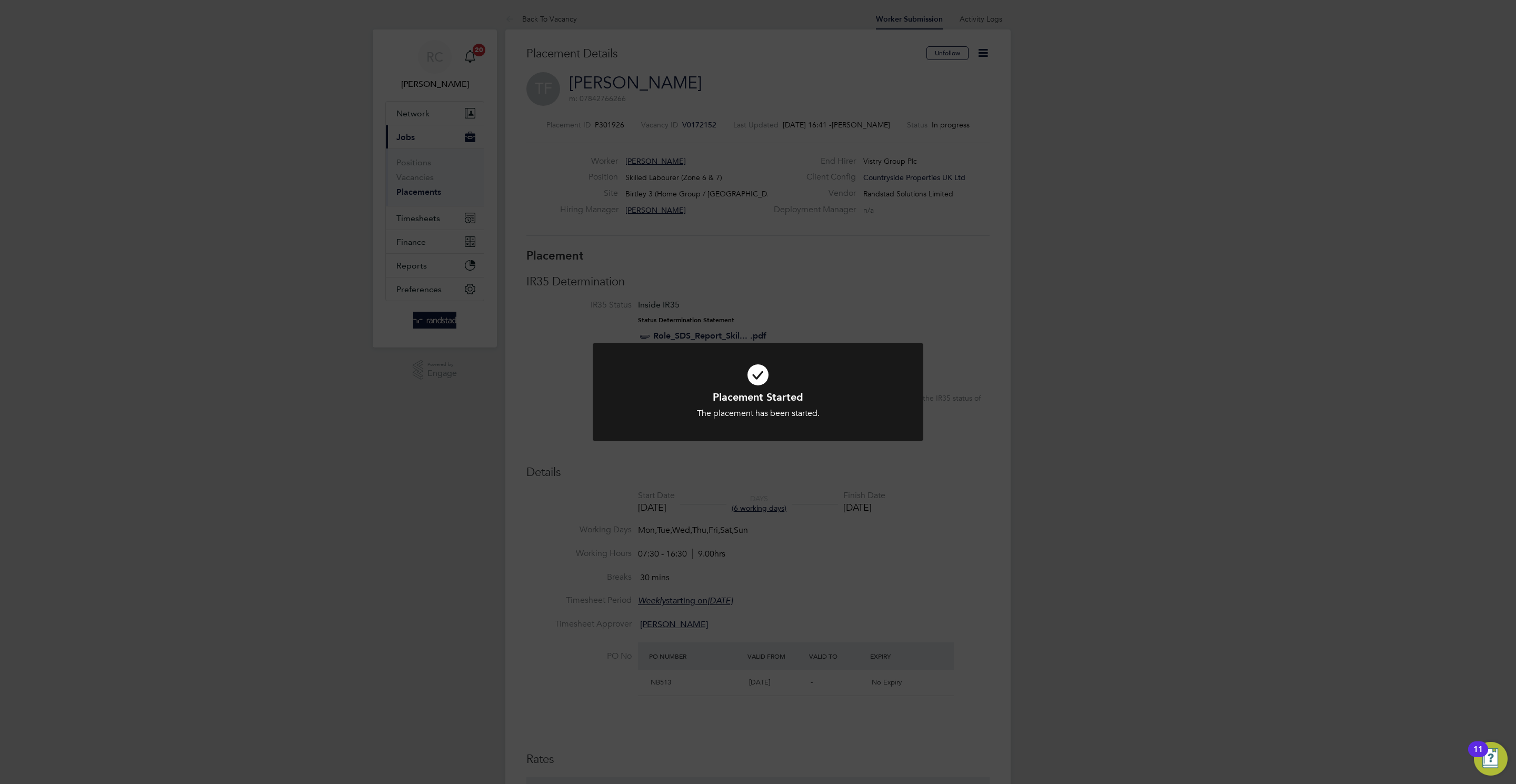
click at [950, 409] on div "Placement Started The placement has been started. Cancel Okay" at bounding box center [758, 392] width 1516 height 784
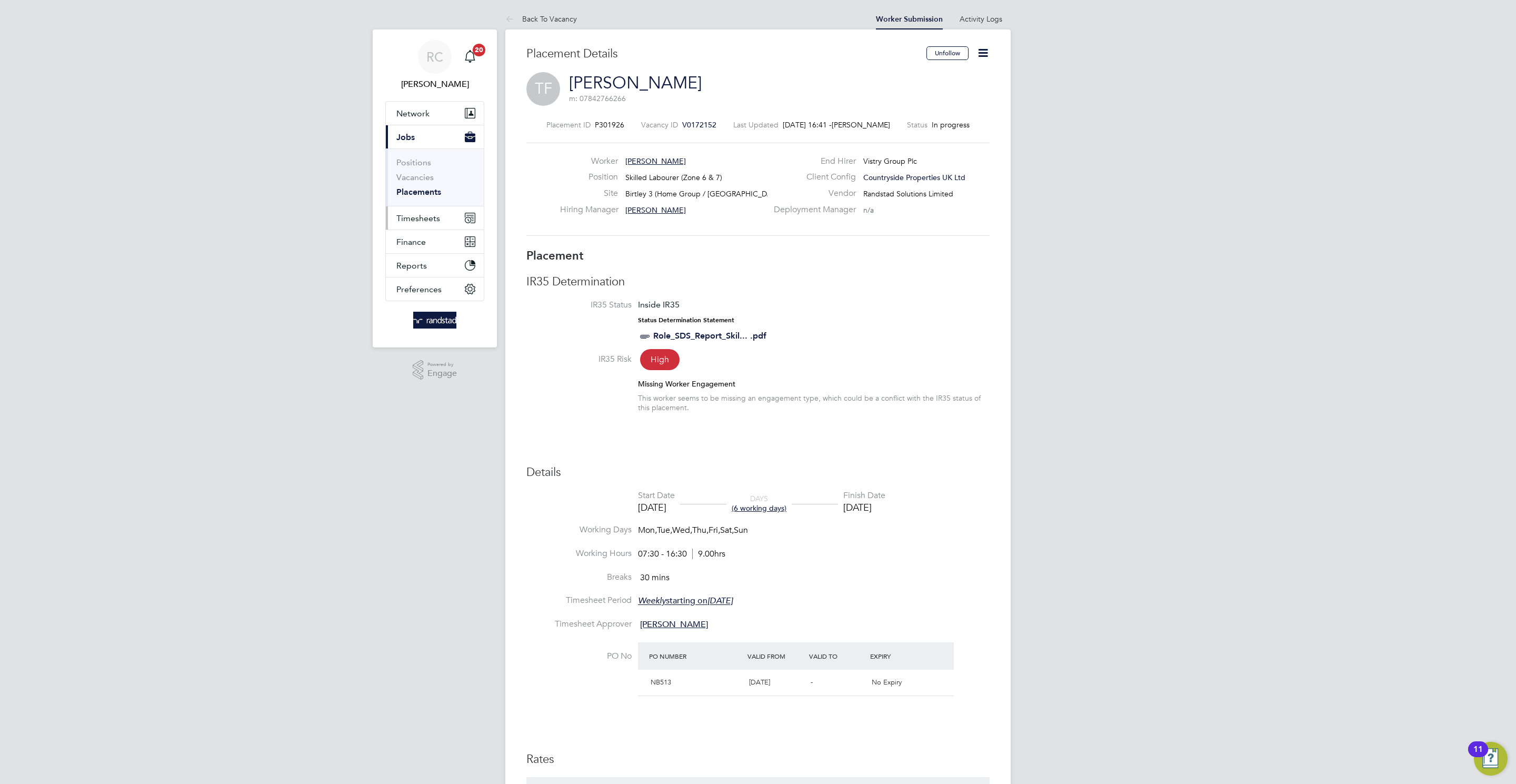
drag, startPoint x: 398, startPoint y: 224, endPoint x: 482, endPoint y: 212, distance: 84.9
click at [396, 226] on button "Timesheets" at bounding box center [435, 218] width 98 height 23
